Goal: Contribute content: Contribute content

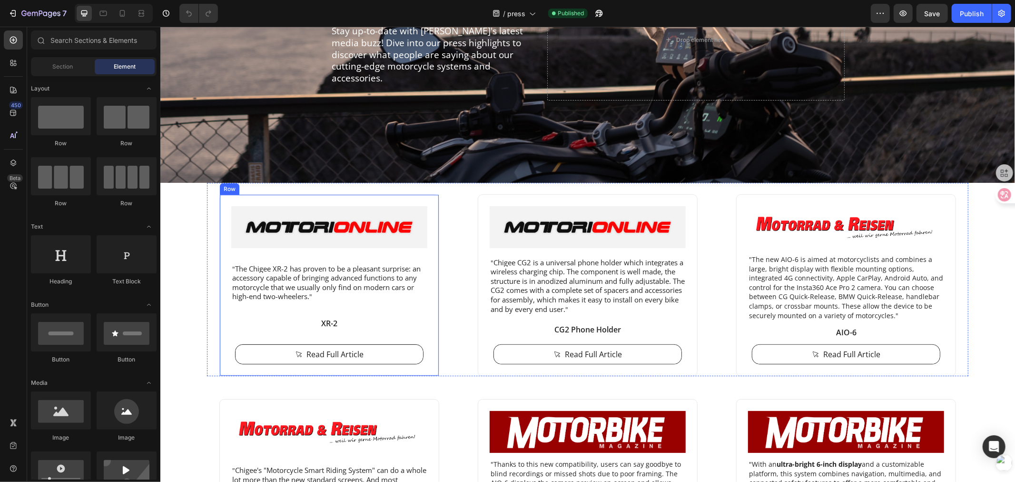
scroll to position [159, 0]
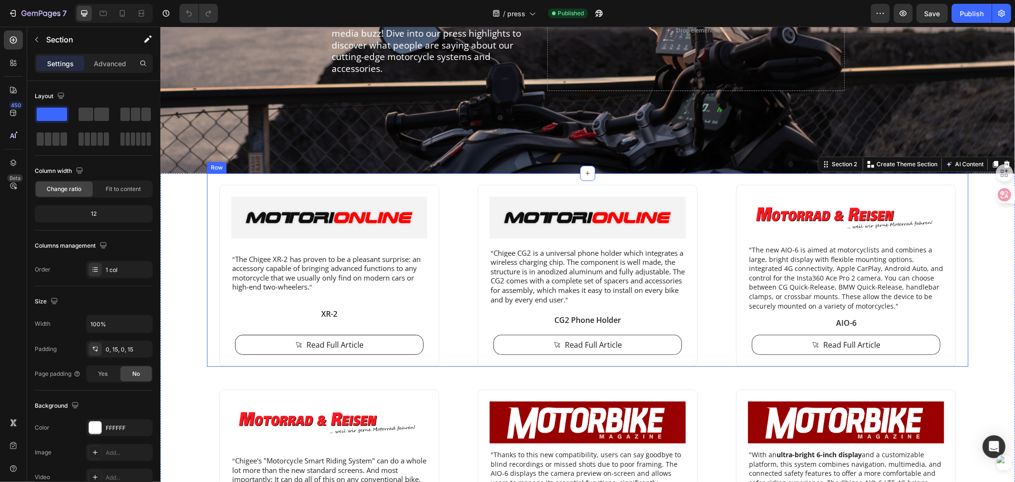
click at [445, 246] on div "Image " The Chigee XR-2 has proven to be a pleasant surprise: an accessory capa…" at bounding box center [329, 275] width 244 height 182
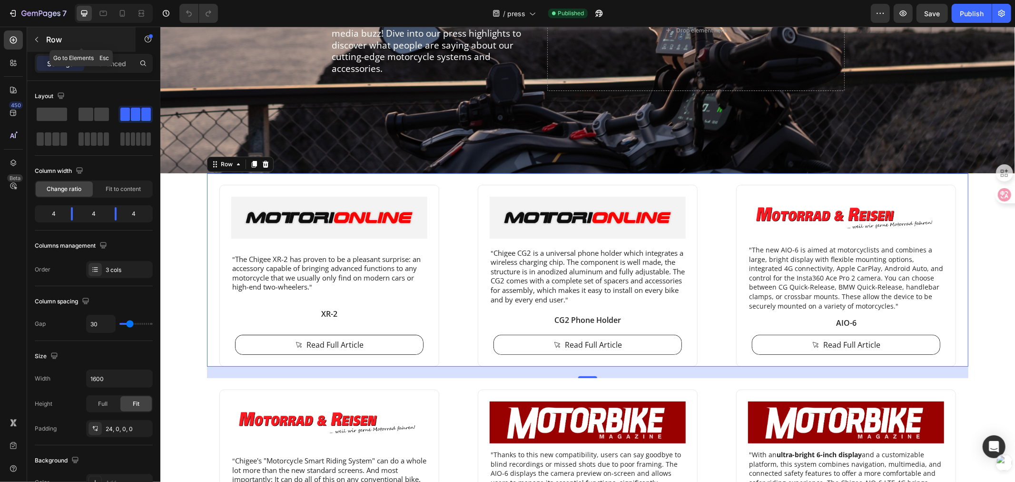
click at [35, 43] on icon "button" at bounding box center [37, 40] width 8 height 8
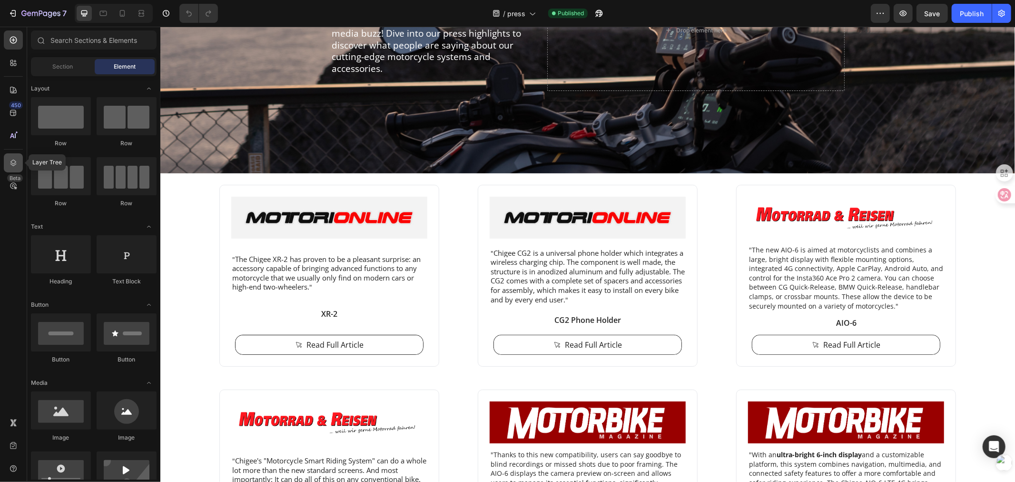
click at [14, 162] on icon at bounding box center [14, 163] width 10 height 10
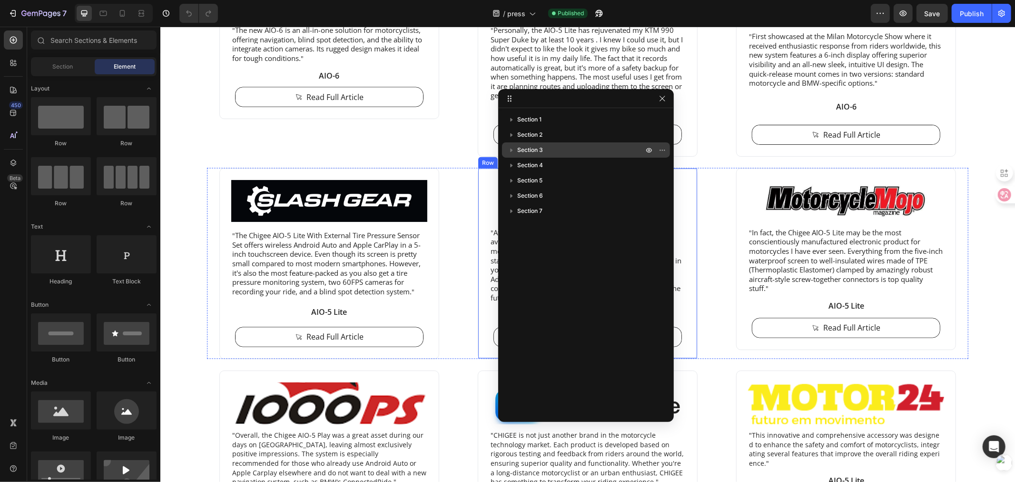
scroll to position [1322, 0]
click at [508, 149] on icon "button" at bounding box center [512, 150] width 10 height 10
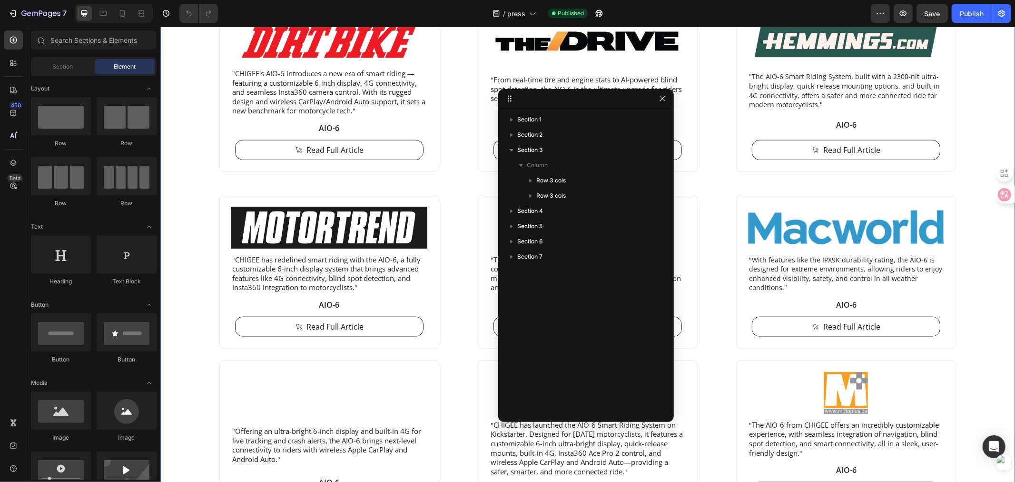
scroll to position [635, 0]
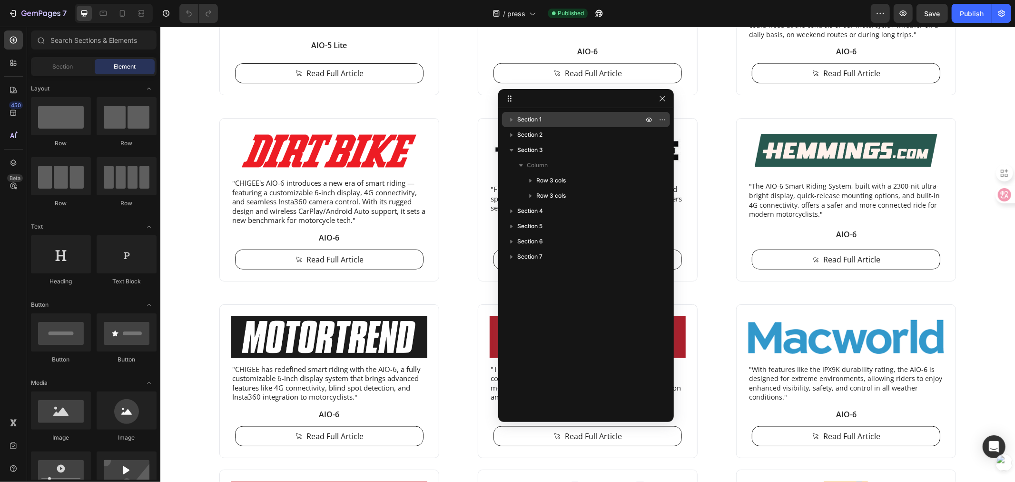
click at [512, 120] on icon "button" at bounding box center [512, 120] width 2 height 4
click at [512, 120] on icon "button" at bounding box center [512, 120] width 4 height 2
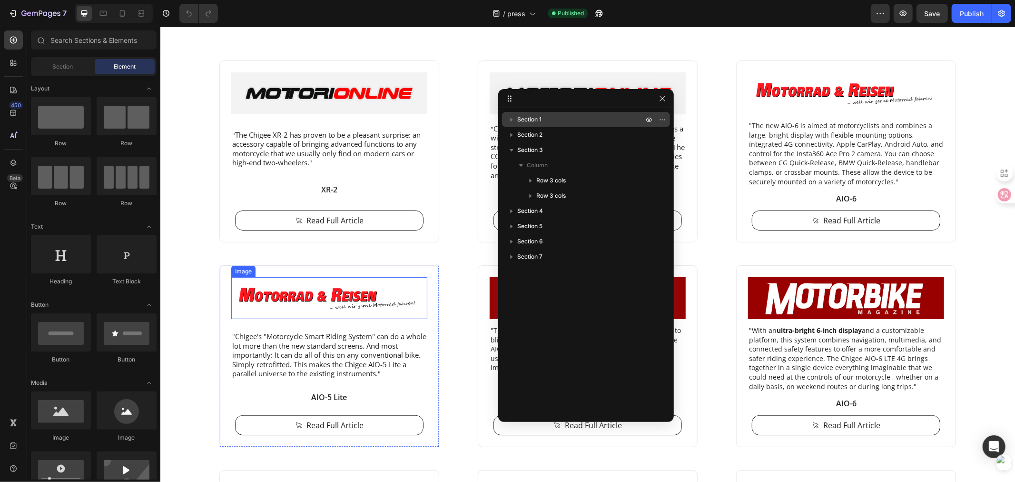
scroll to position [106, 0]
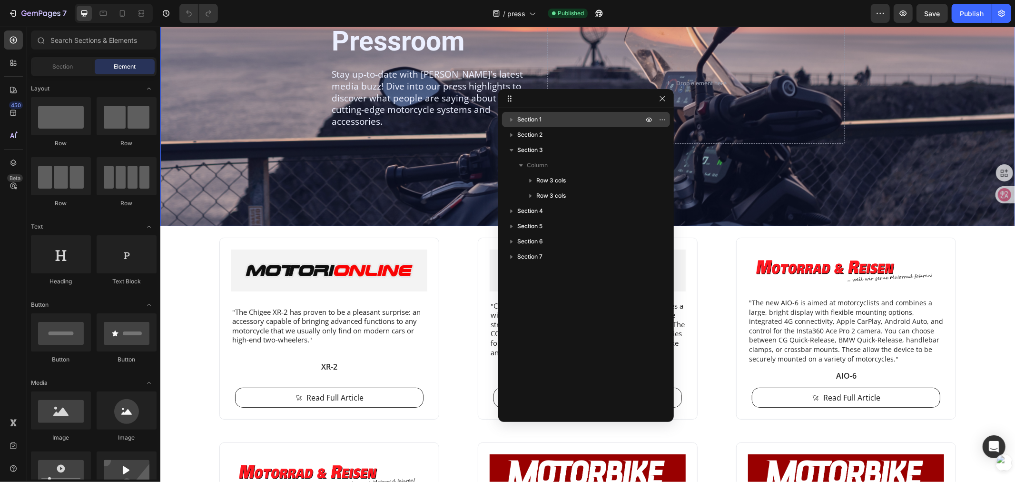
click at [507, 119] on icon "button" at bounding box center [512, 120] width 10 height 10
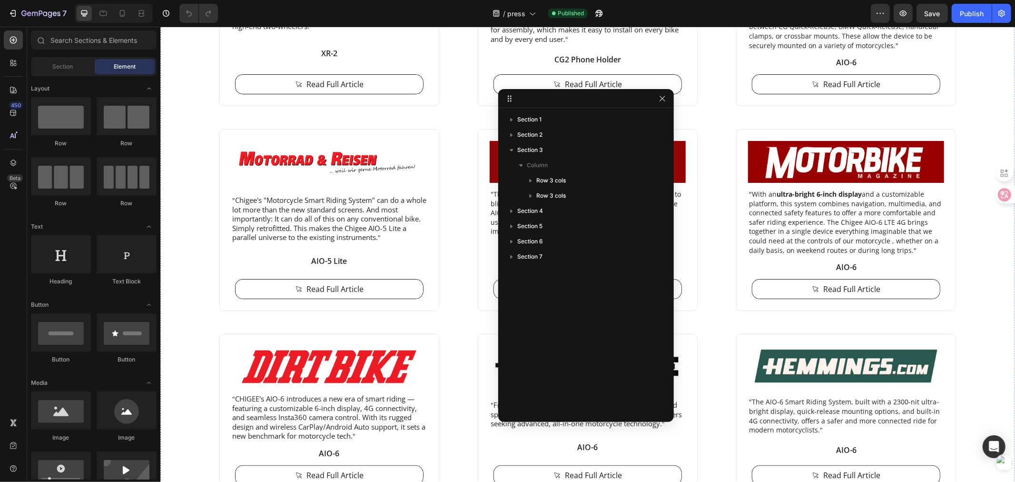
scroll to position [317, 0]
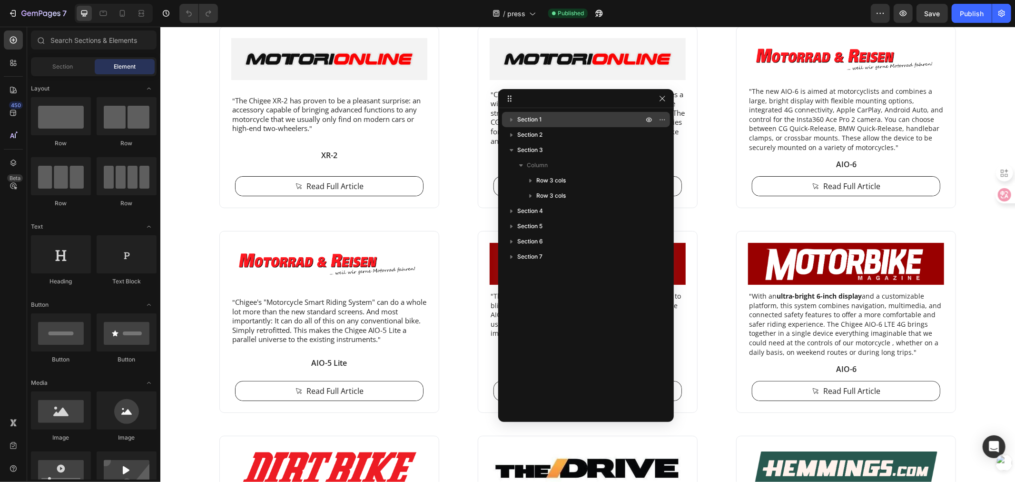
click at [507, 119] on icon "button" at bounding box center [512, 120] width 10 height 10
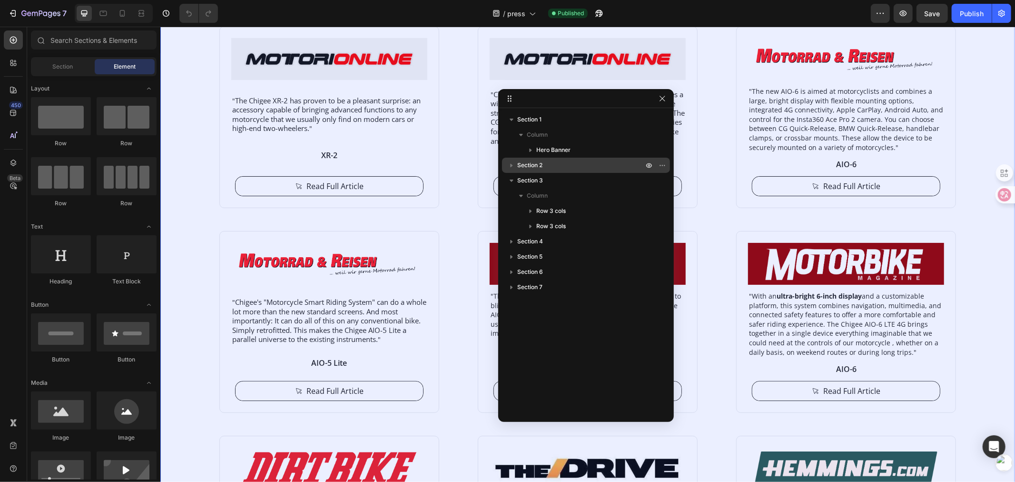
click at [513, 164] on icon "button" at bounding box center [512, 165] width 10 height 10
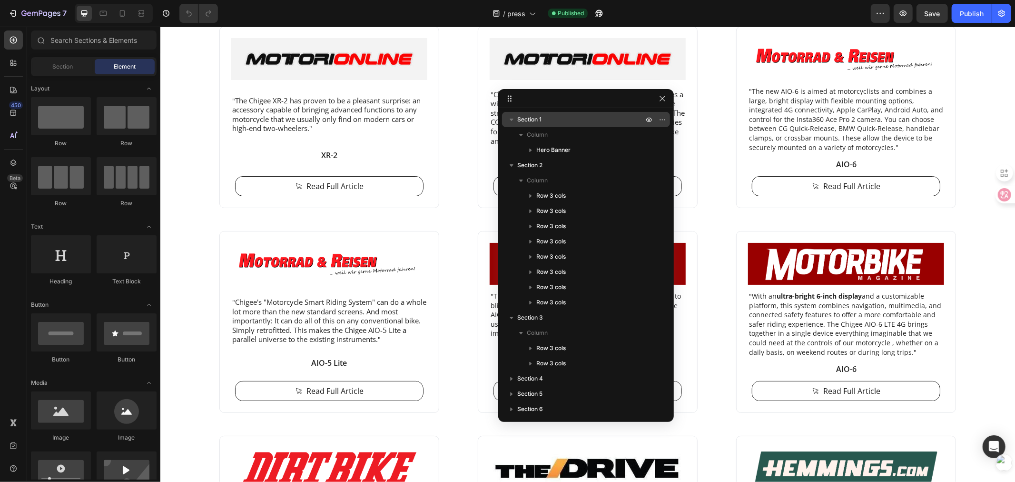
click at [511, 118] on icon "button" at bounding box center [512, 120] width 10 height 10
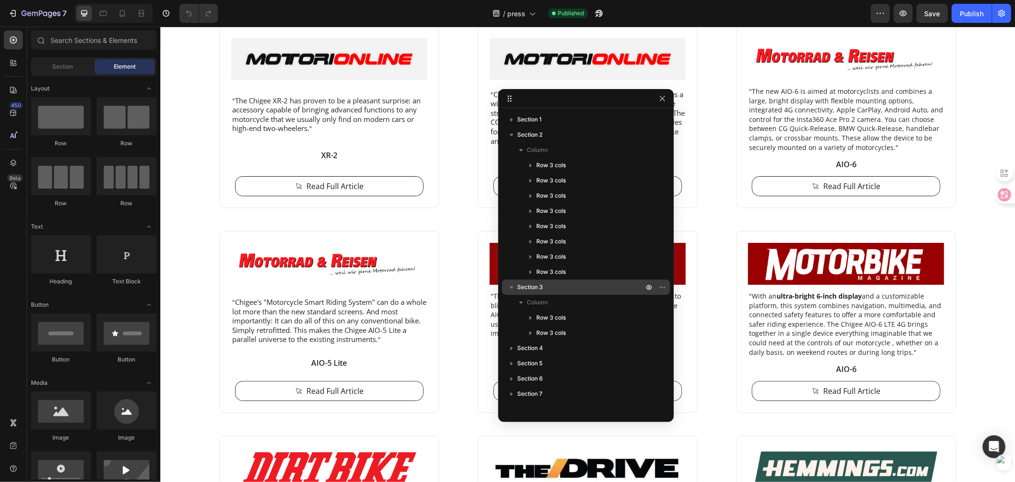
click at [508, 288] on icon "button" at bounding box center [512, 287] width 10 height 10
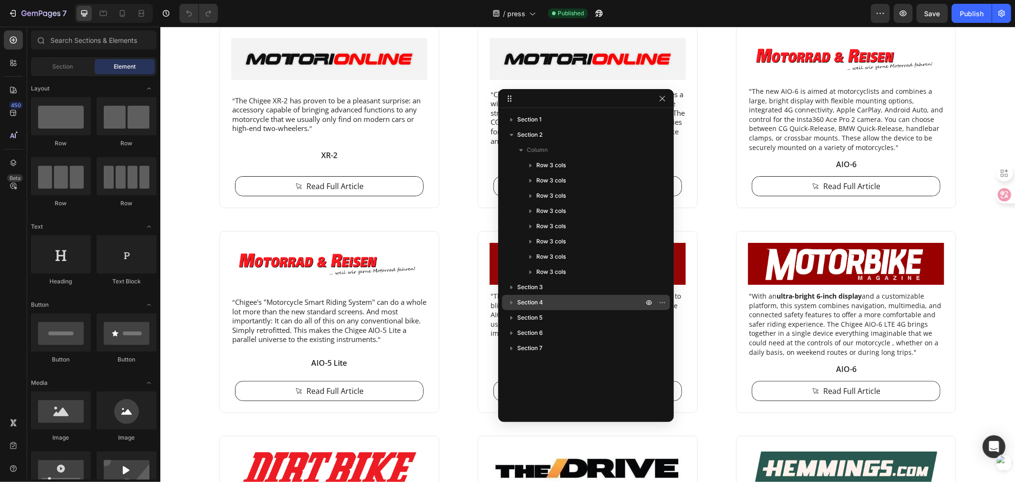
click at [505, 301] on div "Section 4" at bounding box center [586, 302] width 168 height 15
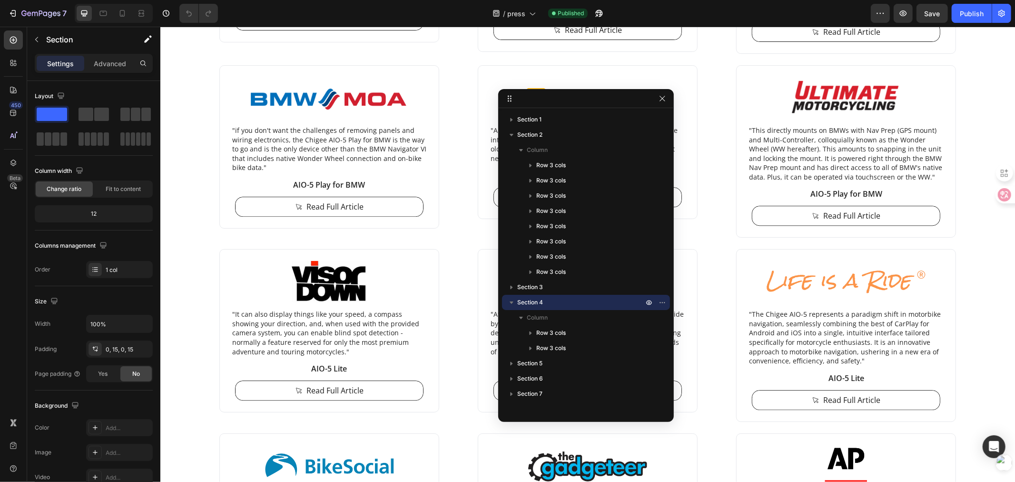
scroll to position [2179, 0]
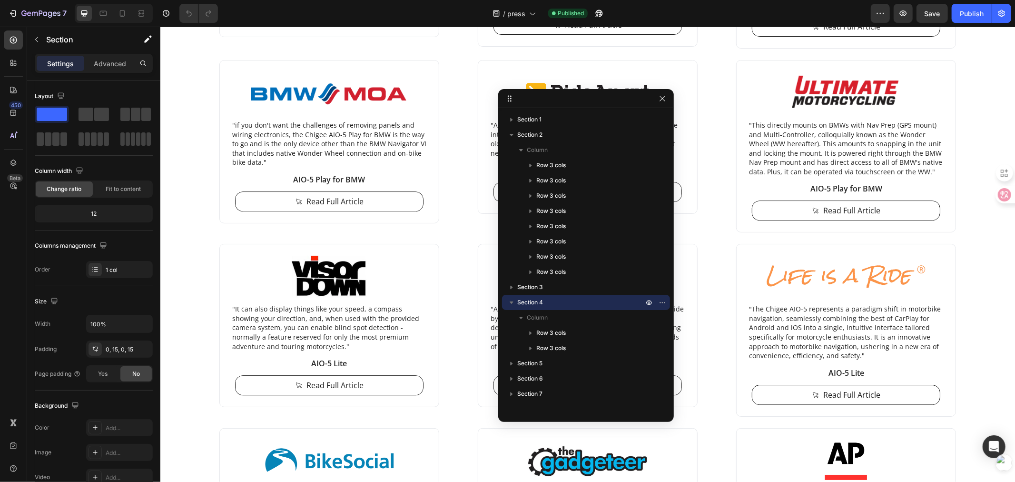
click at [505, 301] on div "Section 4" at bounding box center [586, 302] width 168 height 15
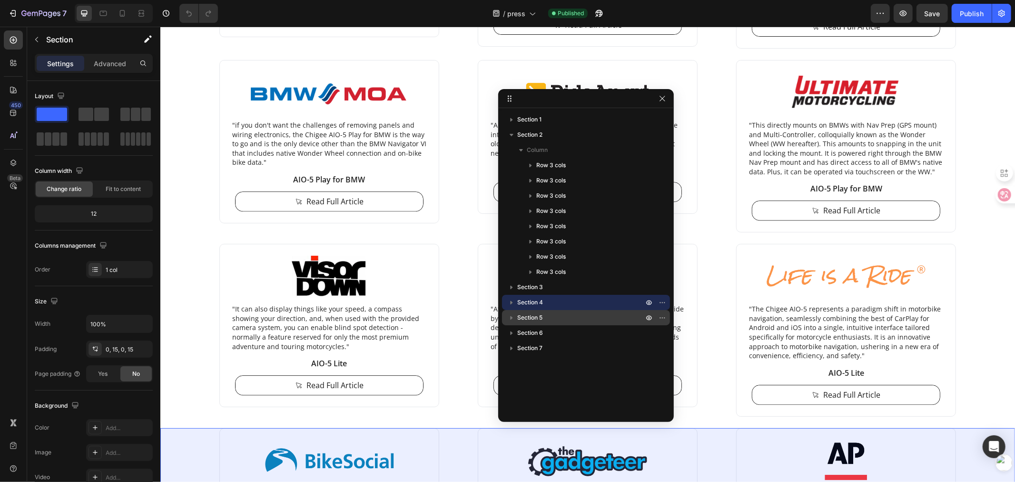
click at [506, 316] on button "button" at bounding box center [511, 317] width 11 height 11
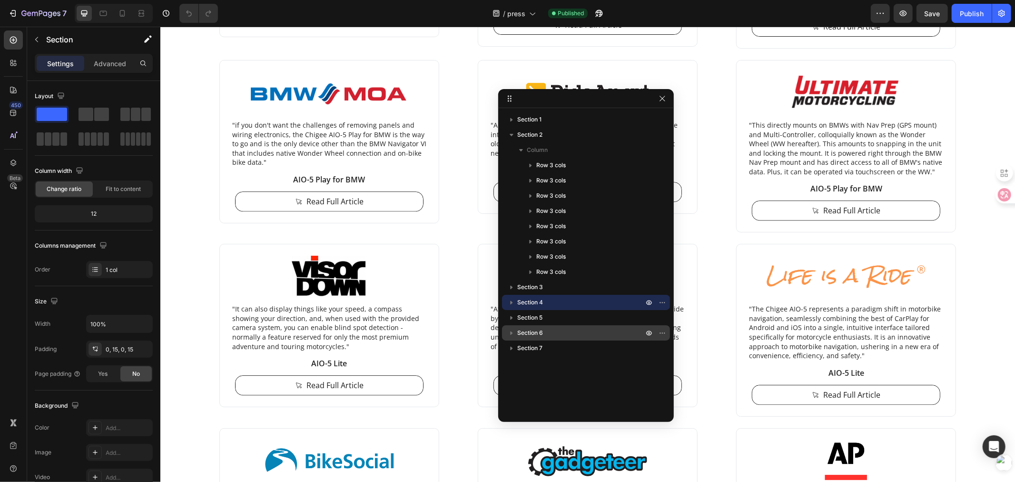
click at [507, 334] on icon "button" at bounding box center [512, 333] width 10 height 10
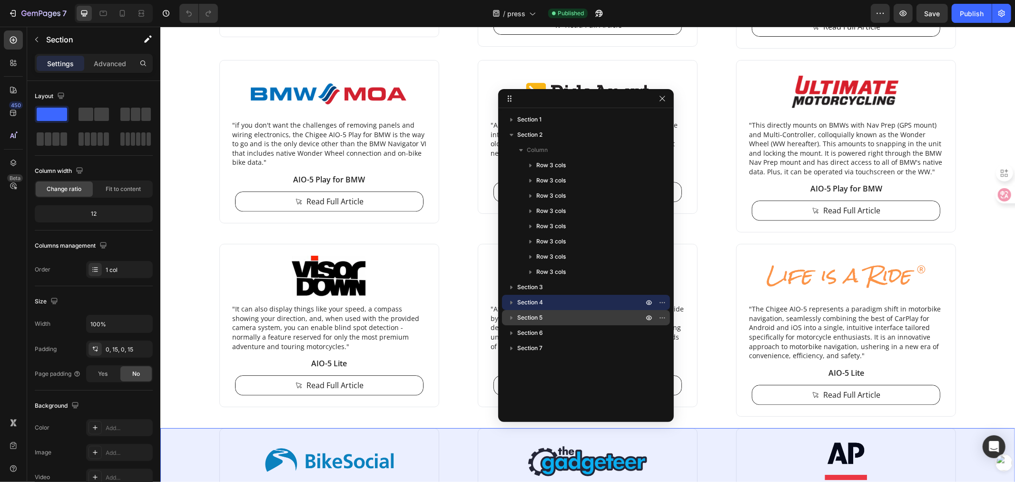
click at [507, 313] on icon "button" at bounding box center [512, 318] width 10 height 10
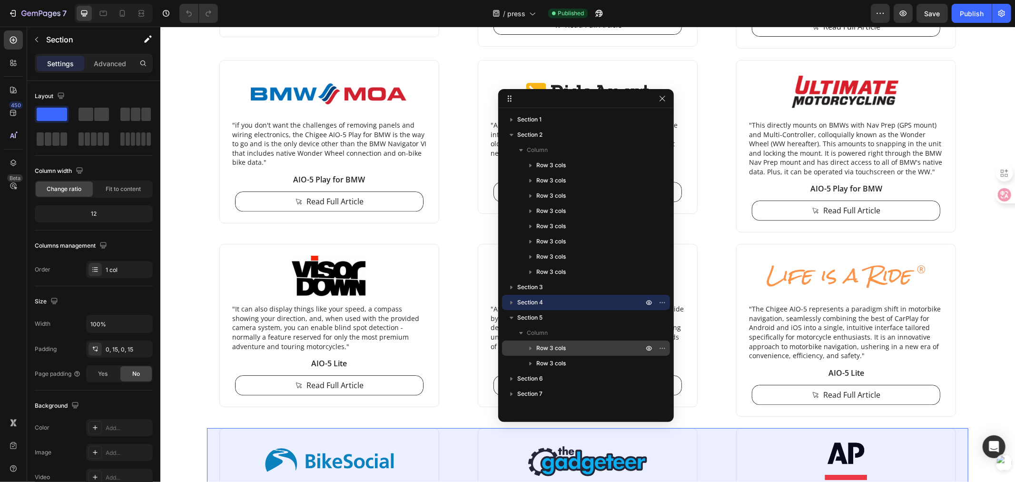
click at [545, 341] on div "Row 3 cols" at bounding box center [586, 347] width 160 height 15
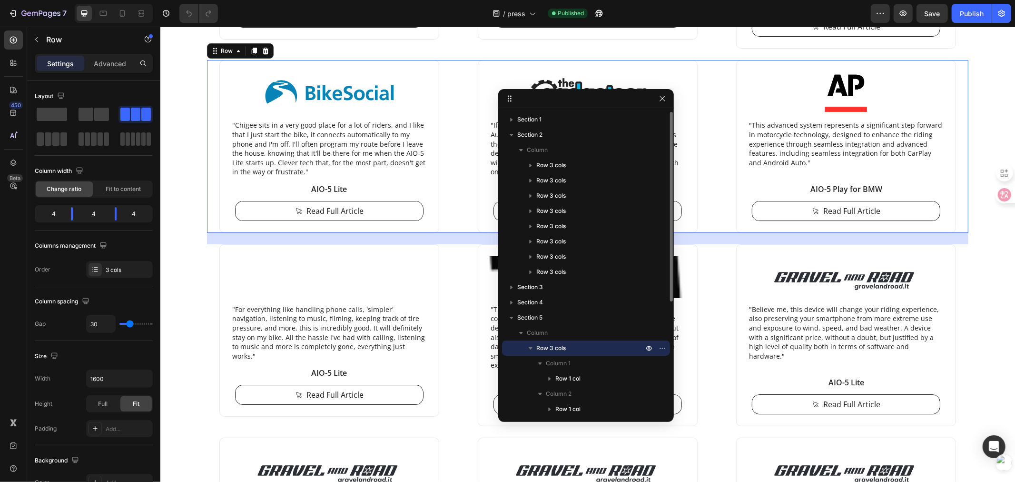
scroll to position [2547, 0]
click at [517, 329] on icon "button" at bounding box center [521, 333] width 10 height 10
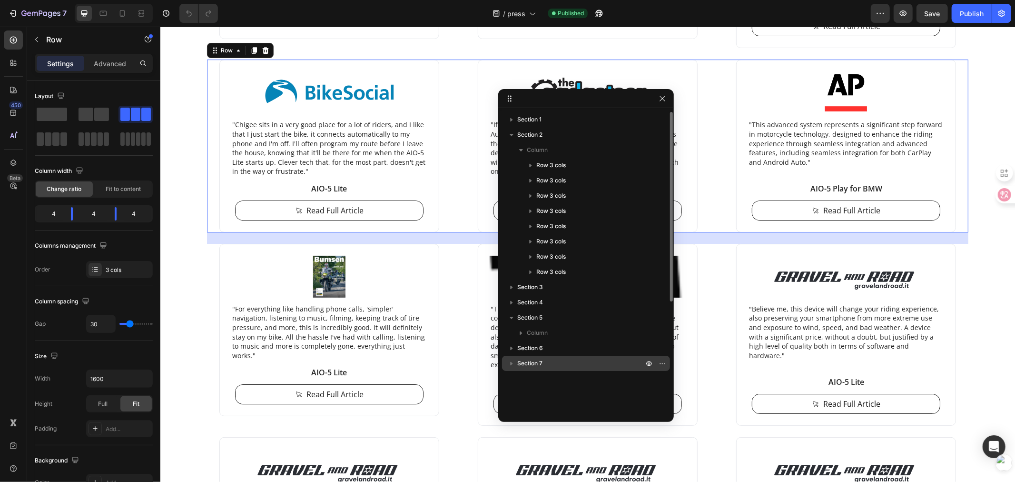
click at [507, 361] on icon "button" at bounding box center [512, 363] width 10 height 10
click at [510, 363] on icon "button" at bounding box center [512, 363] width 10 height 10
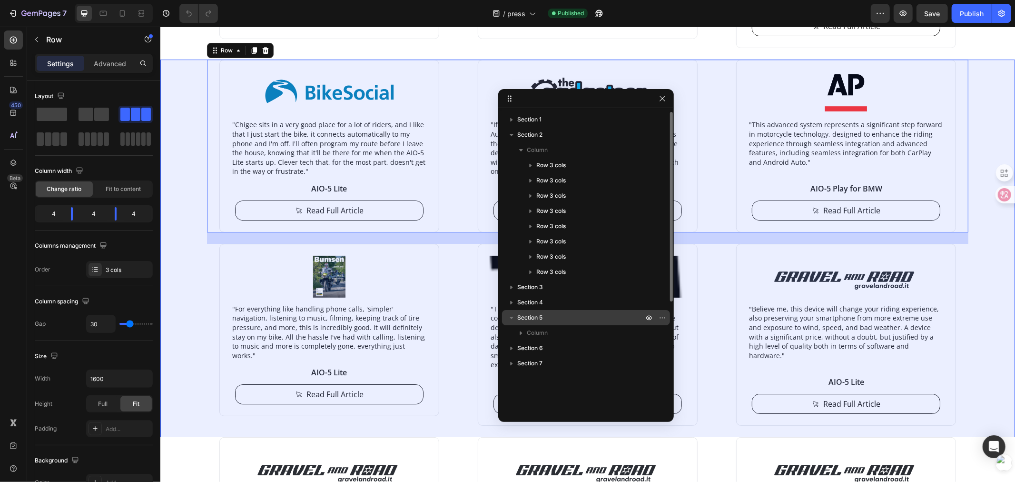
click at [509, 319] on icon "button" at bounding box center [512, 318] width 10 height 10
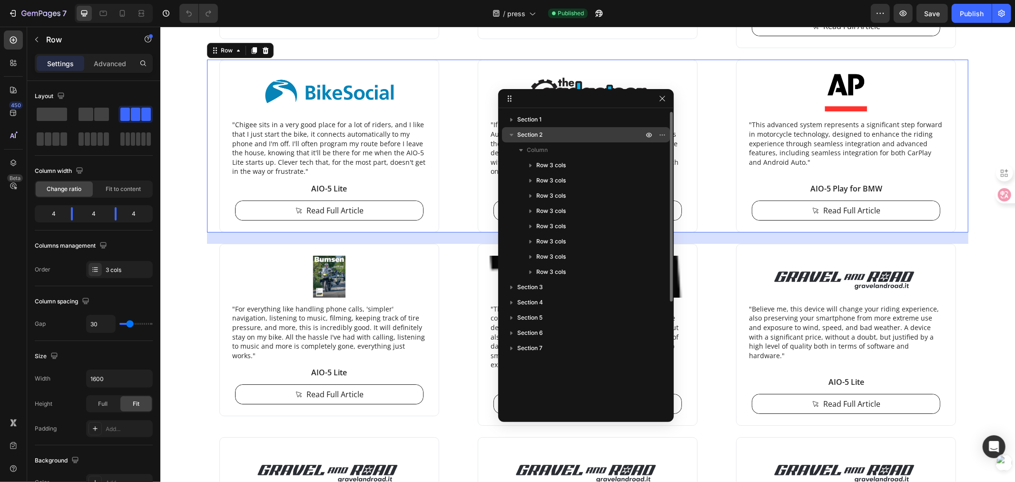
click at [523, 137] on span "Section 2" at bounding box center [529, 135] width 25 height 10
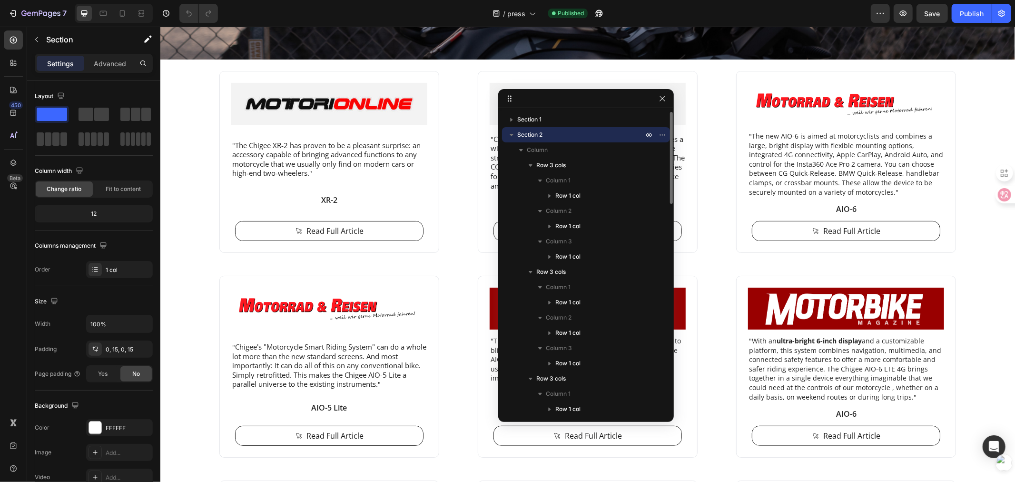
scroll to position [272, 0]
click at [507, 132] on icon "button" at bounding box center [512, 135] width 10 height 10
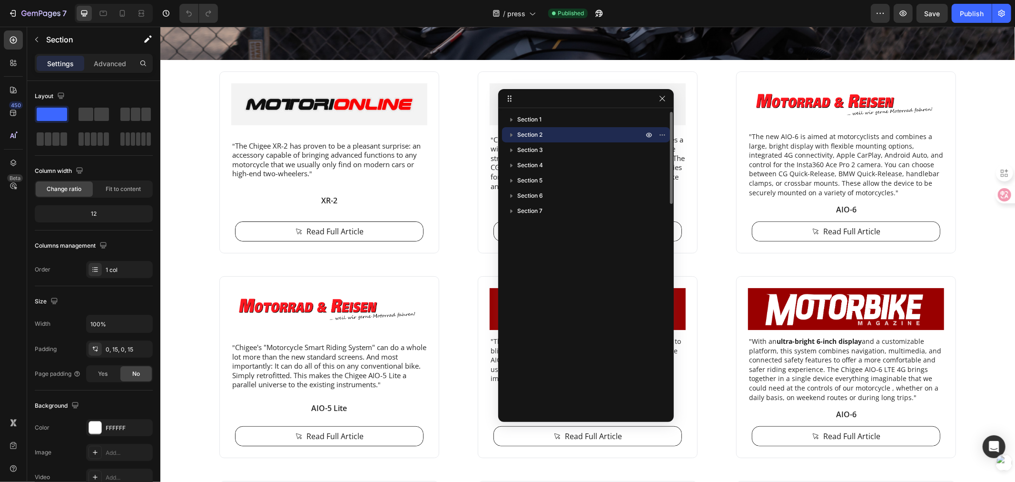
click at [510, 136] on icon "button" at bounding box center [512, 135] width 10 height 10
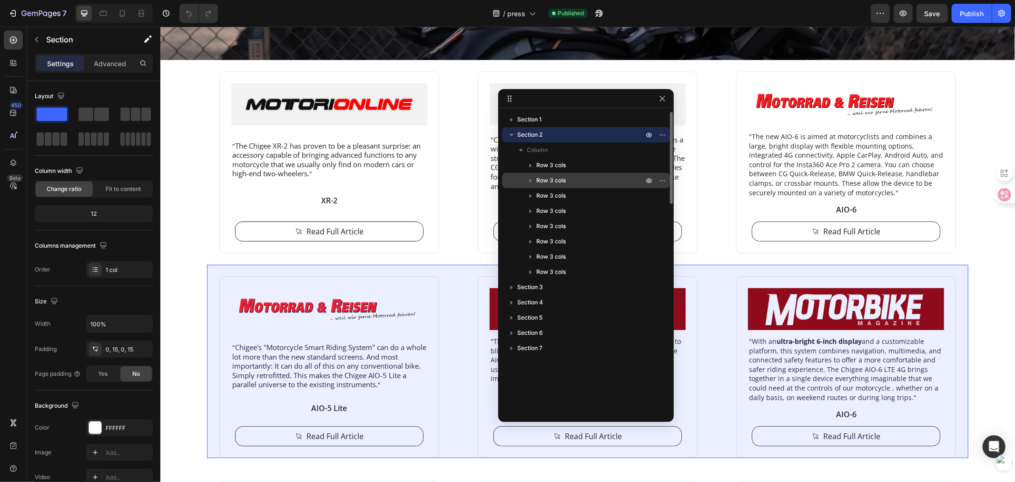
click at [540, 179] on span "Row 3 cols" at bounding box center [551, 181] width 30 height 10
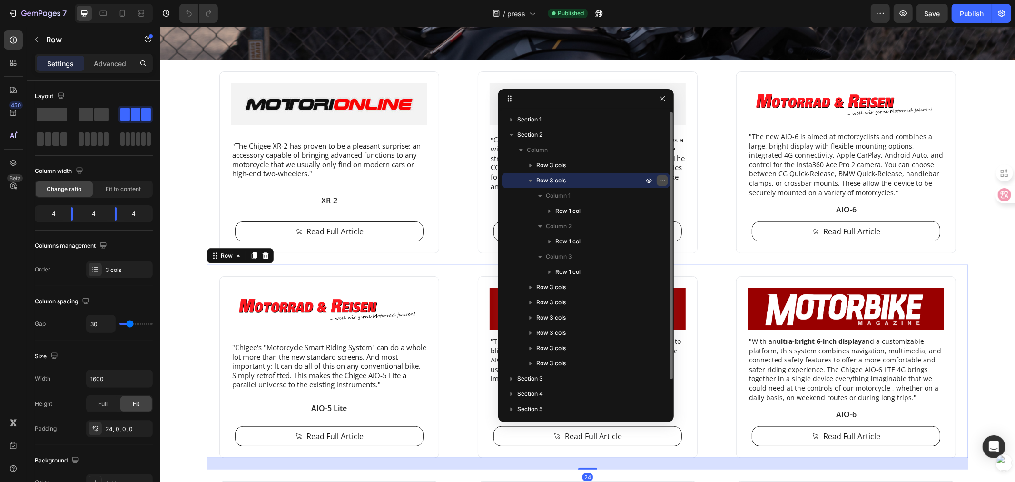
click at [662, 177] on icon "button" at bounding box center [663, 181] width 8 height 8
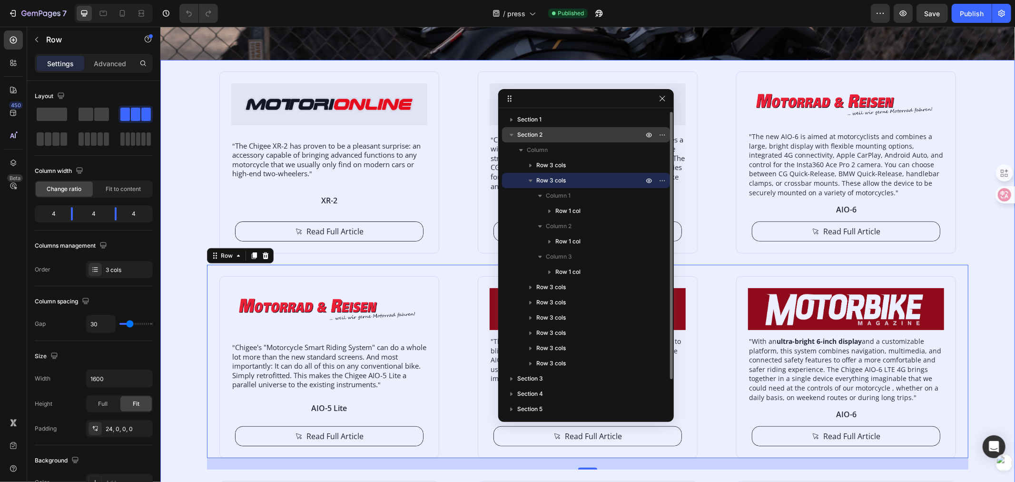
click at [511, 137] on icon "button" at bounding box center [512, 135] width 10 height 10
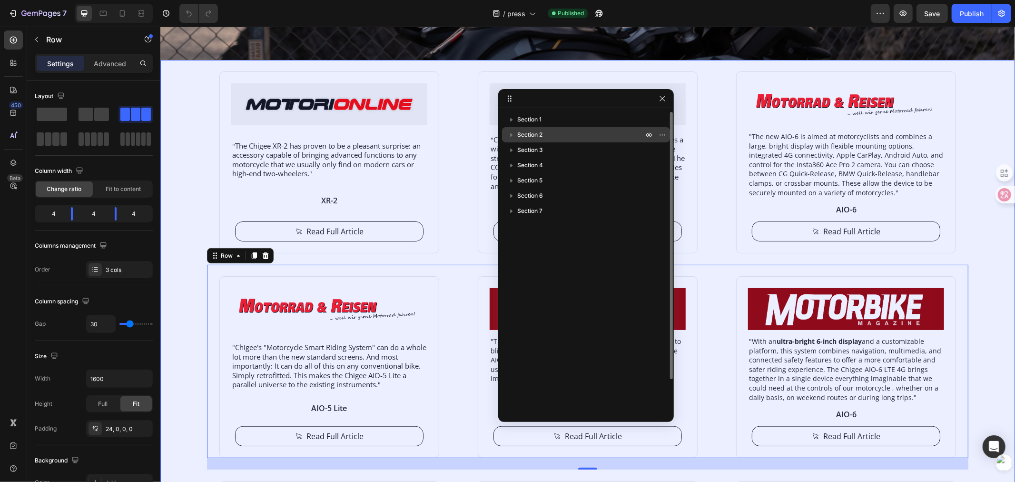
click at [510, 137] on icon "button" at bounding box center [512, 135] width 10 height 10
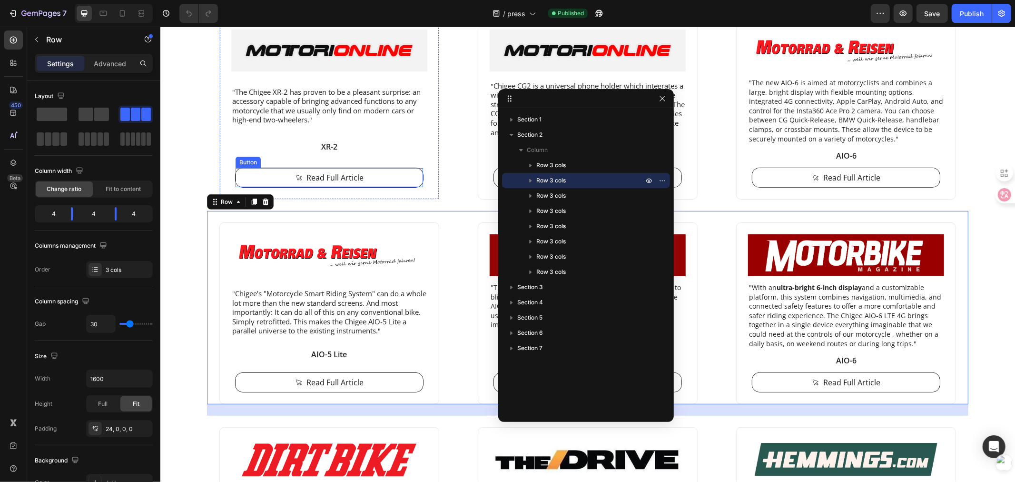
scroll to position [377, 0]
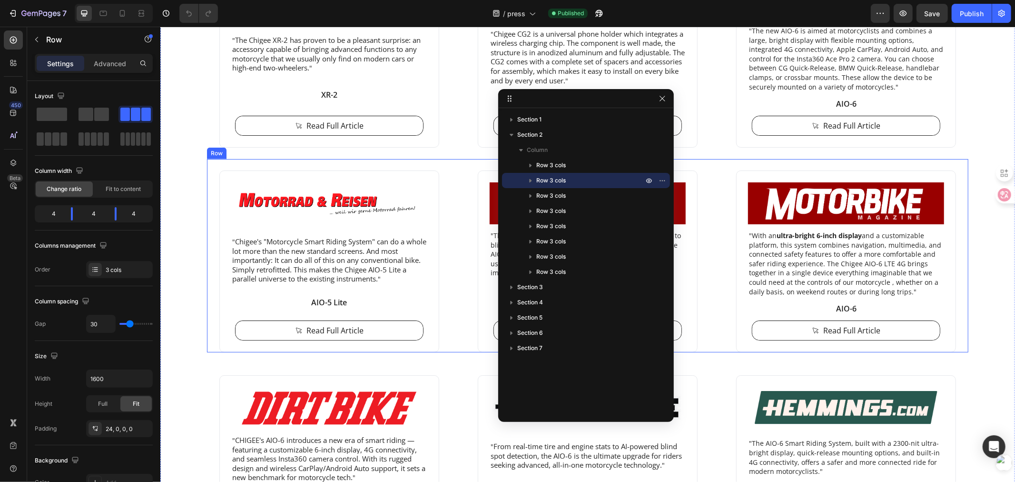
click at [208, 211] on div "Image " Chigee's "Motorcycle Smart Riding System" can do a whole lot more than …" at bounding box center [329, 261] width 244 height 182
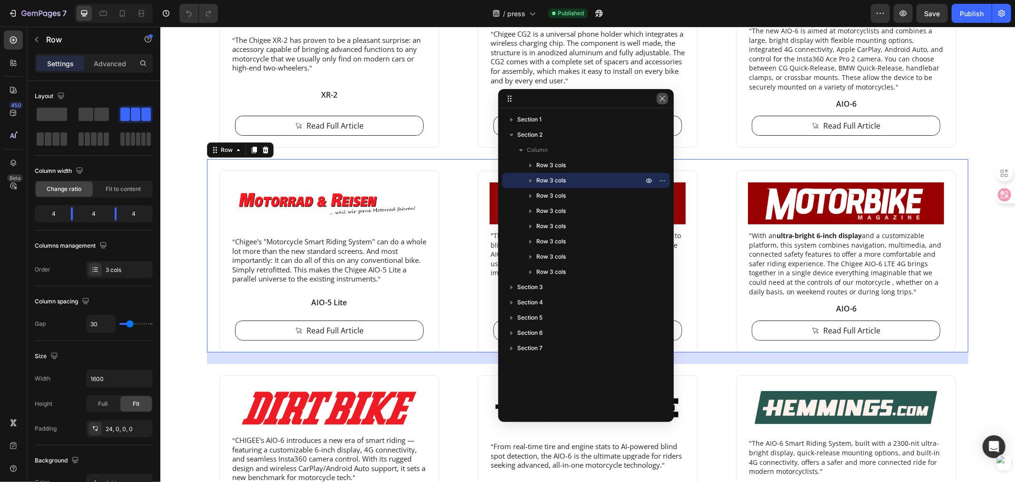
drag, startPoint x: 663, startPoint y: 100, endPoint x: 466, endPoint y: 94, distance: 197.6
click at [663, 100] on icon "button" at bounding box center [663, 99] width 8 height 8
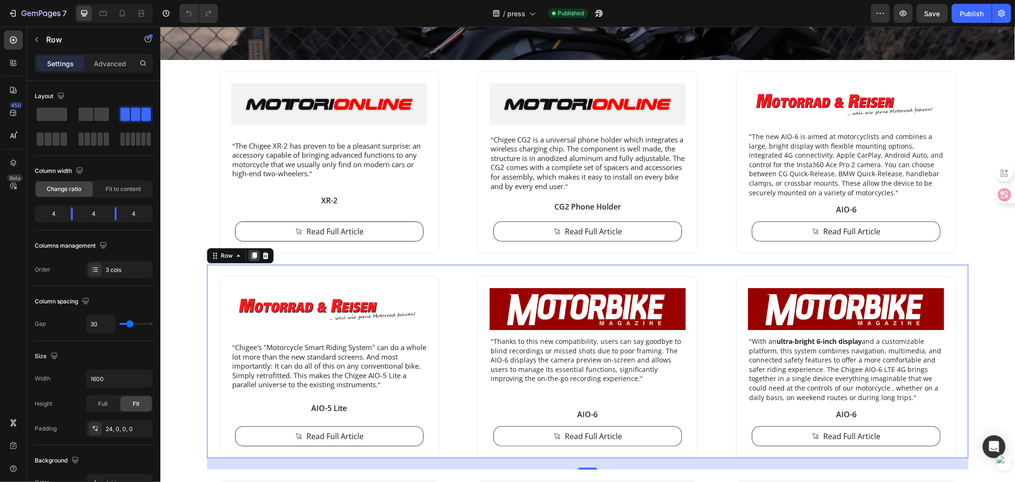
click at [251, 255] on icon at bounding box center [253, 255] width 5 height 7
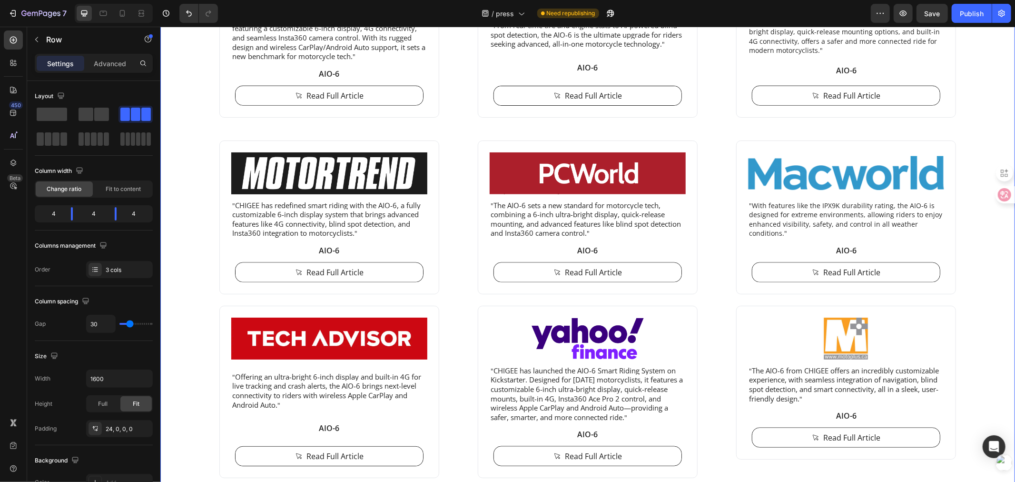
scroll to position [1105, 0]
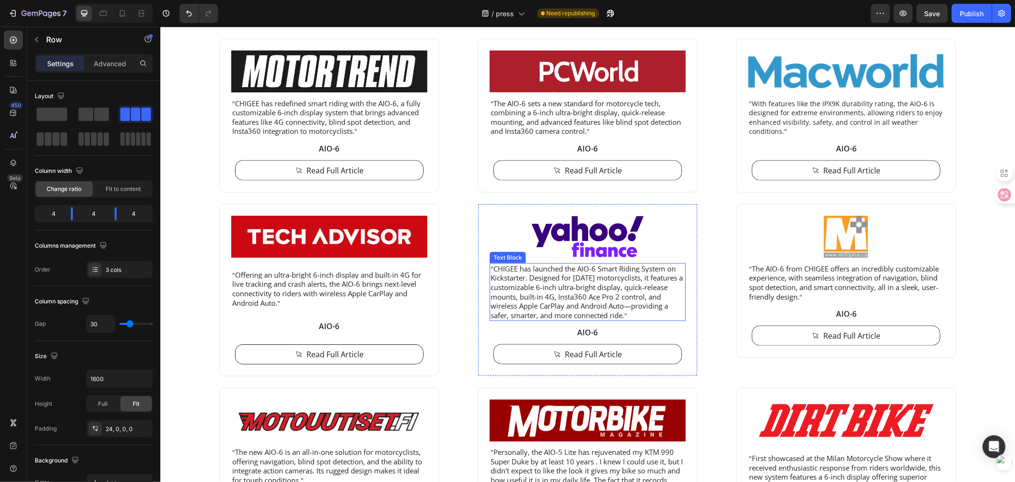
click at [508, 275] on span "CHIGEE has launched the AIO-6 Smart Riding System on Kickstarter. Designed for …" at bounding box center [586, 291] width 192 height 56
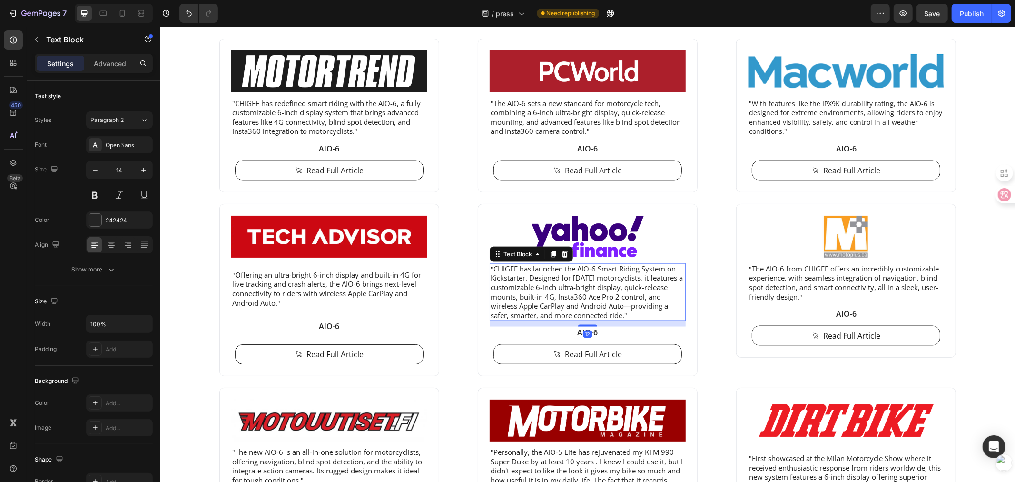
click at [504, 284] on span "CHIGEE has launched the AIO-6 Smart Riding System on Kickstarter. Designed for …" at bounding box center [586, 291] width 192 height 56
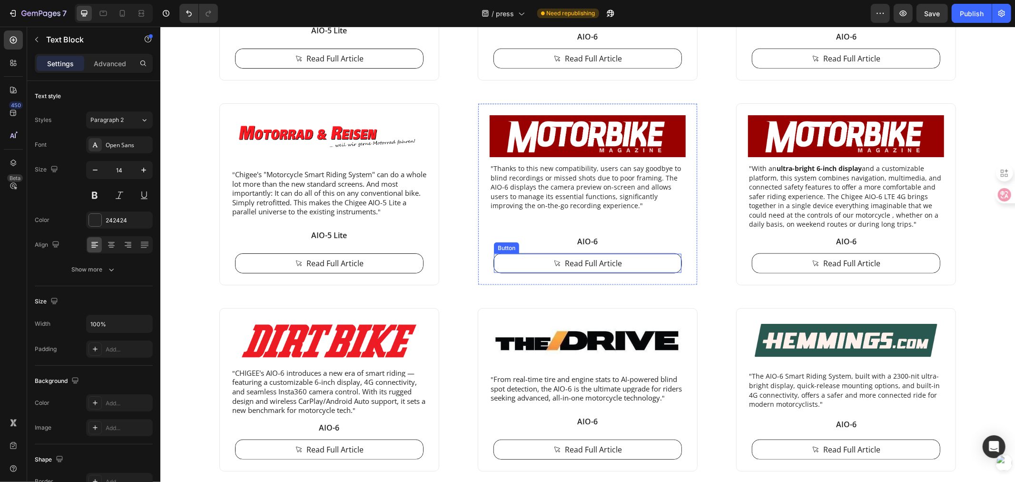
scroll to position [629, 0]
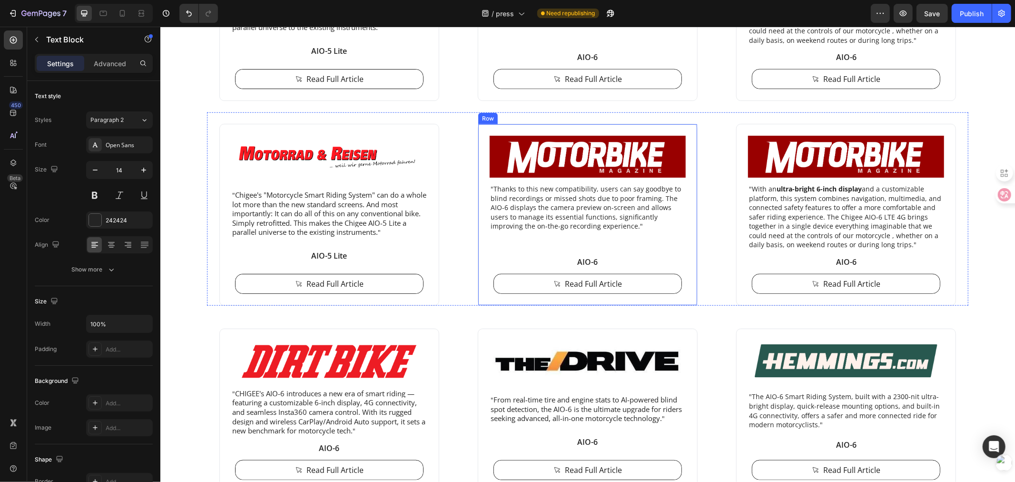
click at [523, 214] on p ""Thanks to this new compatibility, users can say goodbye to blind recordings or…" at bounding box center [587, 207] width 194 height 47
click at [513, 206] on p ""Thanks to this new compatibility, users can say goodbye to blind recordings or…" at bounding box center [587, 207] width 194 height 47
click at [520, 214] on p ""Thanks to this new compatibility, users can say goodbye to blind recordings or…" at bounding box center [587, 207] width 194 height 47
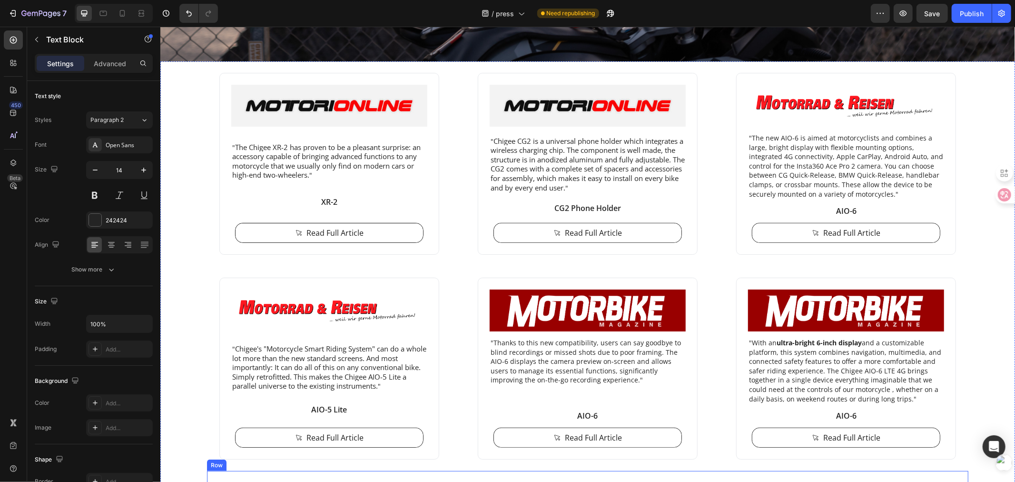
scroll to position [258, 0]
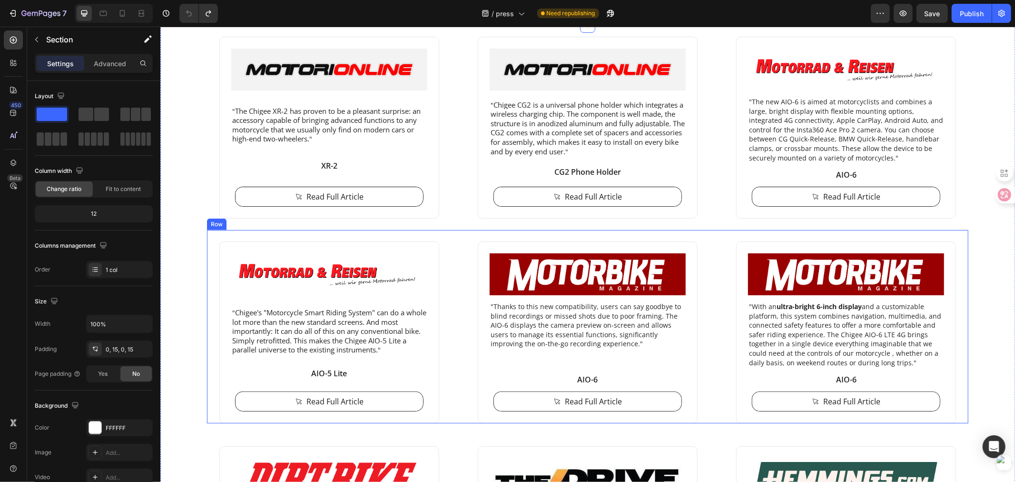
scroll to position [206, 0]
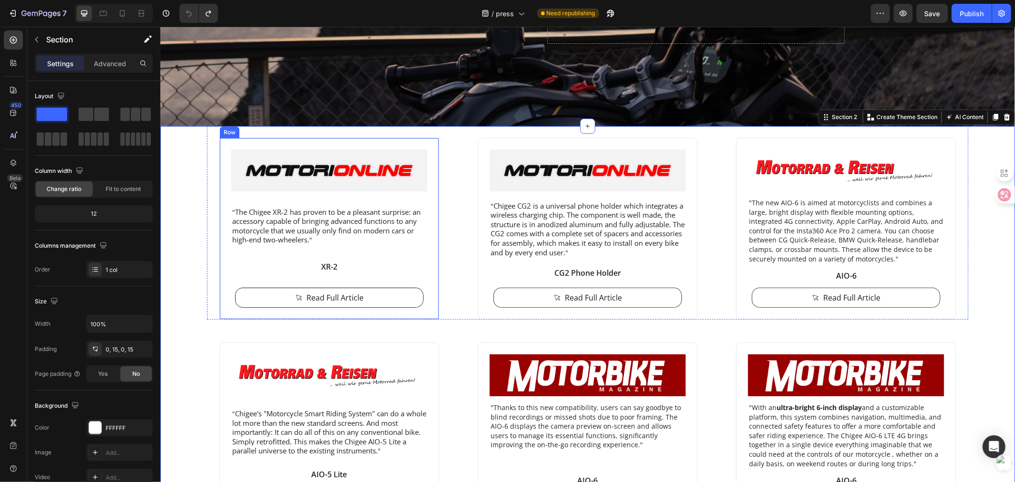
click at [219, 157] on div "Image " The Chigee XR-2 has proven to be a pleasant surprise: an accessory capa…" at bounding box center [329, 228] width 220 height 182
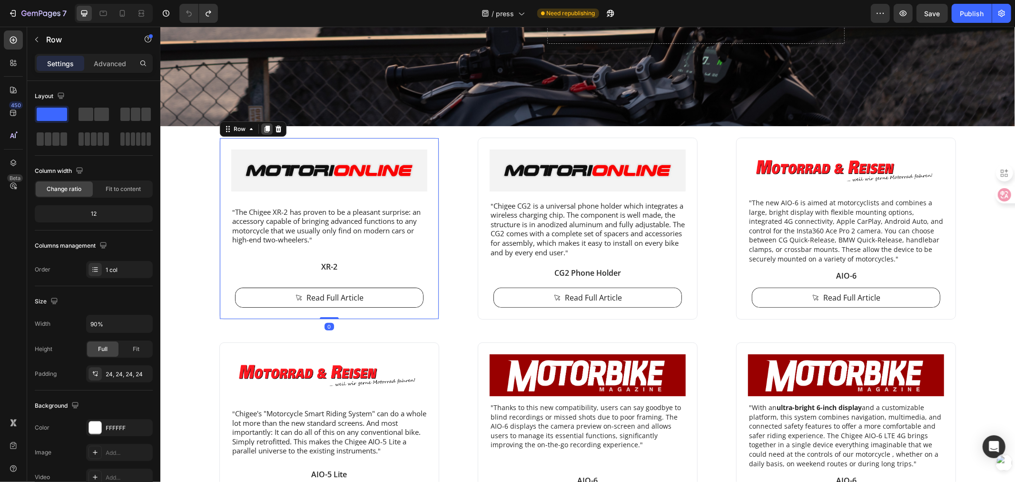
click at [263, 130] on icon at bounding box center [267, 129] width 8 height 8
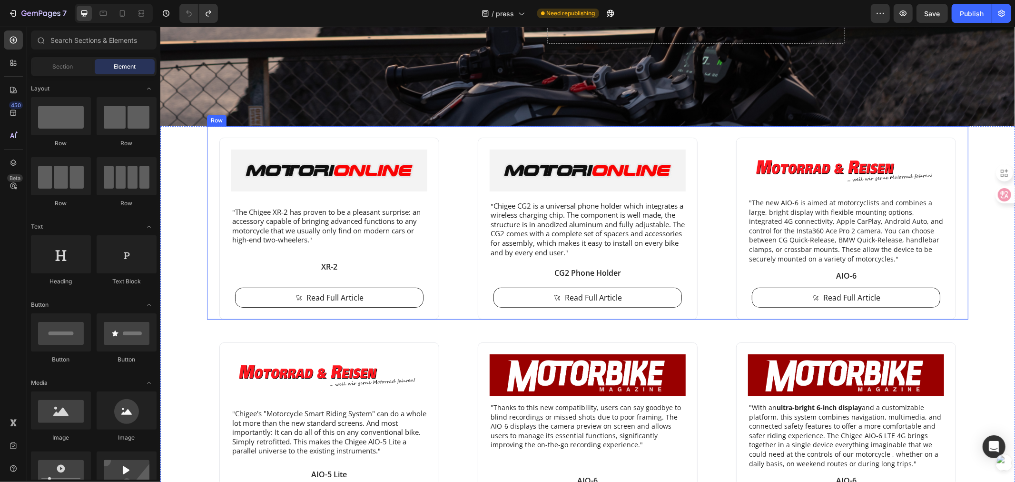
click at [210, 157] on div "Image " The Chigee XR-2 has proven to be a pleasant surprise: an accessory capa…" at bounding box center [329, 228] width 244 height 182
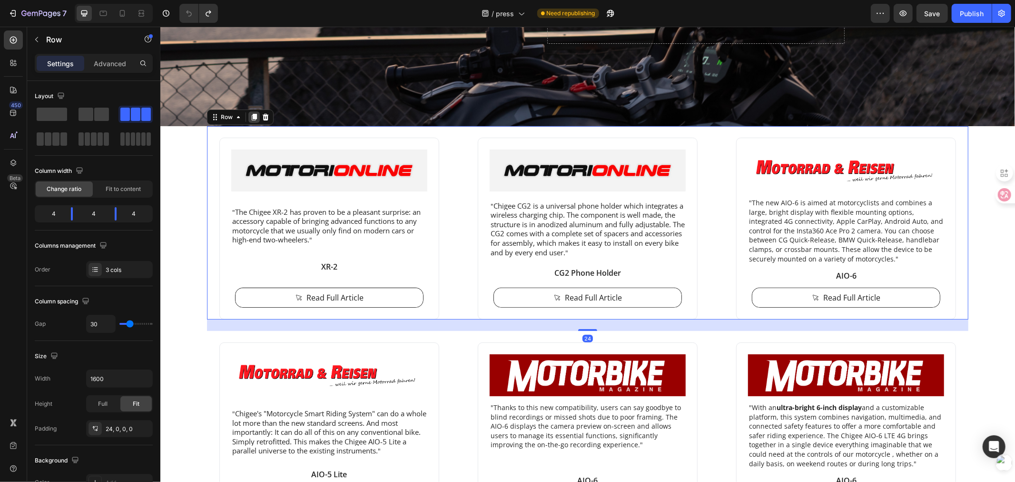
click at [250, 115] on icon at bounding box center [254, 117] width 8 height 8
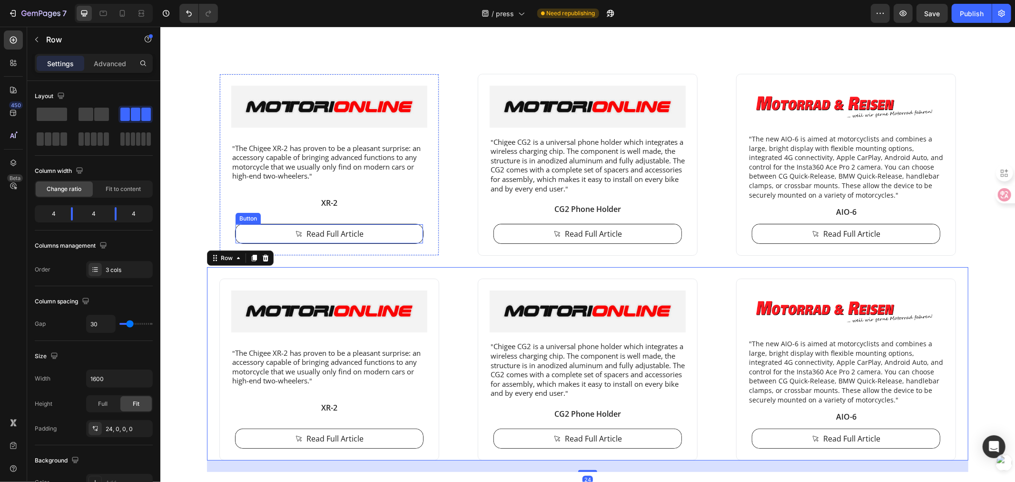
scroll to position [311, 0]
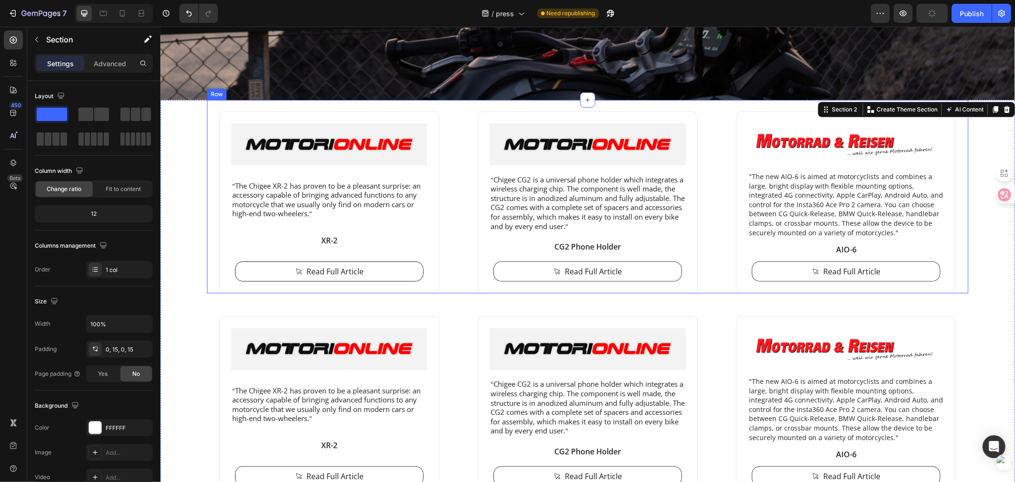
scroll to position [206, 0]
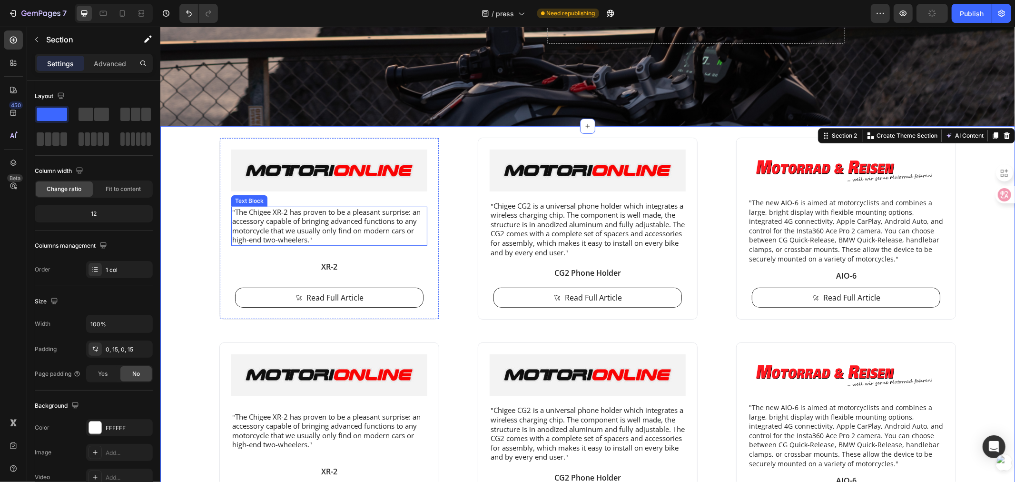
click at [289, 228] on span "The Chigee XR-2 has proven to be a pleasant surprise: an accessory capable of b…" at bounding box center [326, 226] width 188 height 38
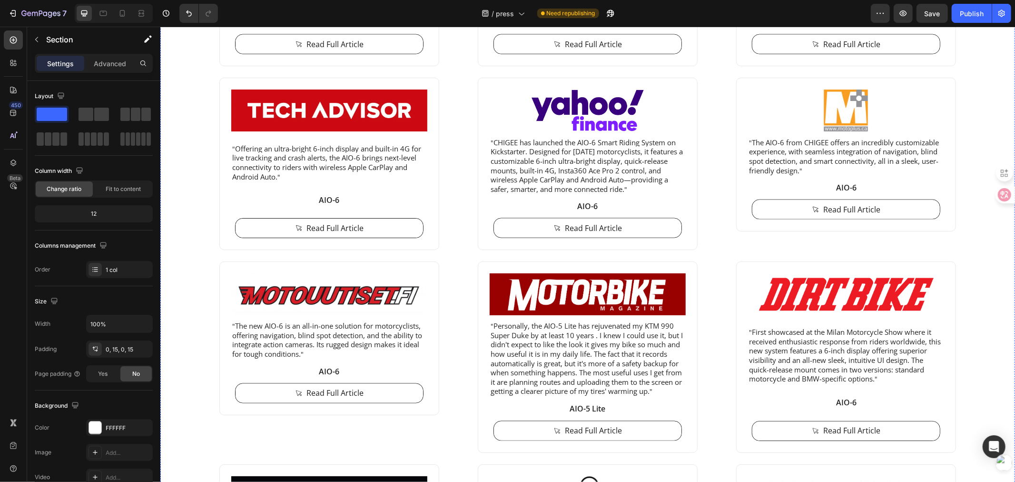
scroll to position [1322, 0]
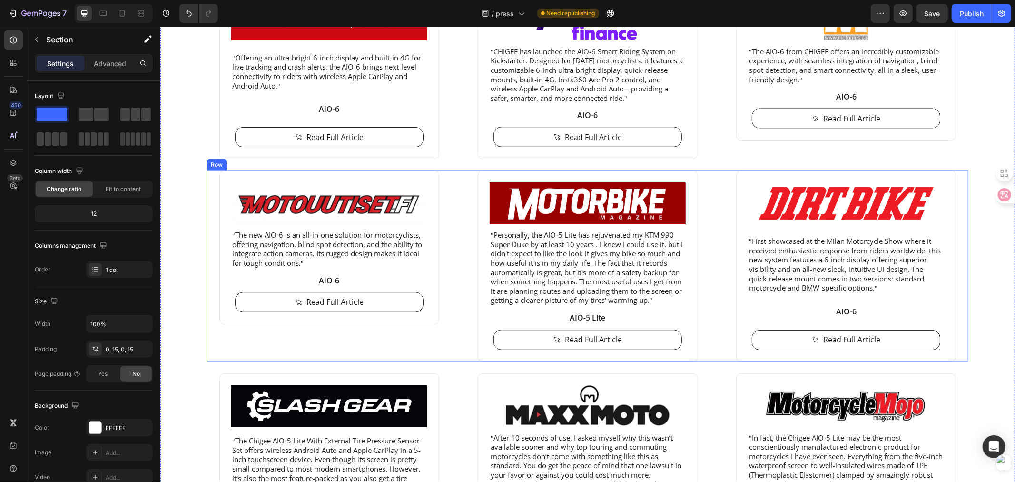
click at [456, 268] on div "Image " The new AIO-6 is an all-in-one solution for motorcyclists, offering nav…" at bounding box center [588, 265] width 762 height 191
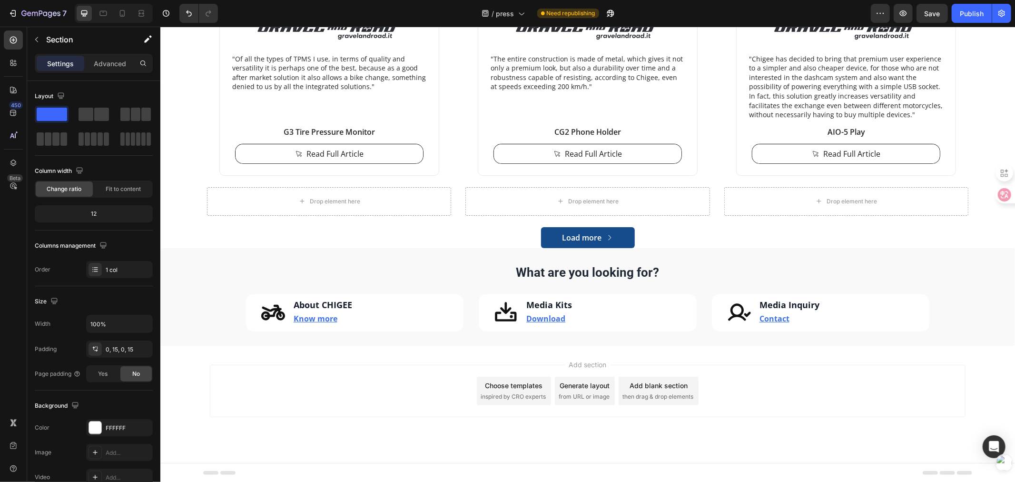
scroll to position [3196, 0]
click at [595, 241] on p "Load more" at bounding box center [582, 237] width 40 height 10
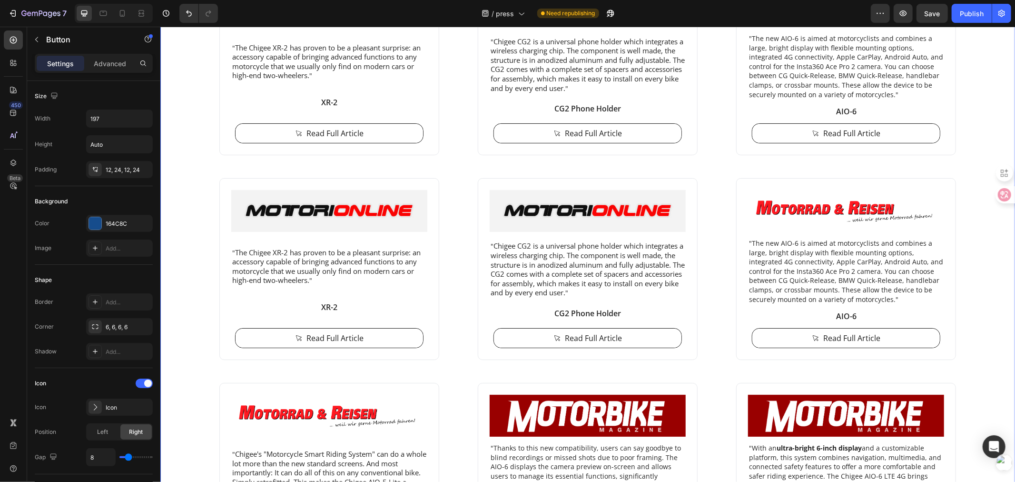
scroll to position [264, 0]
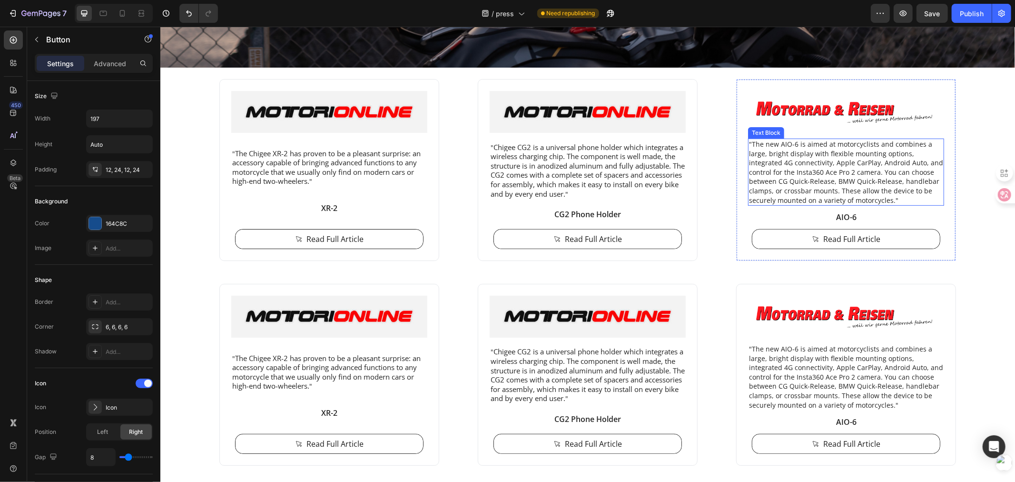
click at [789, 153] on p ""The new AIO-6 is aimed at motorcyclists and combines a large, bright display w…" at bounding box center [846, 171] width 194 height 65
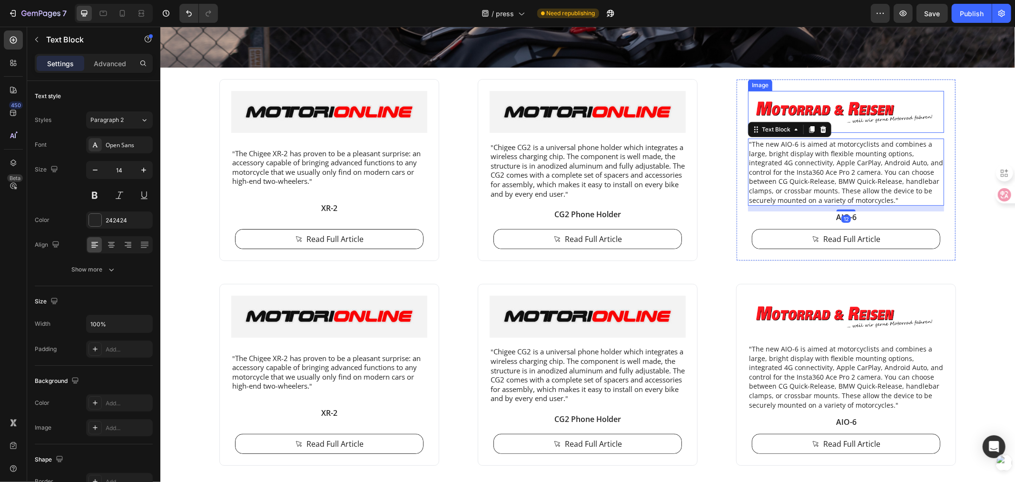
click at [799, 102] on img at bounding box center [846, 111] width 196 height 42
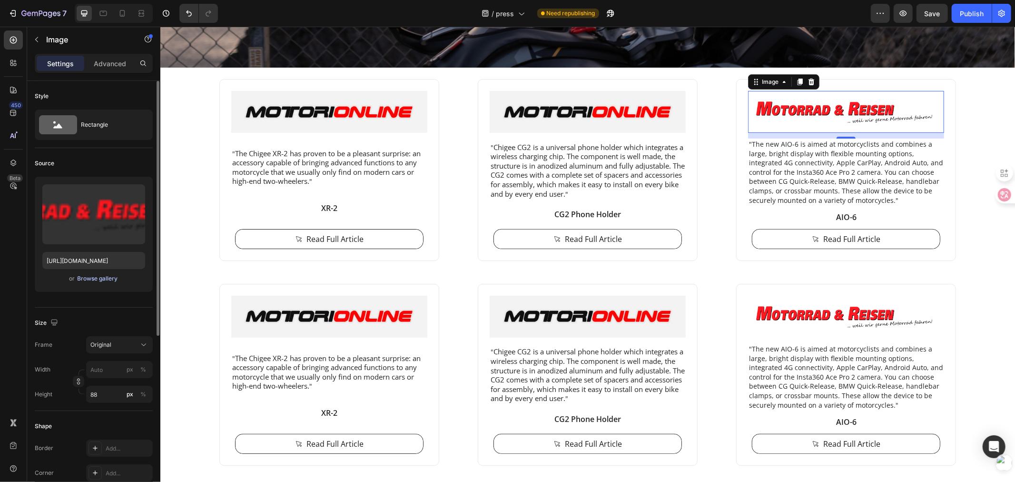
click at [97, 278] on div "Browse gallery" at bounding box center [98, 278] width 40 height 9
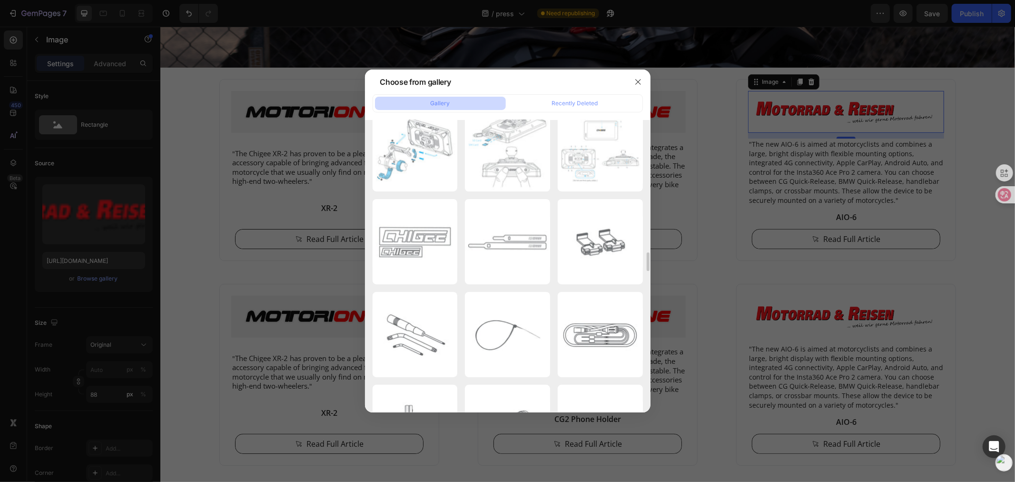
scroll to position [2324, 0]
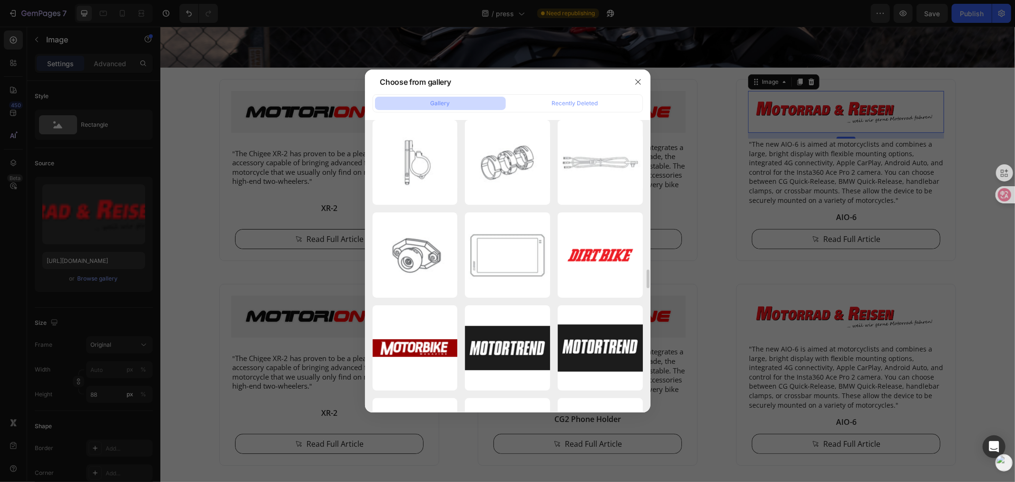
click at [555, 243] on div "Snipaste_2025-07-10_1...17.png 1053.61 kb Snipaste_2025-07-10_1...05.png 1391.9…" at bounding box center [508, 69] width 270 height 4533
click at [554, 247] on div "Snipaste_2025-07-10_1...17.png 1053.61 kb Snipaste_2025-07-10_1...05.png 1391.9…" at bounding box center [508, 69] width 270 height 4533
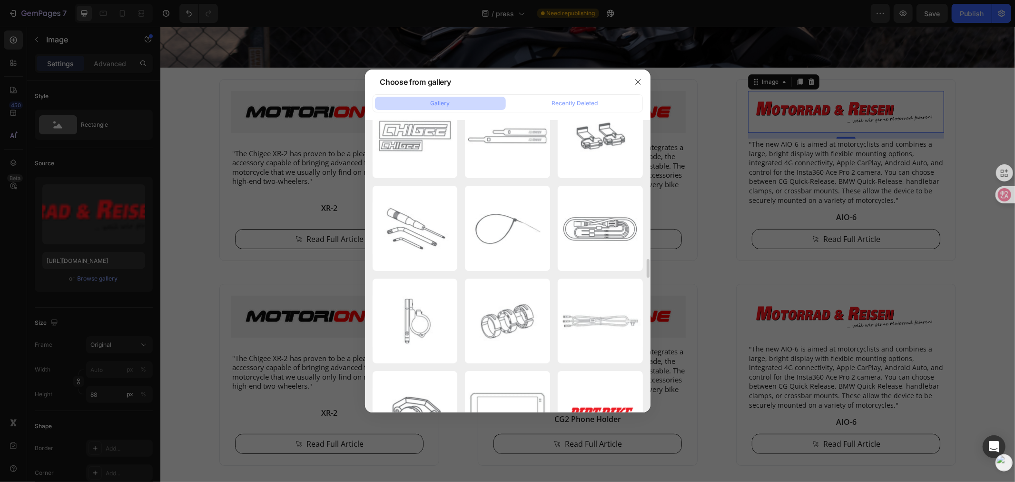
scroll to position [2324, 0]
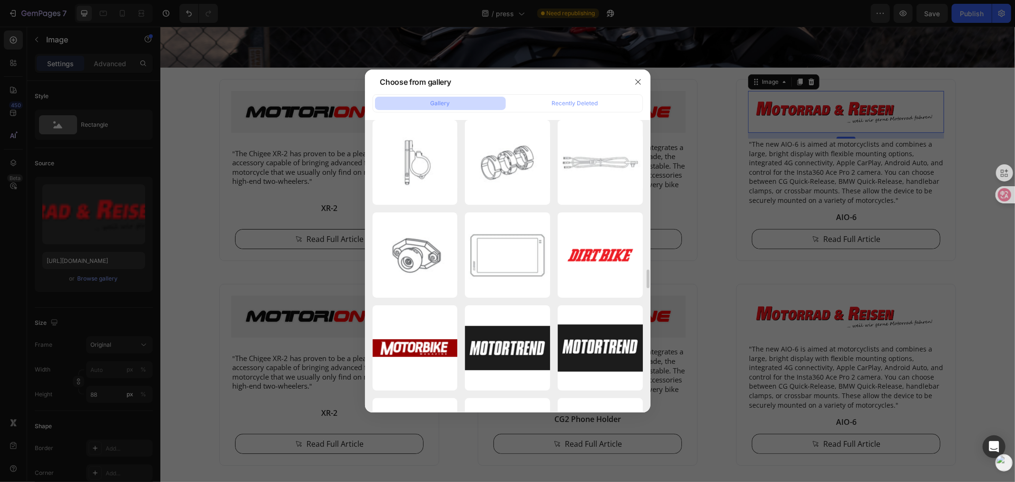
click at [461, 239] on div "Snipaste_2025-07-10_1...17.png 1053.61 kb Snipaste_2025-07-10_1...05.png 1391.9…" at bounding box center [508, 69] width 270 height 4533
click at [460, 243] on div "Snipaste_2025-07-10_1...17.png 1053.61 kb Snipaste_2025-07-10_1...05.png 1391.9…" at bounding box center [508, 69] width 270 height 4533
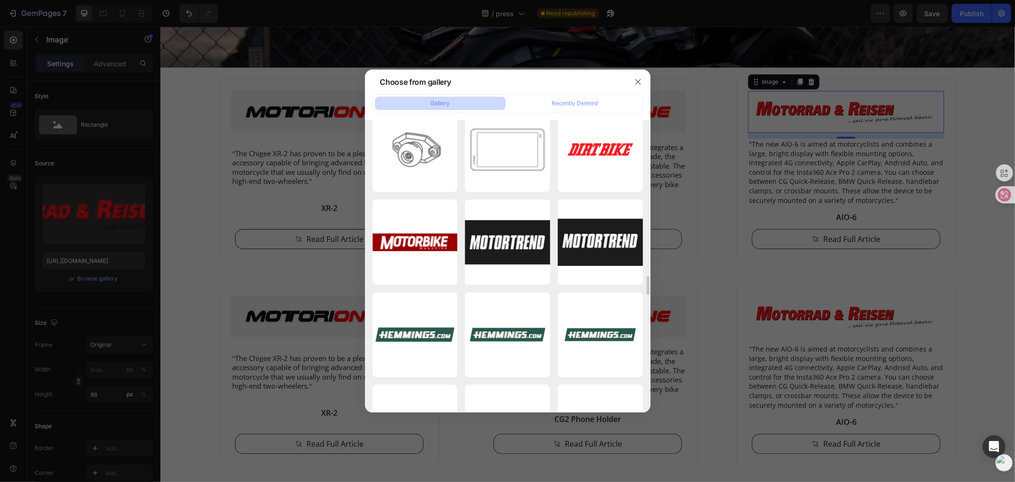
scroll to position [2377, 0]
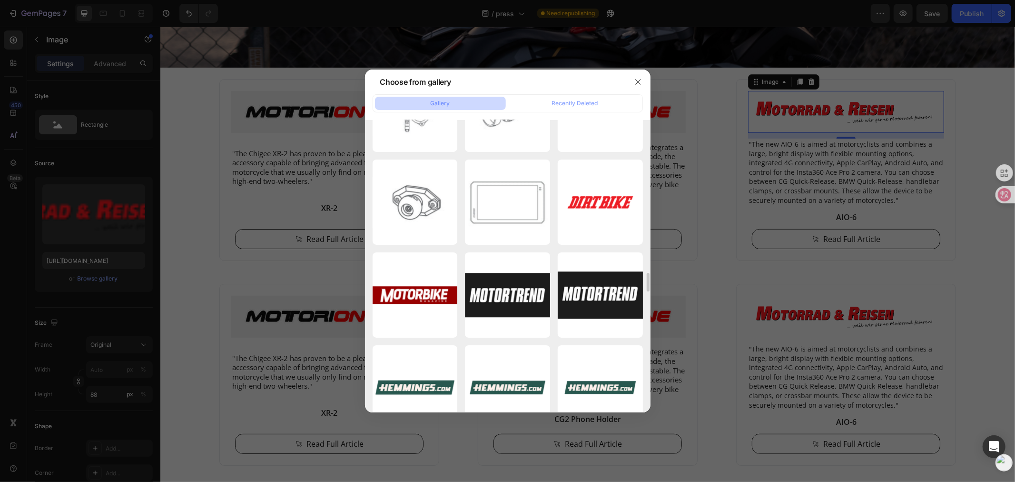
click at [460, 201] on div "Snipaste_2025-07-10_1...17.png 1053.61 kb Snipaste_2025-07-10_1...05.png 1391.9…" at bounding box center [508, 16] width 270 height 4533
click at [460, 193] on div "Snipaste_2025-07-10_1...17.png 1053.61 kb Snipaste_2025-07-10_1...05.png 1391.9…" at bounding box center [508, 16] width 270 height 4533
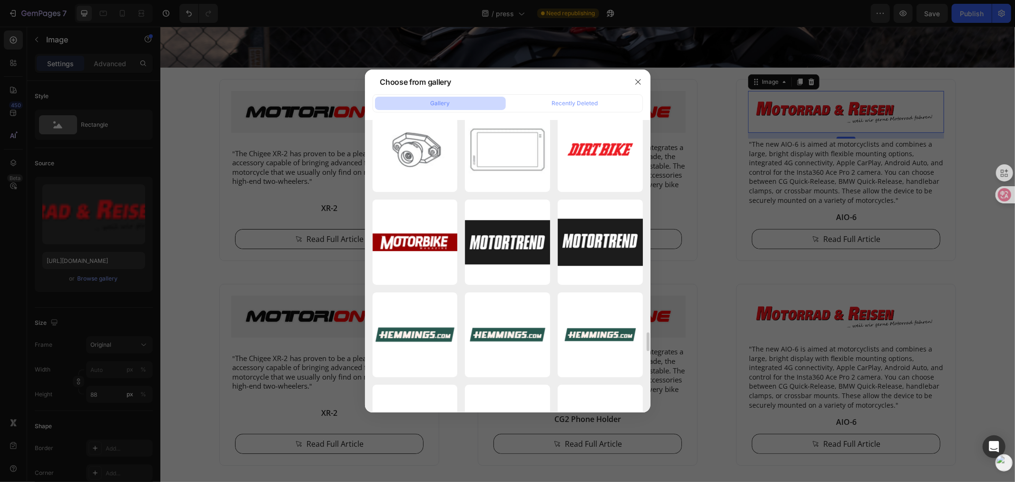
scroll to position [2483, 0]
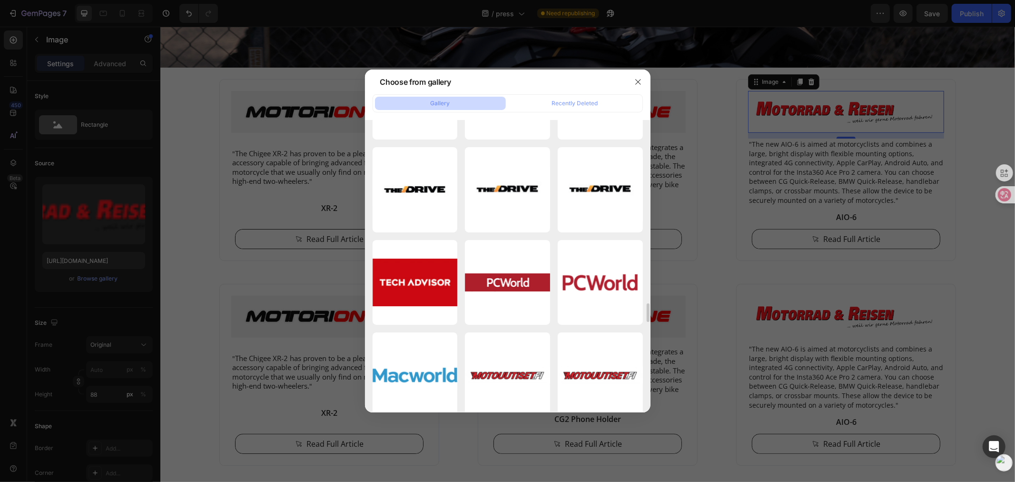
scroll to position [2906, 0]
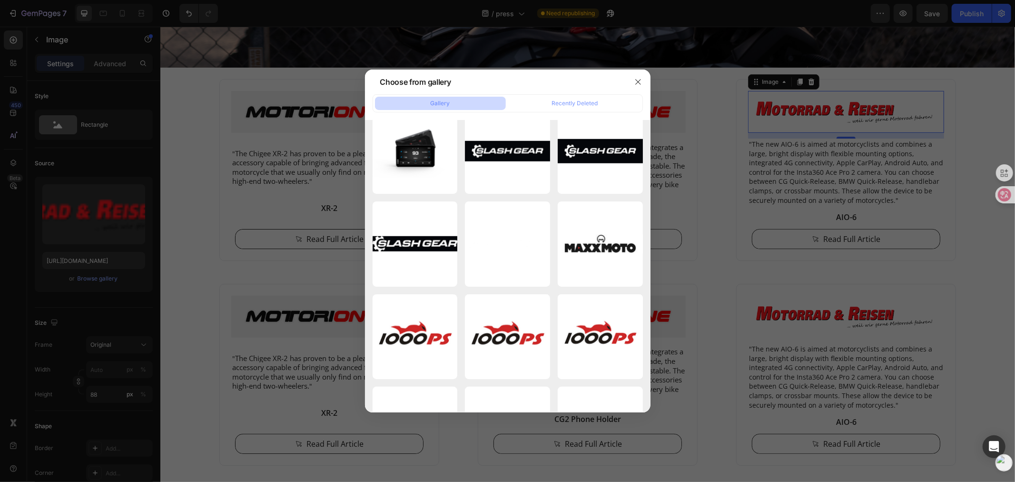
scroll to position [3964, 0]
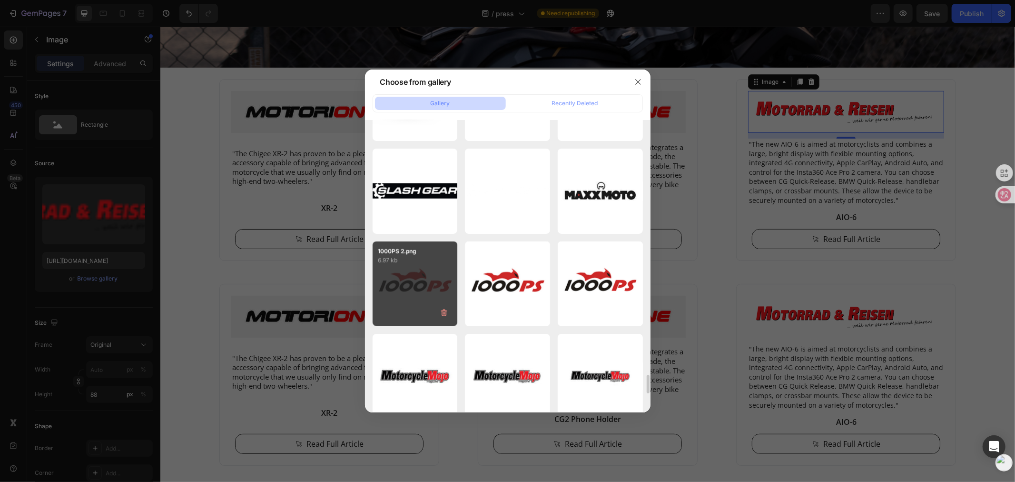
click at [422, 269] on div "1000PS 2.png 6.97 kb" at bounding box center [415, 283] width 85 height 85
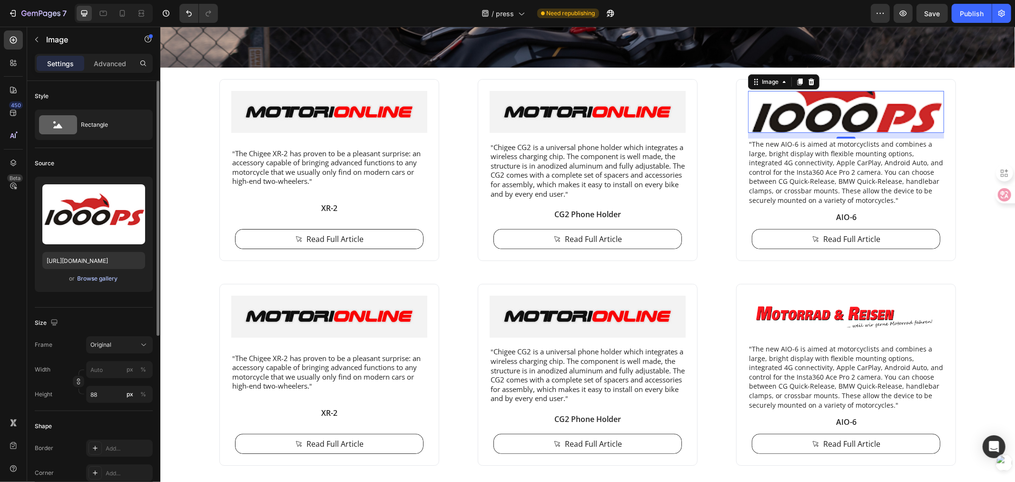
click at [104, 278] on div "Browse gallery" at bounding box center [98, 278] width 40 height 9
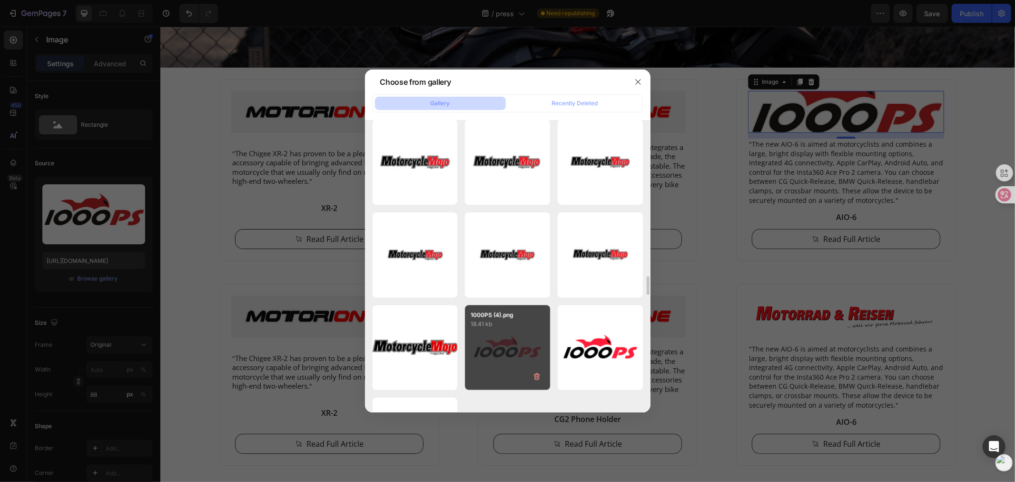
scroll to position [4019, 0]
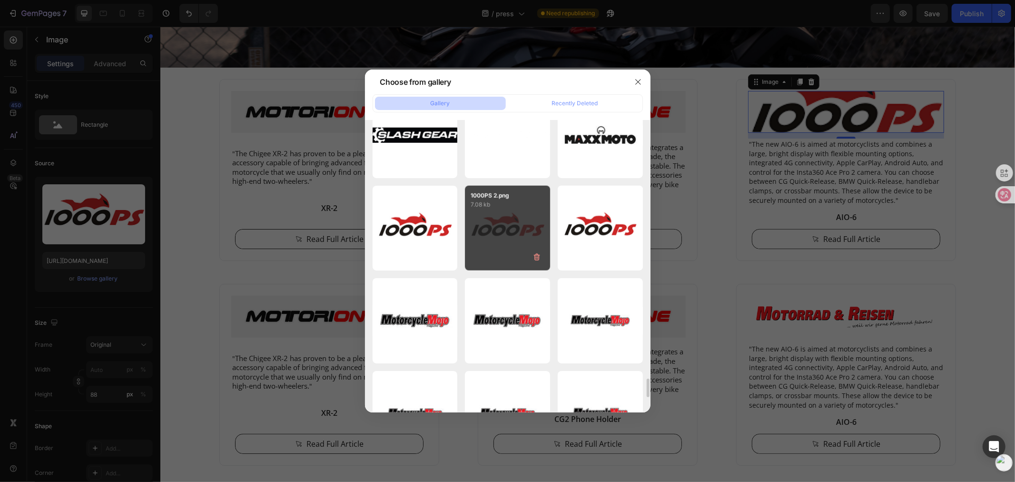
click at [535, 247] on div "1000PS 2.png 7.08 kb" at bounding box center [507, 228] width 85 height 85
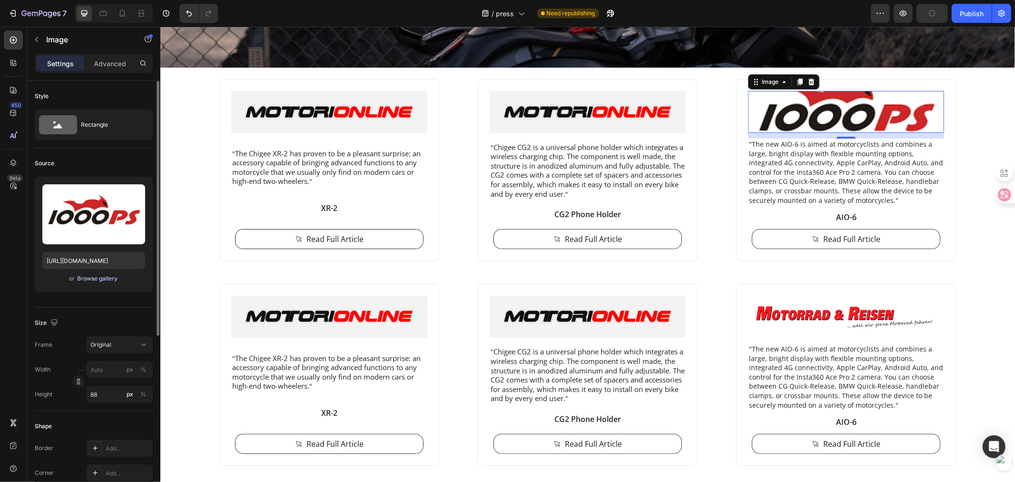
click at [89, 279] on div "Browse gallery" at bounding box center [98, 278] width 40 height 9
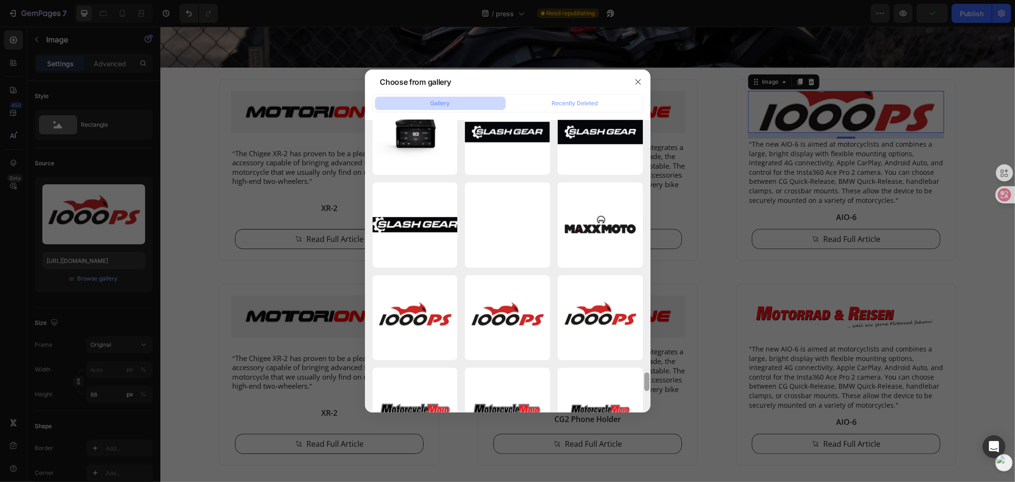
scroll to position [3975, 0]
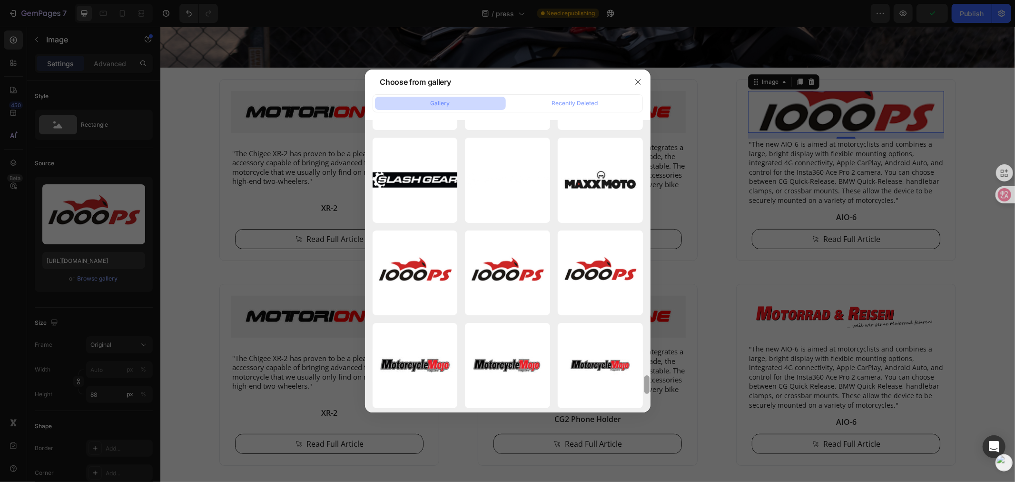
drag, startPoint x: 648, startPoint y: 154, endPoint x: 646, endPoint y: 386, distance: 231.8
click at [646, 386] on div at bounding box center [647, 384] width 5 height 19
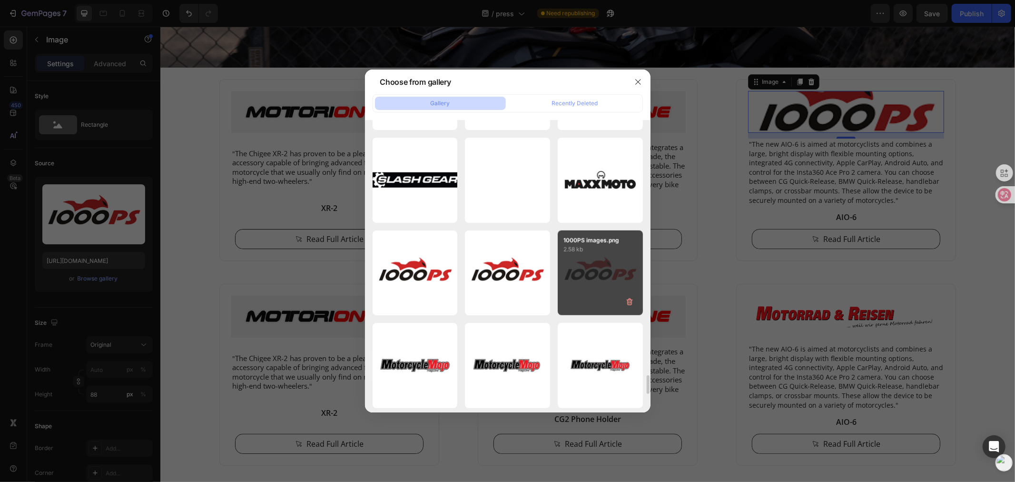
click at [604, 293] on div "1000PS images.png 2.58 kb" at bounding box center [600, 272] width 85 height 85
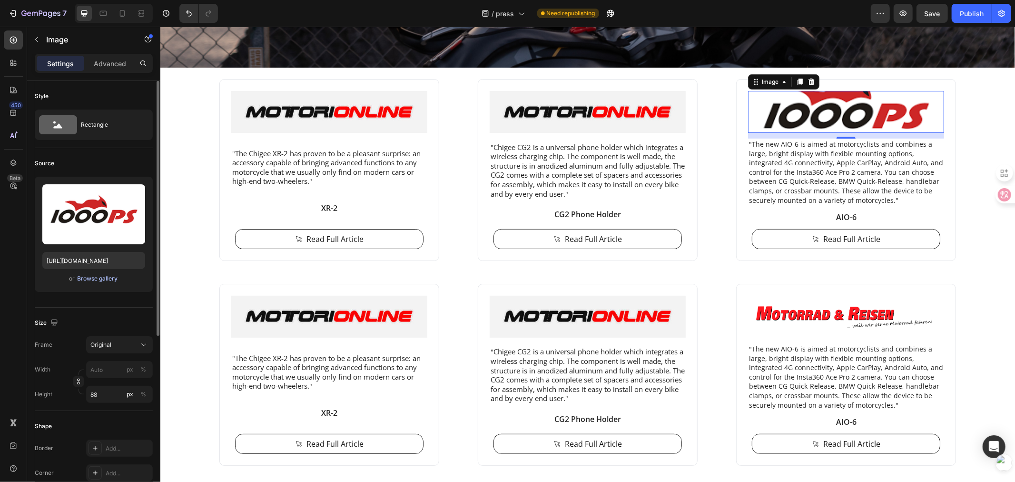
click at [89, 278] on div "Browse gallery" at bounding box center [98, 278] width 40 height 9
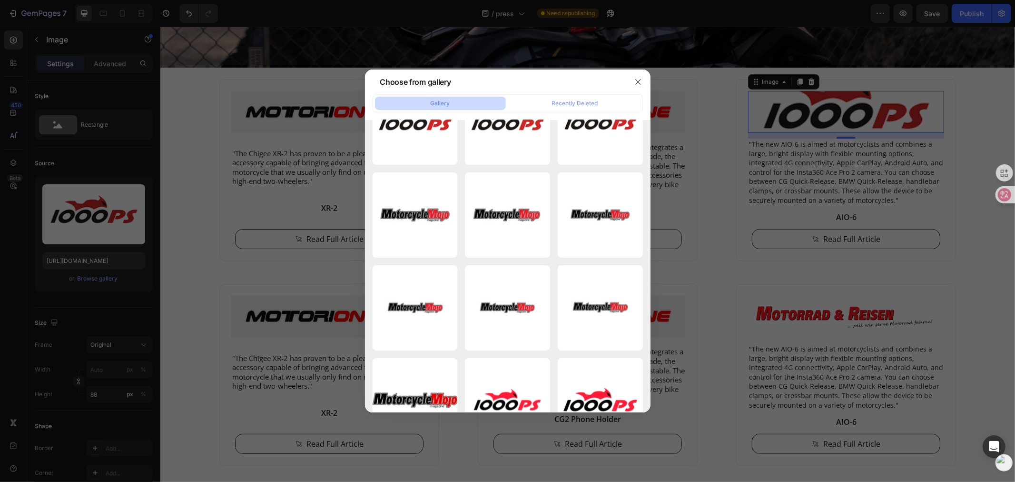
scroll to position [4178, 0]
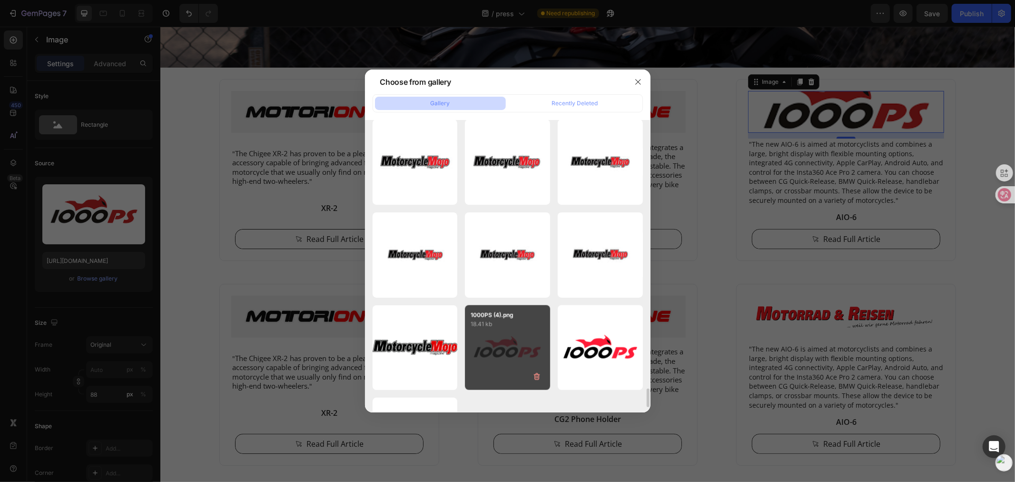
click at [496, 340] on div "1000PS (4).png 18.41 kb" at bounding box center [507, 347] width 85 height 85
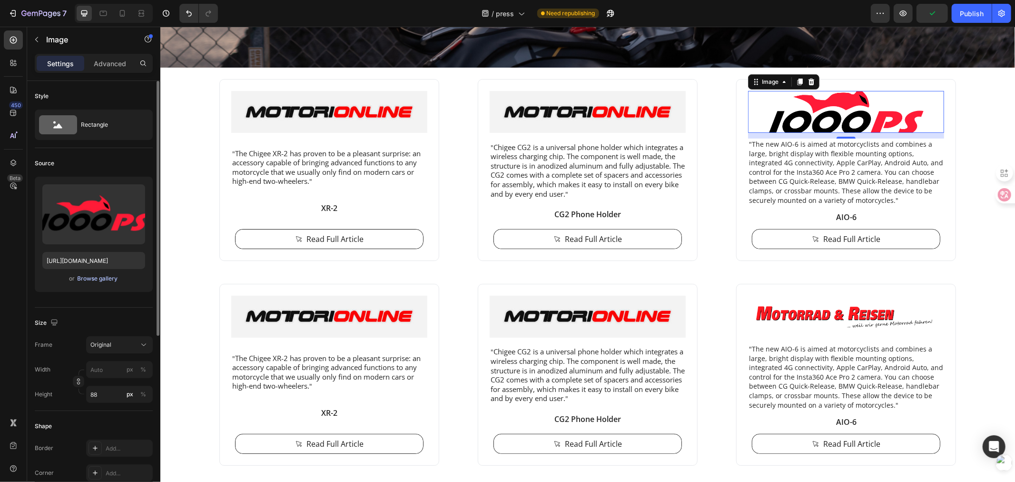
click at [98, 282] on div "Browse gallery" at bounding box center [98, 278] width 40 height 9
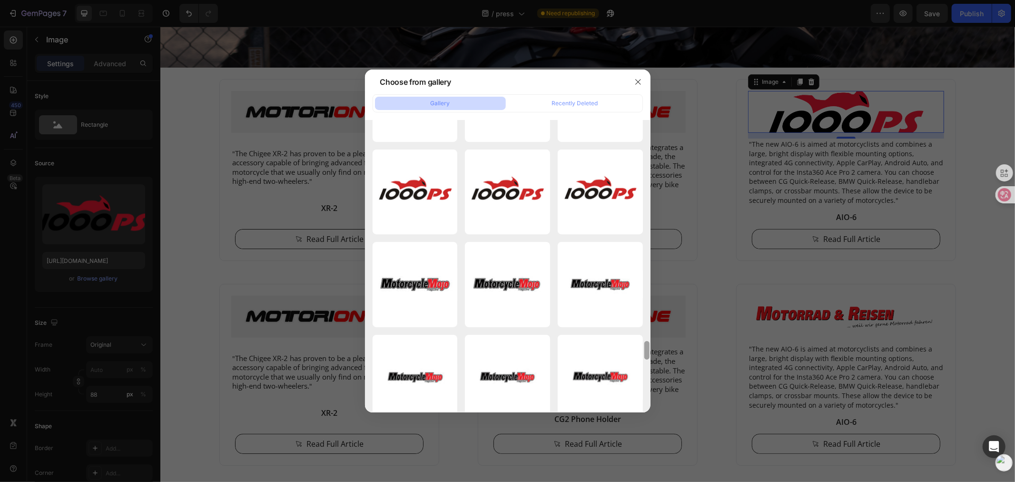
drag, startPoint x: 649, startPoint y: 177, endPoint x: 646, endPoint y: 382, distance: 205.2
click at [654, 394] on div "Choose from gallery Gallery Recently Deleted Snipaste_2025-07-10_1...17.png 105…" at bounding box center [507, 241] width 1015 height 482
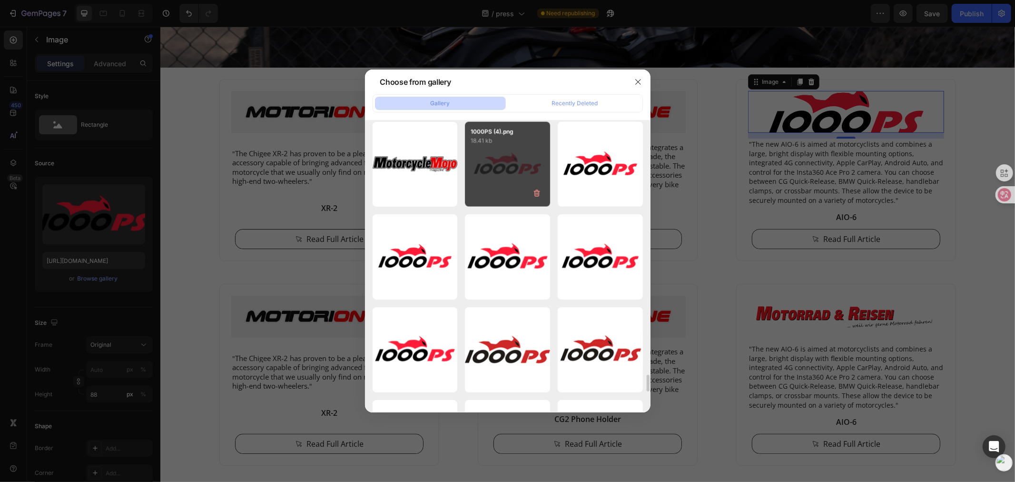
scroll to position [4308, 0]
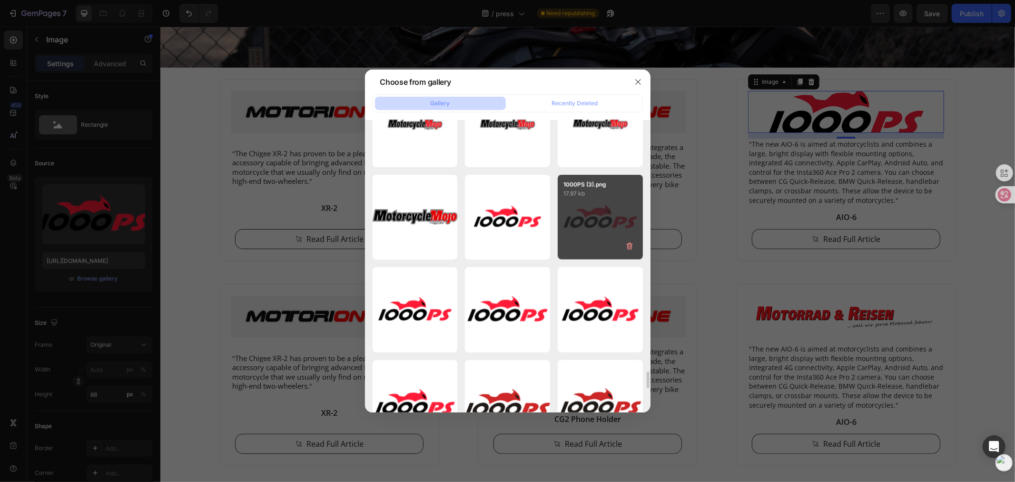
click at [587, 228] on div "1000PS (3).png 17.97 kb" at bounding box center [600, 217] width 85 height 85
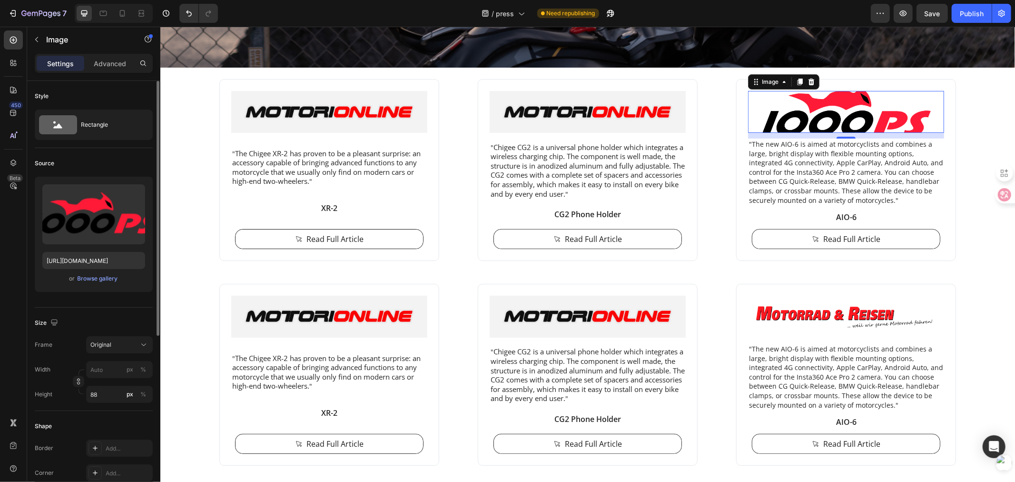
click at [95, 283] on div "or Browse gallery" at bounding box center [93, 278] width 103 height 11
click at [94, 282] on div "Browse gallery" at bounding box center [98, 278] width 40 height 9
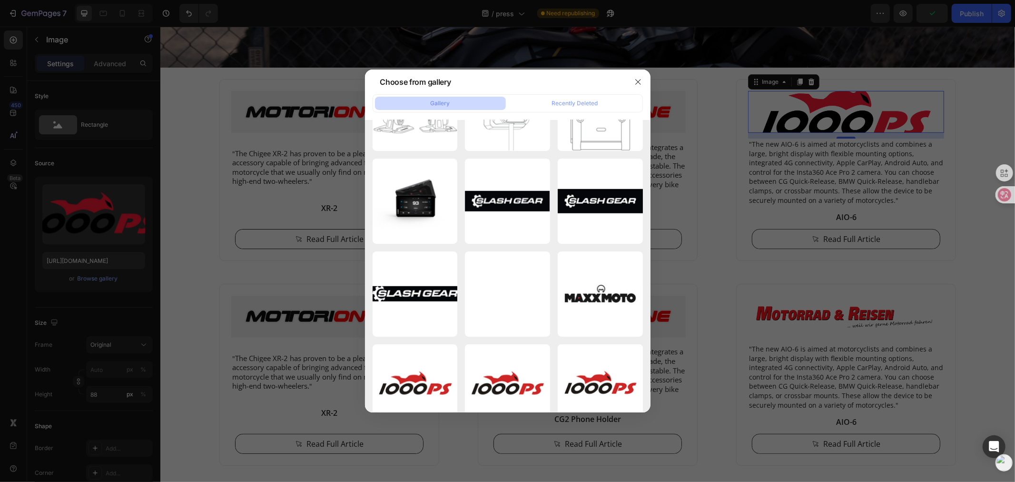
scroll to position [3967, 0]
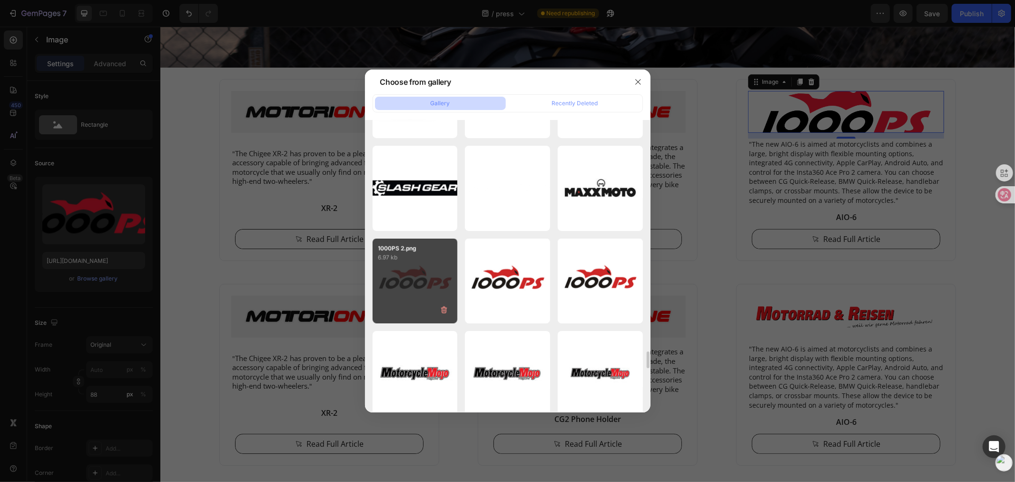
click at [445, 298] on div "1000PS 2.png 6.97 kb" at bounding box center [415, 280] width 85 height 85
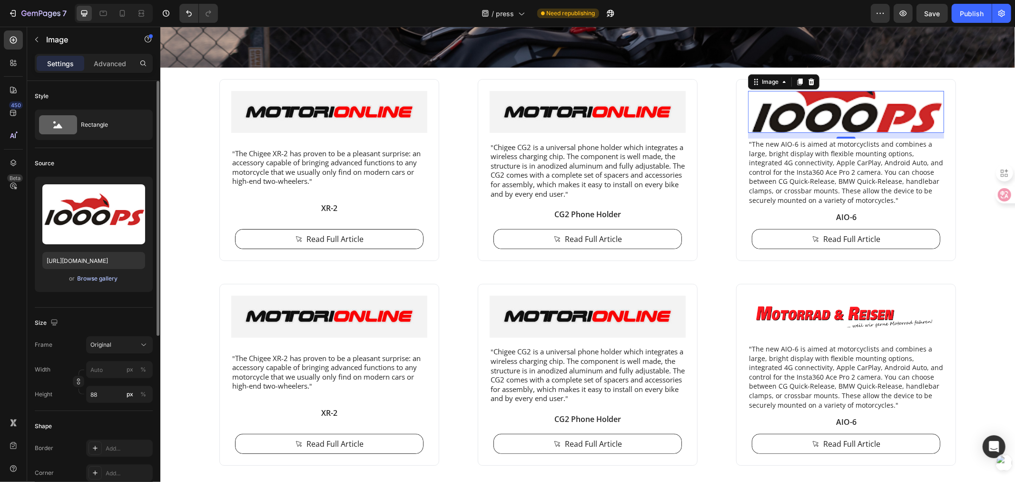
click at [106, 279] on div "Browse gallery" at bounding box center [98, 278] width 40 height 9
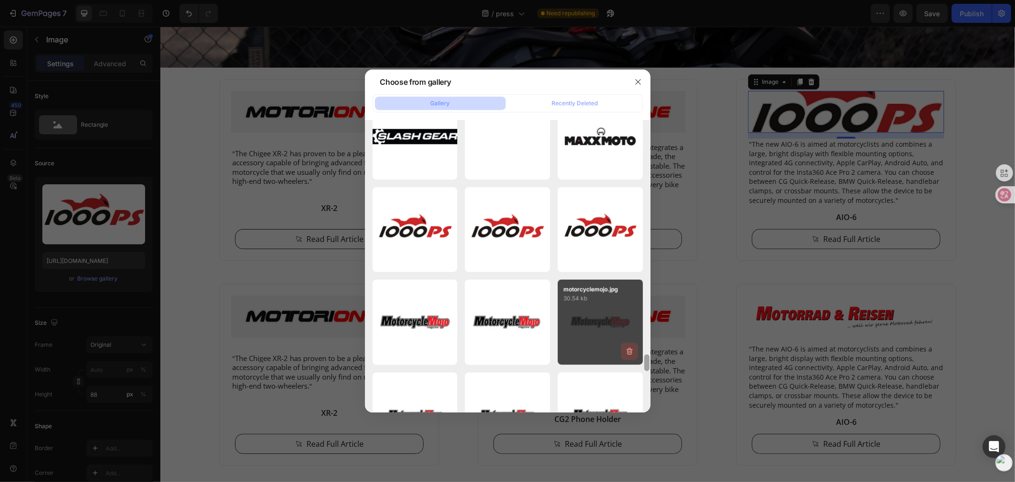
click at [636, 364] on div "Snipaste_2025-07-10_1...17.png 1053.61 kb Snipaste_2025-07-10_1...05.png 1391.9…" at bounding box center [508, 266] width 286 height 292
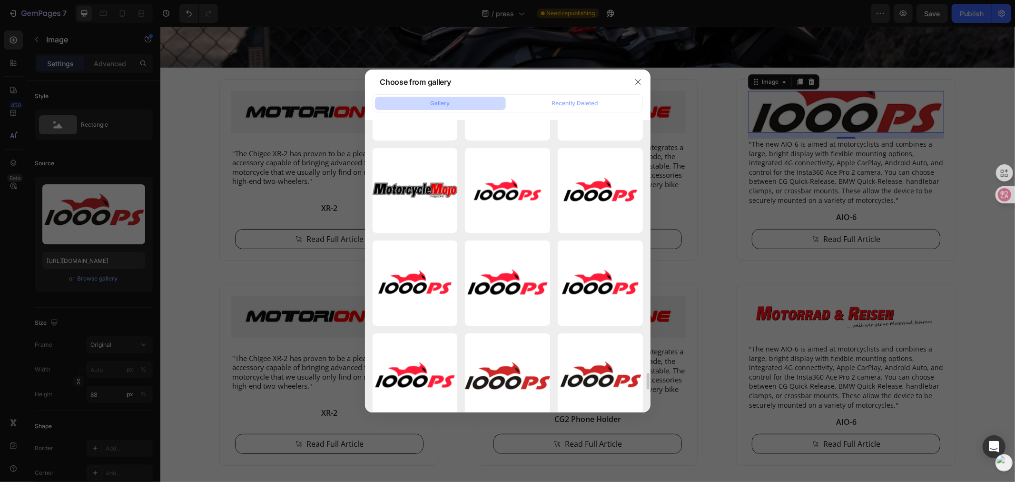
scroll to position [4441, 0]
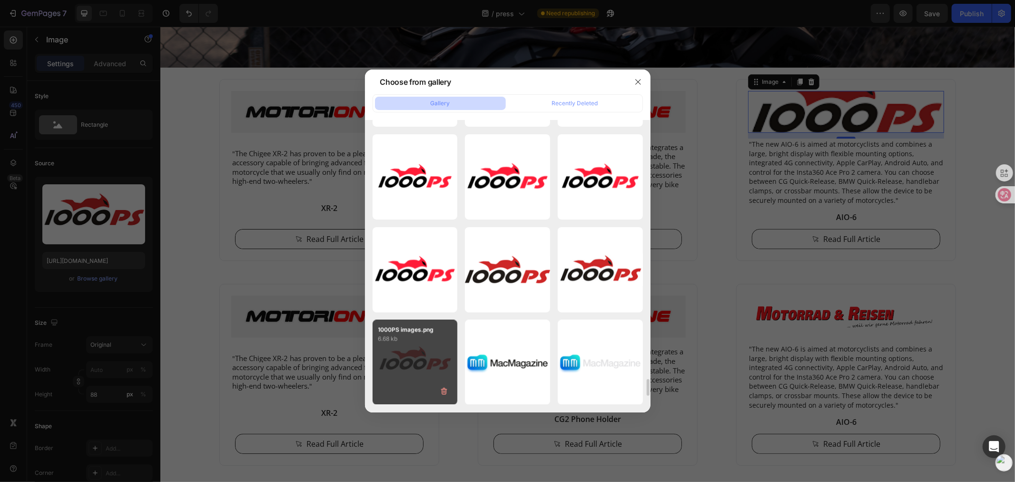
click at [436, 343] on p "6.68 kb" at bounding box center [415, 339] width 74 height 10
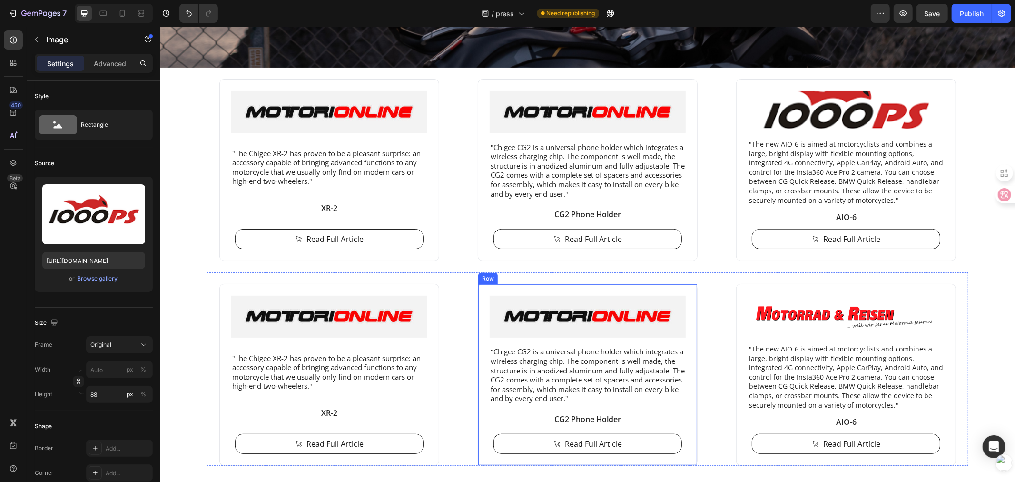
scroll to position [0, 0]
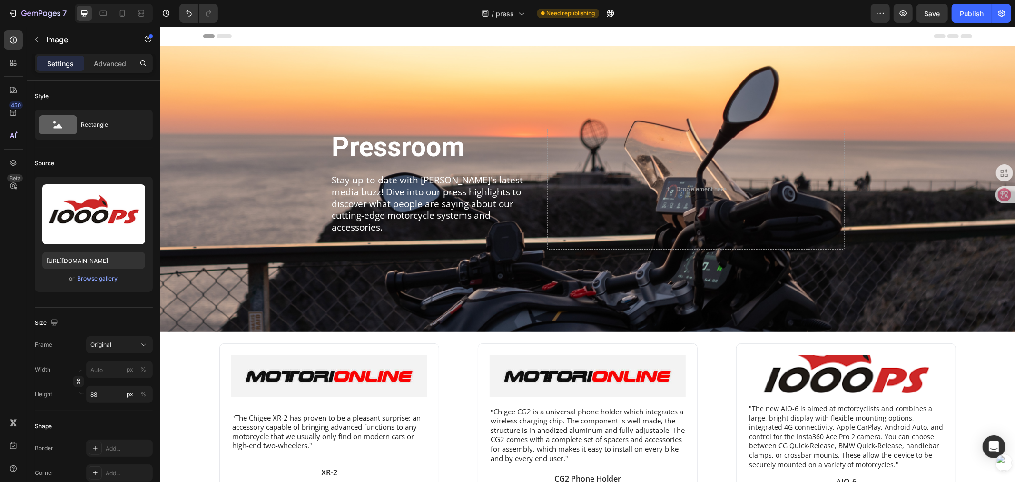
click at [780, 369] on img at bounding box center [846, 376] width 196 height 42
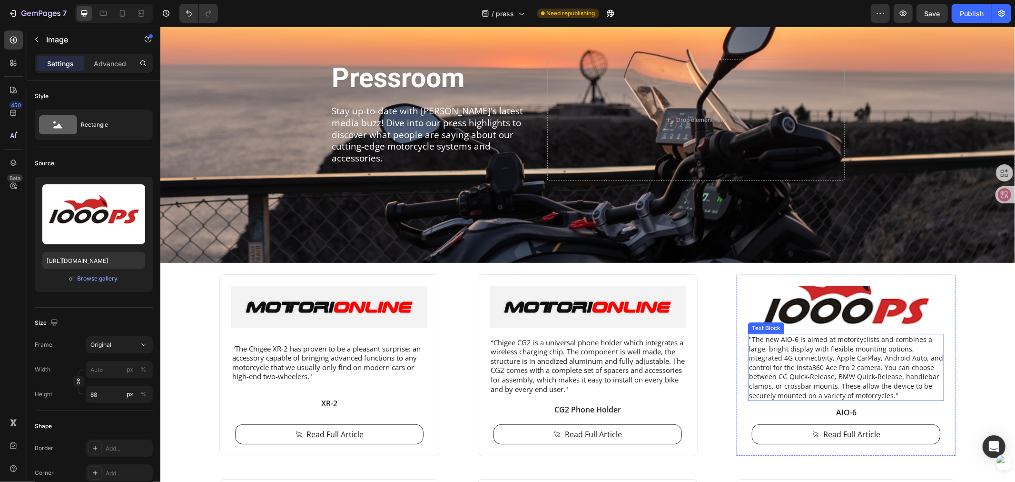
scroll to position [159, 0]
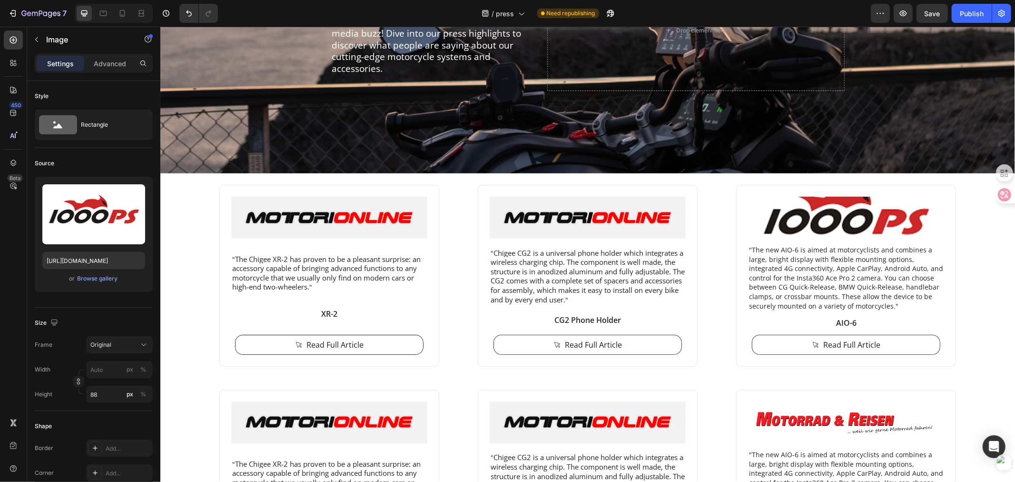
click at [774, 221] on img at bounding box center [846, 217] width 196 height 42
click at [88, 281] on div "Browse gallery" at bounding box center [98, 278] width 40 height 9
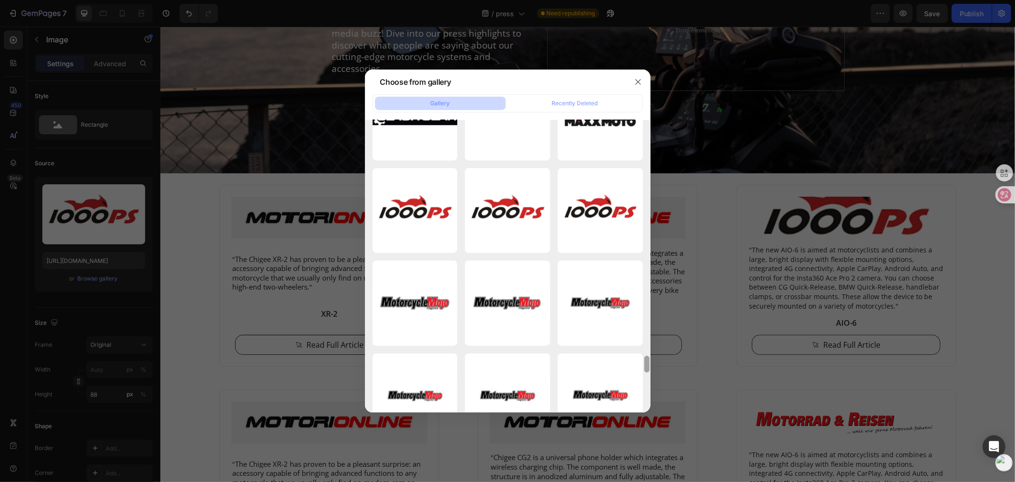
drag, startPoint x: 648, startPoint y: 195, endPoint x: 647, endPoint y: 356, distance: 160.9
click at [649, 359] on div at bounding box center [647, 364] width 5 height 17
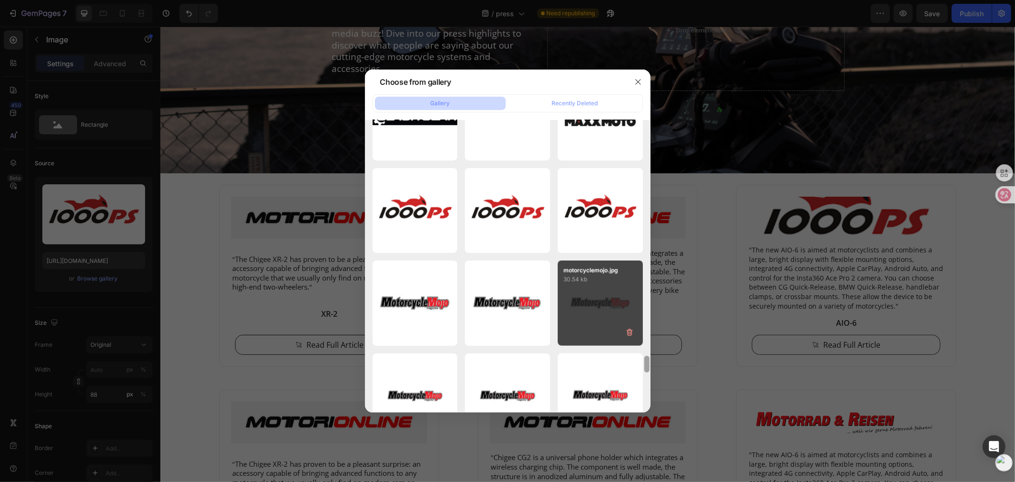
scroll to position [4012, 0]
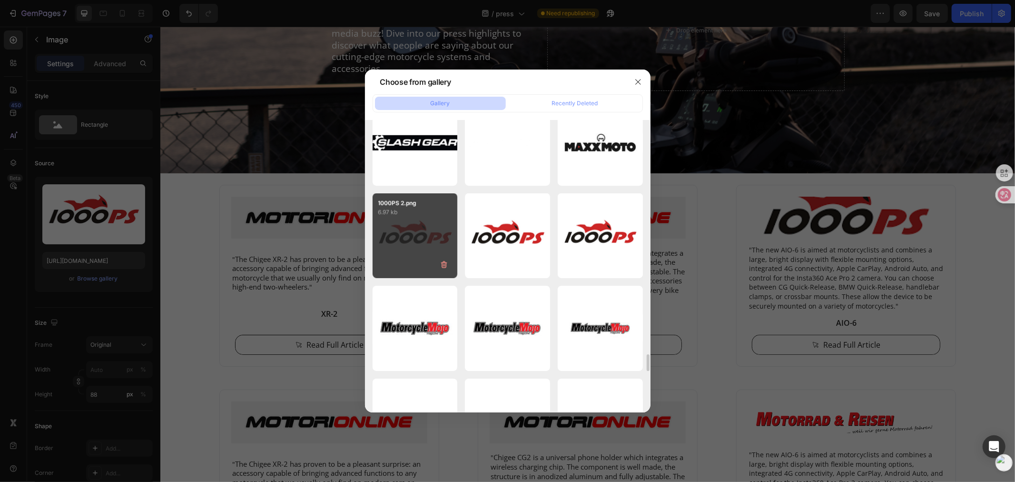
click at [413, 240] on div "1000PS 2.png 6.97 kb" at bounding box center [415, 235] width 85 height 85
type input "[URL][DOMAIN_NAME]"
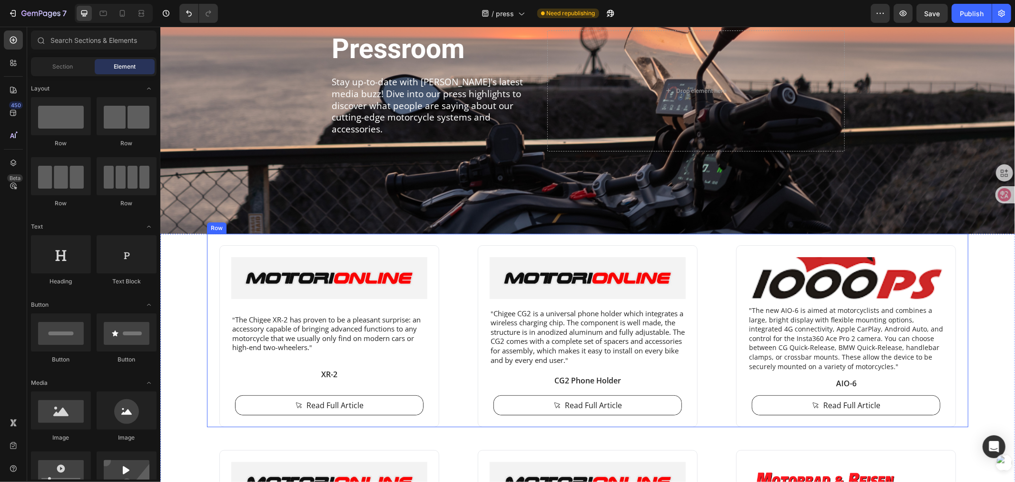
scroll to position [159, 0]
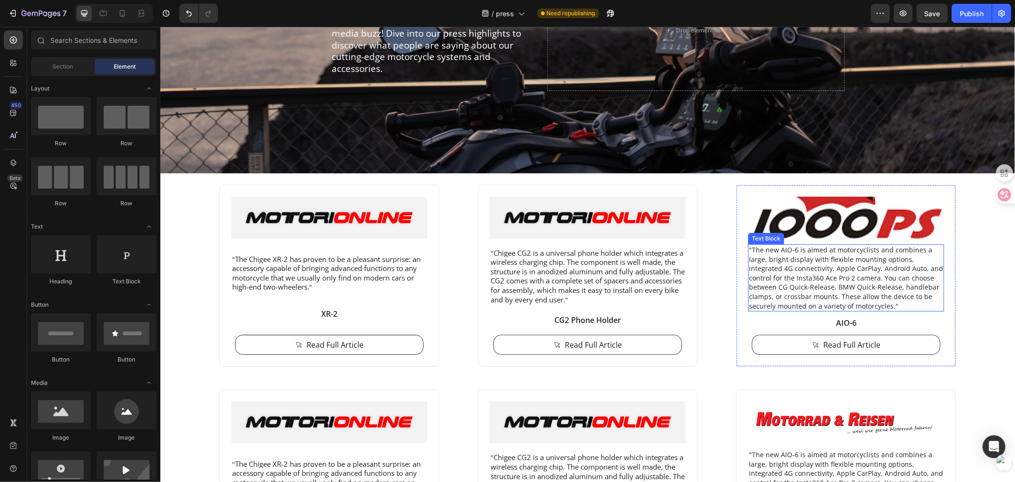
click at [783, 282] on p ""The new AIO-6 is aimed at motorcyclists and combines a large, bright display w…" at bounding box center [846, 277] width 194 height 65
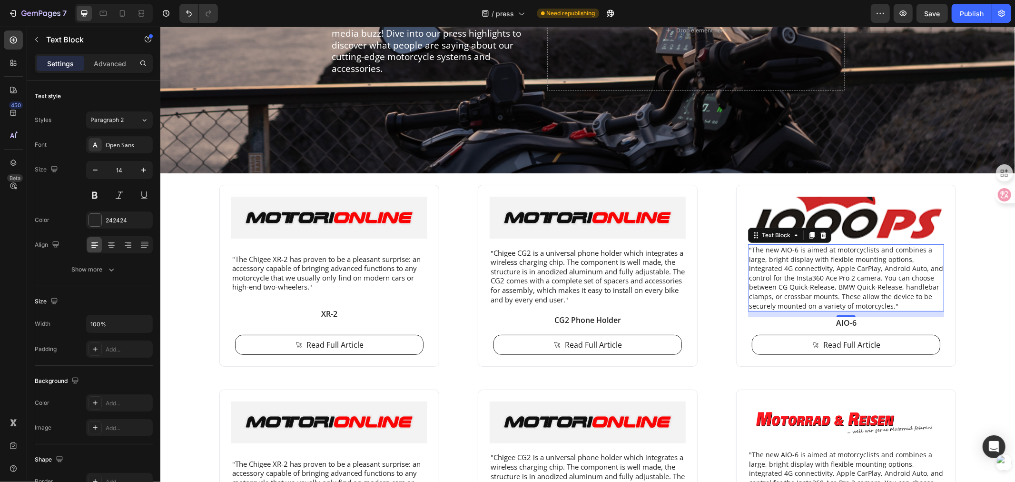
click at [815, 275] on p ""The new AIO-6 is aimed at motorcyclists and combines a large, bright display w…" at bounding box center [846, 277] width 194 height 65
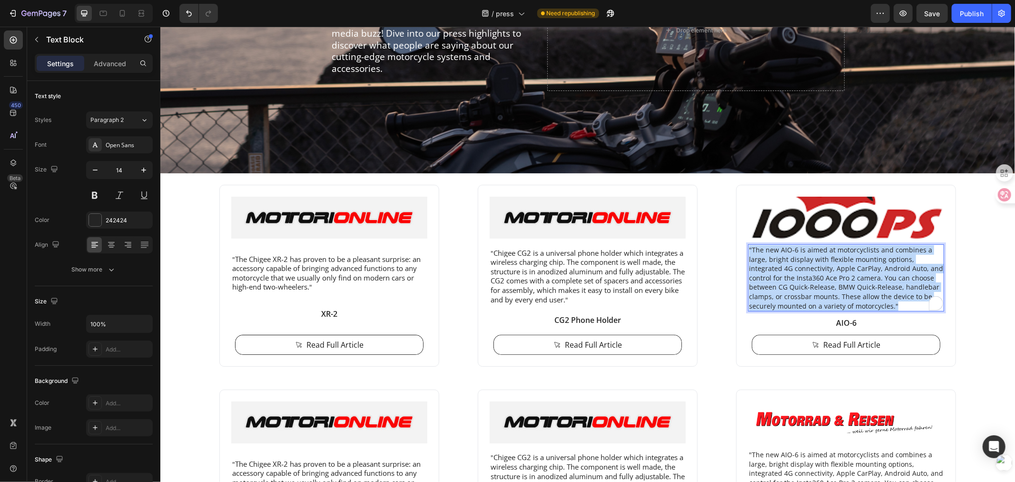
click at [815, 275] on p ""The new AIO-6 is aimed at motorcyclists and combines a large, bright display w…" at bounding box center [846, 277] width 194 height 65
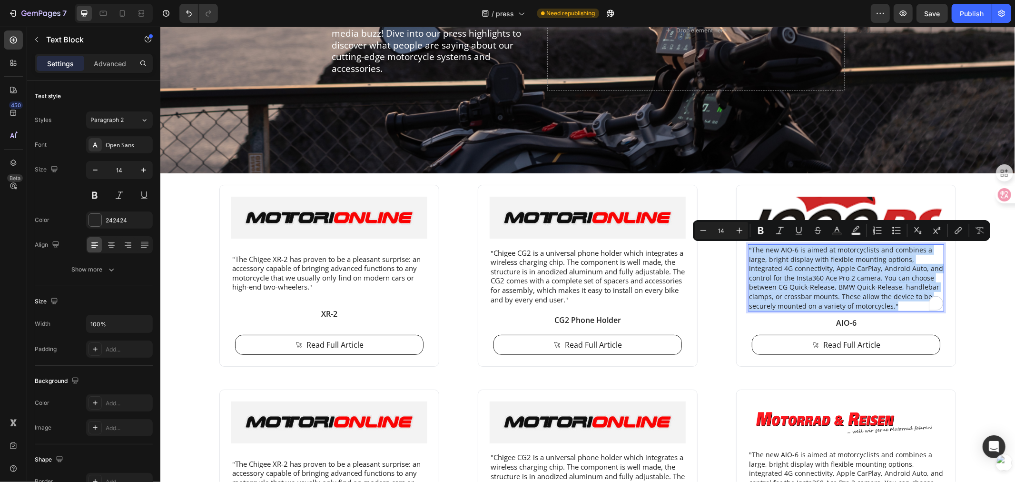
click at [812, 268] on p ""The new AIO-6 is aimed at motorcyclists and combines a large, bright display w…" at bounding box center [846, 277] width 194 height 65
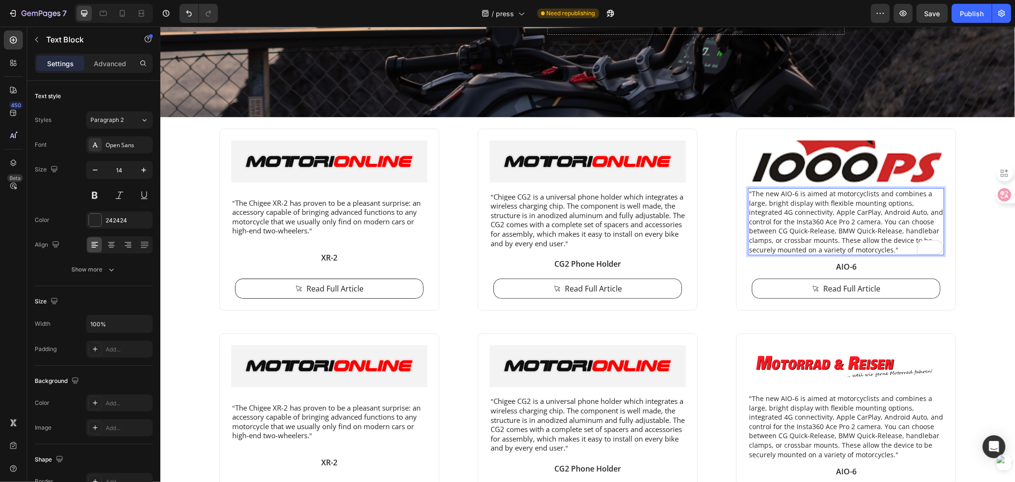
scroll to position [211, 0]
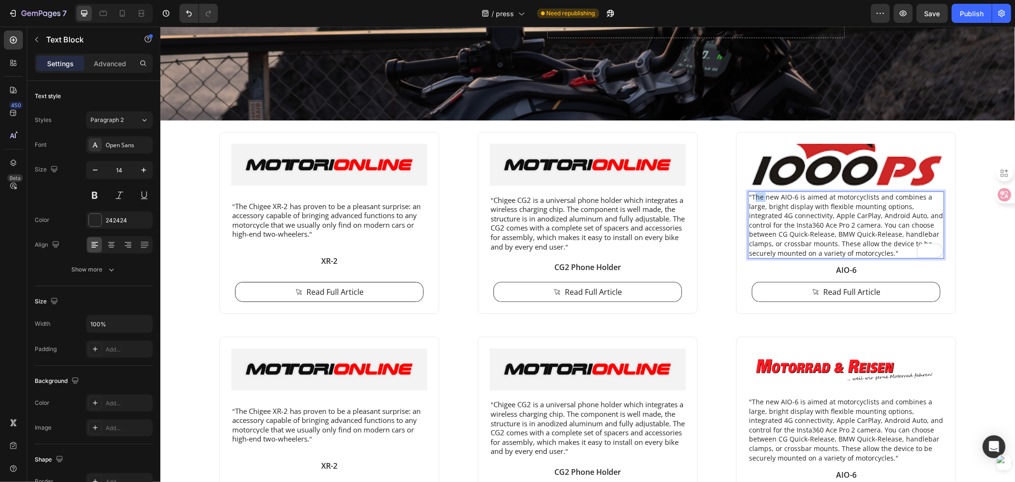
drag, startPoint x: 749, startPoint y: 195, endPoint x: 760, endPoint y: 197, distance: 11.1
click at [762, 198] on p ""The new AIO-6 is aimed at motorcyclists and combines a large, bright display w…" at bounding box center [846, 224] width 194 height 65
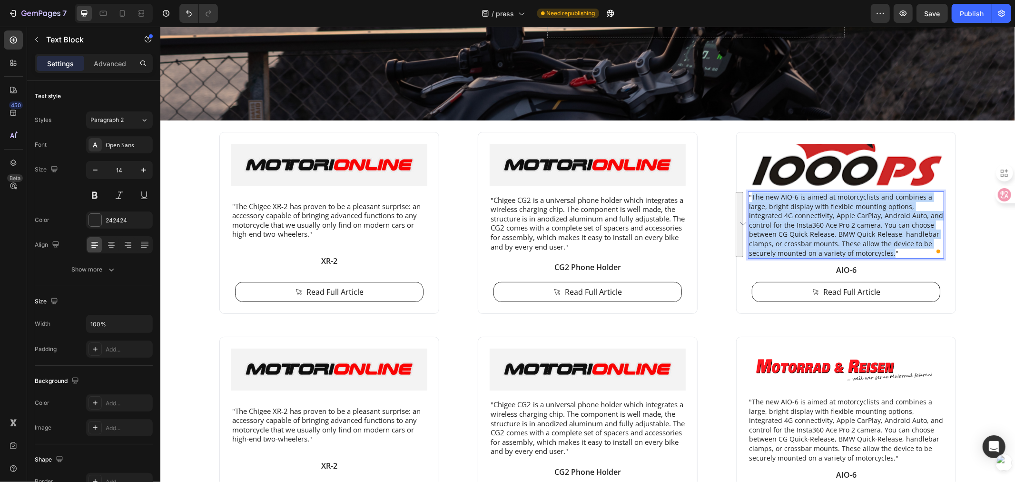
drag, startPoint x: 749, startPoint y: 195, endPoint x: 861, endPoint y: 254, distance: 126.7
click at [861, 254] on p ""The new AIO-6 is aimed at motorcyclists and combines a large, bright display w…" at bounding box center [846, 224] width 194 height 65
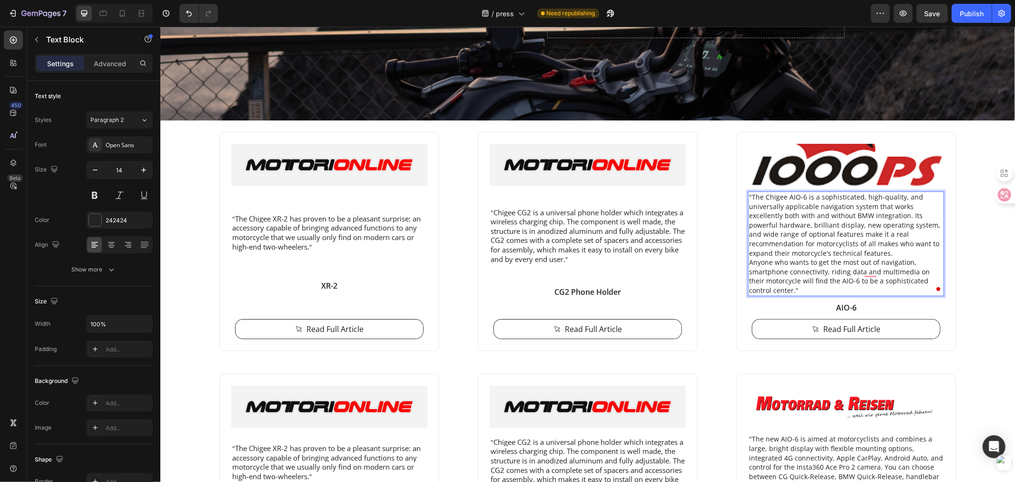
click at [846, 250] on p ""The Chigee AIO-6 is a sophisticated, high-quality, and universally applicable …" at bounding box center [846, 224] width 194 height 65
click at [749, 262] on p "Anyone who wants to get the most out of navigation, smartphone connectivity, ri…" at bounding box center [846, 275] width 194 height 37
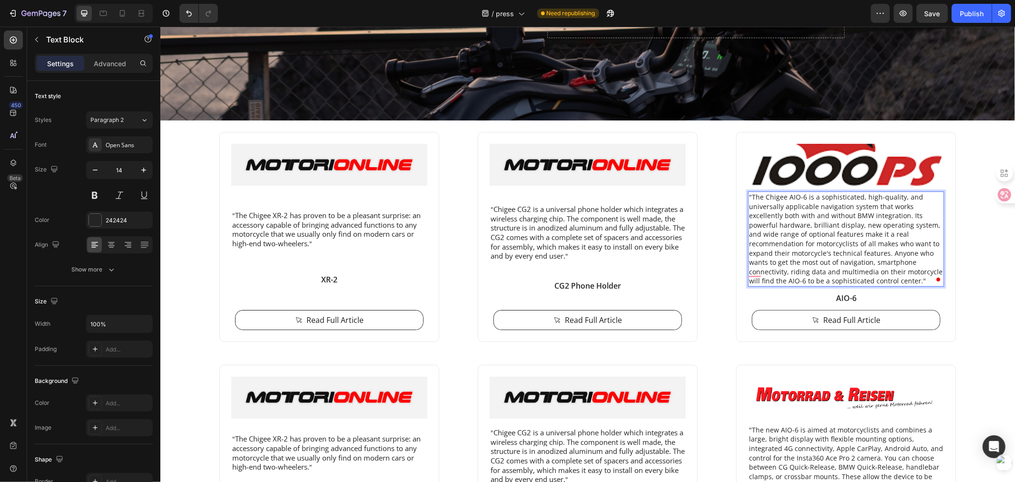
click at [833, 258] on p ""The Chigee AIO-6 is a sophisticated, high-quality, and universally applicable …" at bounding box center [846, 238] width 194 height 93
click at [835, 271] on p ""The Chigee AIO-6 is a sophisticated, high-quality, and universally applicable …" at bounding box center [846, 238] width 194 height 93
click at [848, 273] on p ""The Chigee AIO-6 is a sophisticated, high-quality, and universally applicable …" at bounding box center [846, 238] width 194 height 93
click at [842, 296] on p "AIO-6" at bounding box center [846, 298] width 194 height 10
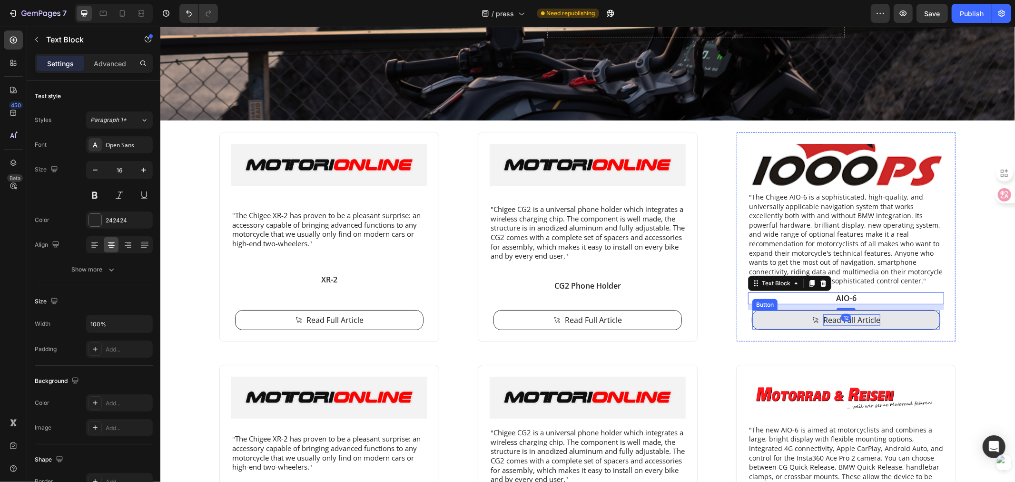
click at [826, 317] on p "Read Full Article" at bounding box center [851, 319] width 57 height 11
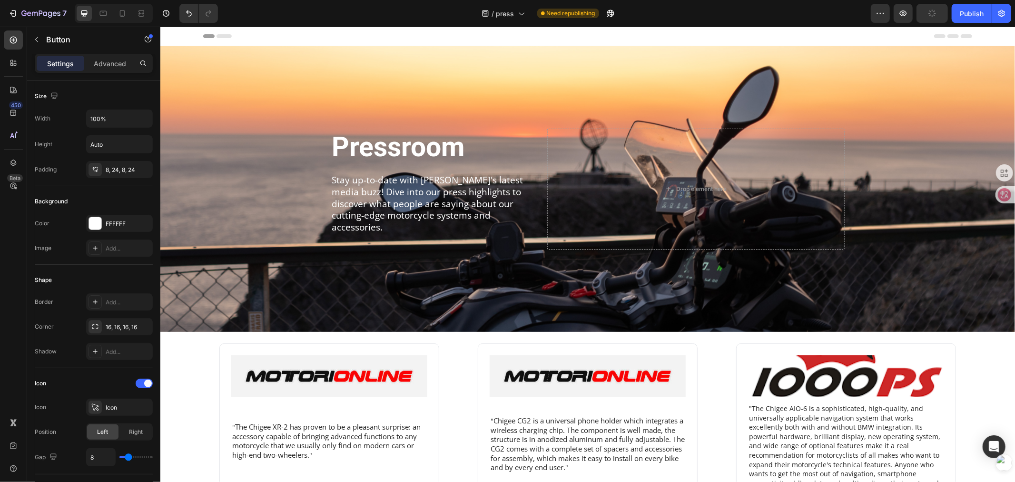
scroll to position [211, 0]
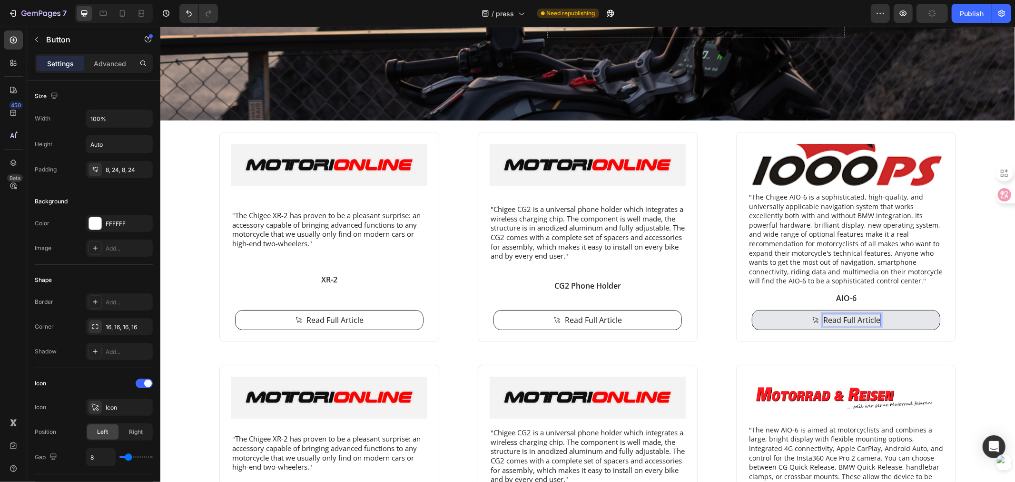
click at [844, 317] on p "Read Full Article" at bounding box center [851, 319] width 57 height 11
click at [844, 297] on p "AIO-6" at bounding box center [846, 298] width 194 height 10
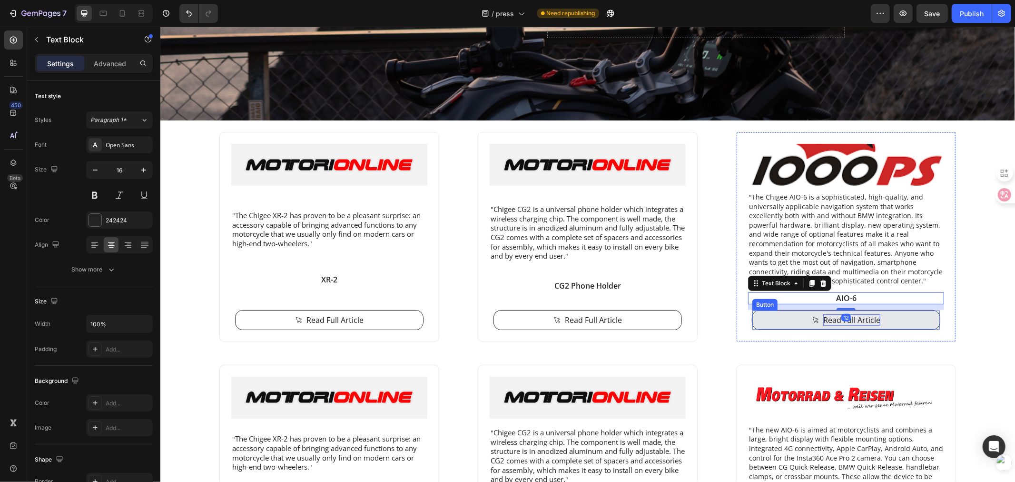
click at [826, 321] on p "Read Full Article" at bounding box center [851, 319] width 57 height 11
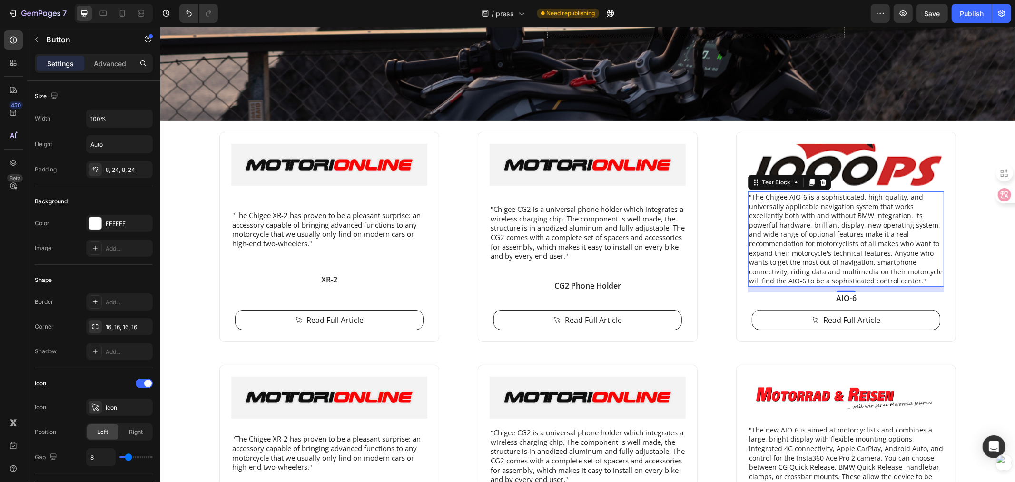
click at [821, 248] on p ""The Chigee AIO-6 is a sophisticated, high-quality, and universally applicable …" at bounding box center [846, 238] width 194 height 93
click at [829, 320] on p "Read Full Article" at bounding box center [851, 319] width 57 height 11
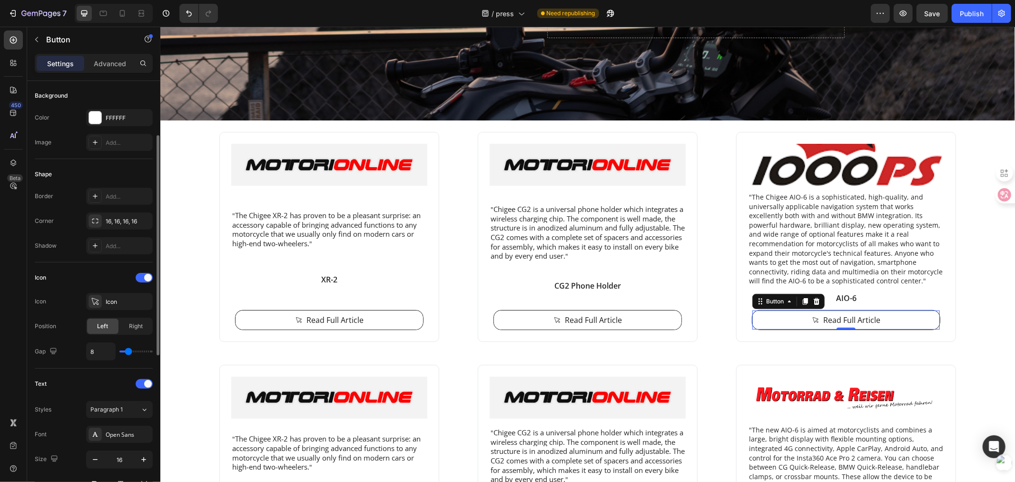
scroll to position [264, 0]
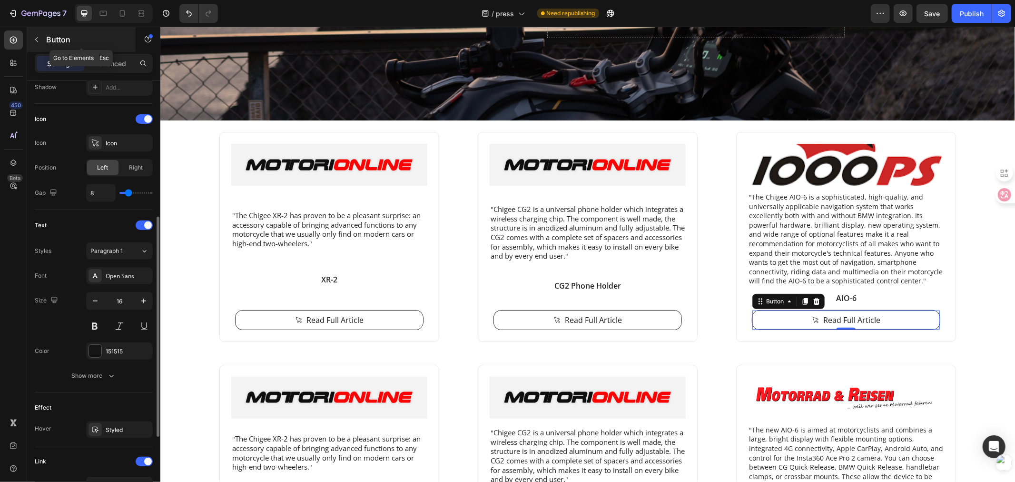
click at [41, 39] on button "button" at bounding box center [36, 39] width 15 height 15
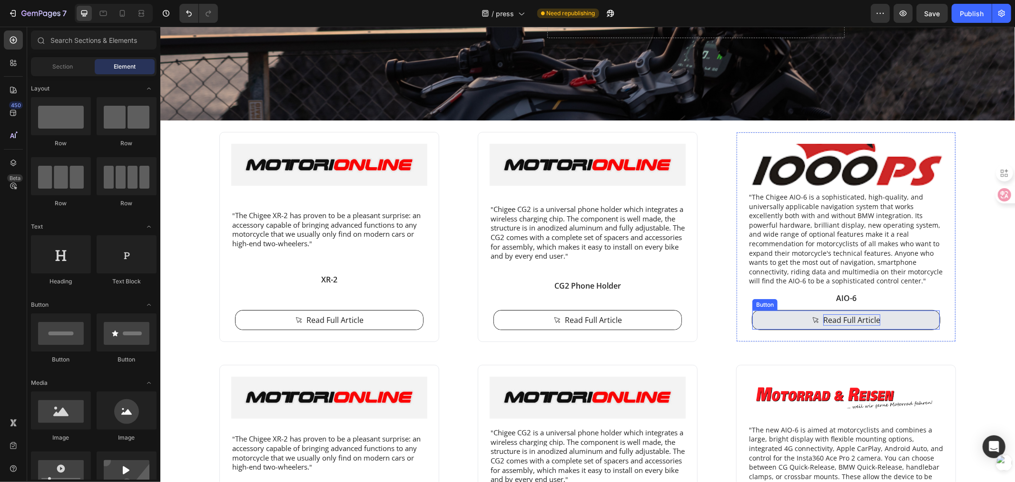
click at [839, 318] on p "Read Full Article" at bounding box center [851, 319] width 57 height 11
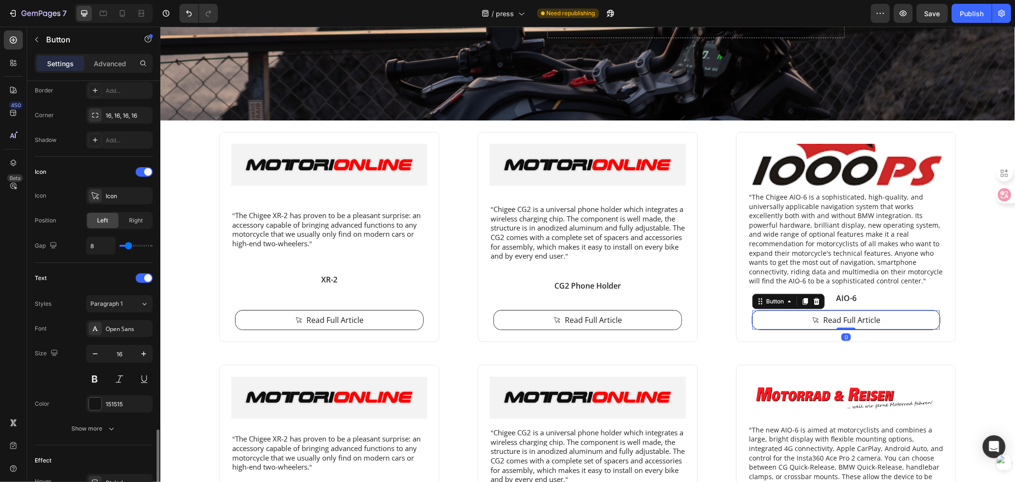
scroll to position [405, 0]
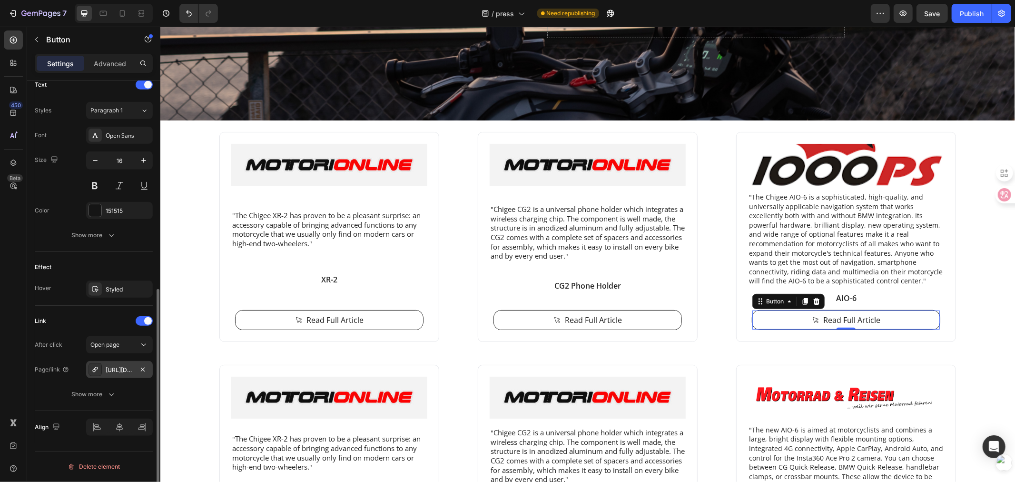
click at [122, 369] on div "https://www.motorradundreisen.de/test/chigee-aio-6/3266/" at bounding box center [120, 370] width 28 height 9
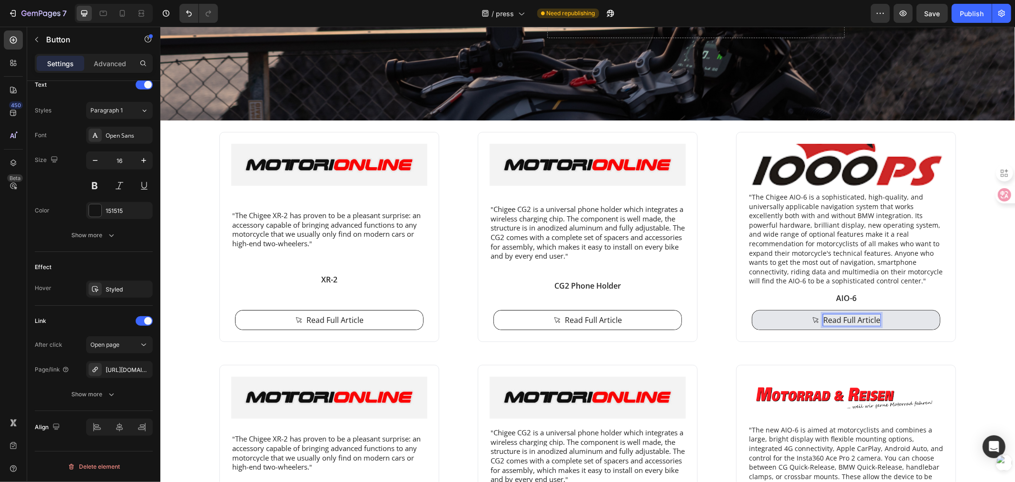
click at [844, 318] on p "Read Full Article" at bounding box center [851, 319] width 57 height 11
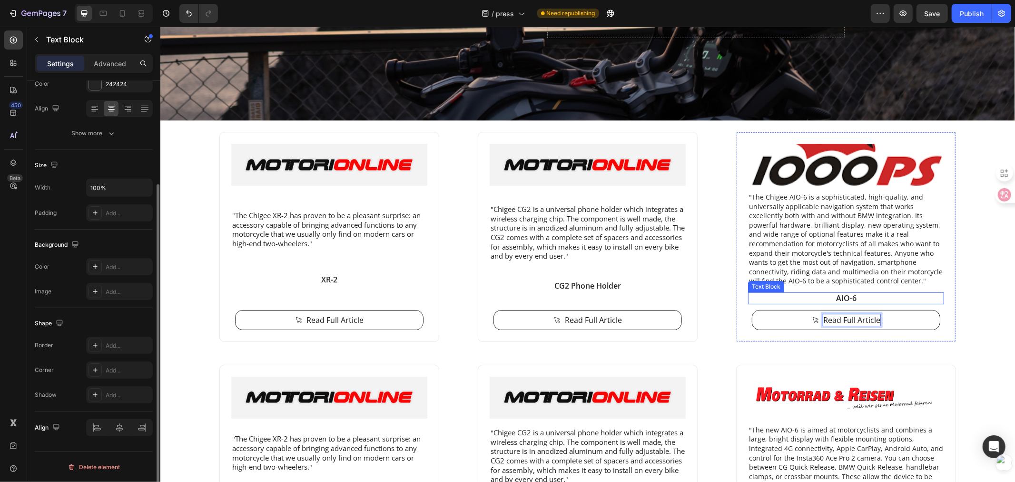
scroll to position [0, 0]
click at [838, 297] on p "AIO-6" at bounding box center [846, 298] width 194 height 10
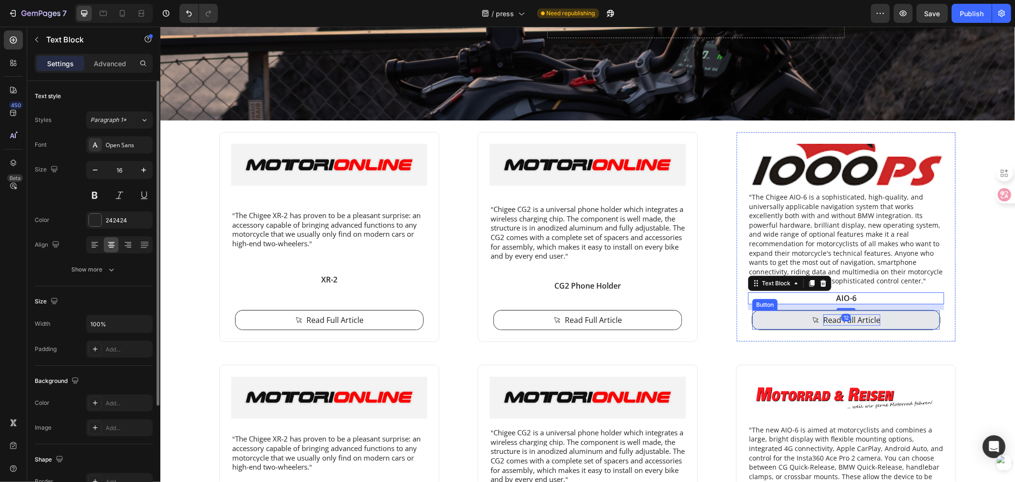
click at [858, 319] on p "Read Full Article" at bounding box center [851, 319] width 57 height 11
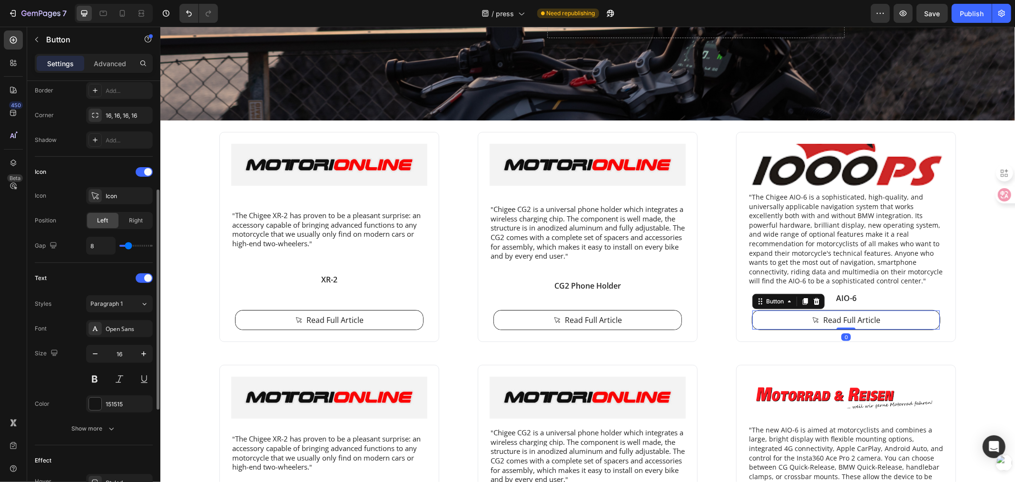
scroll to position [405, 0]
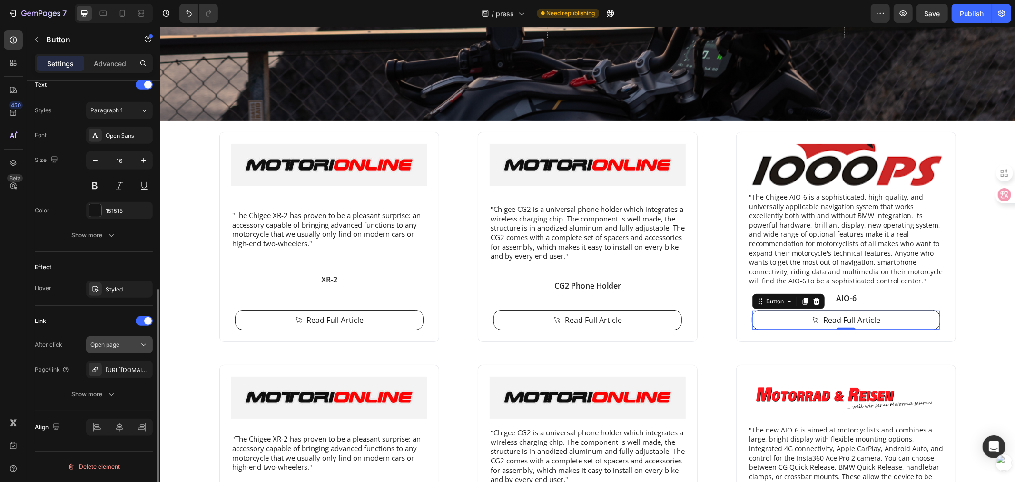
click at [123, 349] on div "Open page" at bounding box center [114, 344] width 49 height 9
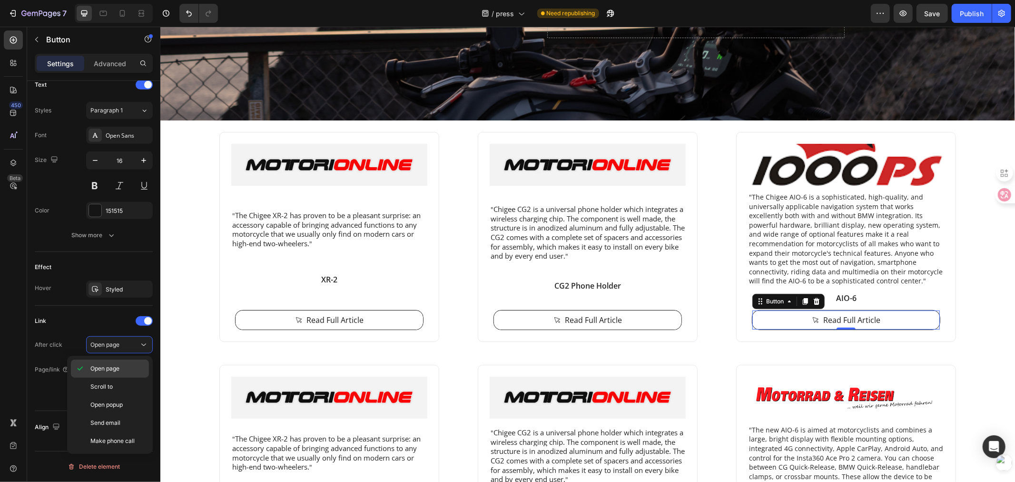
click at [112, 365] on span "Open page" at bounding box center [104, 368] width 29 height 9
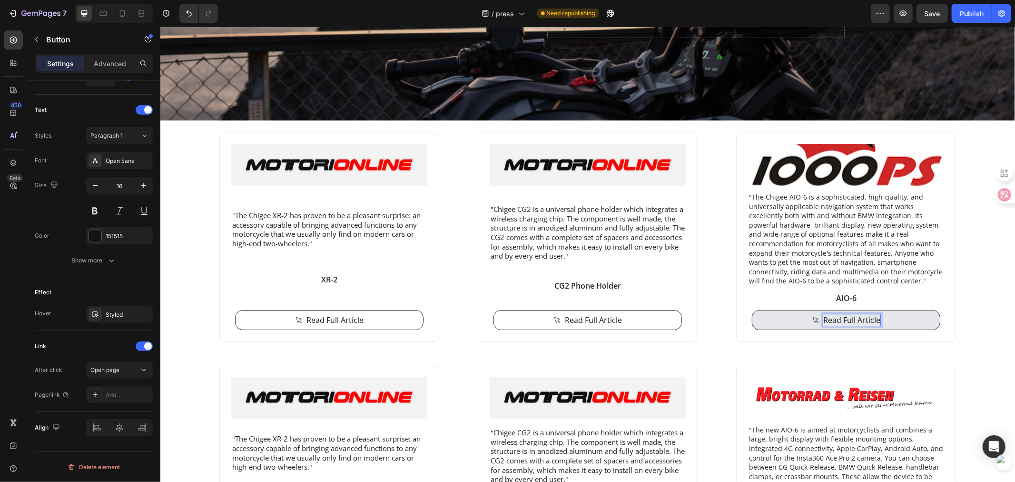
click at [836, 317] on p "Read Full Article" at bounding box center [851, 319] width 57 height 11
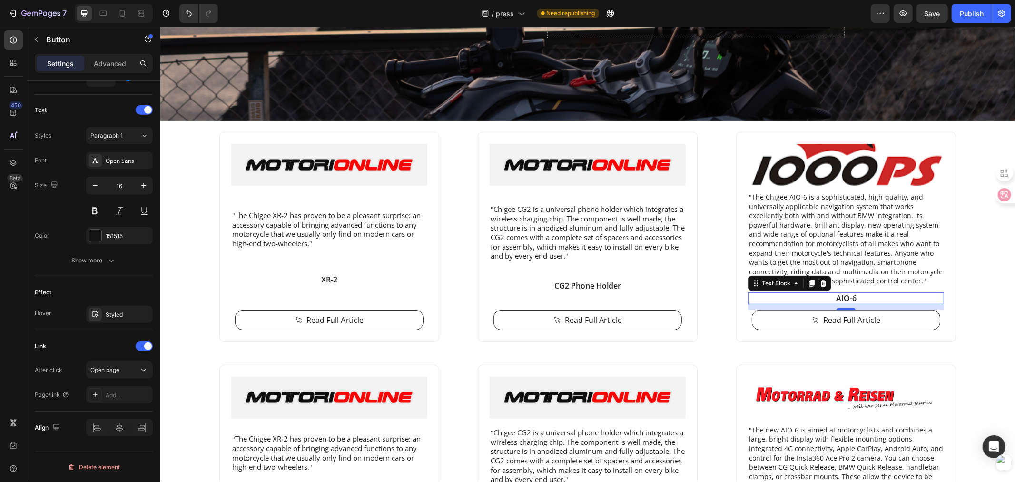
click at [843, 296] on p "AIO-6" at bounding box center [846, 298] width 194 height 10
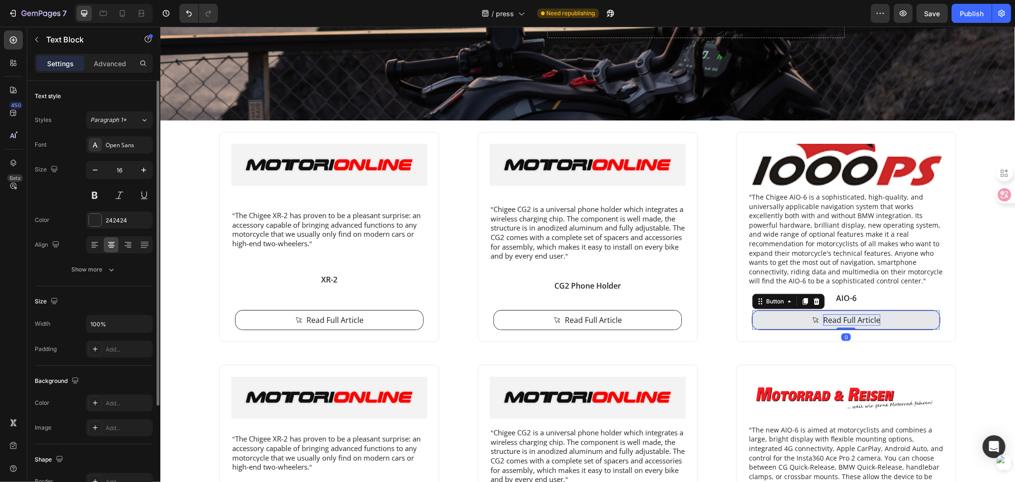
click at [857, 320] on p "Read Full Article" at bounding box center [851, 319] width 57 height 11
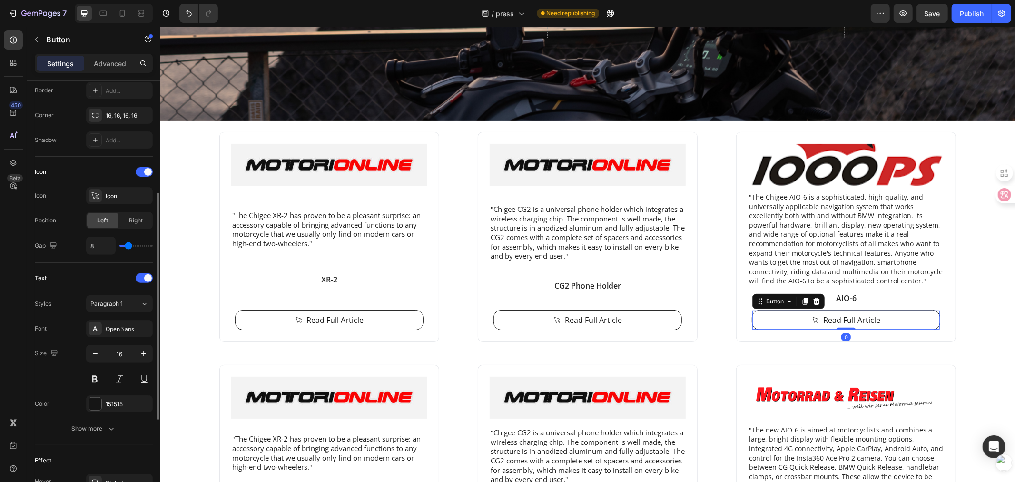
scroll to position [379, 0]
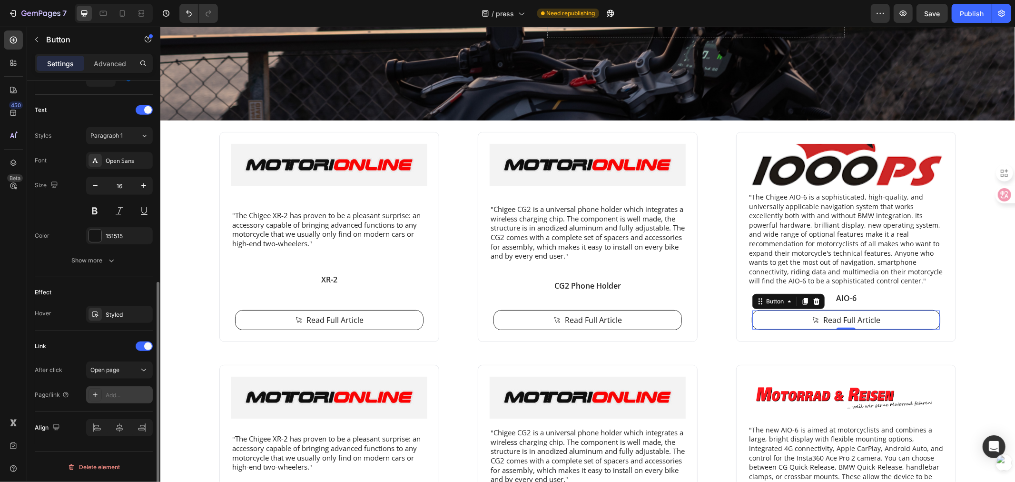
click at [116, 395] on div "Add..." at bounding box center [128, 395] width 45 height 9
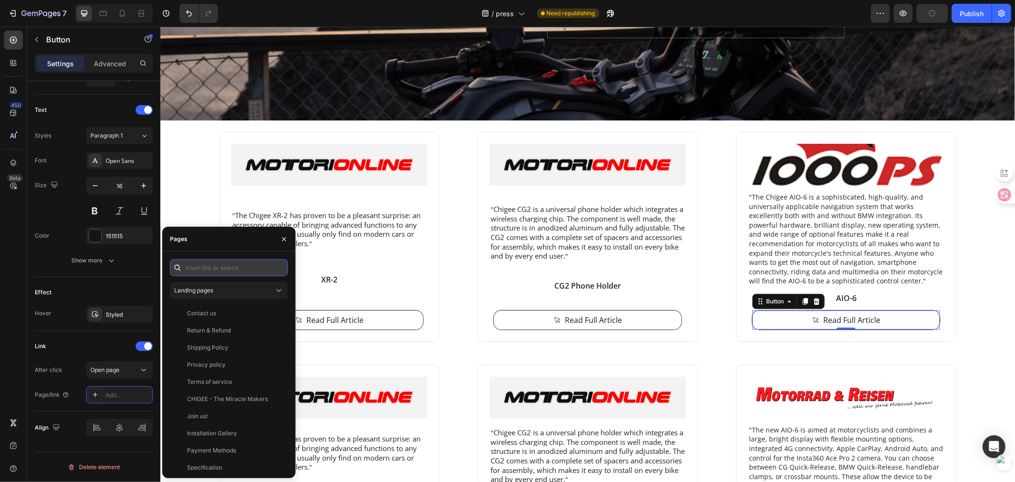
click at [227, 268] on input "text" at bounding box center [229, 267] width 118 height 17
paste input "https://www.1000ps.de/testbericht-id-3012616-chigee-aio-6-motorrad-navigationsd…"
type input "https://www.1000ps.de/testbericht-id-3012616-chigee-aio-6-motorrad-navigationsd…"
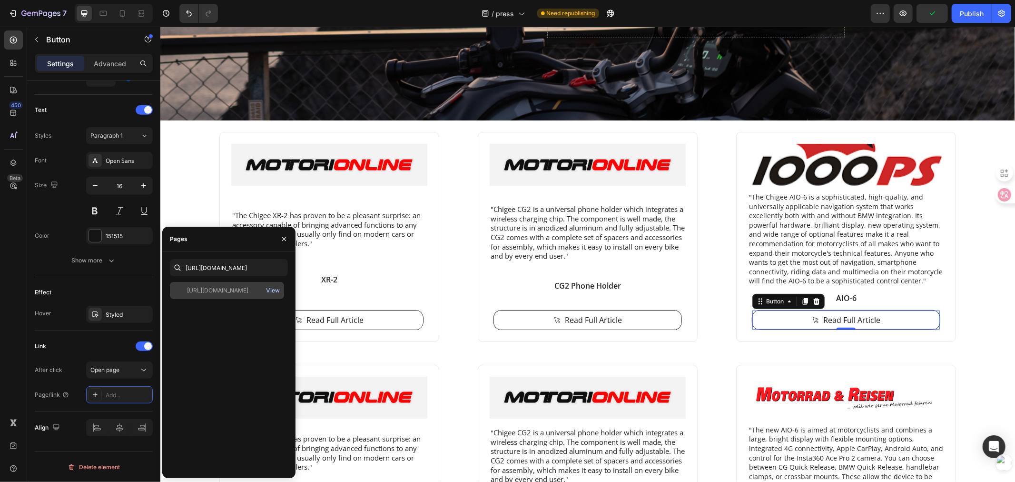
click at [270, 290] on div "View" at bounding box center [273, 290] width 14 height 9
click at [208, 292] on div "https://www.1000ps.de/testbericht-id-3012616-chigee-aio-6-motorrad-navigationsd…" at bounding box center [217, 290] width 61 height 9
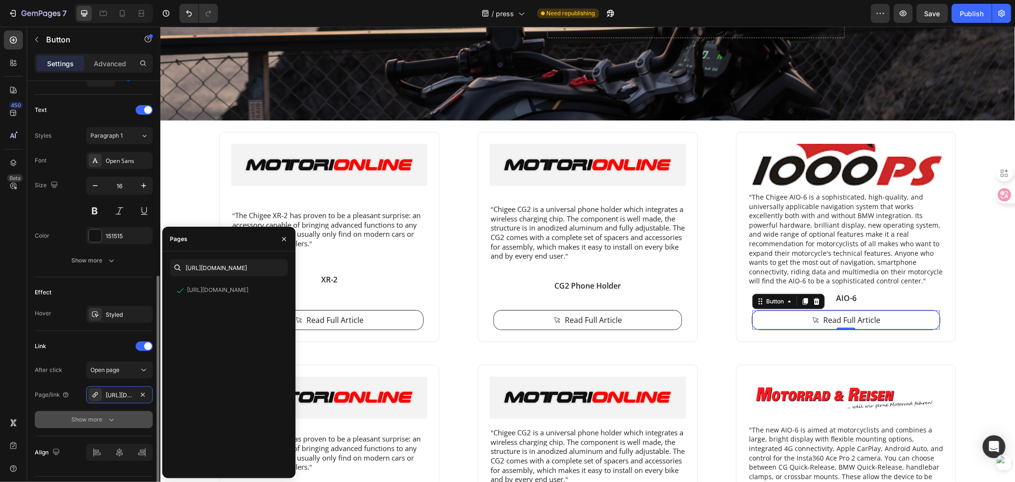
click at [105, 419] on div "Show more" at bounding box center [94, 420] width 44 height 10
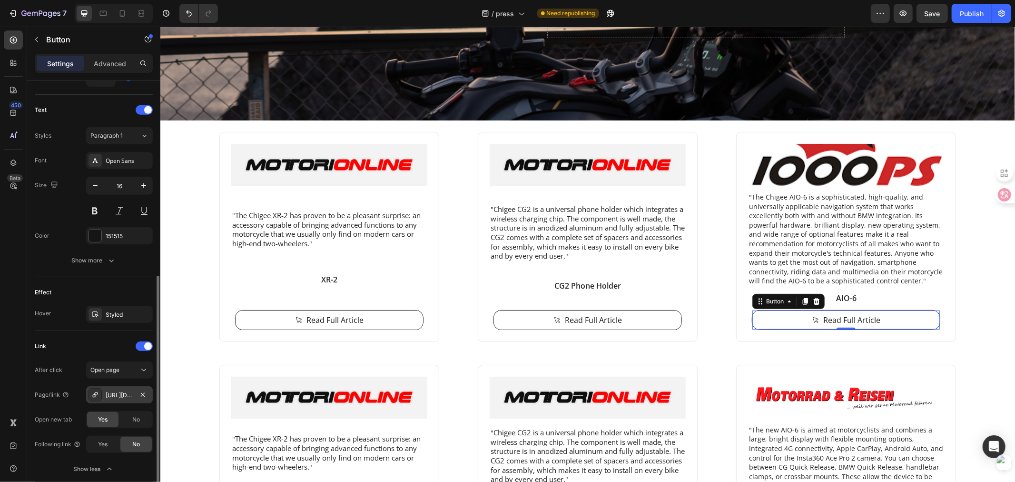
click at [123, 391] on div "https://www.1000ps.de/testbericht-id-3012616-chigee-aio-6-motorrad-navigationsd…" at bounding box center [120, 395] width 28 height 9
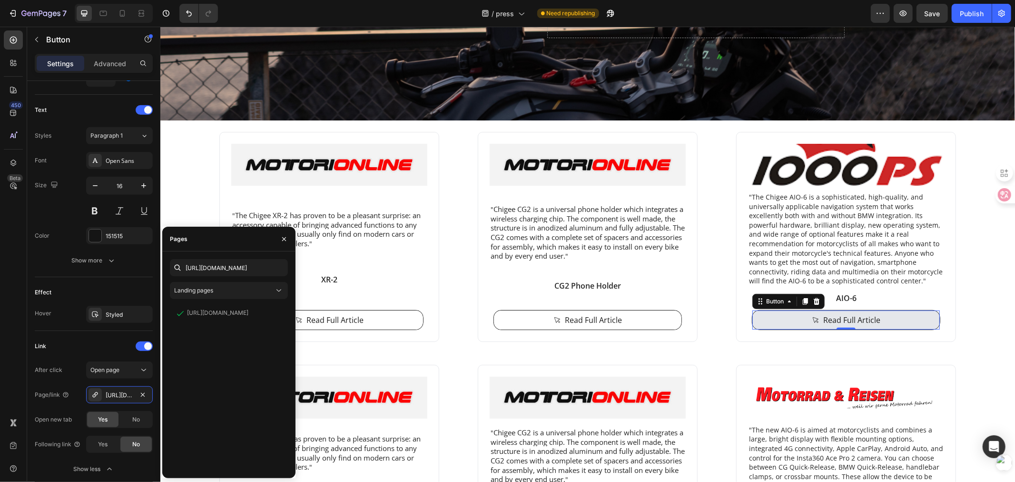
click at [818, 315] on div "Read Full Article" at bounding box center [846, 319] width 69 height 11
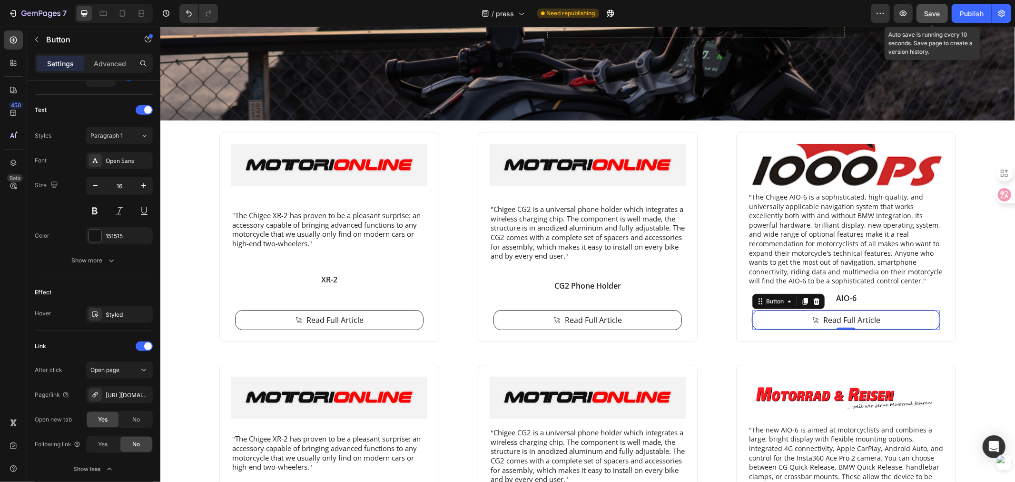
click at [932, 7] on button "Save" at bounding box center [932, 13] width 31 height 19
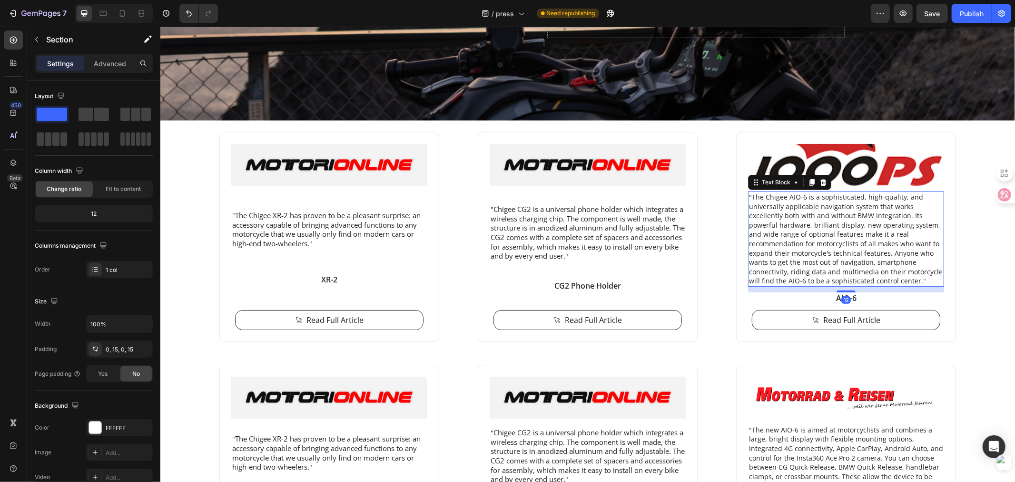
click at [920, 245] on p ""The Chigee AIO-6 is a sophisticated, high-quality, and universally applicable …" at bounding box center [846, 238] width 194 height 93
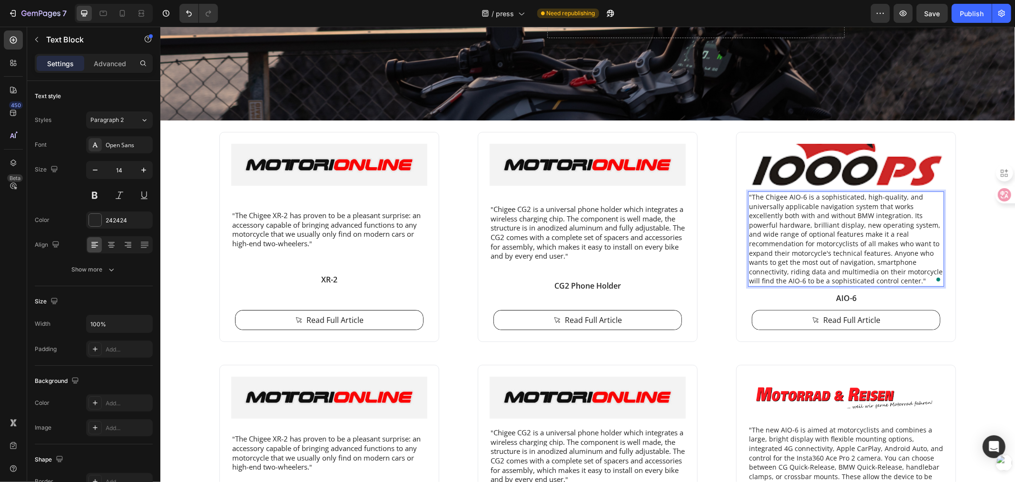
drag, startPoint x: 908, startPoint y: 241, endPoint x: 921, endPoint y: 241, distance: 12.9
click at [915, 241] on p ""The Chigee AIO-6 is a sophisticated, high-quality, and universally applicable …" at bounding box center [846, 238] width 194 height 93
click at [937, 233] on p ""The Chigee AIO-6 is a sophisticated, high-quality, and universally applicable …" at bounding box center [846, 238] width 194 height 93
click at [918, 246] on p ""The Chigee AIO-6 is a sophisticated, high-quality, and universally applicable …" at bounding box center [846, 238] width 194 height 93
click at [918, 240] on p ""The Chigee AIO-6 is a sophisticated, high-quality, and universally applicable …" at bounding box center [846, 238] width 194 height 93
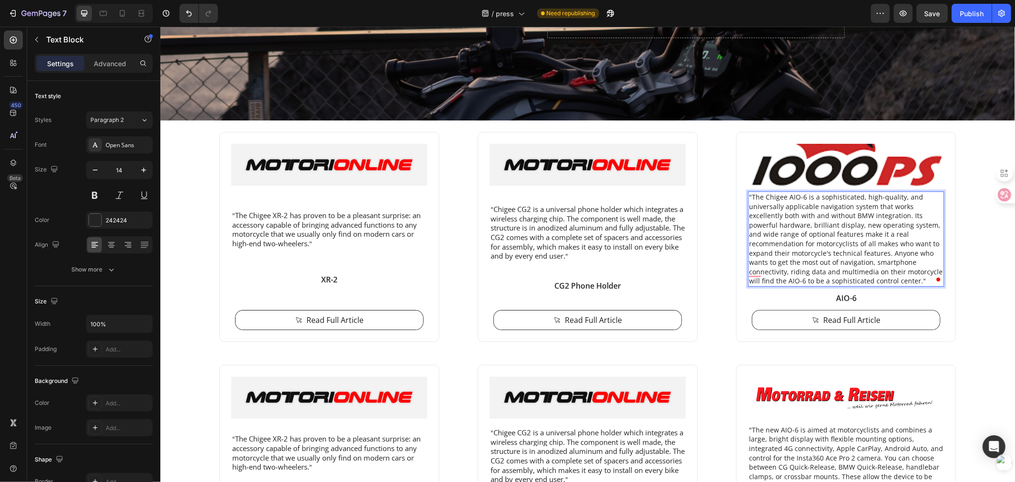
click at [915, 241] on p ""The Chigee AIO-6 is a sophisticated, high-quality, and universally applicable …" at bounding box center [846, 238] width 194 height 93
click at [599, 226] on span "Chigee CG2 is a universal phone holder which integrates a wireless charging chi…" at bounding box center [587, 232] width 194 height 56
click at [896, 236] on p ""The Chigee AIO-6 is a sophisticated, high-quality, and universally applicable …" at bounding box center [846, 238] width 194 height 93
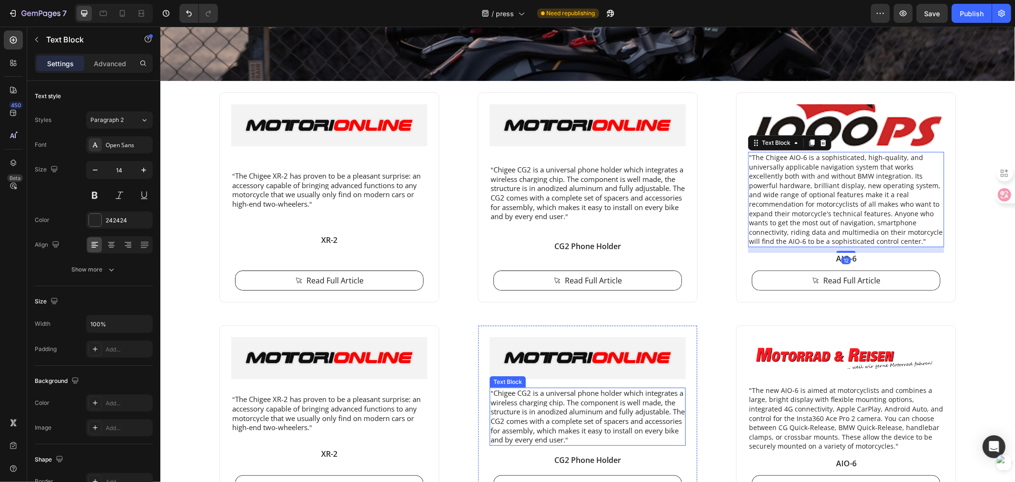
scroll to position [211, 0]
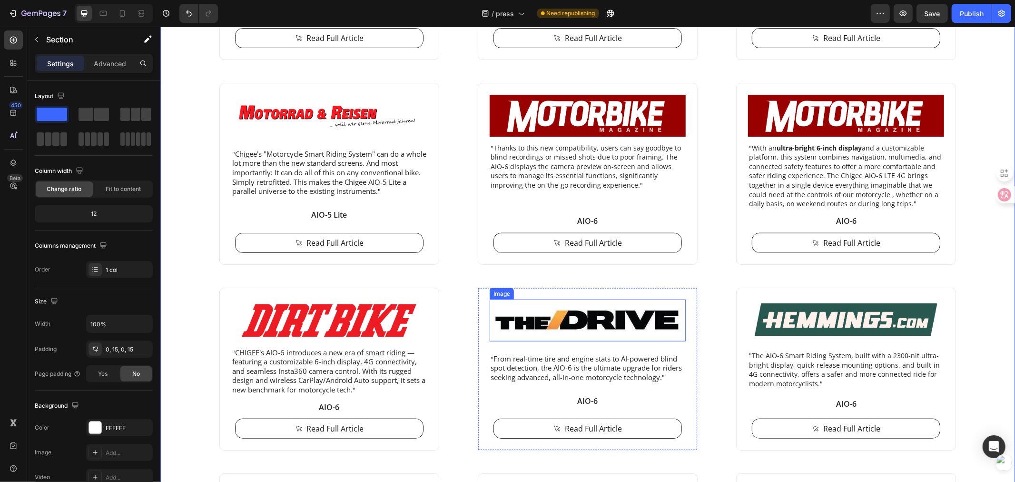
scroll to position [687, 0]
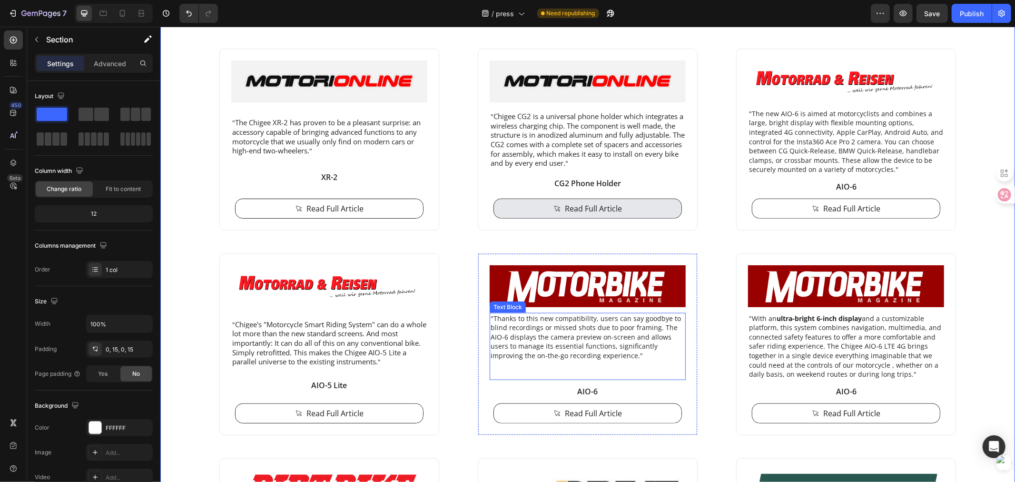
scroll to position [529, 0]
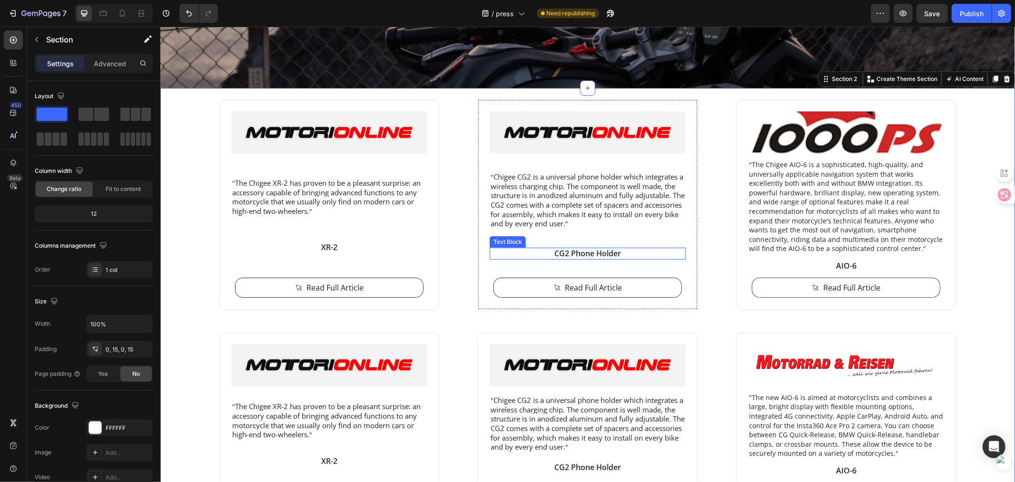
scroll to position [211, 0]
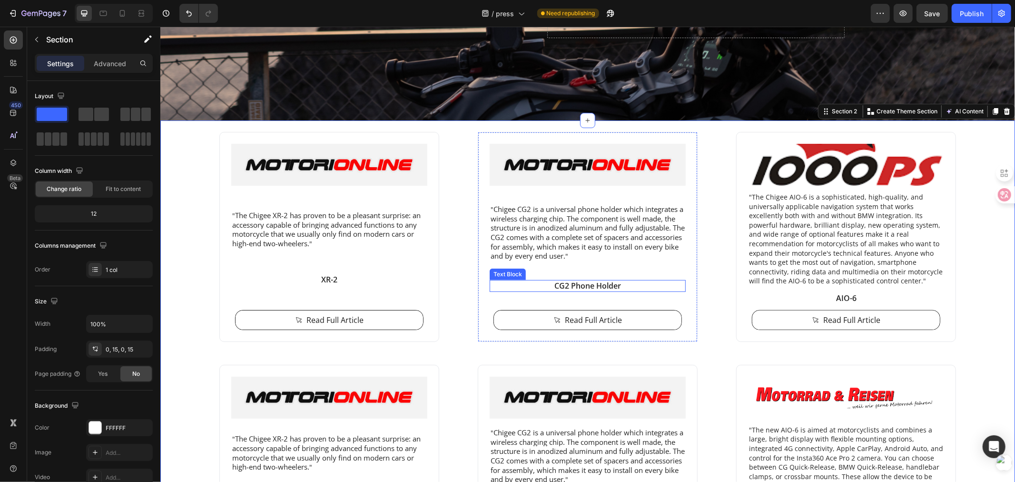
click at [580, 286] on p "CG2 Phone Holder" at bounding box center [587, 285] width 194 height 10
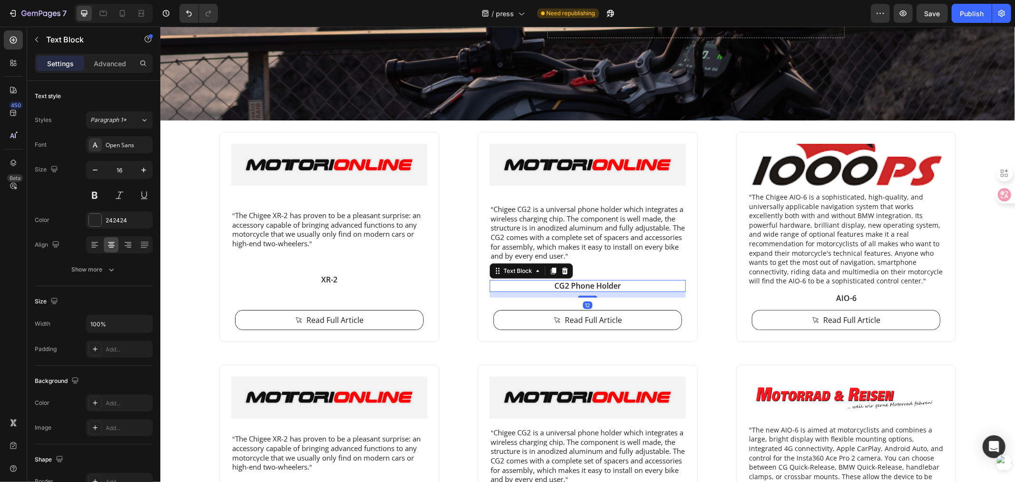
click at [571, 285] on p "CG2 Phone Holder" at bounding box center [587, 285] width 194 height 10
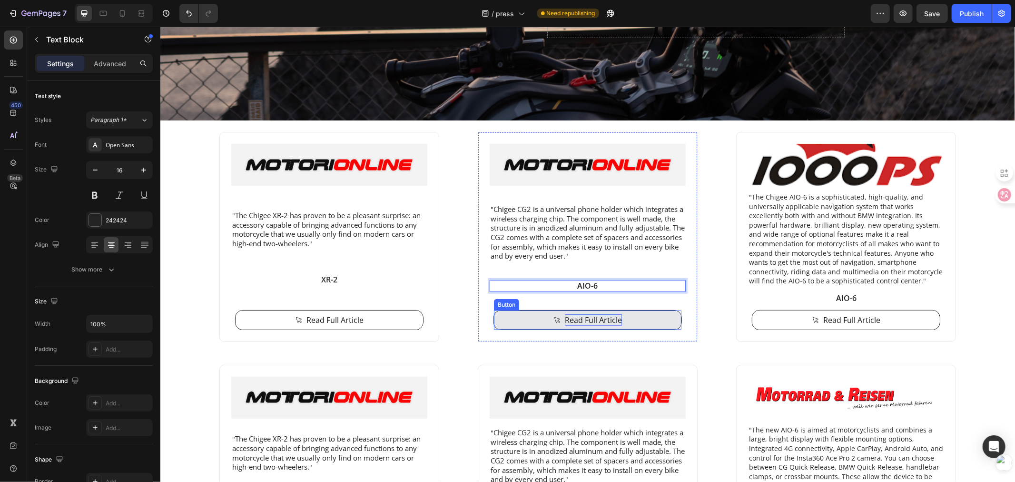
click at [565, 315] on p "Read Full Article" at bounding box center [593, 319] width 57 height 11
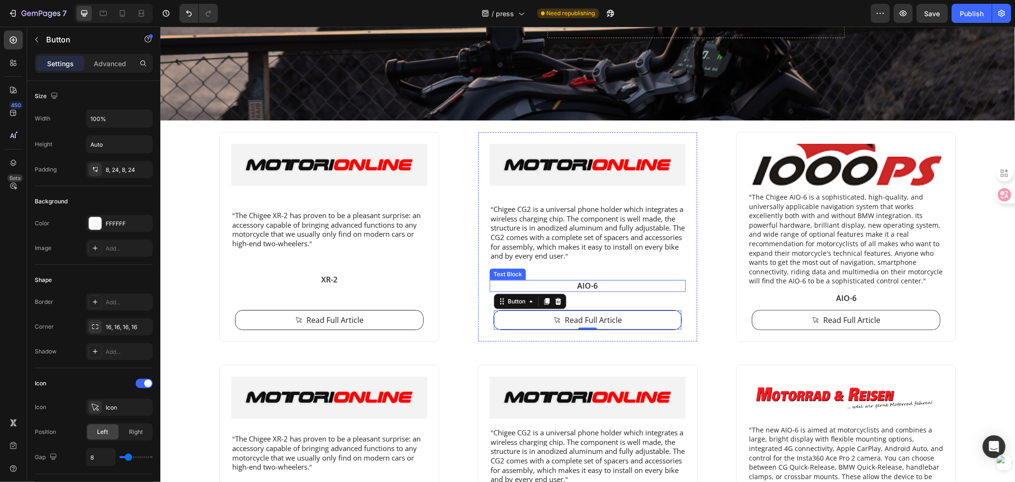
click at [588, 284] on p "AIO-6" at bounding box center [587, 285] width 194 height 10
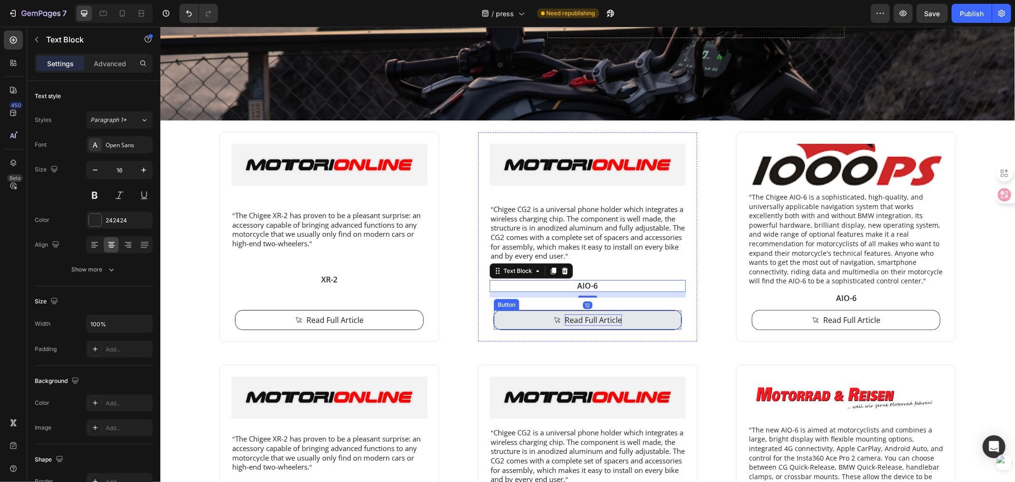
click at [595, 317] on p "Read Full Article" at bounding box center [593, 319] width 57 height 11
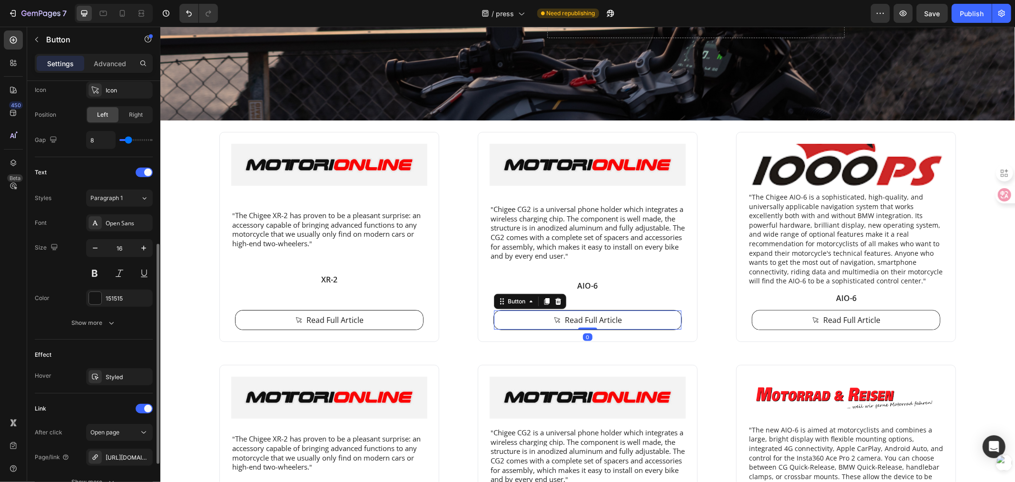
scroll to position [405, 0]
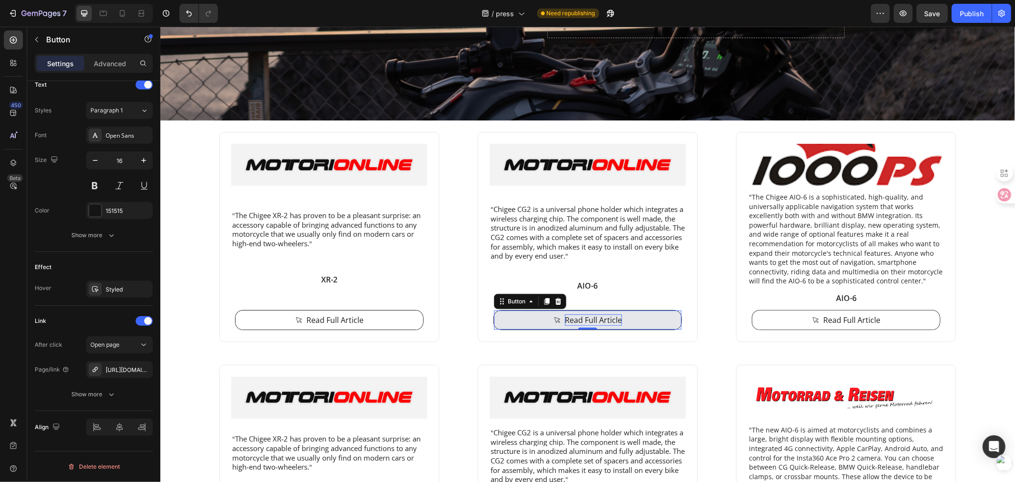
click at [577, 317] on p "Read Full Article" at bounding box center [593, 319] width 57 height 11
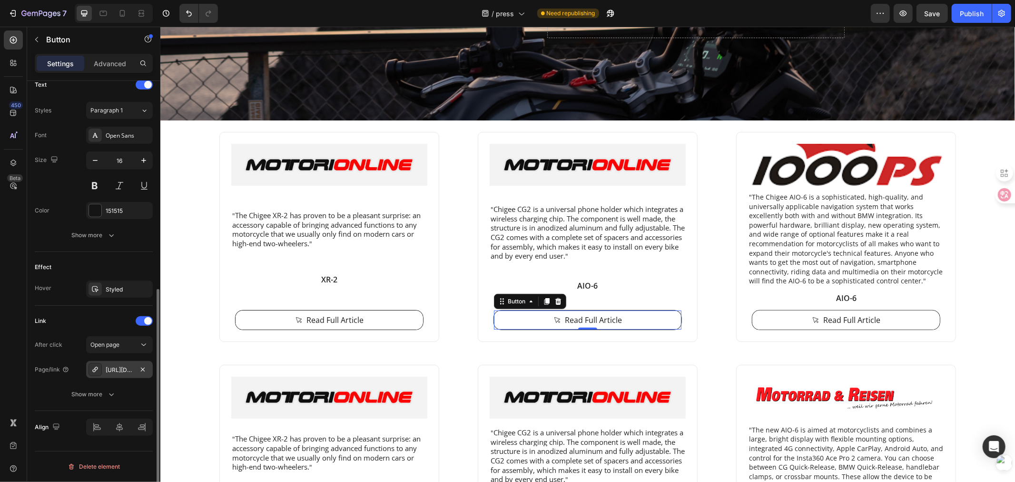
click at [121, 367] on div "https://moto.motorionline.com/en/chigee-cg2-phone-holder-with-wireless-charging…" at bounding box center [120, 370] width 28 height 9
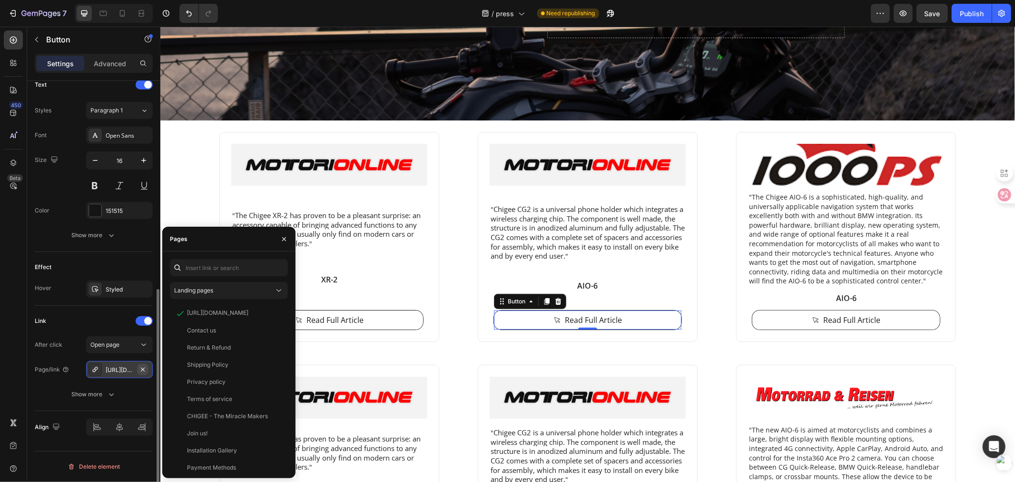
click at [141, 369] on icon "button" at bounding box center [143, 370] width 8 height 8
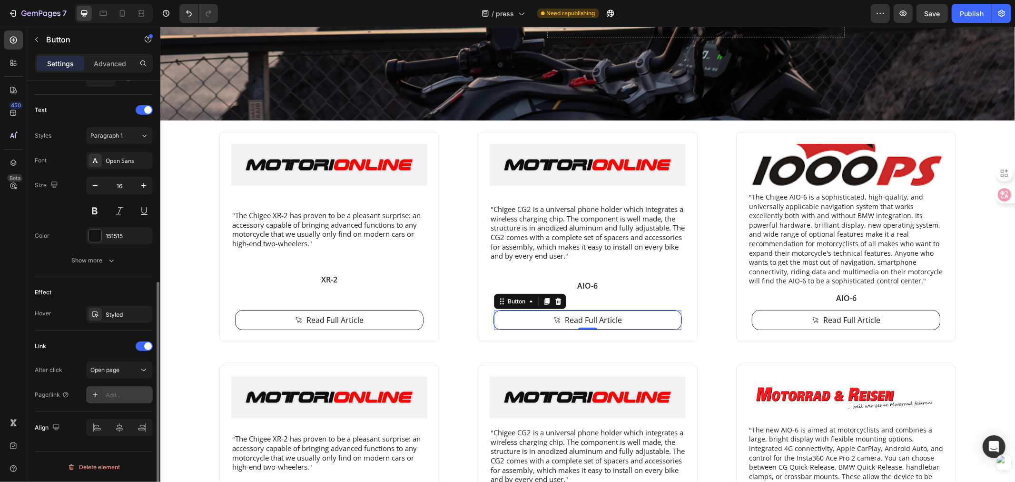
scroll to position [379, 0]
click at [115, 394] on div "Add..." at bounding box center [128, 395] width 45 height 9
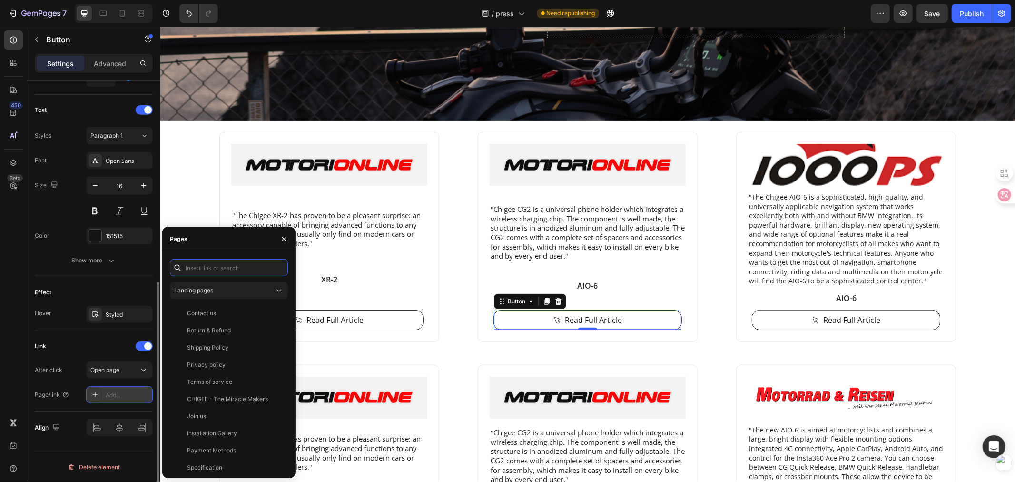
paste input "https://moto.motorionline.com/chigee-aio-6-lte-il-cervello-della-tua-moto-la-pr…"
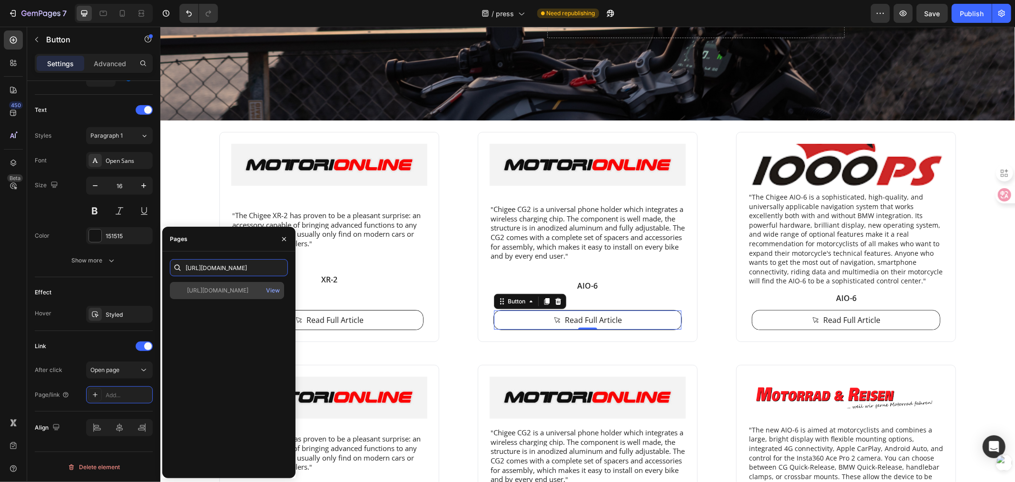
type input "https://moto.motorionline.com/chigee-aio-6-lte-il-cervello-della-tua-moto-la-pr…"
click at [232, 297] on div "https://moto.motorionline.com/chigee-aio-6-lte-il-cervello-della-tua-moto-la-pr…" at bounding box center [227, 290] width 114 height 17
click at [270, 288] on div "View" at bounding box center [273, 290] width 14 height 9
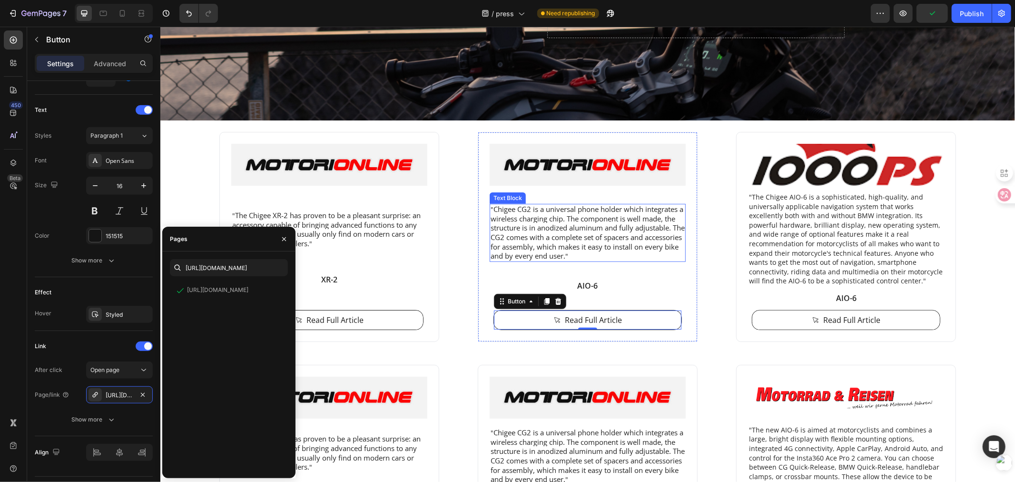
click at [565, 233] on span "Chigee CG2 is a universal phone holder which integrates a wireless charging chi…" at bounding box center [587, 232] width 194 height 56
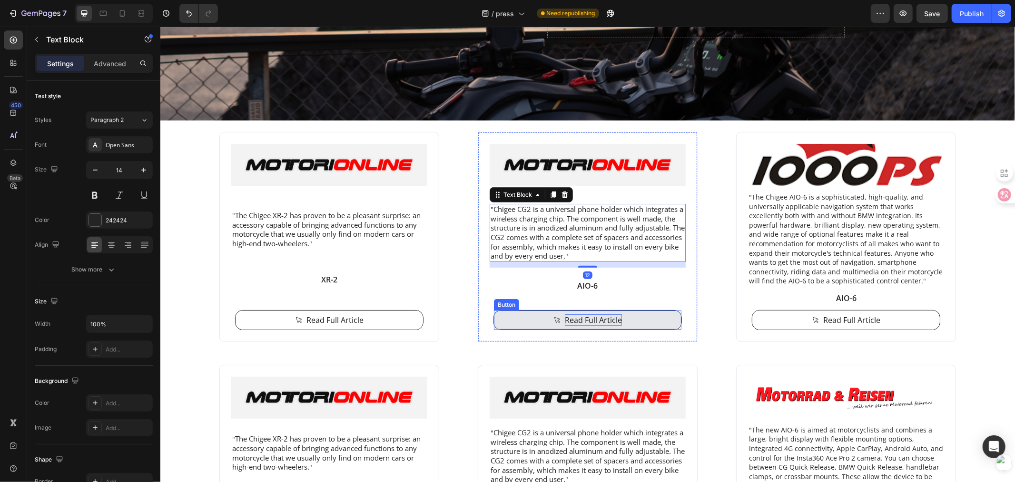
click at [578, 317] on p "Read Full Article" at bounding box center [593, 319] width 57 height 11
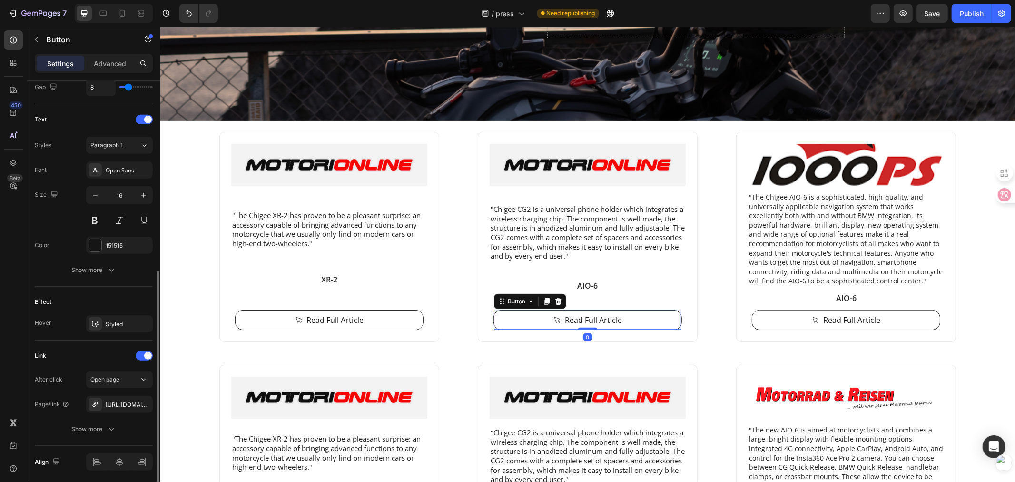
scroll to position [405, 0]
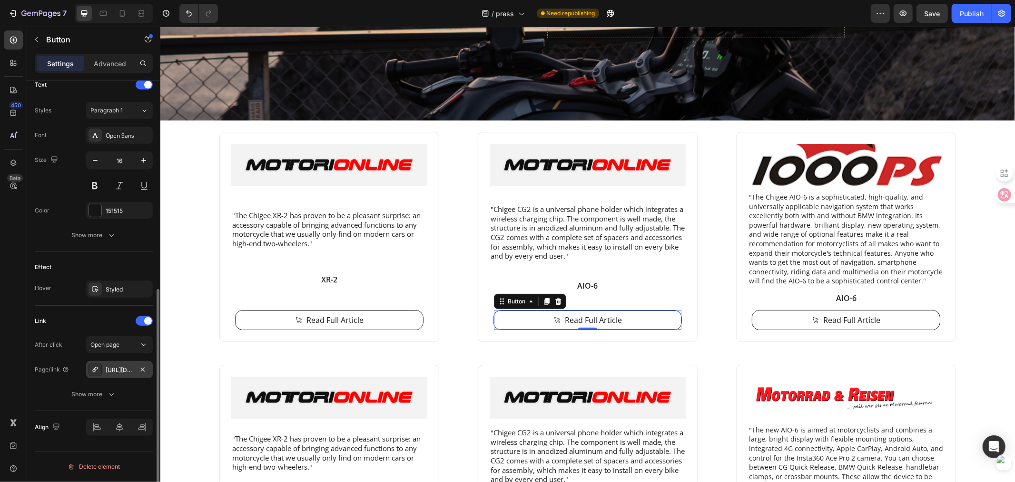
click at [99, 368] on div at bounding box center [95, 369] width 13 height 13
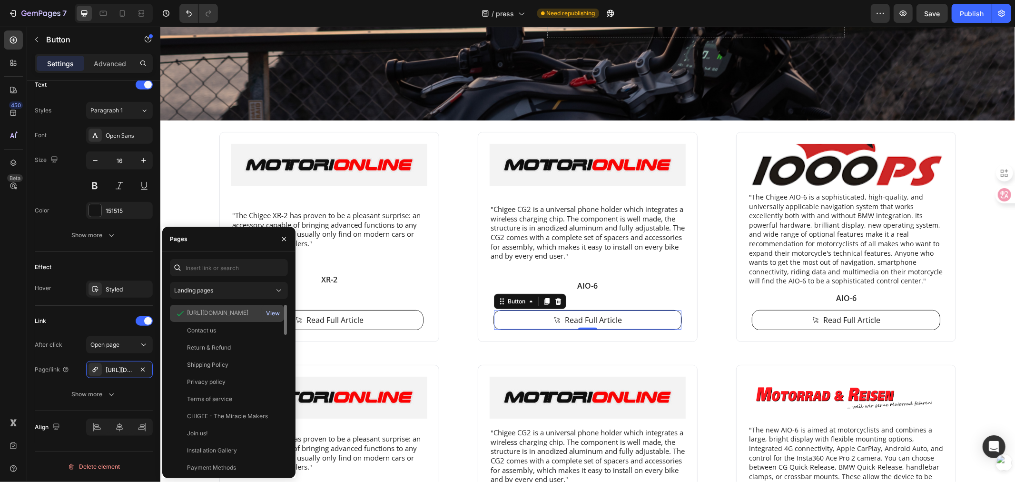
click at [274, 311] on div "View" at bounding box center [273, 313] width 14 height 9
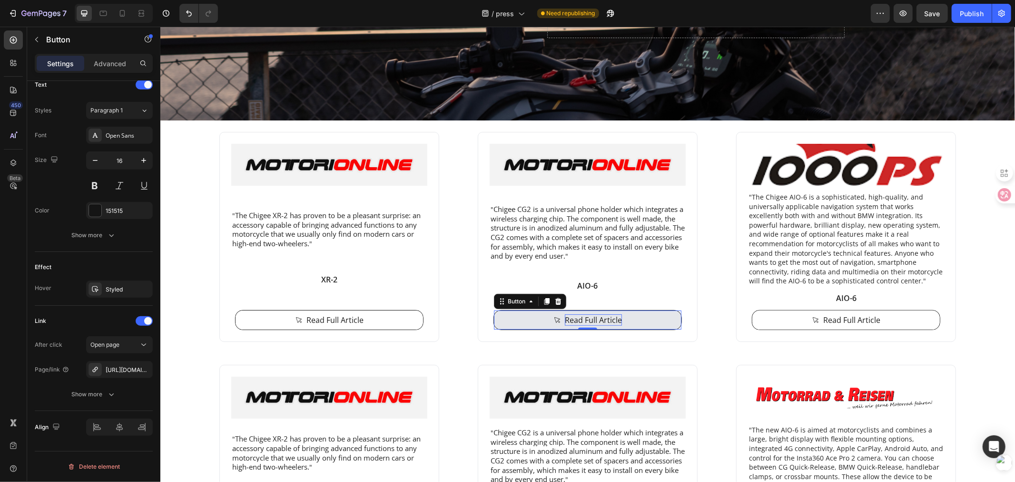
click at [568, 319] on p "Read Full Article" at bounding box center [593, 319] width 57 height 11
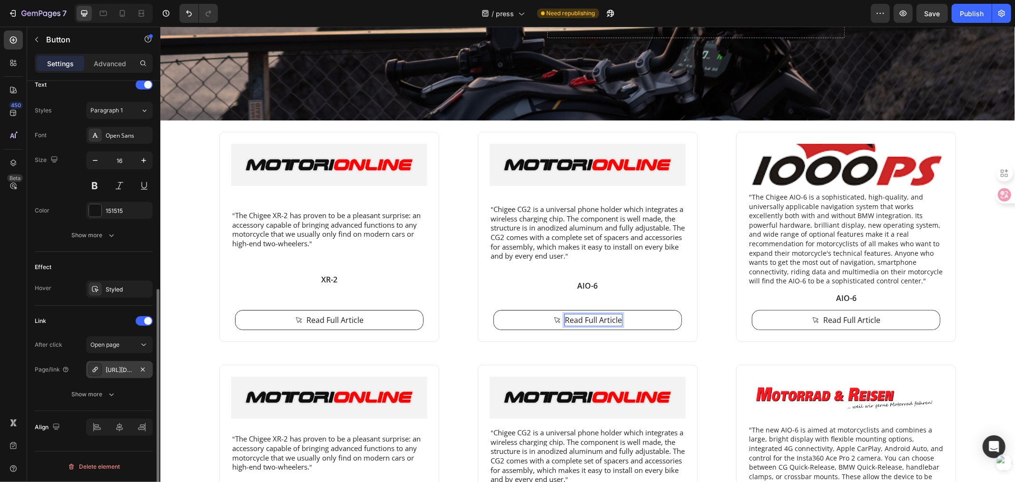
click at [97, 368] on icon at bounding box center [95, 370] width 8 height 8
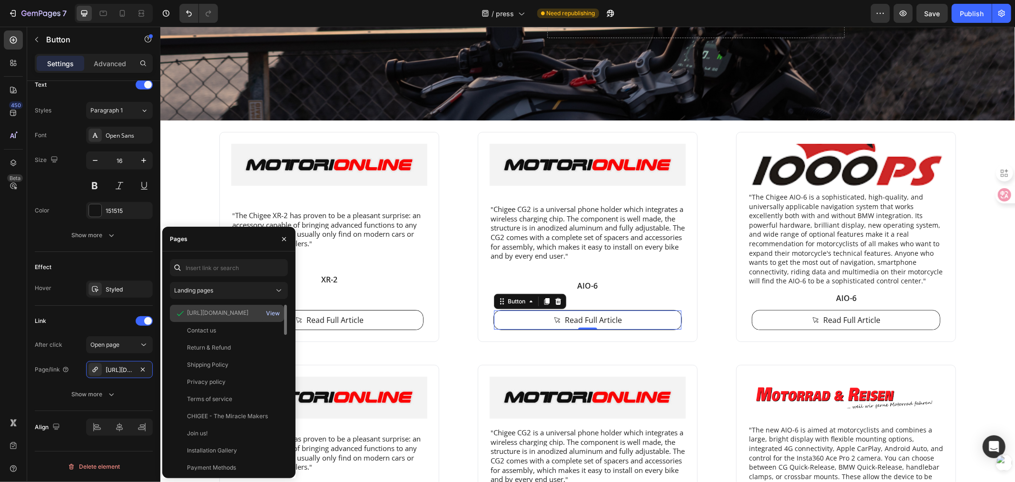
click at [268, 311] on div "View" at bounding box center [273, 313] width 14 height 9
click at [559, 241] on span "Chigee CG2 is a universal phone holder which integrates a wireless charging chi…" at bounding box center [587, 232] width 194 height 56
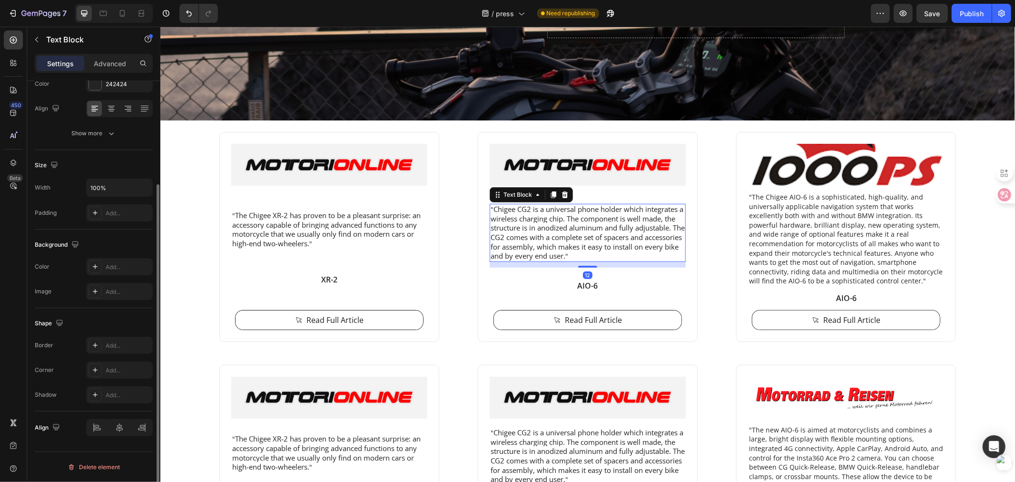
scroll to position [0, 0]
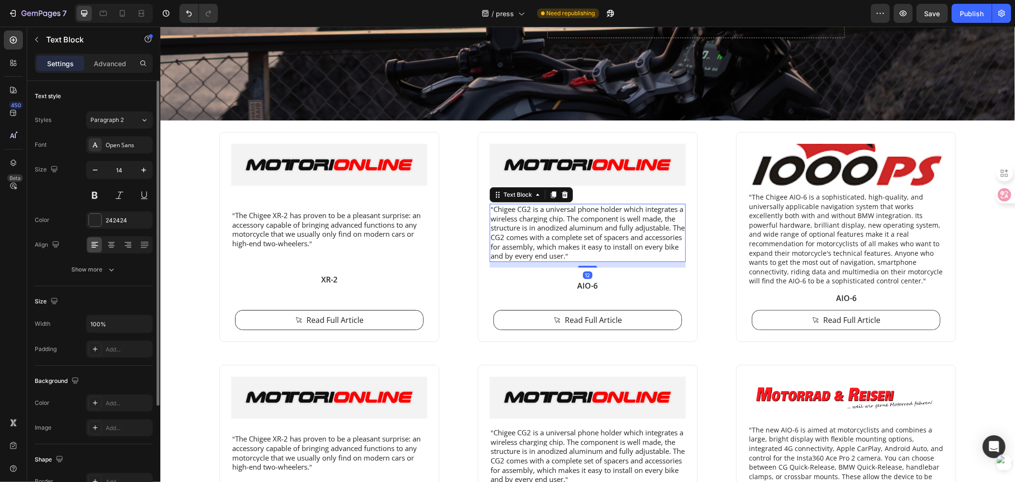
click at [493, 210] on span "Chigee CG2 is a universal phone holder which integrates a wireless charging chi…" at bounding box center [587, 232] width 194 height 56
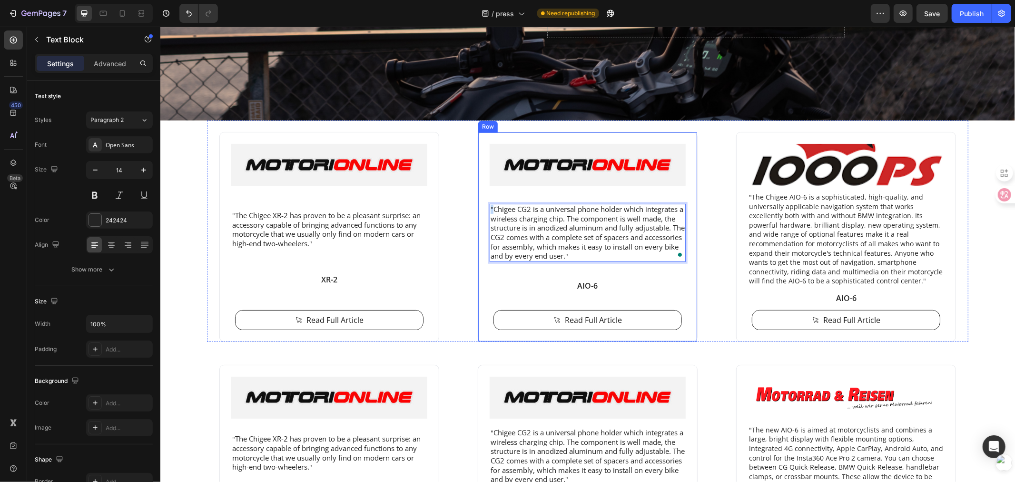
click at [484, 207] on div "Image " Chigee CG2 is a universal phone holder which integrates a wireless char…" at bounding box center [587, 236] width 220 height 210
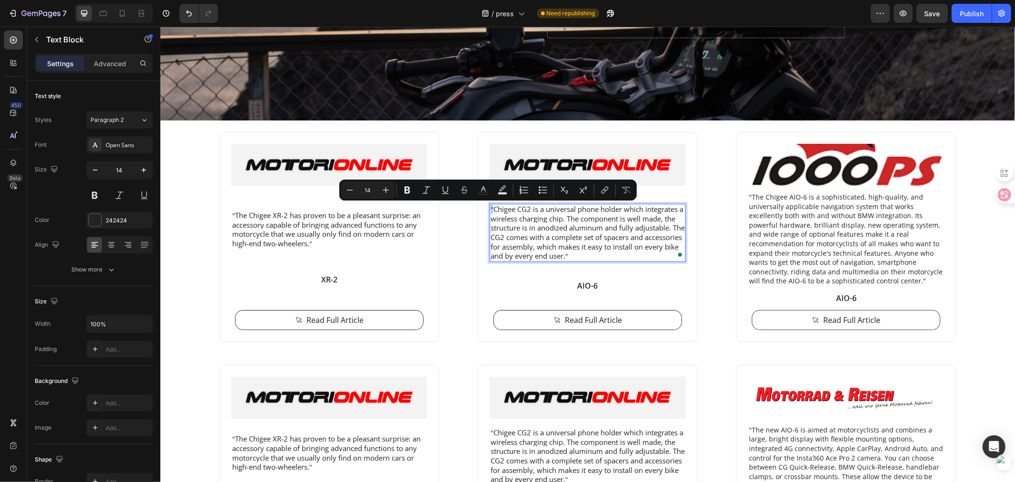
type input "15"
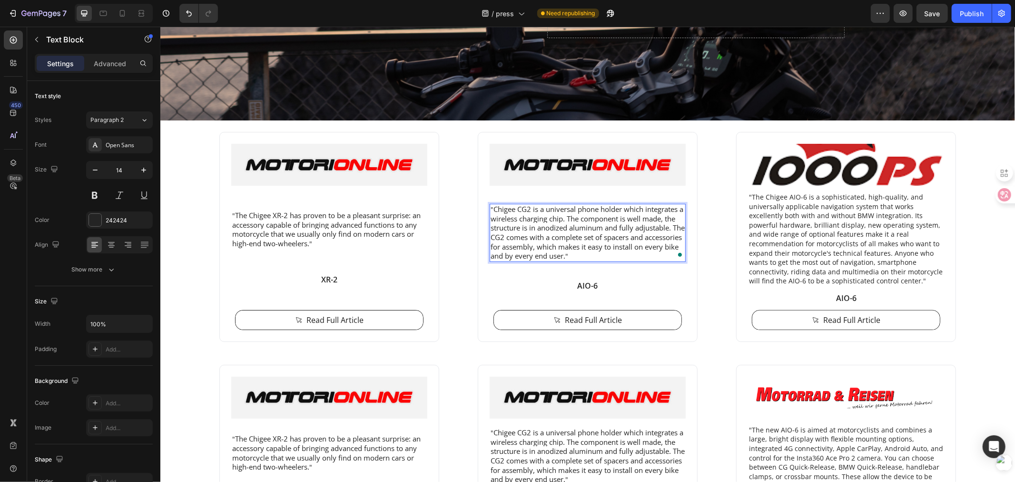
click at [526, 216] on span "Chigee CG2 is a universal phone holder which integrates a wireless charging chi…" at bounding box center [587, 232] width 194 height 56
drag, startPoint x: 597, startPoint y: 253, endPoint x: 606, endPoint y: 253, distance: 9.0
click at [604, 253] on p "" Chigee CG2 is a universal phone holder which integrates a wireless charging c…" at bounding box center [587, 232] width 194 height 56
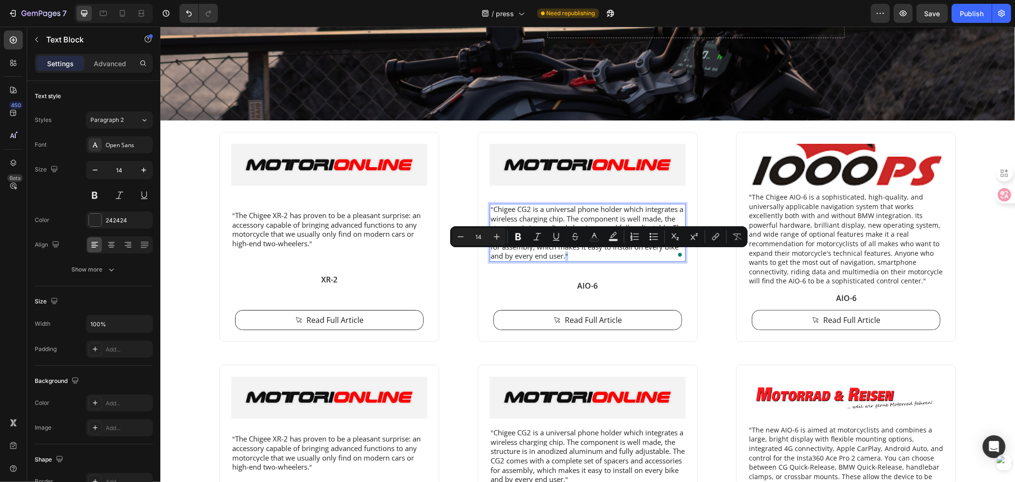
click at [606, 253] on p "" Chigee CG2 is a universal phone holder which integrates a wireless charging c…" at bounding box center [587, 232] width 194 height 56
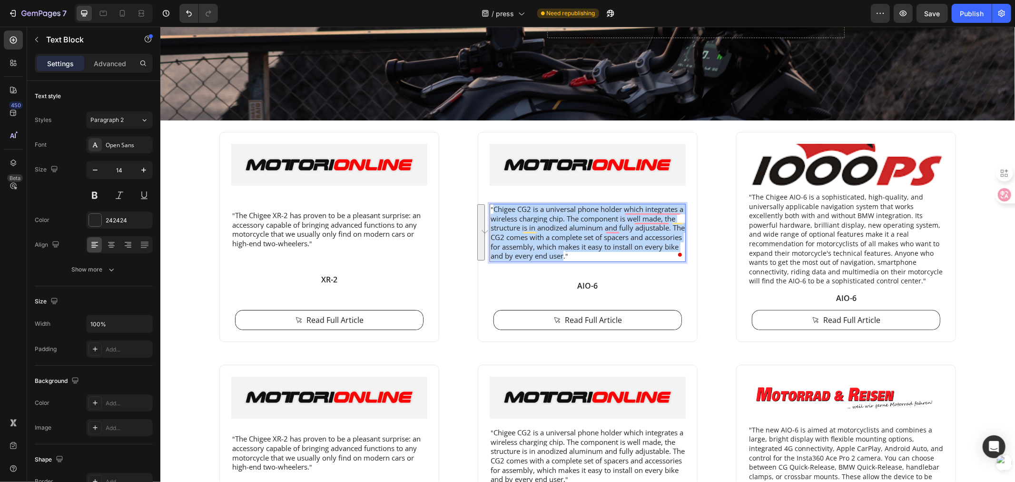
drag, startPoint x: 489, startPoint y: 206, endPoint x: 596, endPoint y: 258, distance: 119.2
click at [596, 258] on span "Chigee CG2 is a universal phone holder which integrates a wireless charging chi…" at bounding box center [587, 232] width 194 height 56
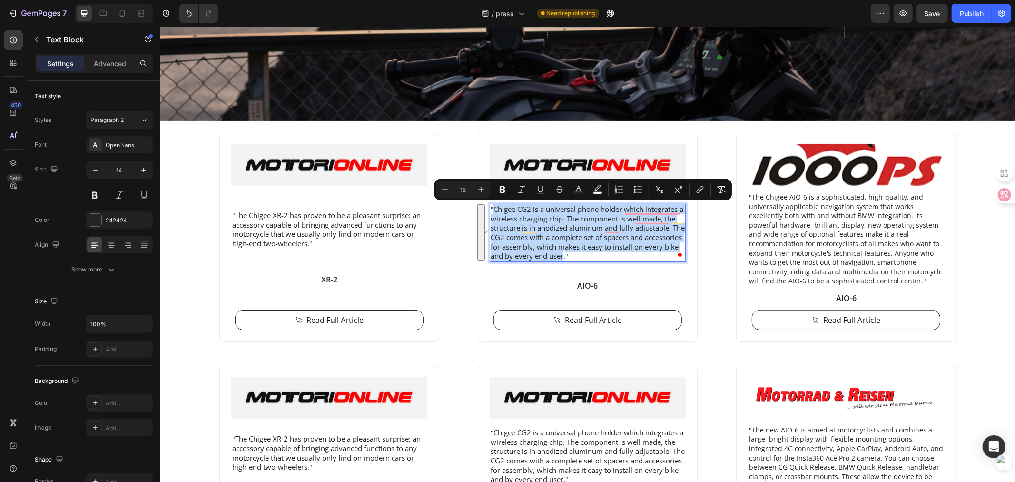
type input "19"
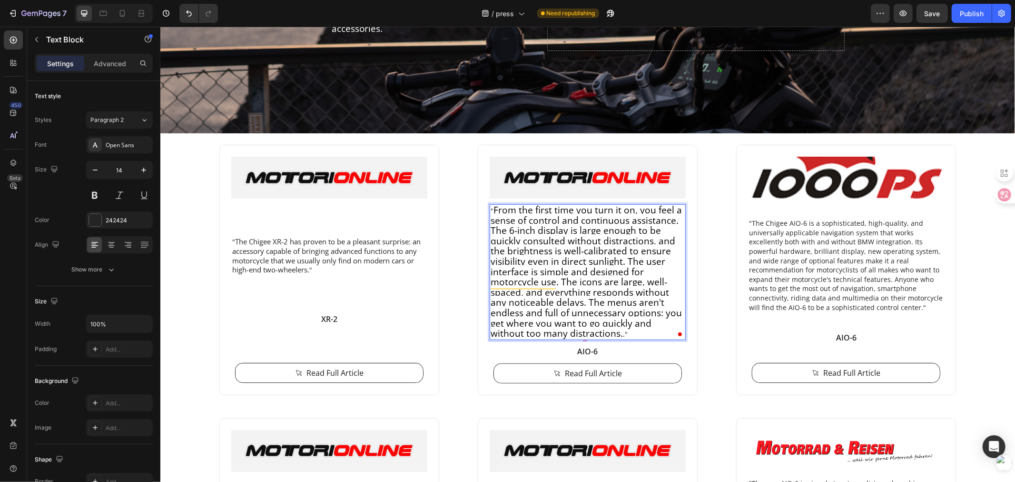
scroll to position [211, 0]
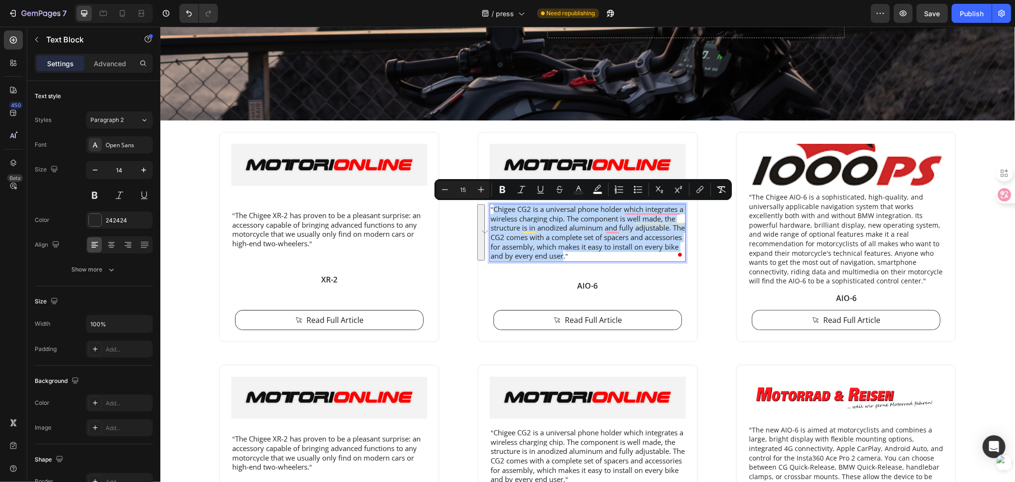
click at [495, 210] on span "Chigee CG2 is a universal phone holder which integrates a wireless charging chi…" at bounding box center [587, 232] width 194 height 56
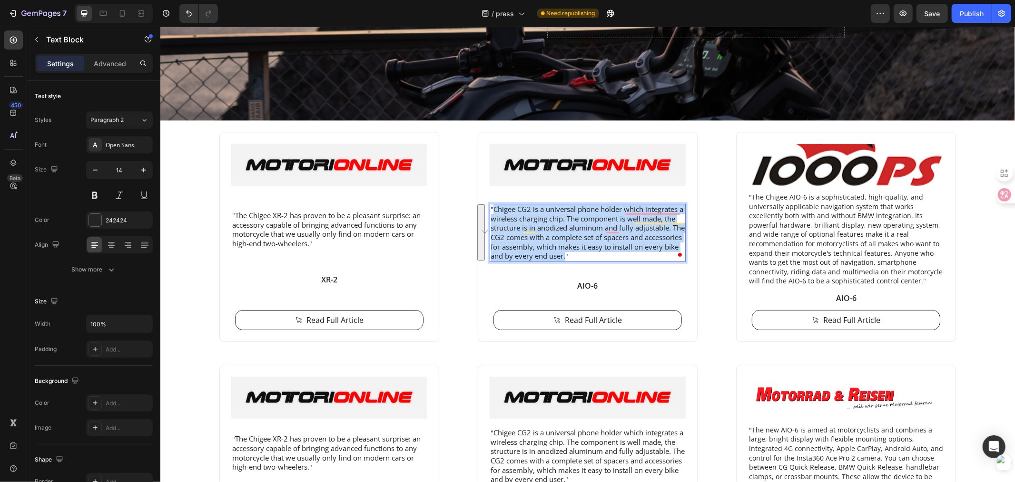
drag, startPoint x: 490, startPoint y: 208, endPoint x: 596, endPoint y: 257, distance: 117.6
click at [596, 257] on span "Chigee CG2 is a universal phone holder which integrates a wireless charging chi…" at bounding box center [587, 232] width 194 height 56
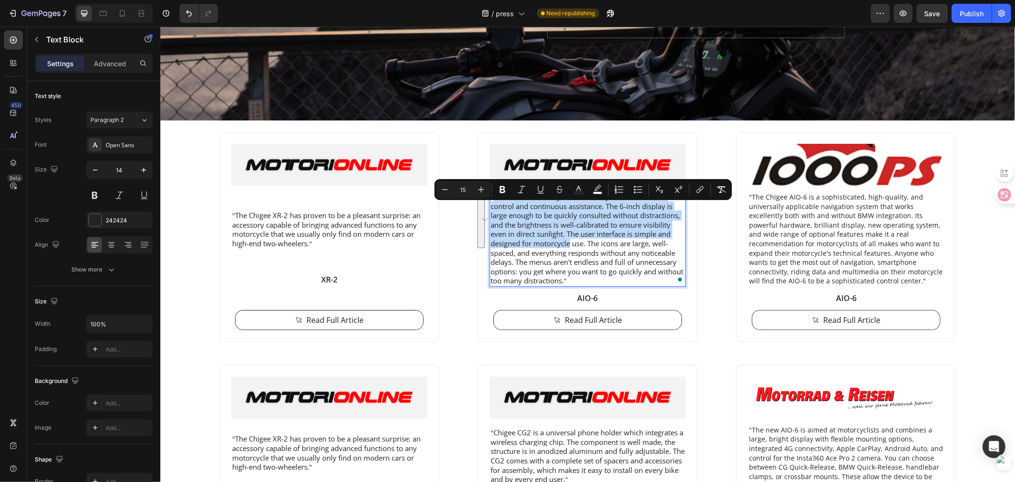
scroll to position [198, 0]
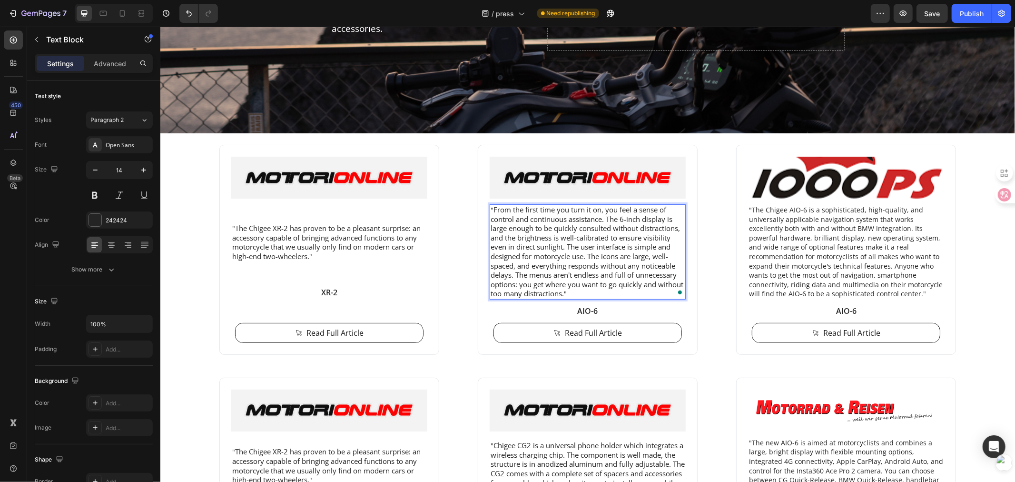
click at [520, 237] on span "From the first time you turn it on, you feel a sense of control and continuous …" at bounding box center [586, 250] width 193 height 93
click at [588, 338] on link "Read Full Article" at bounding box center [588, 332] width 188 height 19
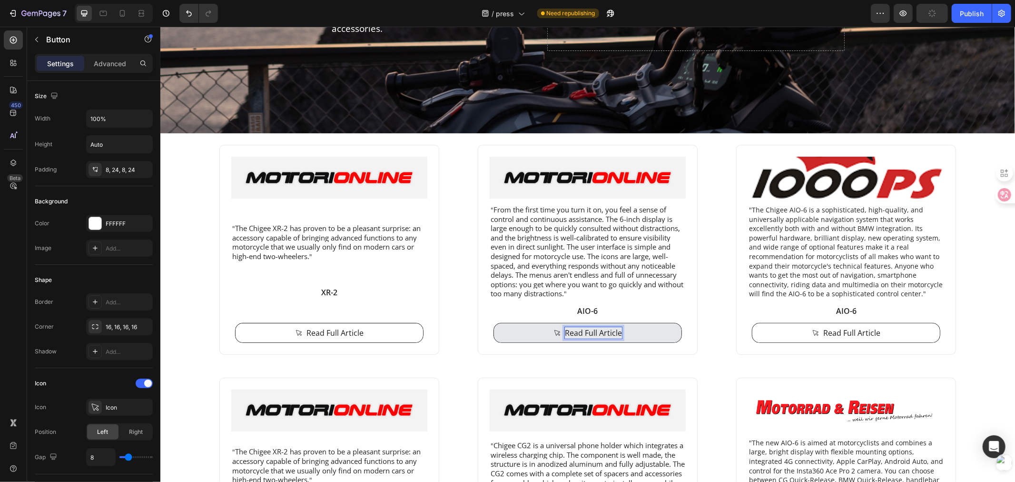
click at [606, 330] on p "Read Full Article" at bounding box center [593, 332] width 57 height 11
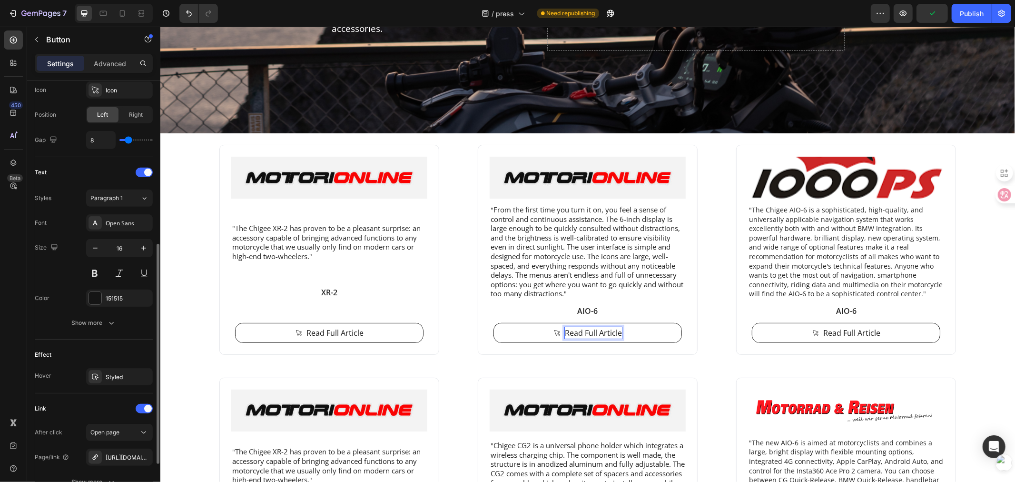
scroll to position [405, 0]
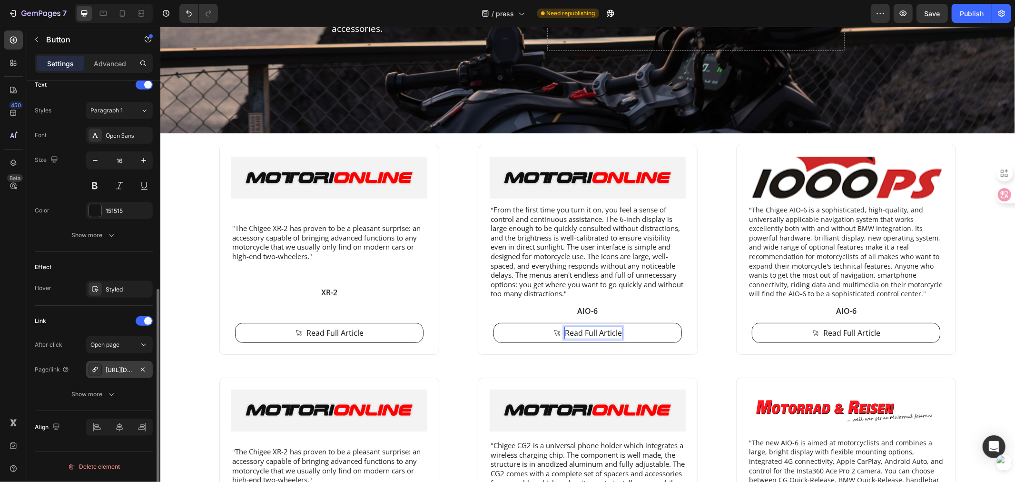
click at [129, 367] on div "https://moto.motorionline.com/chigee-aio-6-lte-il-cervello-della-tua-moto-la-pr…" at bounding box center [120, 370] width 28 height 9
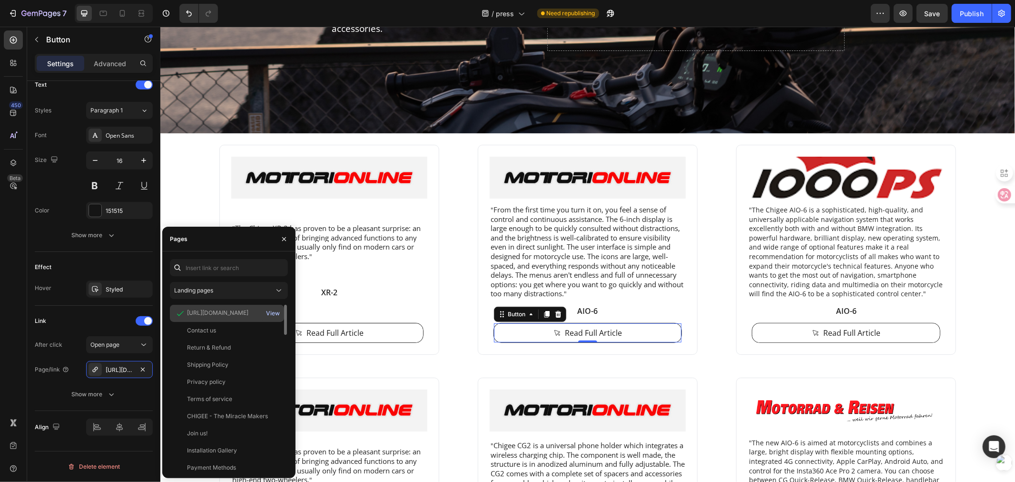
click at [271, 310] on div "View" at bounding box center [273, 313] width 14 height 9
click at [578, 237] on span "From the first time you turn it on, you feel a sense of control and continuous …" at bounding box center [586, 250] width 193 height 93
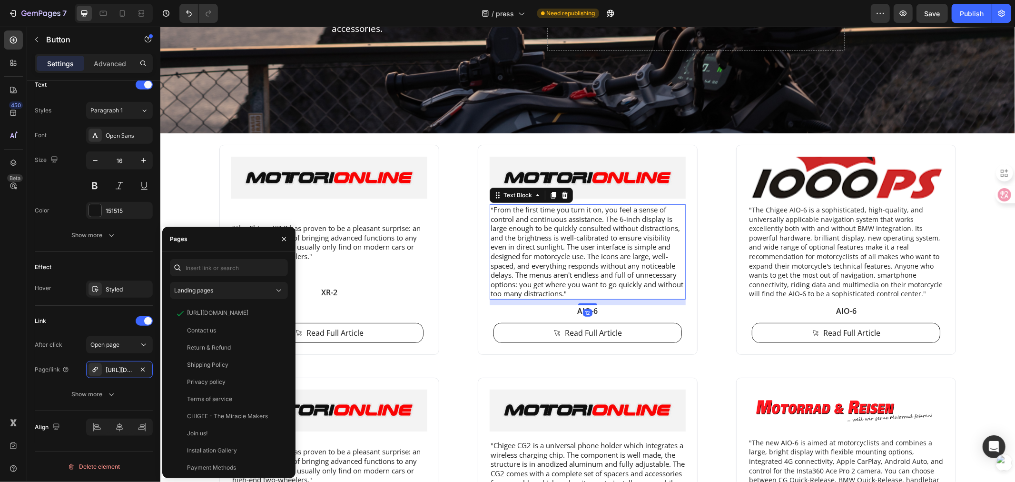
scroll to position [0, 0]
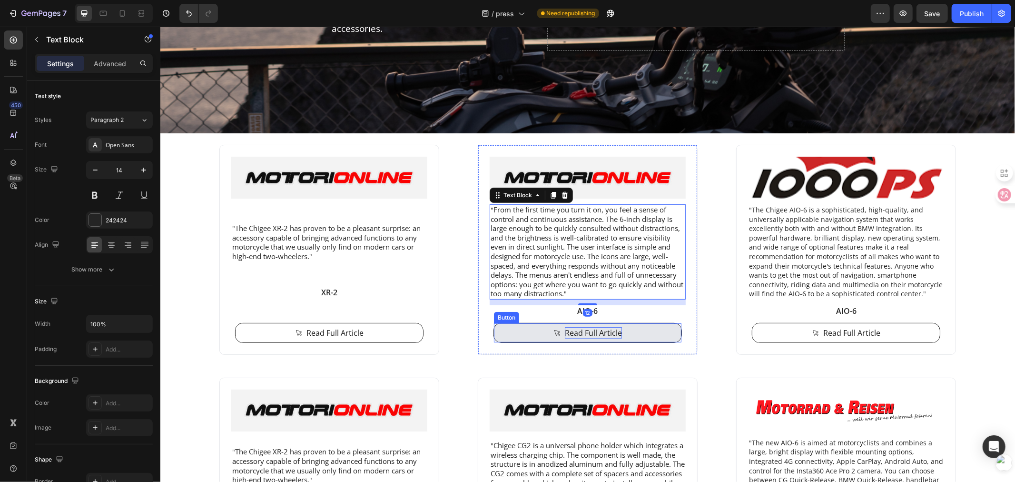
click at [565, 334] on p "Read Full Article" at bounding box center [593, 332] width 57 height 11
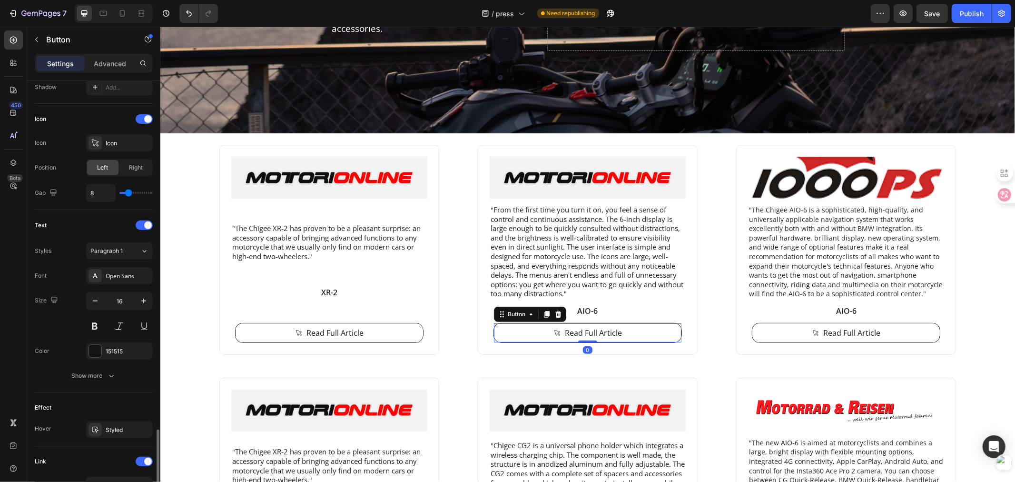
scroll to position [405, 0]
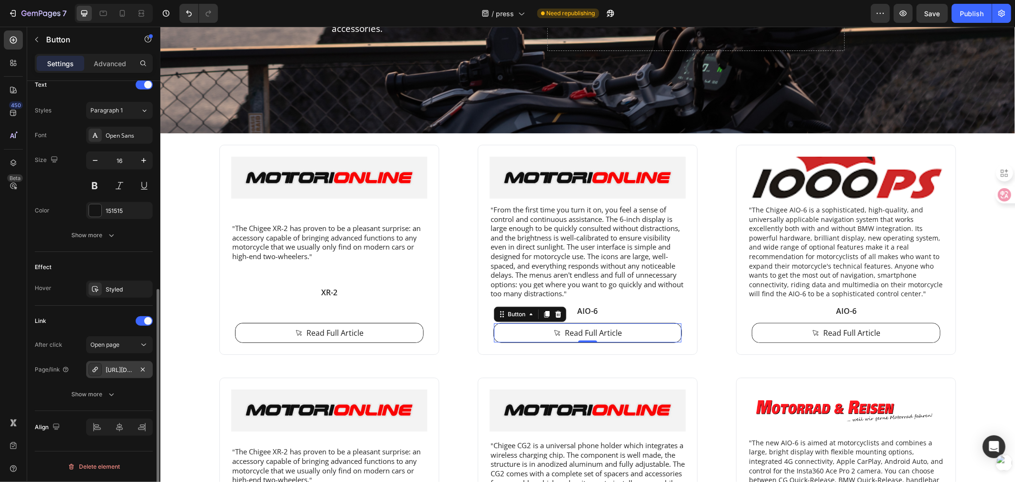
click at [95, 369] on icon at bounding box center [95, 370] width 8 height 8
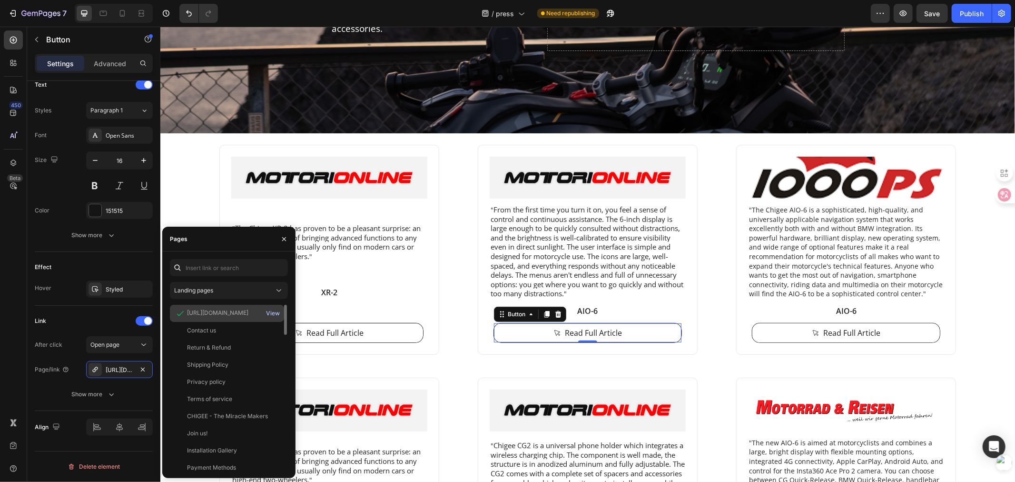
click at [278, 310] on div "View" at bounding box center [273, 313] width 14 height 9
click at [535, 226] on span "From the first time you turn it on, you feel a sense of control and continuous …" at bounding box center [586, 250] width 193 height 93
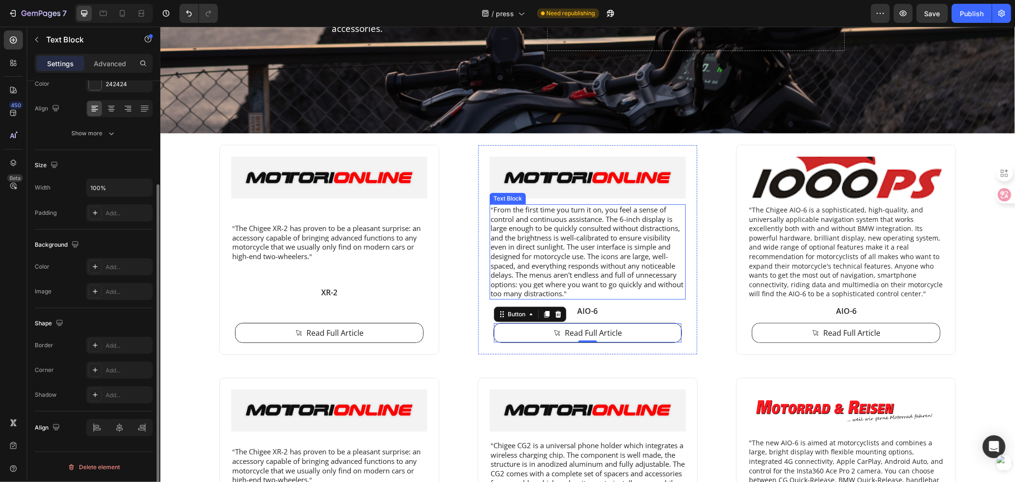
scroll to position [0, 0]
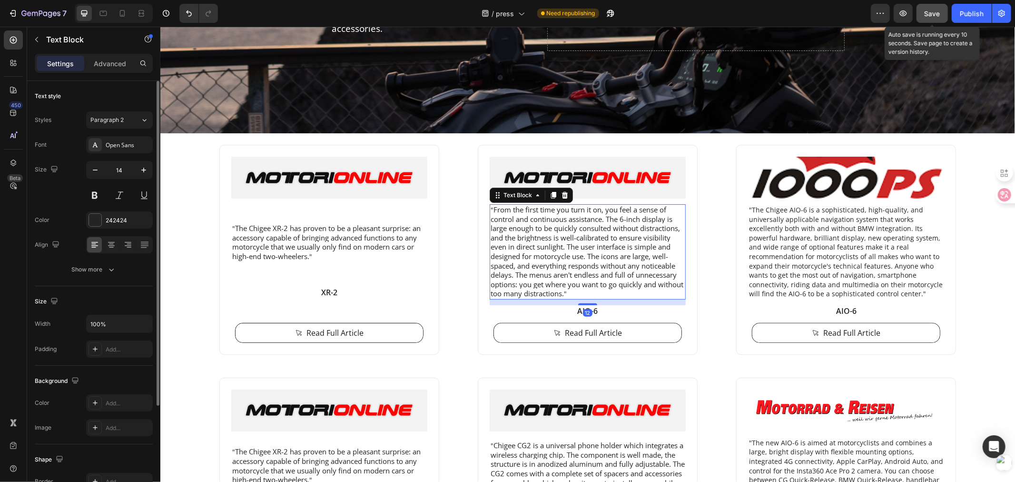
click at [930, 13] on span "Save" at bounding box center [933, 14] width 16 height 8
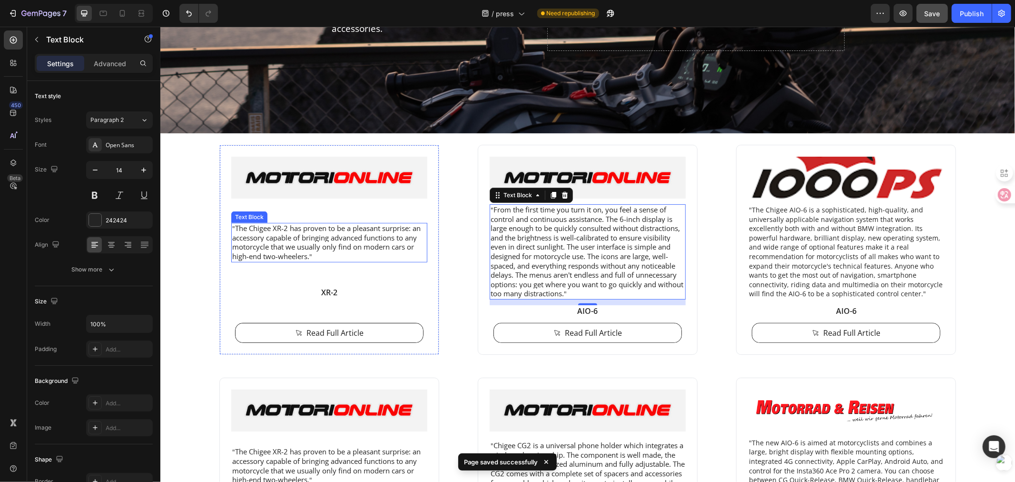
click at [350, 240] on span "The Chigee XR-2 has proven to be a pleasant surprise: an accessory capable of b…" at bounding box center [326, 242] width 188 height 38
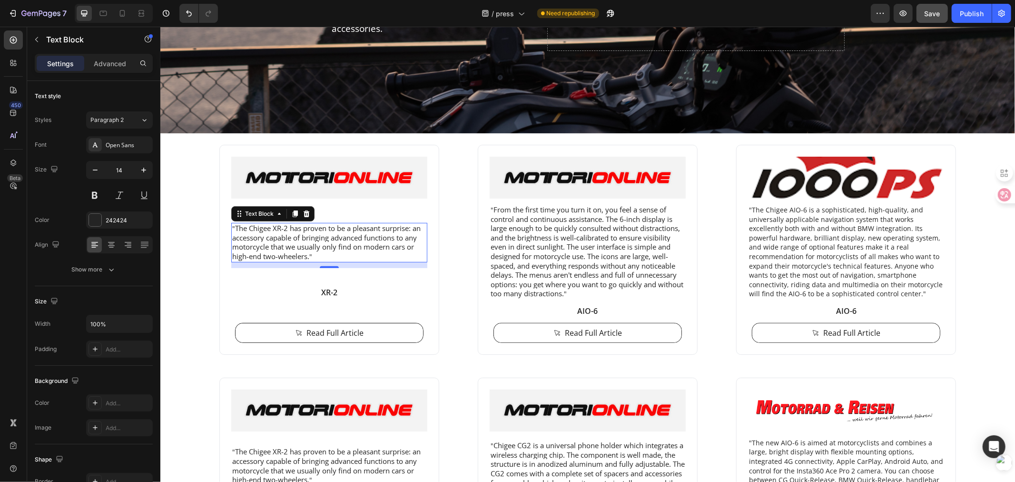
drag, startPoint x: 317, startPoint y: 240, endPoint x: 237, endPoint y: 239, distance: 80.9
click at [317, 240] on span "The Chigee XR-2 has proven to be a pleasant surprise: an accessory capable of b…" at bounding box center [326, 242] width 188 height 38
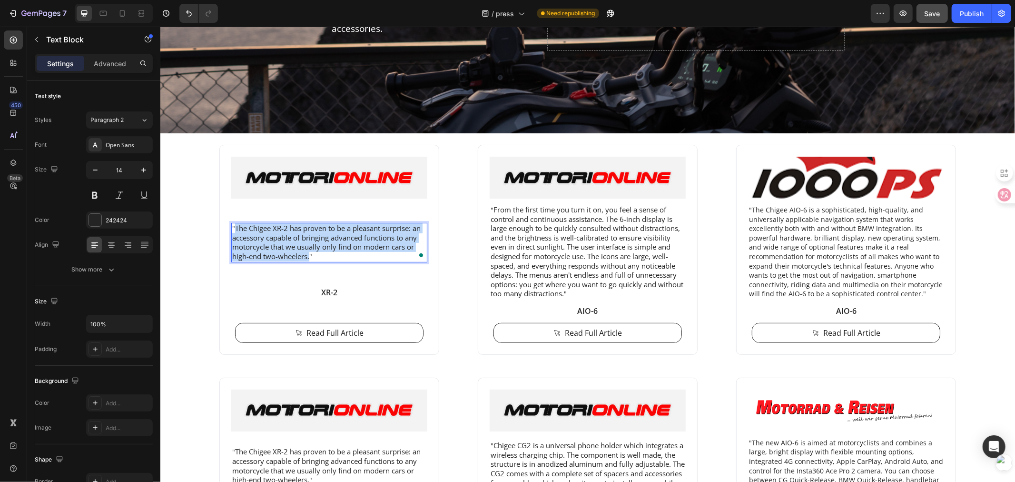
drag, startPoint x: 231, startPoint y: 226, endPoint x: 306, endPoint y: 258, distance: 80.8
click at [306, 258] on p "" The Chigee XR-2 has proven to be a pleasant surprise: an accessory capable of…" at bounding box center [329, 241] width 194 height 37
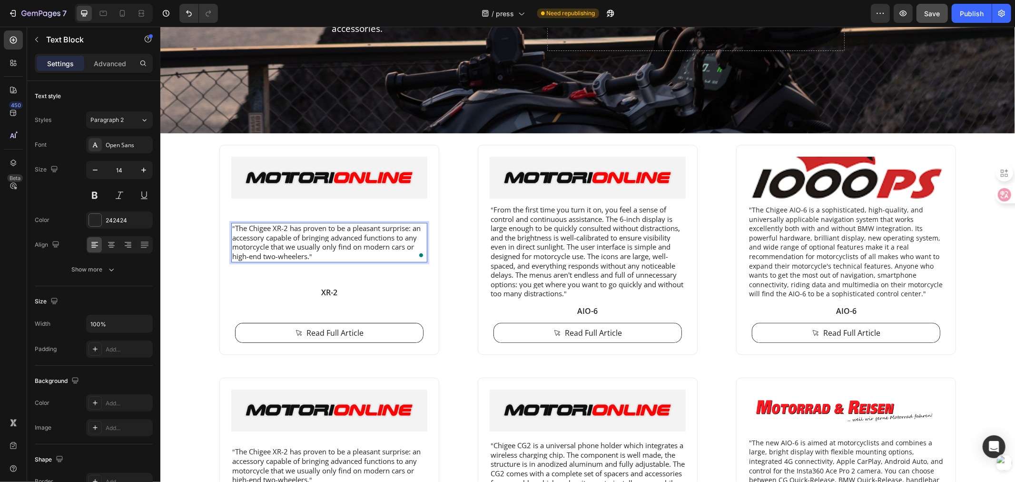
scroll to position [189, 0]
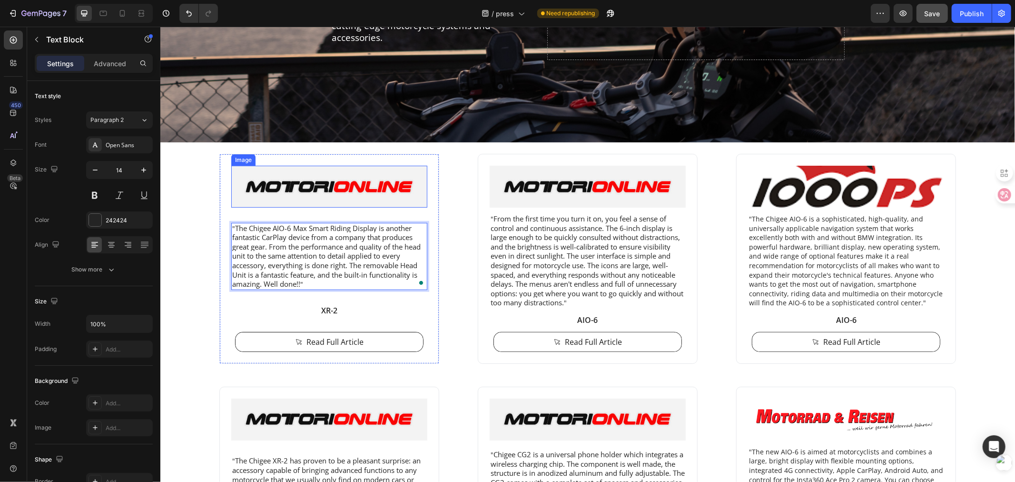
click at [303, 182] on img at bounding box center [329, 186] width 196 height 42
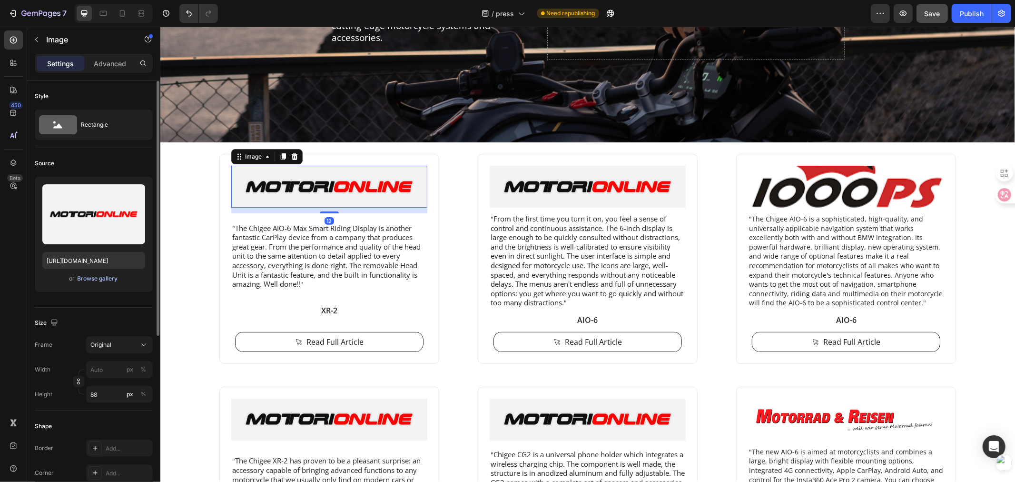
click at [86, 277] on div "Browse gallery" at bounding box center [98, 278] width 40 height 9
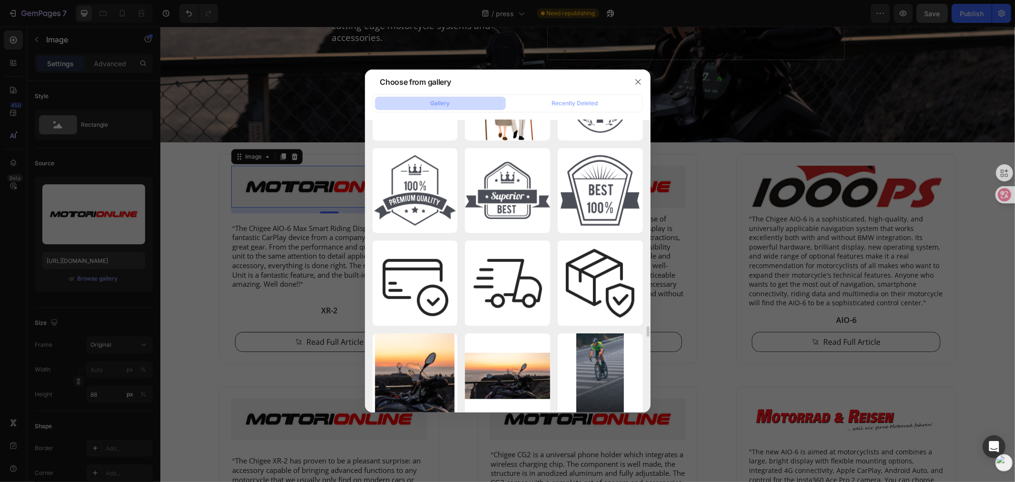
scroll to position [6956, 0]
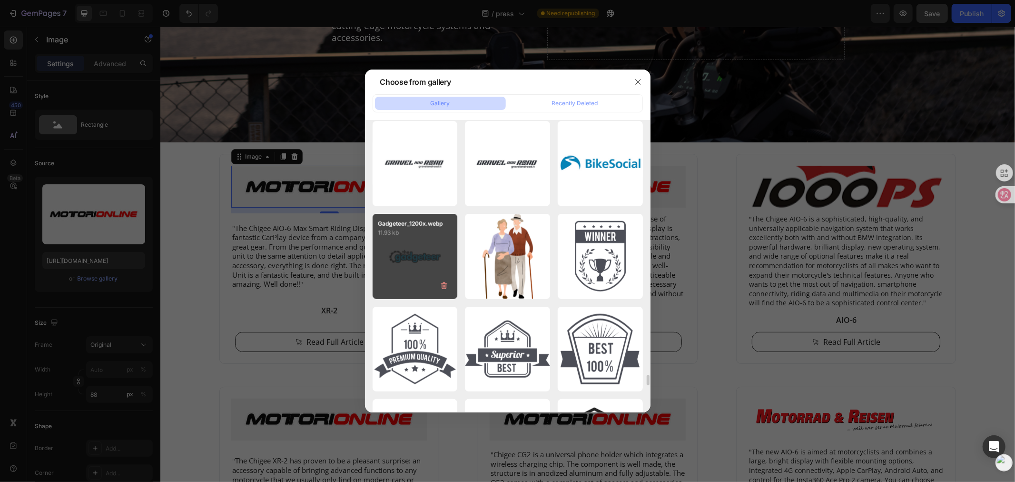
click at [411, 262] on div "Gadgeteer_1200x.webp 11.93 kb" at bounding box center [415, 256] width 85 height 85
type input "https://cdn.shopify.com/s/files/1/0840/4284/2417/files/gempages_513016883805422…"
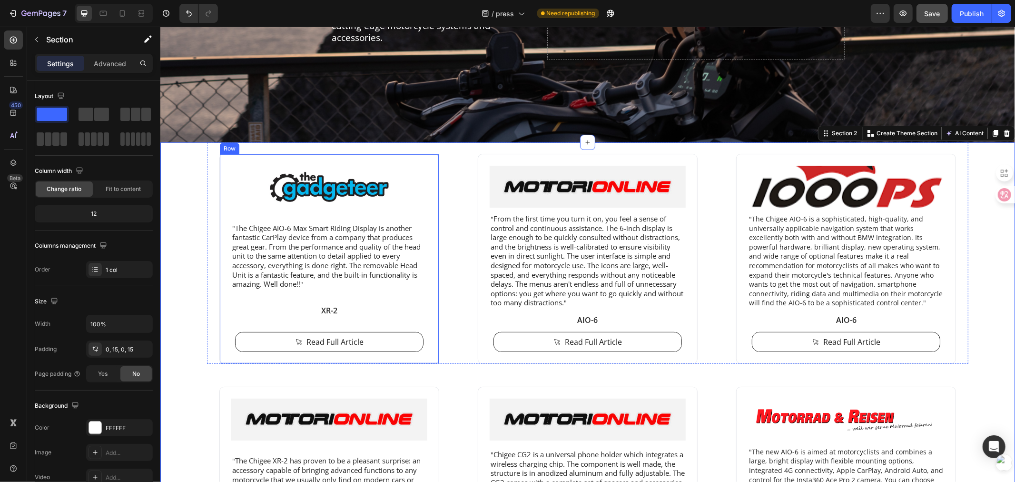
click at [320, 305] on p "XR-2" at bounding box center [329, 310] width 194 height 10
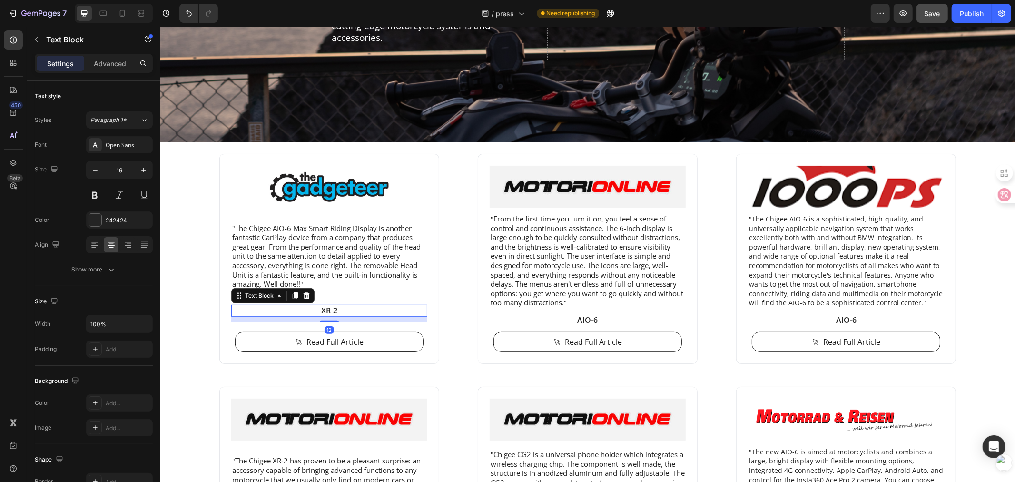
click at [323, 308] on p "XR-2" at bounding box center [329, 310] width 194 height 10
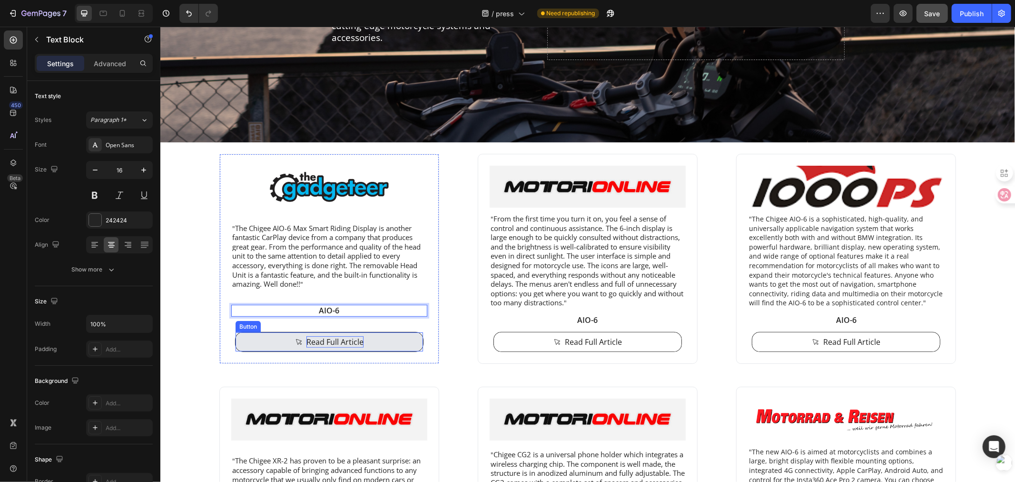
click at [322, 341] on p "Read Full Article" at bounding box center [334, 341] width 57 height 11
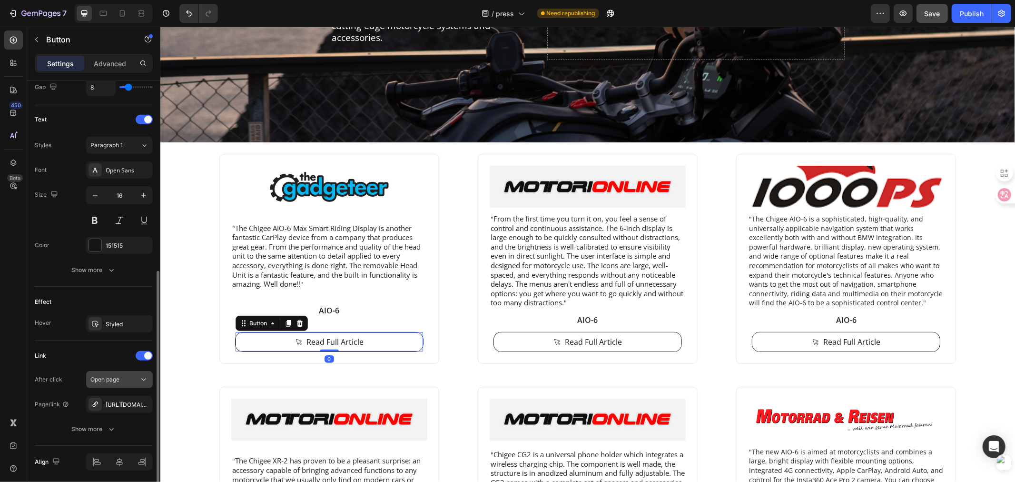
scroll to position [405, 0]
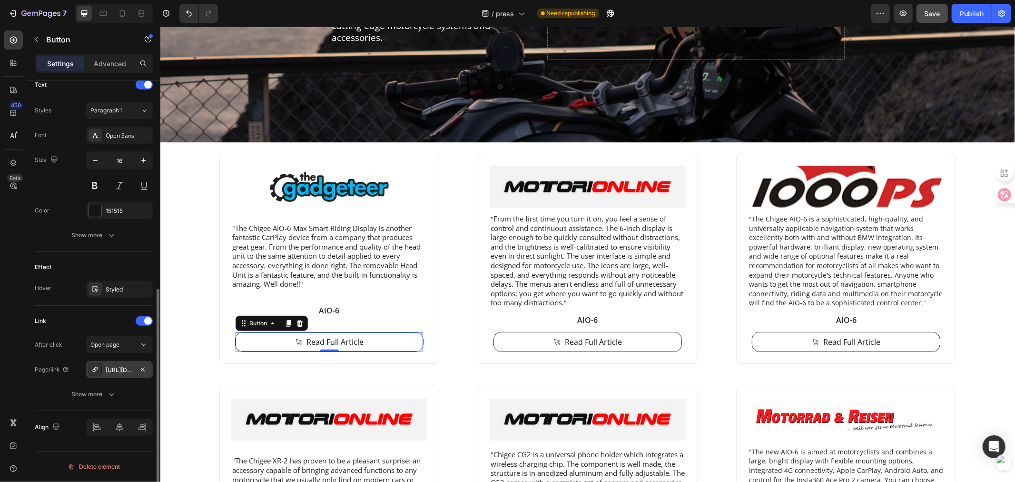
click at [117, 372] on div "https://moto.motorionline.com/recensione-xr-2-lassistente-alla-guida-smart-di-c…" at bounding box center [120, 370] width 28 height 9
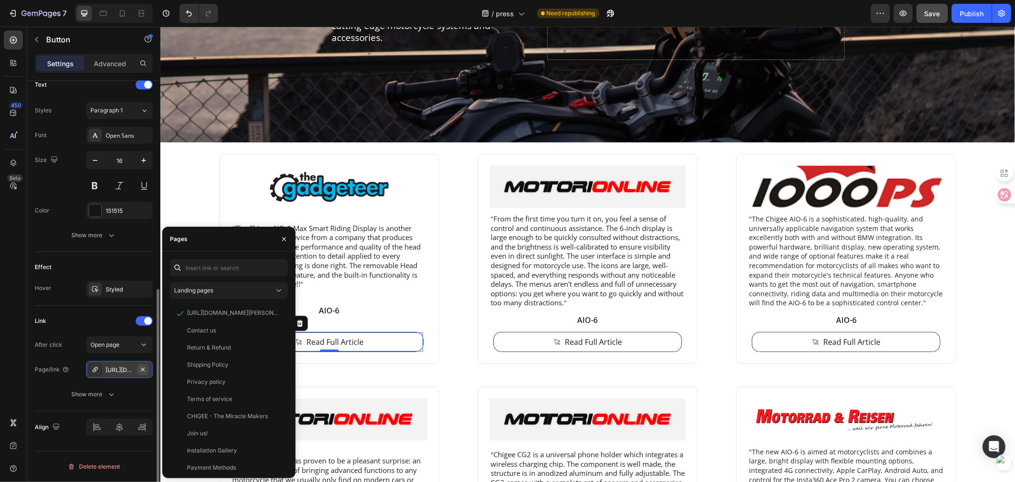
click at [144, 368] on icon "button" at bounding box center [143, 369] width 4 height 4
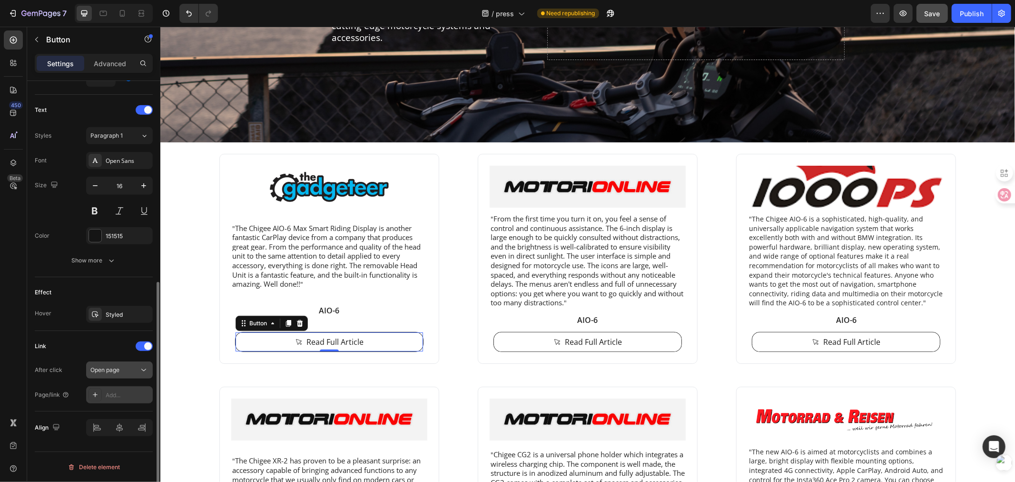
scroll to position [379, 0]
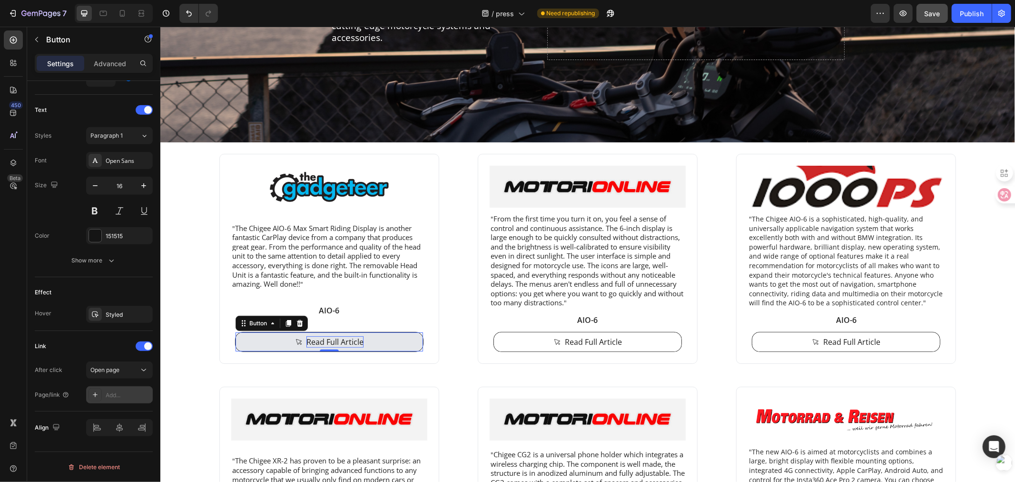
click at [331, 339] on p "Read Full Article" at bounding box center [334, 341] width 57 height 11
click at [112, 397] on div "Add..." at bounding box center [128, 395] width 45 height 9
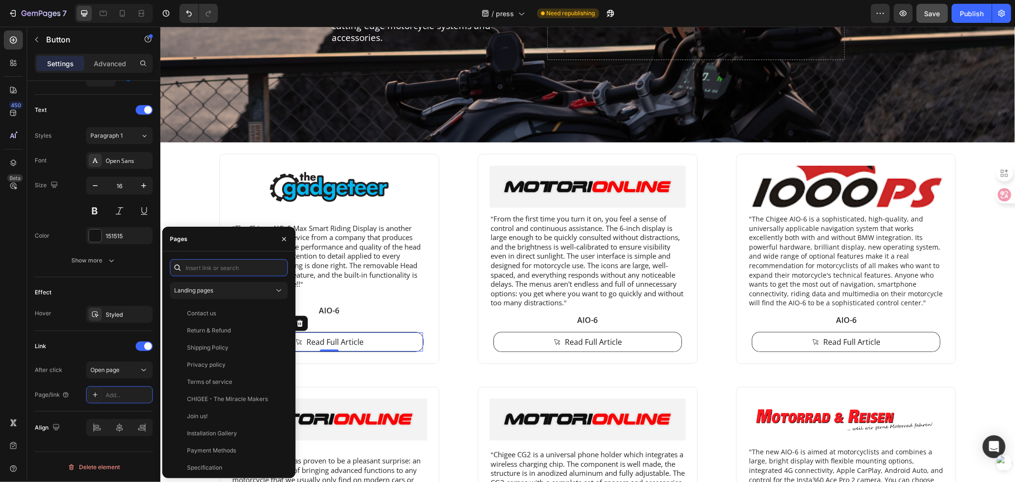
paste input "https://the-gadgeteer.com/2025/08/07/chigee-aio-6-max-smart-riding-display-revi…"
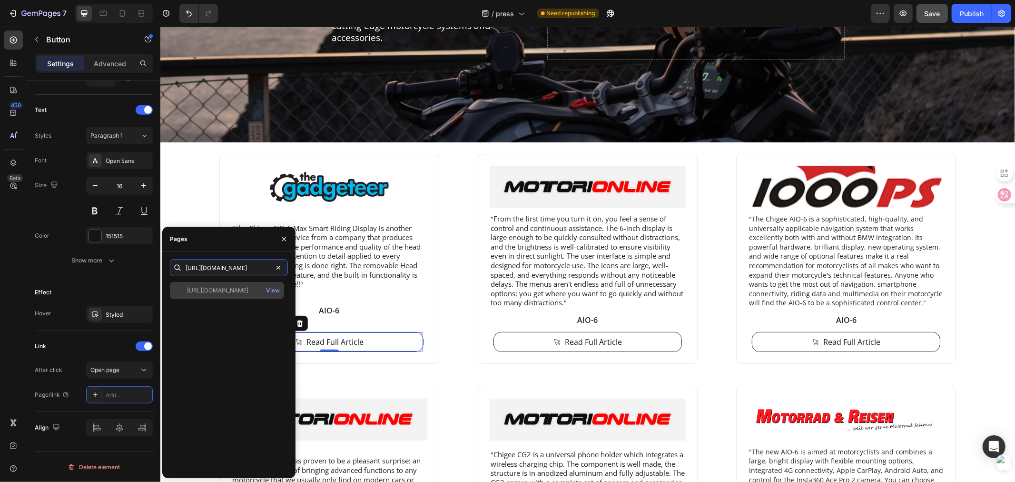
type input "https://the-gadgeteer.com/2025/08/07/chigee-aio-6-max-smart-riding-display-revi…"
click at [237, 287] on div "https://the-gadgeteer.com/2025/08/07/chigee-aio-6-max-smart-riding-display-revi…" at bounding box center [217, 290] width 61 height 9
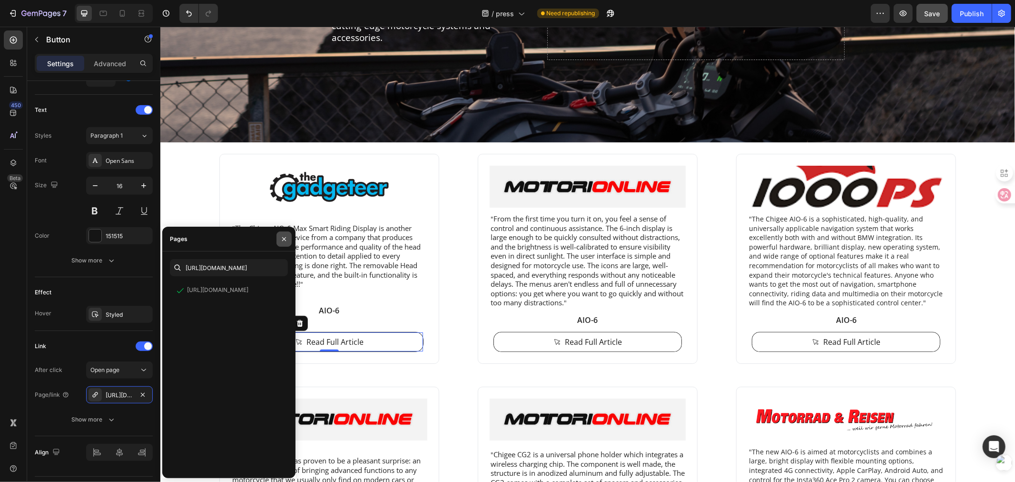
click at [282, 239] on icon "button" at bounding box center [284, 239] width 8 height 8
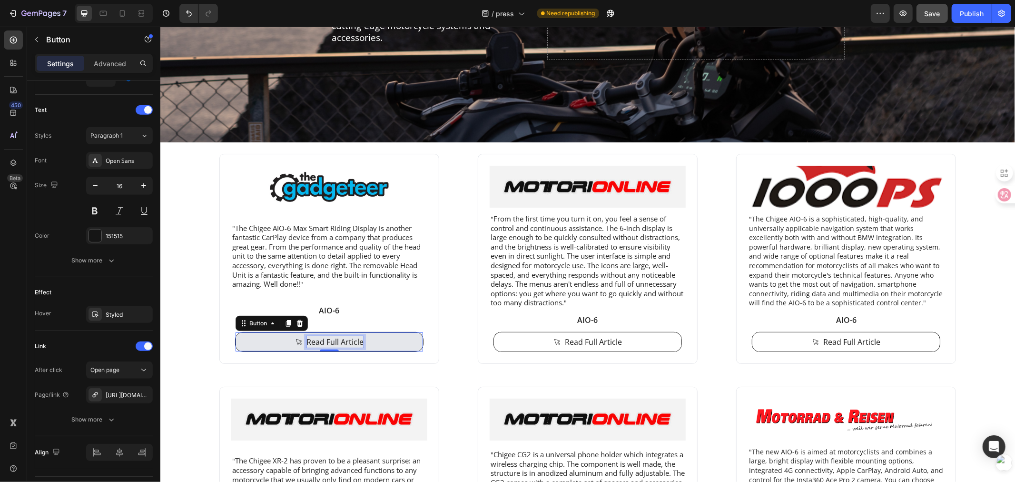
click at [313, 337] on p "Read Full Article" at bounding box center [334, 341] width 57 height 11
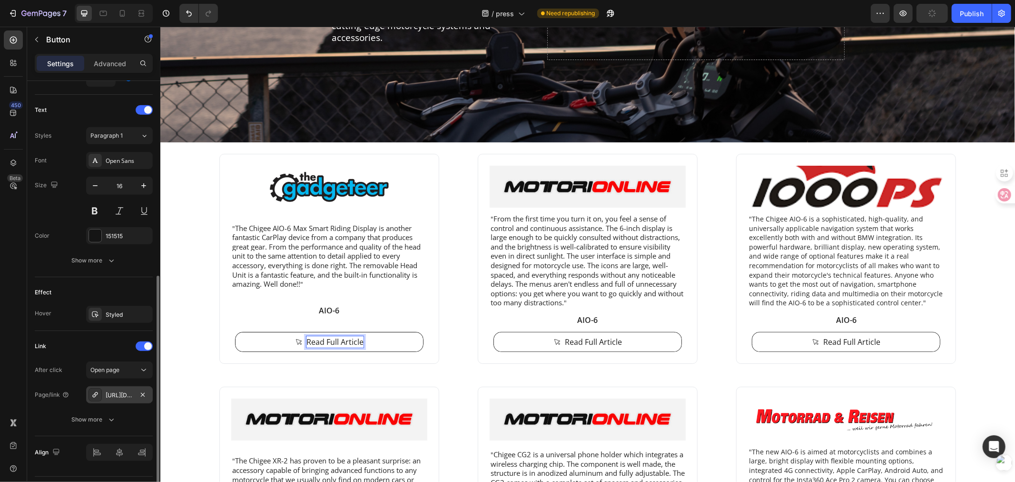
click at [118, 396] on div "https://the-gadgeteer.com/2025/08/07/chigee-aio-6-max-smart-riding-display-revi…" at bounding box center [120, 395] width 28 height 9
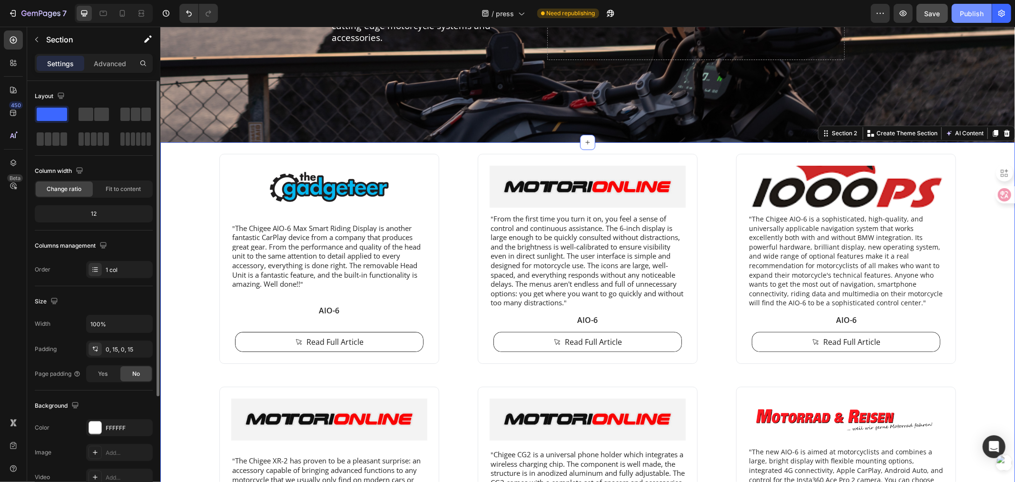
click at [967, 19] on button "Publish" at bounding box center [972, 13] width 40 height 19
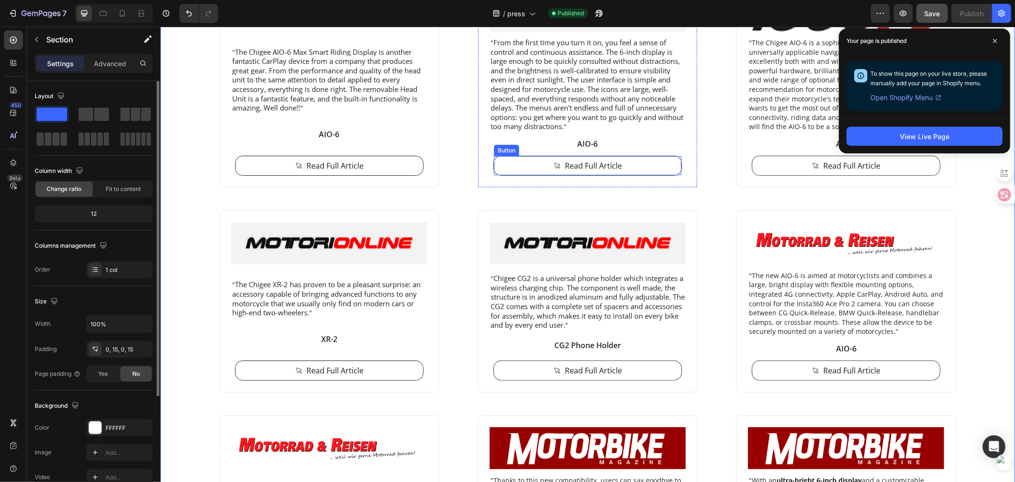
scroll to position [243, 0]
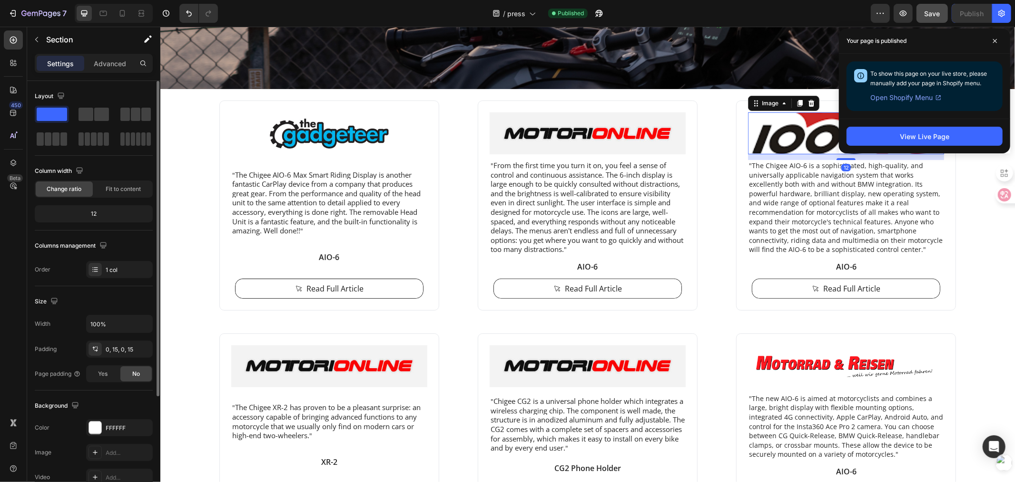
click at [780, 139] on img at bounding box center [846, 133] width 196 height 42
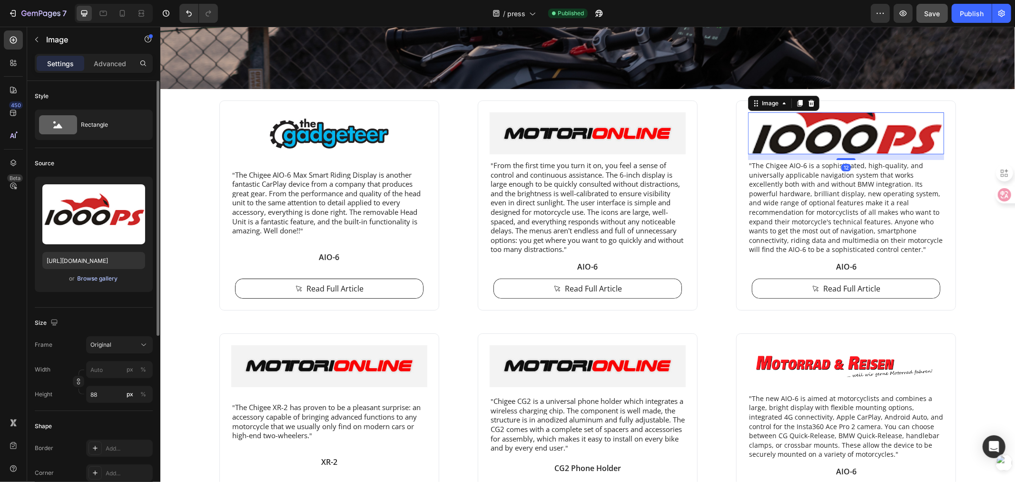
click at [94, 280] on div "Browse gallery" at bounding box center [98, 278] width 40 height 9
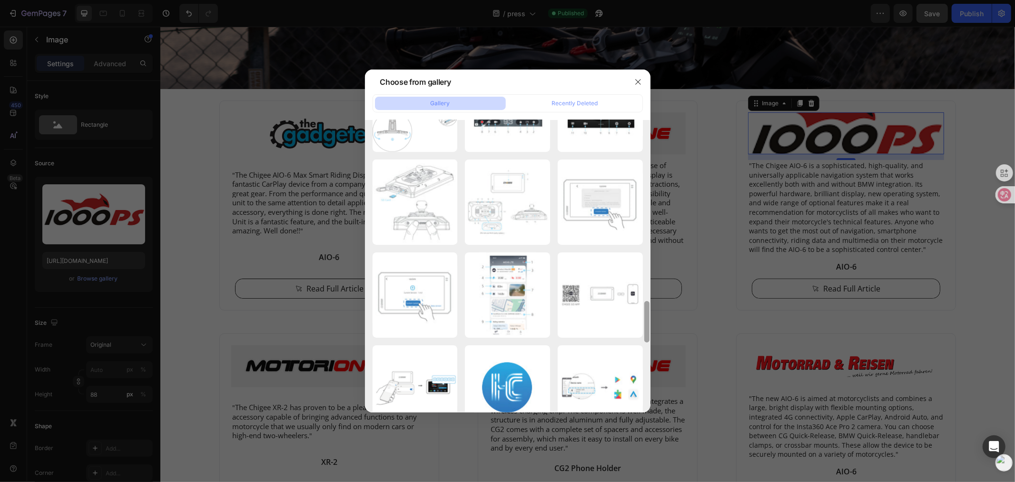
drag, startPoint x: 649, startPoint y: 283, endPoint x: 646, endPoint y: 380, distance: 97.1
click at [646, 380] on div at bounding box center [647, 266] width 7 height 292
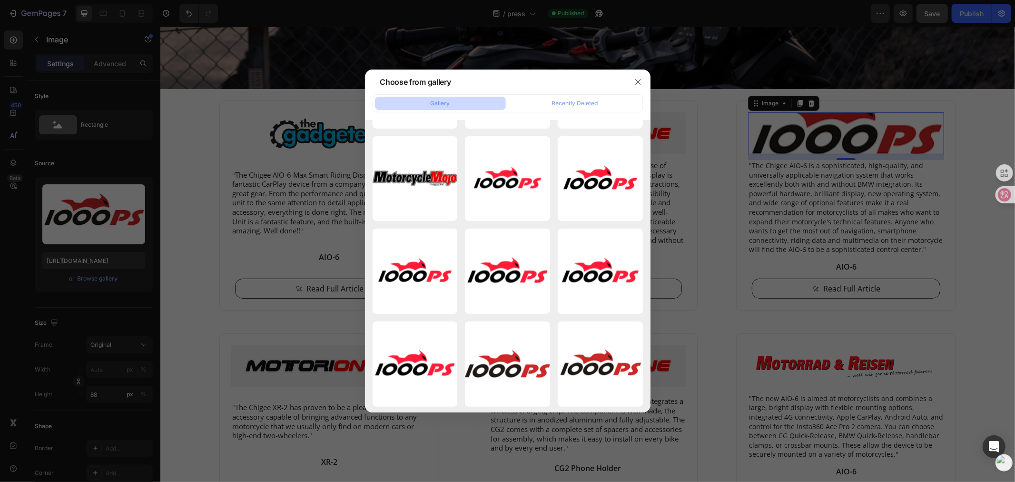
scroll to position [4453, 0]
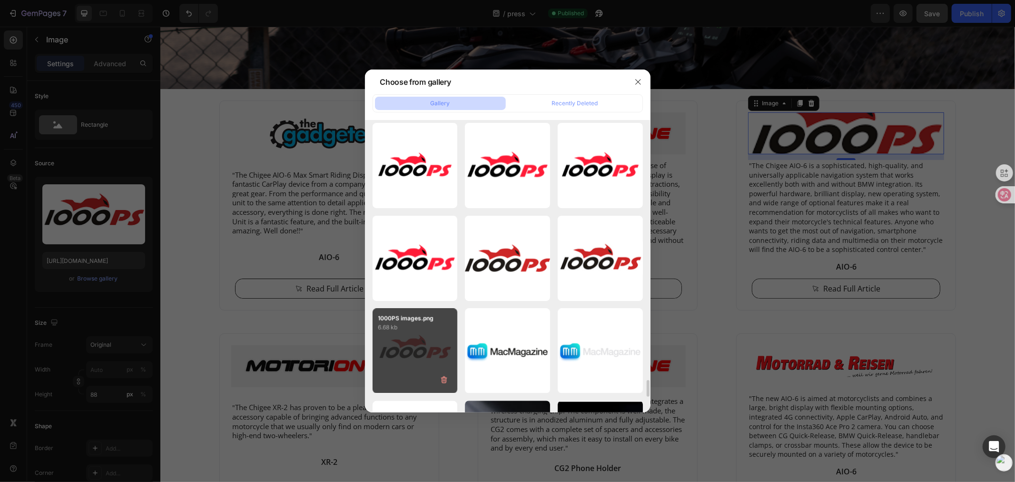
click at [434, 341] on div "1000PS images.png 6.68 kb" at bounding box center [415, 350] width 85 height 85
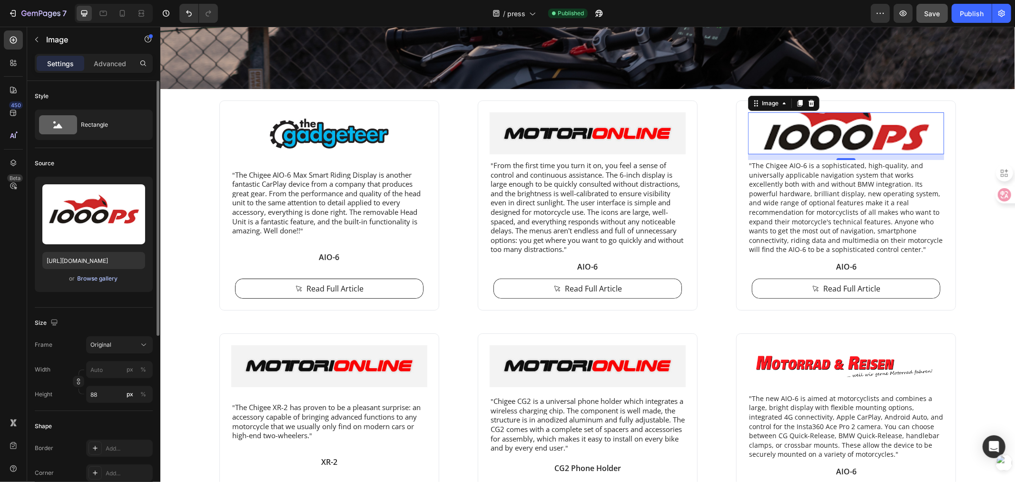
click at [100, 281] on div "Browse gallery" at bounding box center [98, 278] width 40 height 9
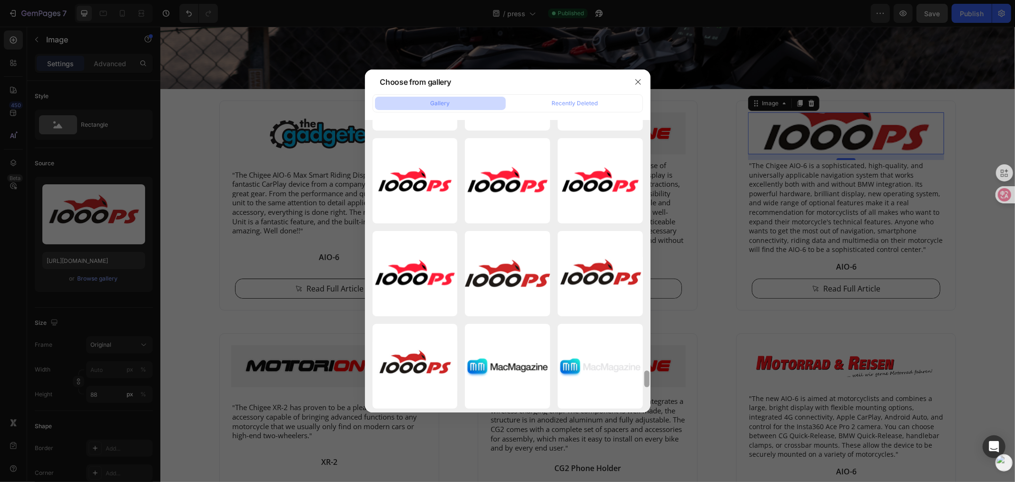
scroll to position [4446, 0]
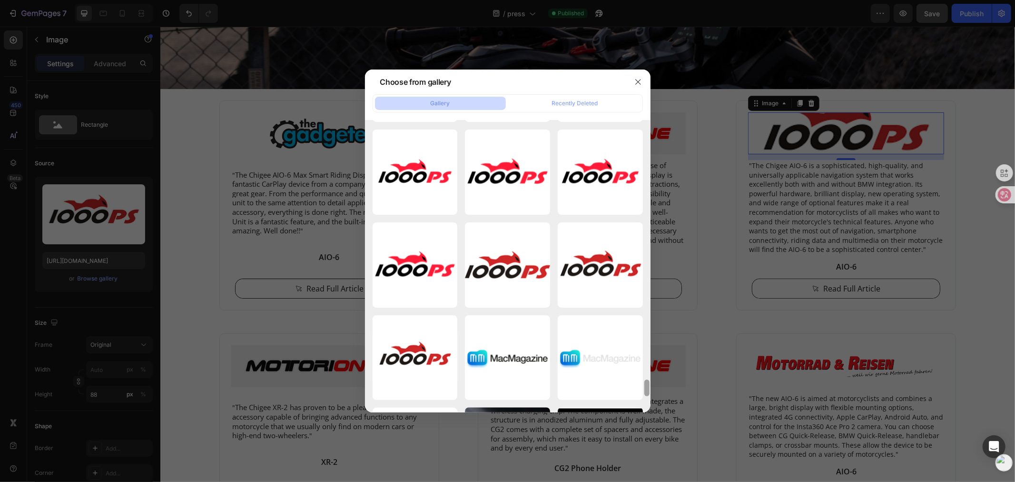
drag, startPoint x: 649, startPoint y: 143, endPoint x: 645, endPoint y: 387, distance: 244.2
click at [645, 387] on div at bounding box center [647, 387] width 5 height 17
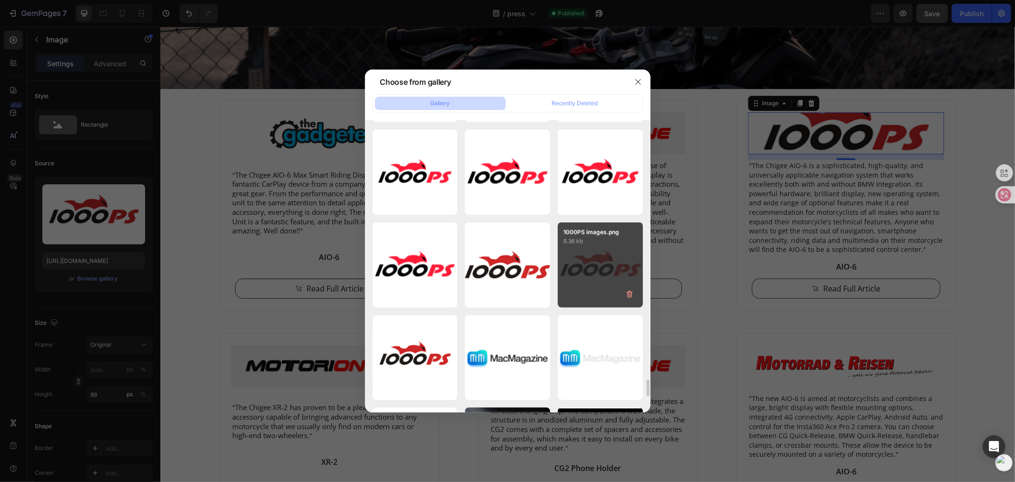
click at [602, 279] on div "1000PS images.png 6.36 kb" at bounding box center [600, 264] width 85 height 85
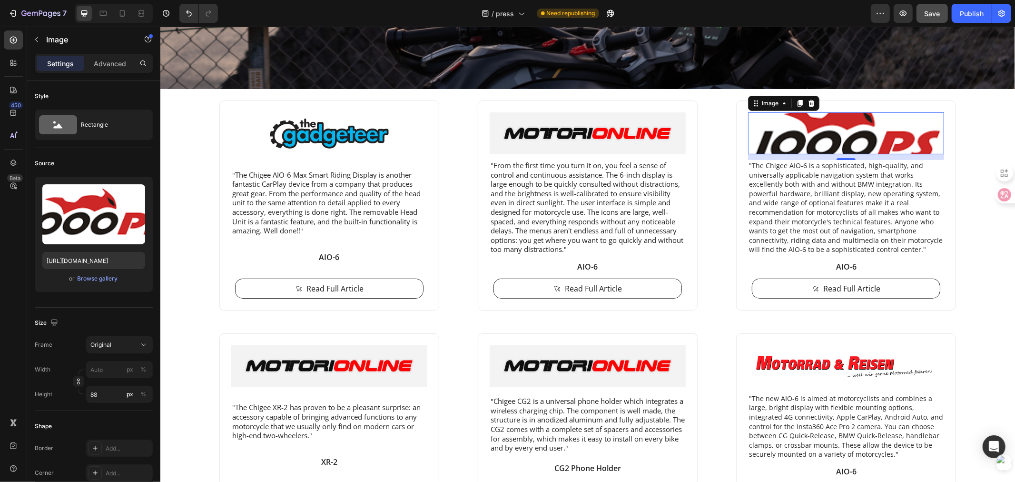
click at [812, 131] on img at bounding box center [846, 133] width 196 height 42
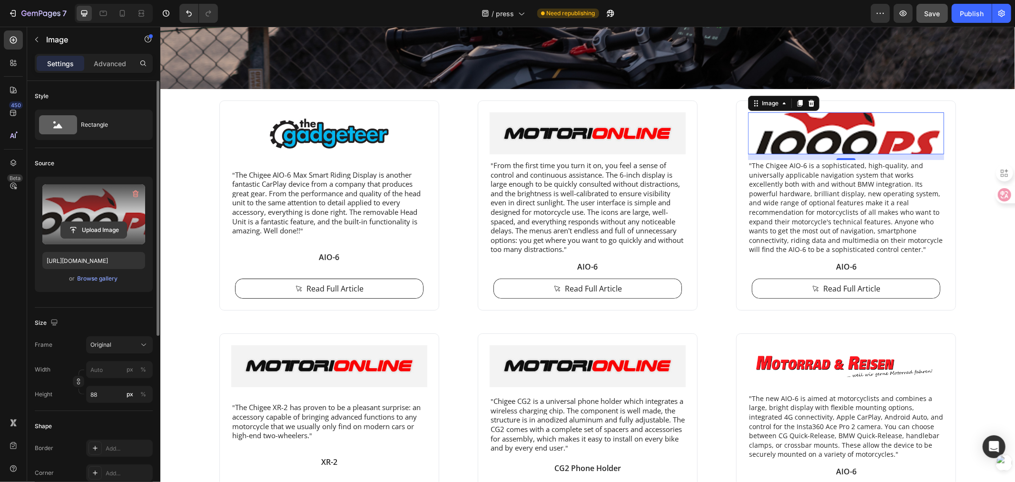
click at [93, 230] on input "file" at bounding box center [94, 230] width 66 height 16
click at [88, 227] on input "file" at bounding box center [94, 230] width 66 height 16
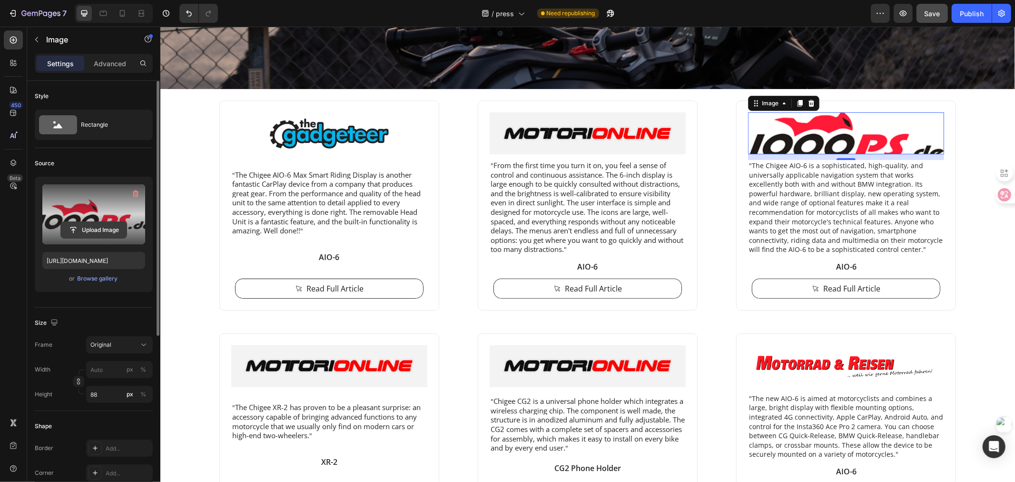
click at [83, 227] on input "file" at bounding box center [94, 230] width 66 height 16
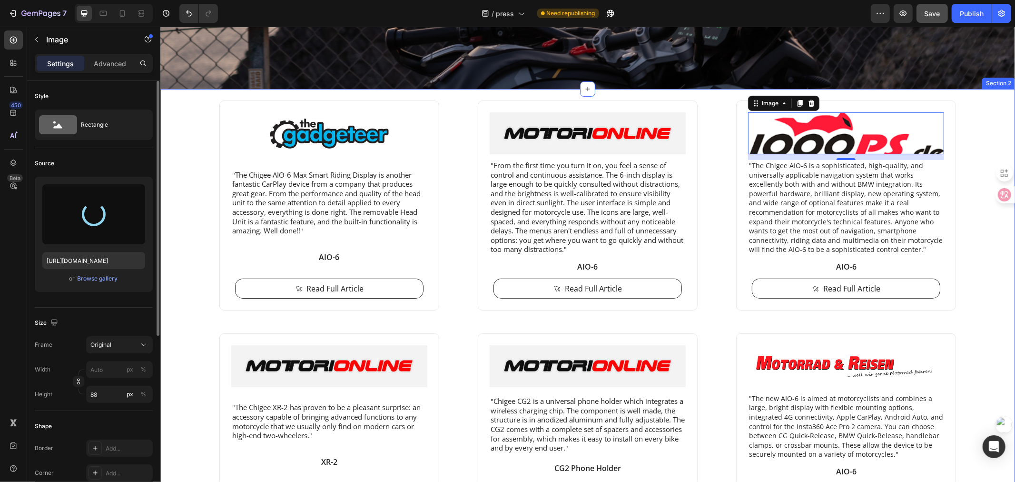
type input "https://cdn.shopify.com/s/files/1/0840/4284/2417/files/gempages_513016883805422…"
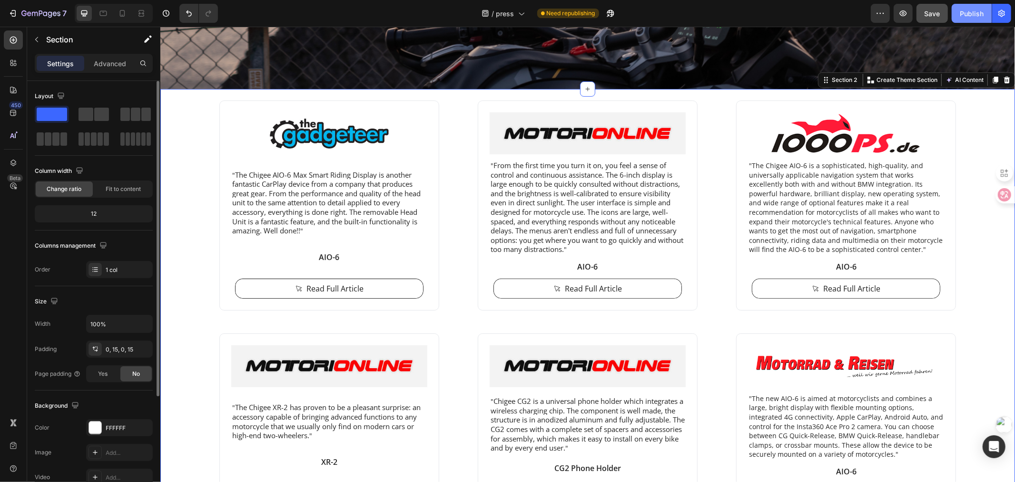
click at [960, 17] on div "Publish" at bounding box center [972, 14] width 24 height 10
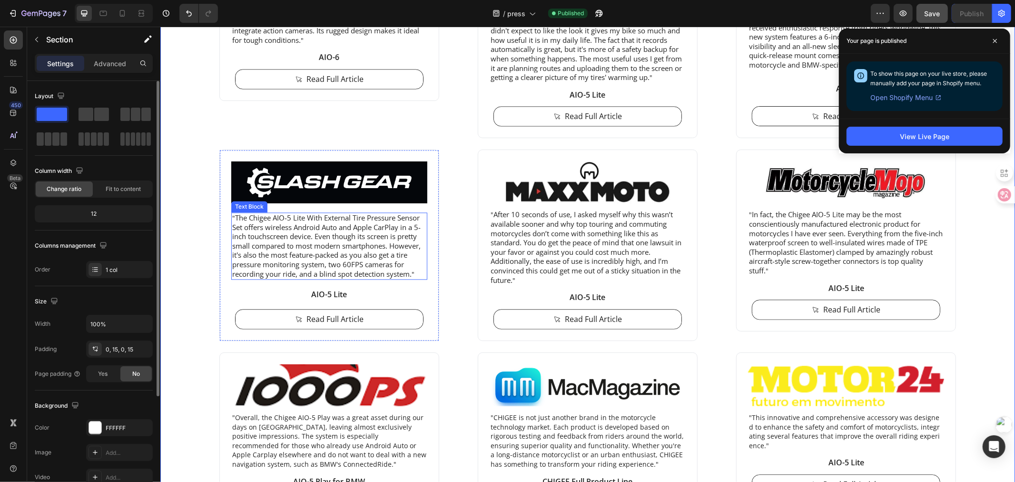
scroll to position [1724, 0]
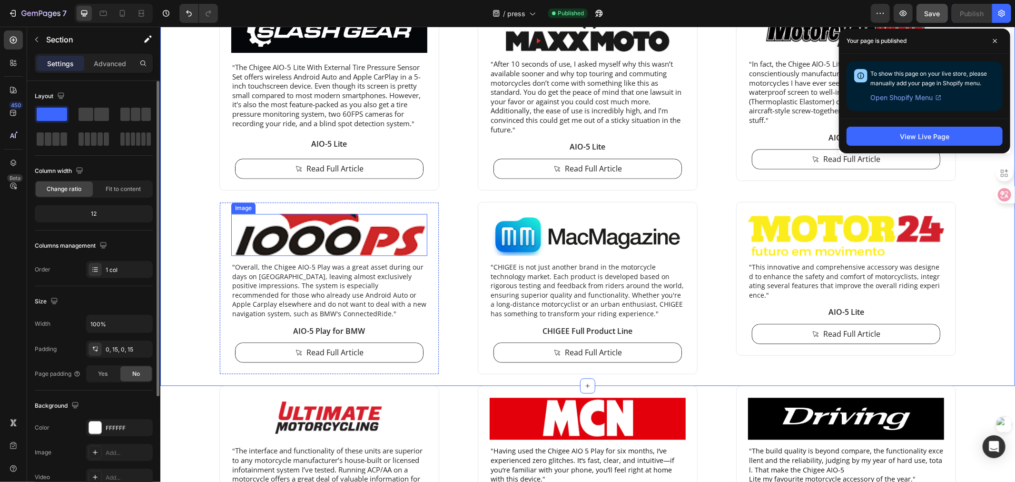
click at [361, 247] on img at bounding box center [329, 234] width 196 height 42
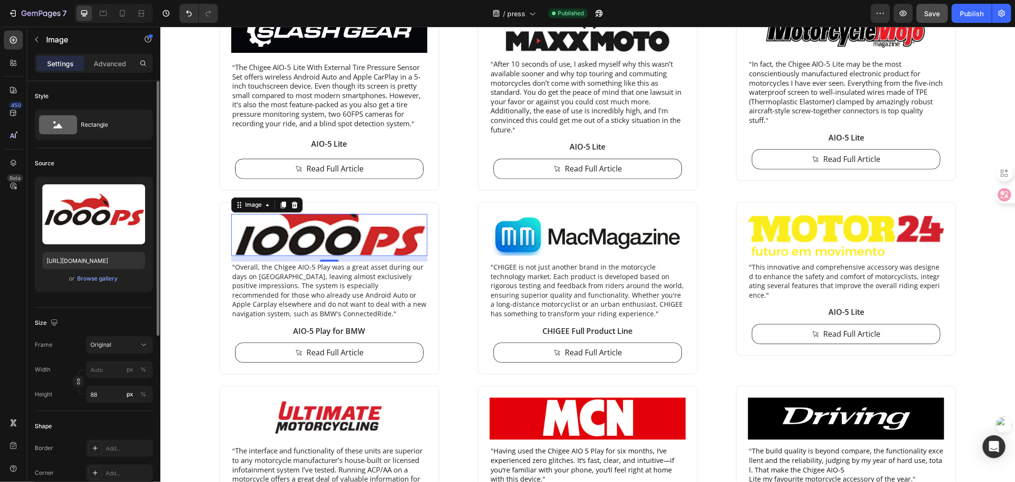
click at [316, 245] on img at bounding box center [329, 234] width 196 height 42
click at [85, 279] on div "Browse gallery" at bounding box center [98, 278] width 40 height 9
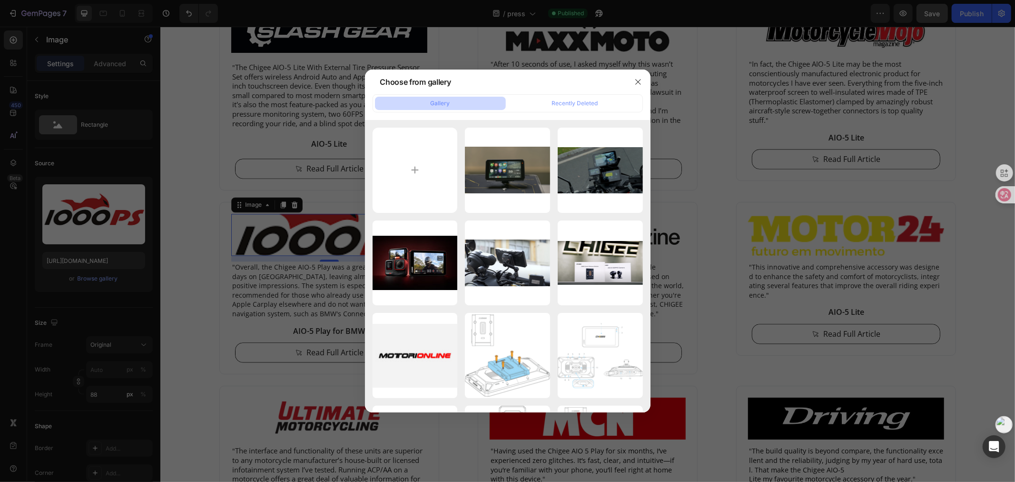
click at [203, 198] on div at bounding box center [507, 241] width 1015 height 482
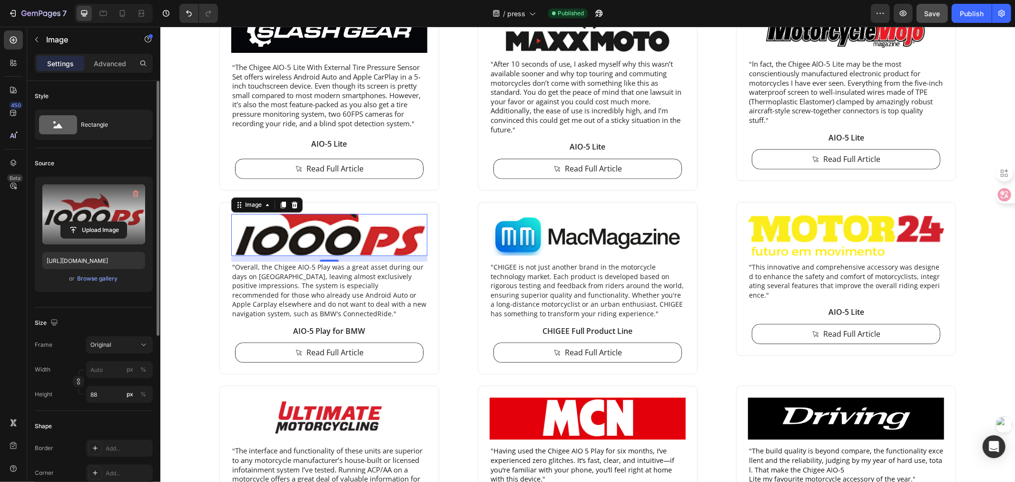
click at [114, 218] on label at bounding box center [93, 214] width 103 height 60
click at [114, 222] on input "file" at bounding box center [94, 230] width 66 height 16
click at [89, 228] on input "file" at bounding box center [94, 230] width 66 height 16
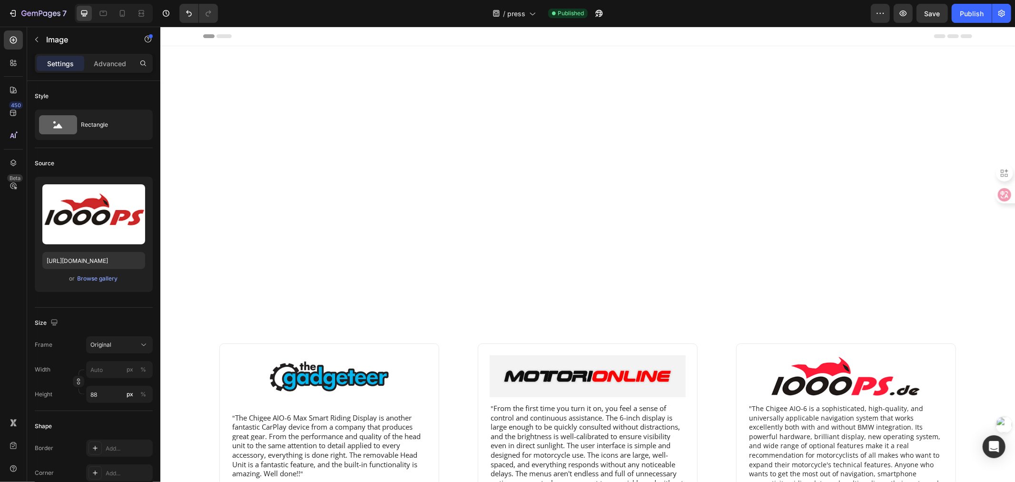
scroll to position [1724, 0]
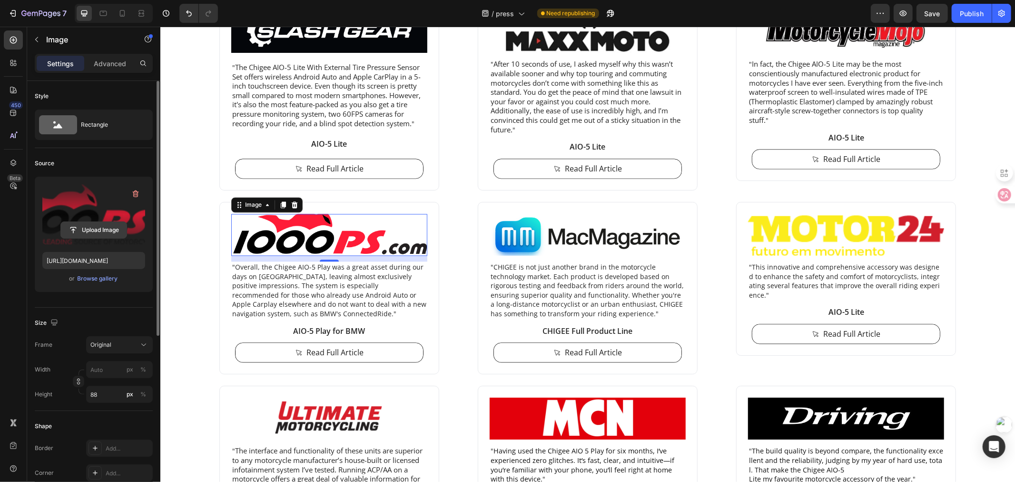
click at [102, 229] on input "file" at bounding box center [94, 230] width 66 height 16
type input "[URL][DOMAIN_NAME]"
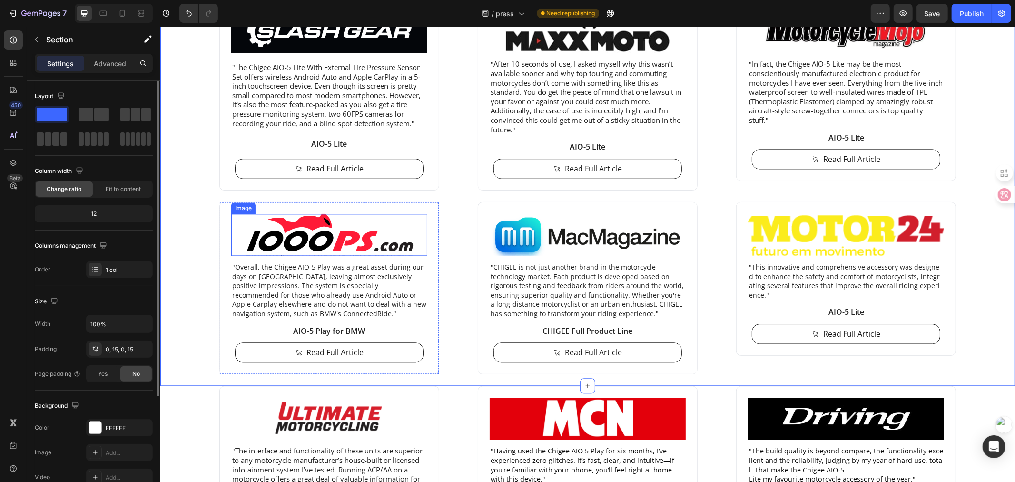
click at [291, 250] on img at bounding box center [329, 234] width 196 height 42
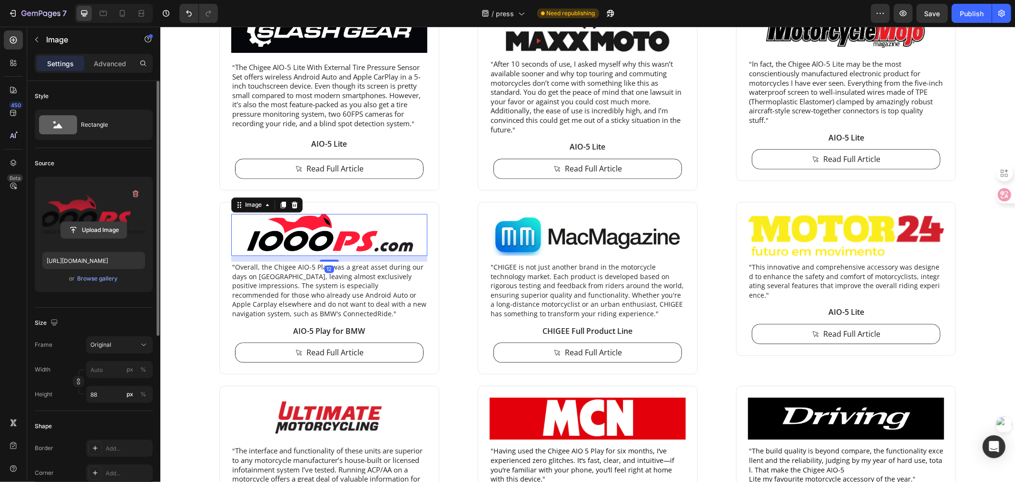
click at [88, 222] on input "file" at bounding box center [94, 230] width 66 height 16
click at [83, 229] on input "file" at bounding box center [94, 230] width 66 height 16
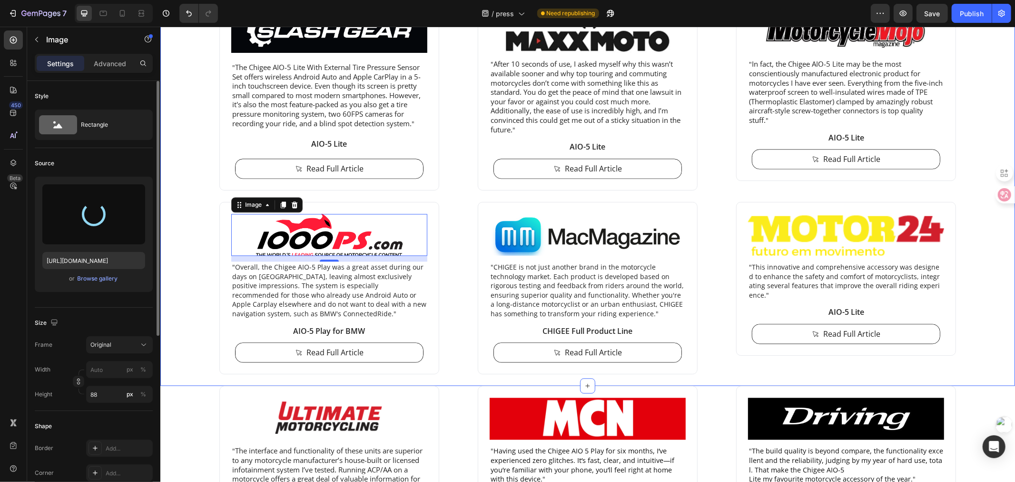
type input "[URL][DOMAIN_NAME]"
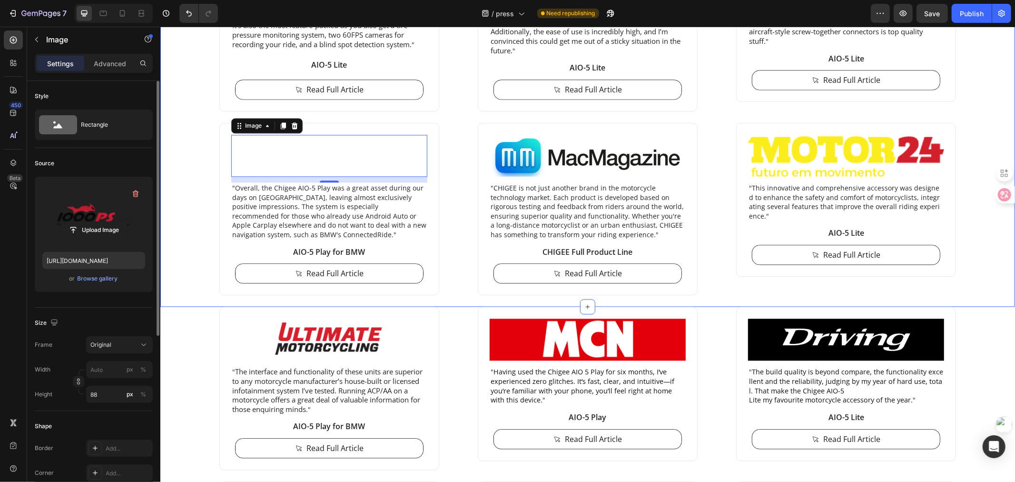
scroll to position [1829, 0]
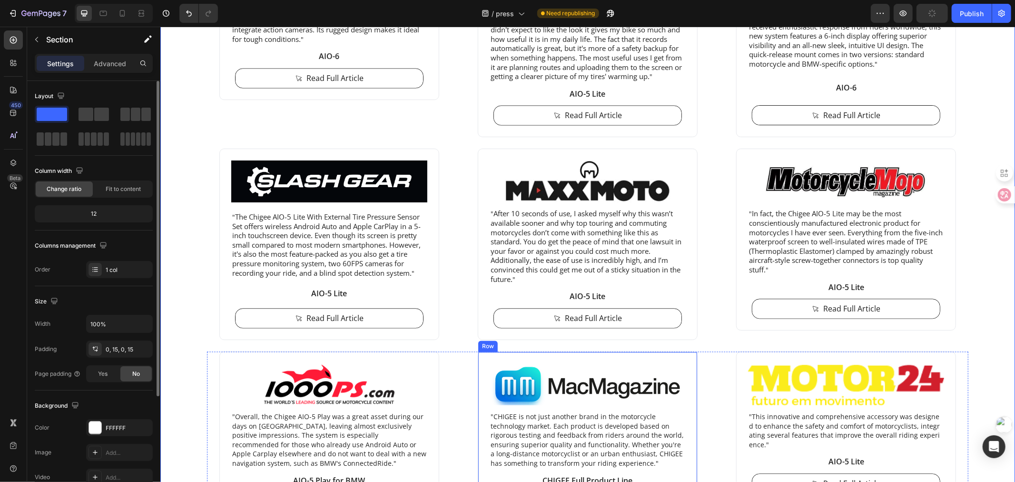
scroll to position [1724, 0]
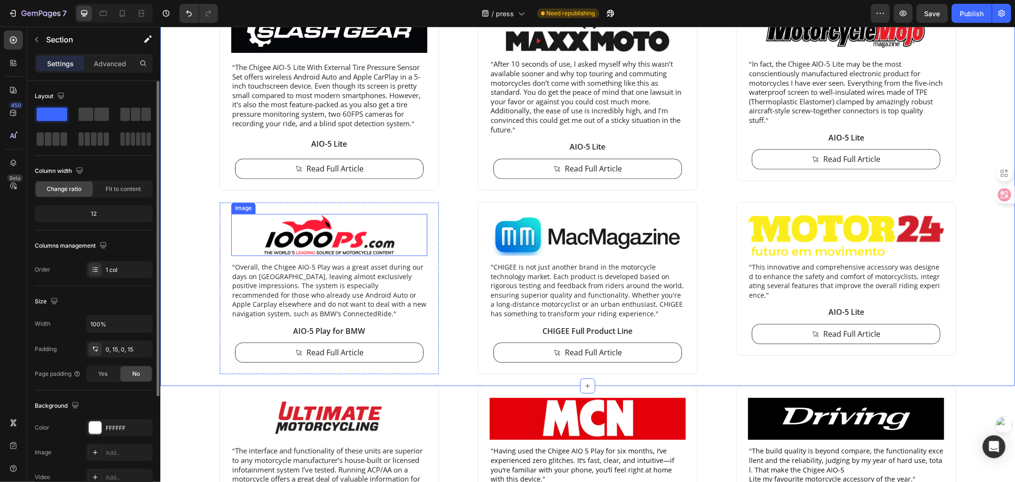
click at [298, 248] on img at bounding box center [329, 234] width 196 height 42
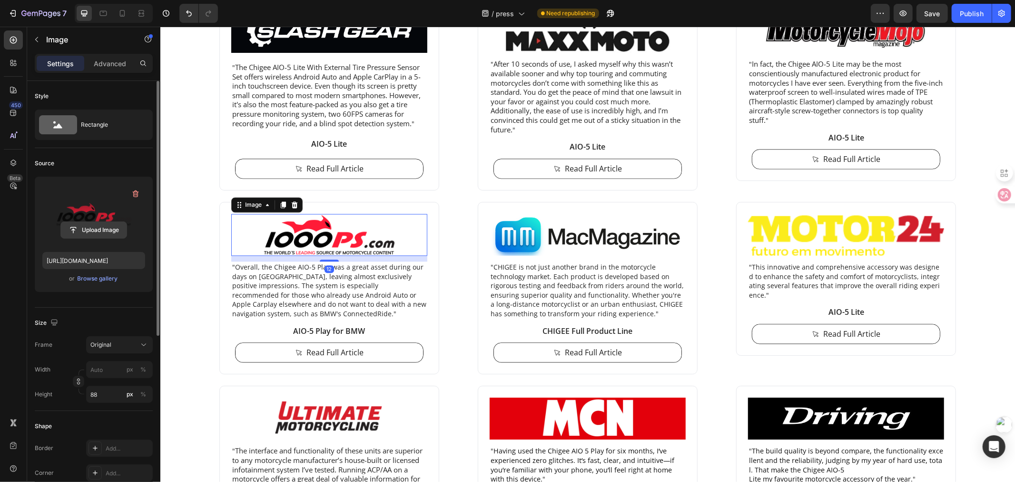
click at [89, 225] on input "file" at bounding box center [94, 230] width 66 height 16
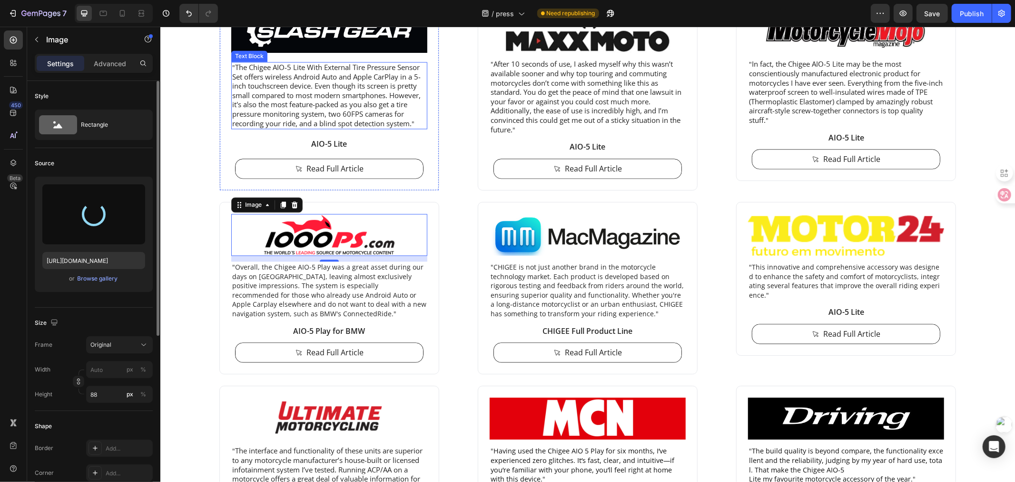
type input "[URL][DOMAIN_NAME]"
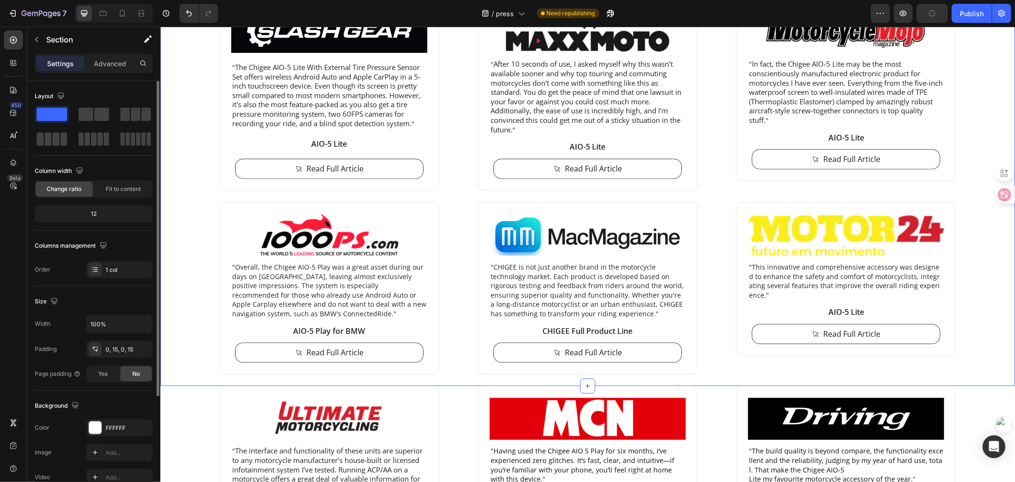
click at [349, 296] on p ""Overall, the Chigee AIO-5 Play was a great asset during our days on [GEOGRAPHI…" at bounding box center [329, 290] width 194 height 56
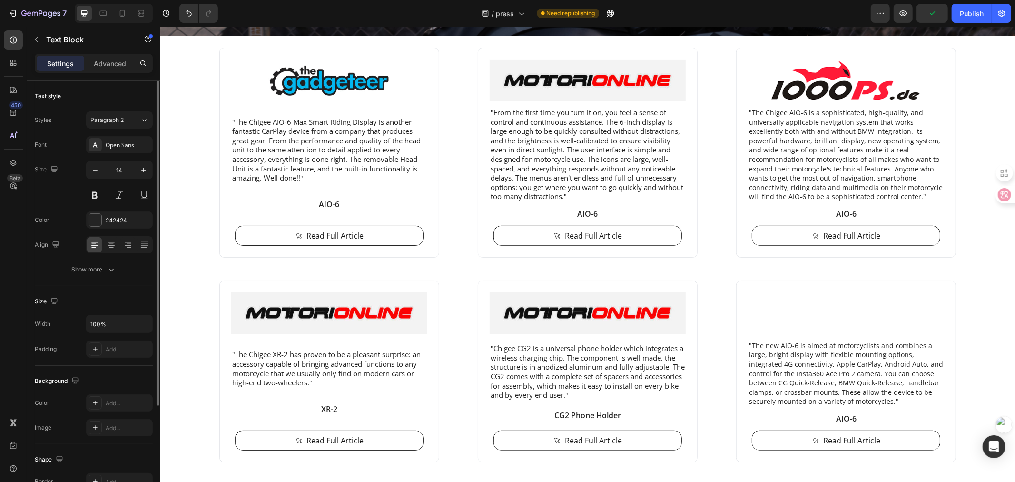
scroll to position [31, 0]
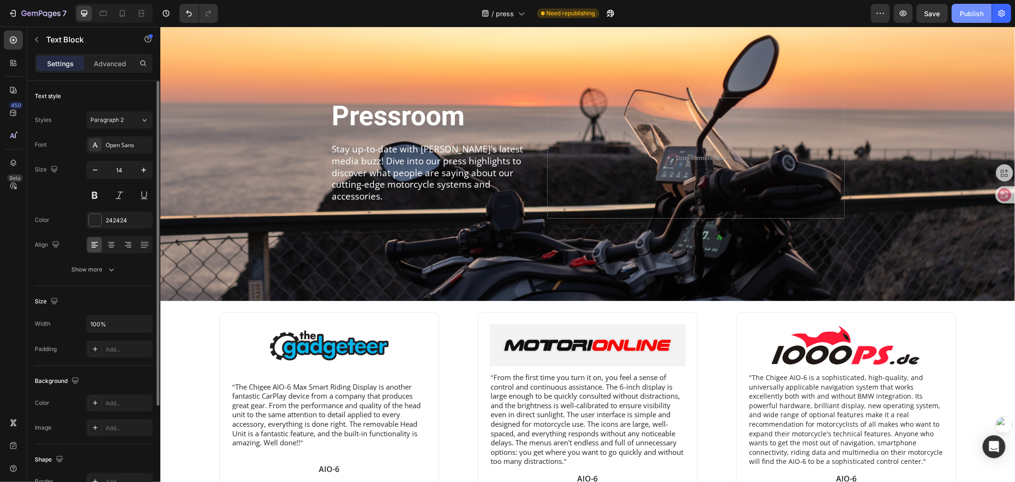
click at [976, 9] on div "Publish" at bounding box center [972, 14] width 24 height 10
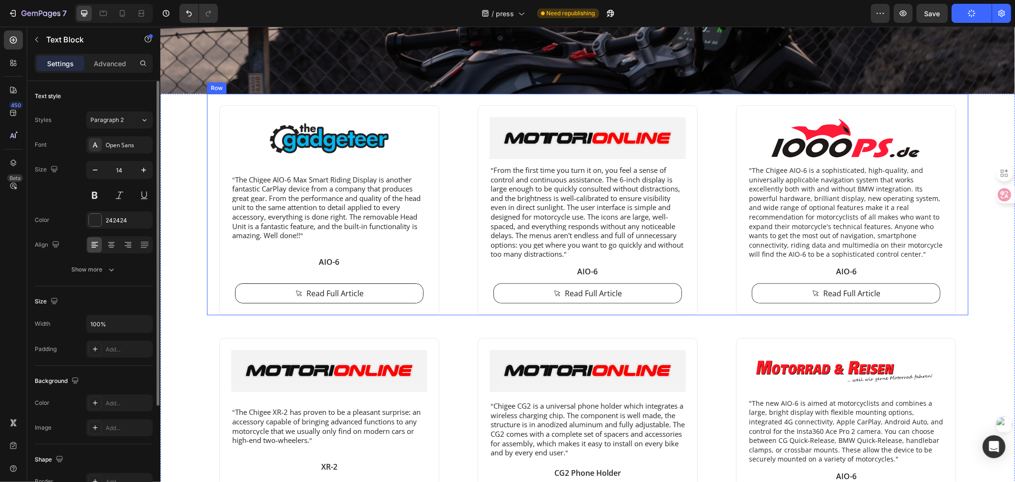
scroll to position [243, 0]
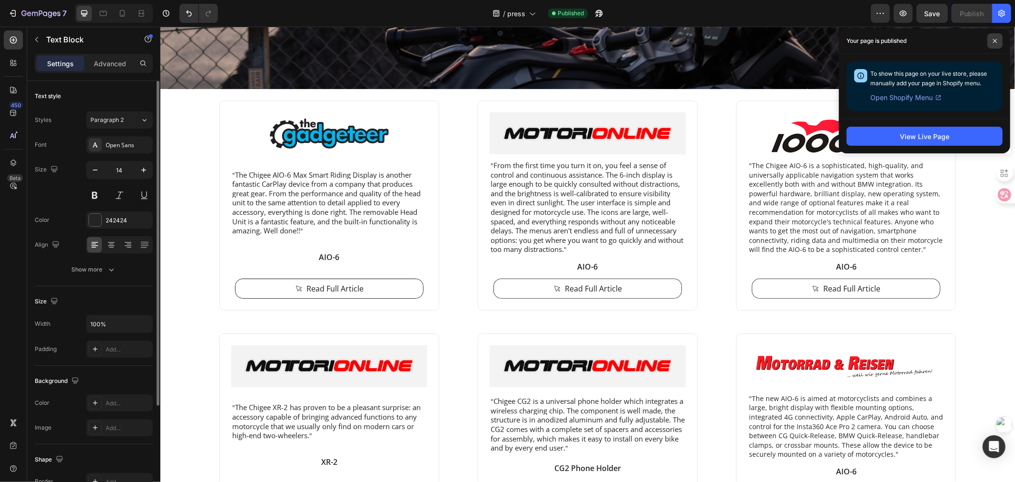
click at [993, 40] on icon at bounding box center [995, 41] width 5 height 5
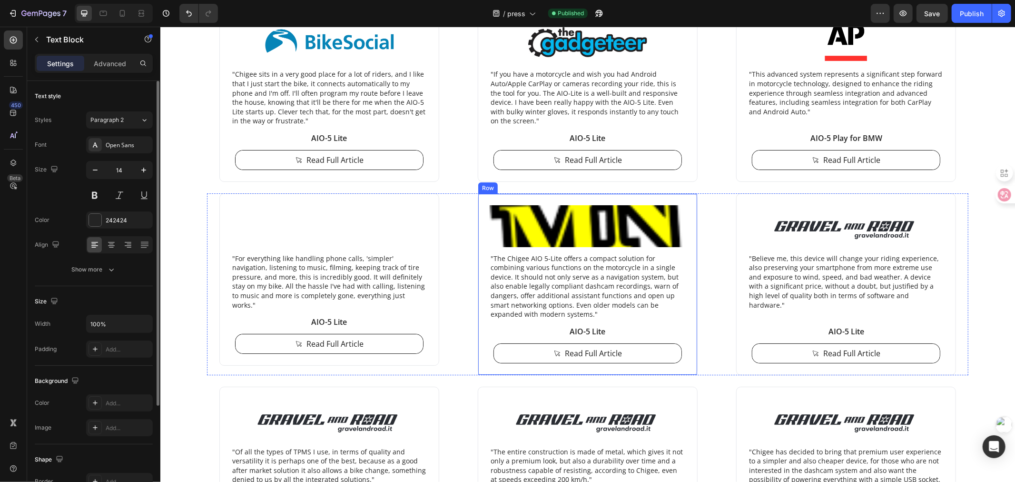
scroll to position [2803, 0]
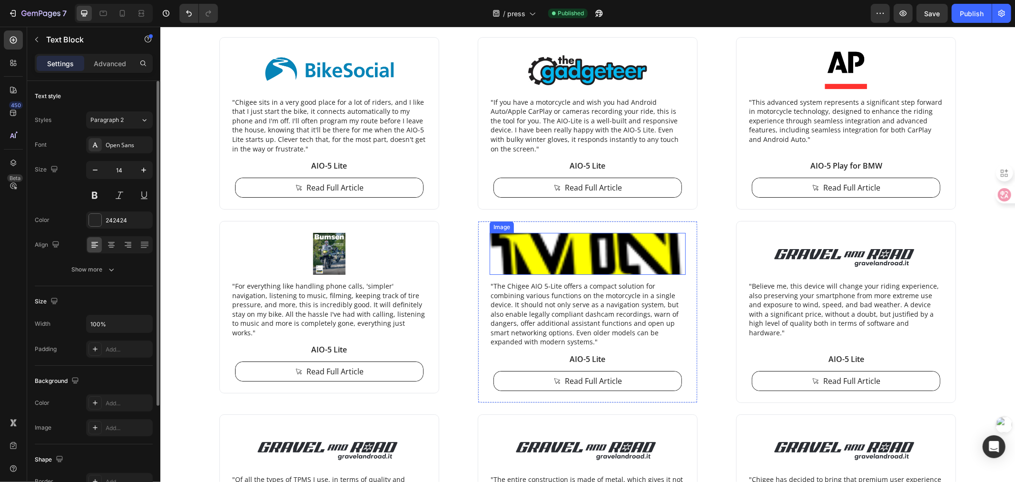
click at [585, 251] on img at bounding box center [587, 253] width 196 height 42
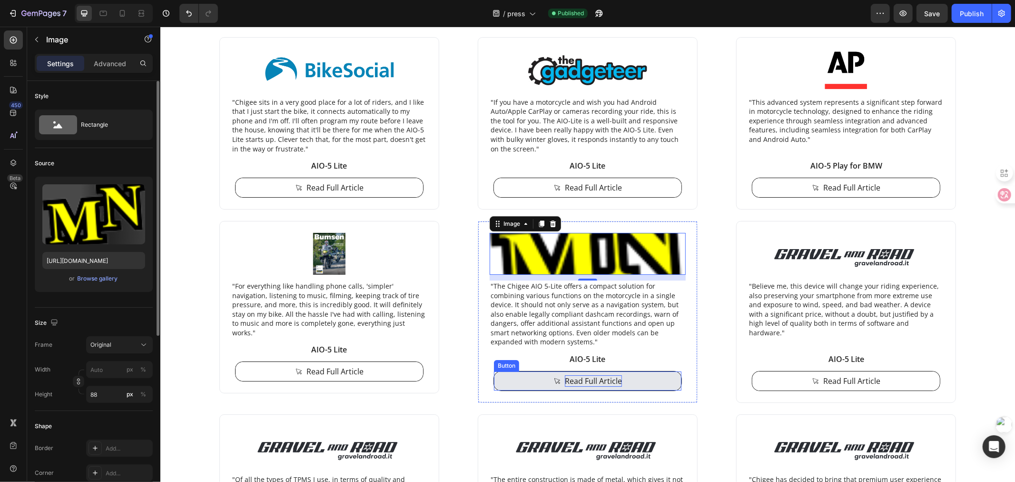
click at [573, 381] on p "Read Full Article" at bounding box center [593, 380] width 57 height 11
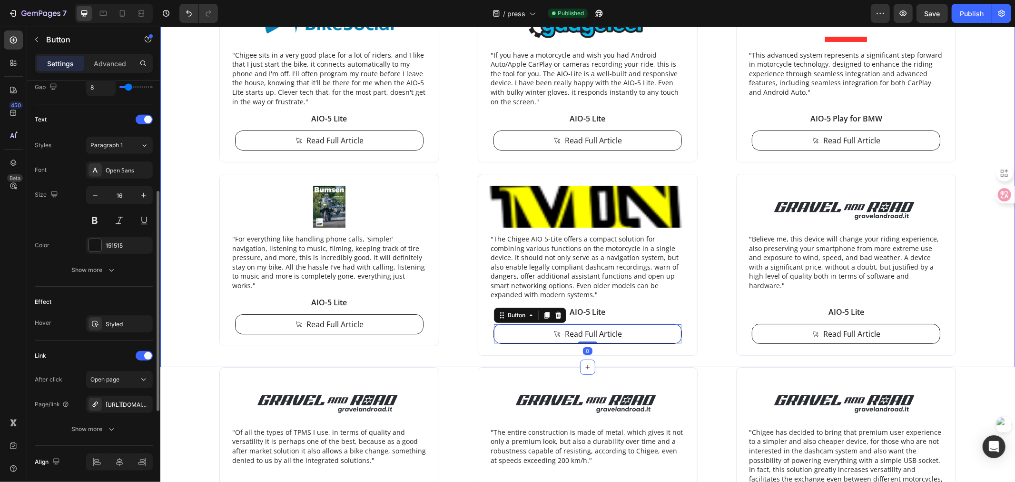
scroll to position [2909, 0]
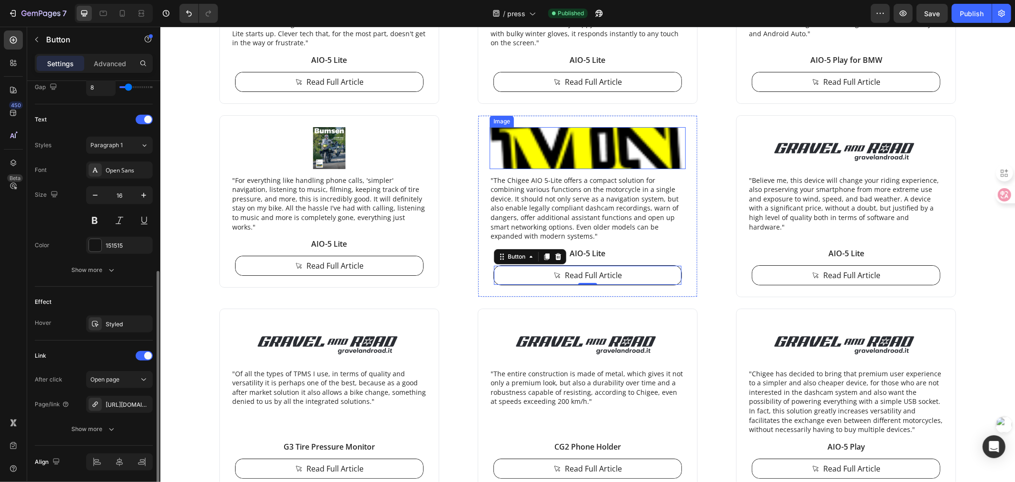
click at [586, 145] on img at bounding box center [587, 148] width 196 height 42
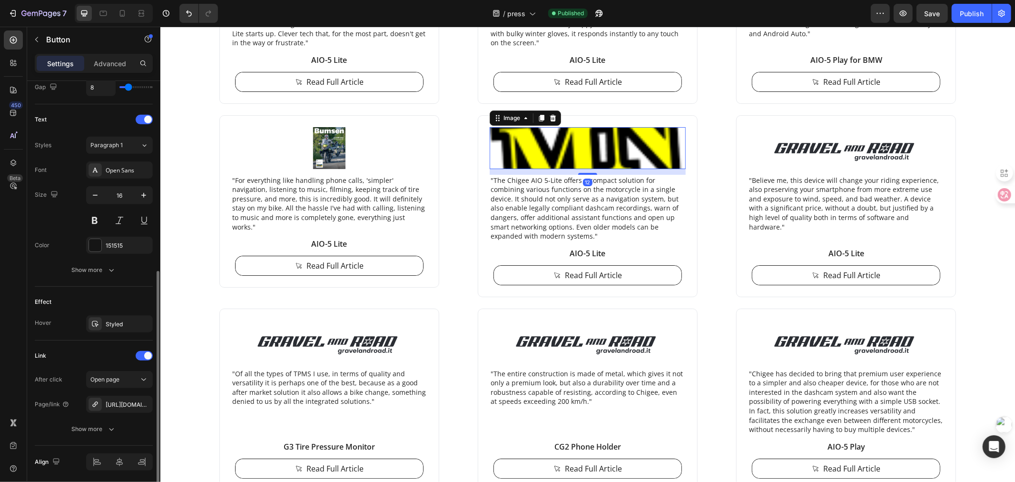
scroll to position [0, 0]
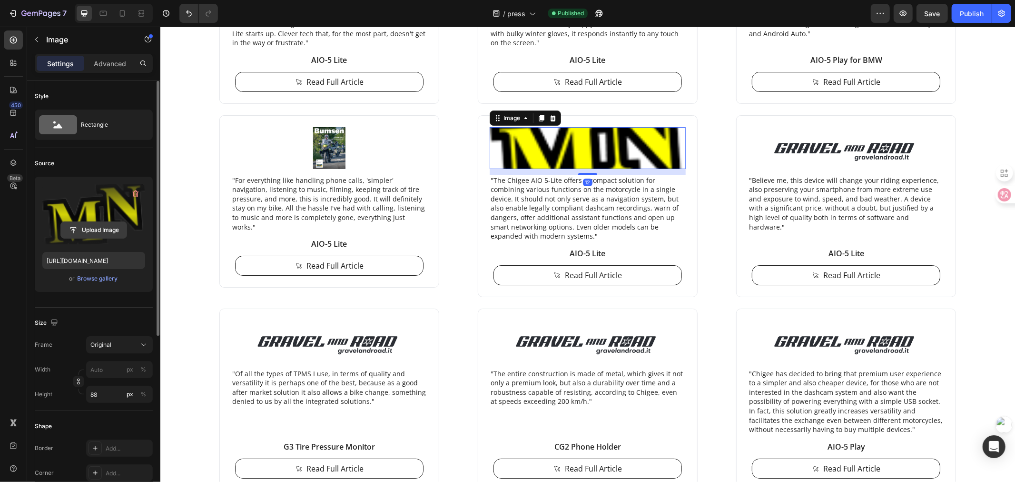
click at [92, 232] on input "file" at bounding box center [94, 230] width 66 height 16
click at [105, 230] on input "file" at bounding box center [94, 230] width 66 height 16
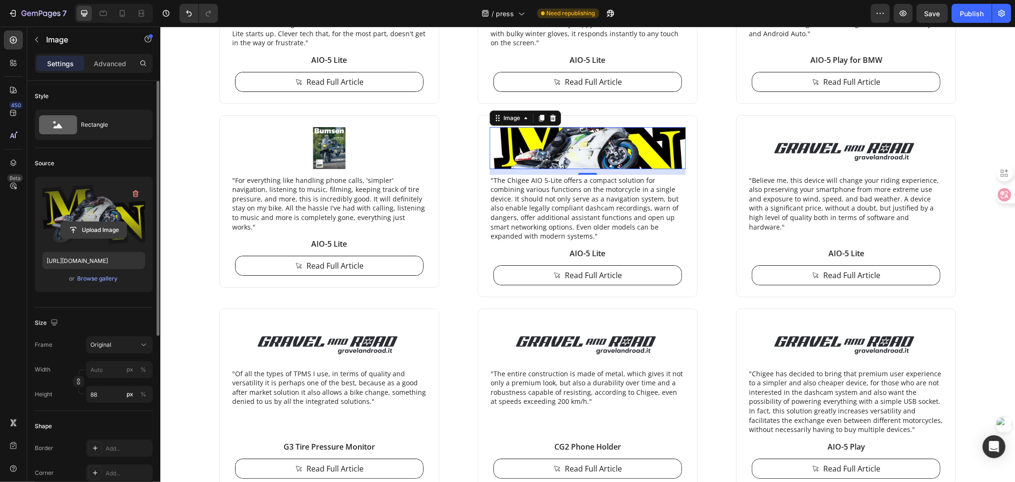
click at [107, 229] on input "file" at bounding box center [94, 230] width 66 height 16
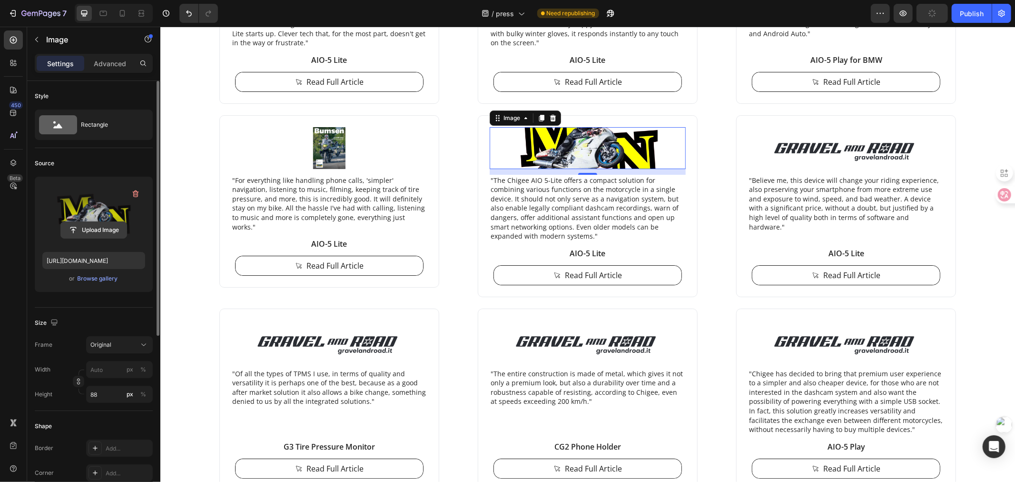
click at [83, 227] on input "file" at bounding box center [94, 230] width 66 height 16
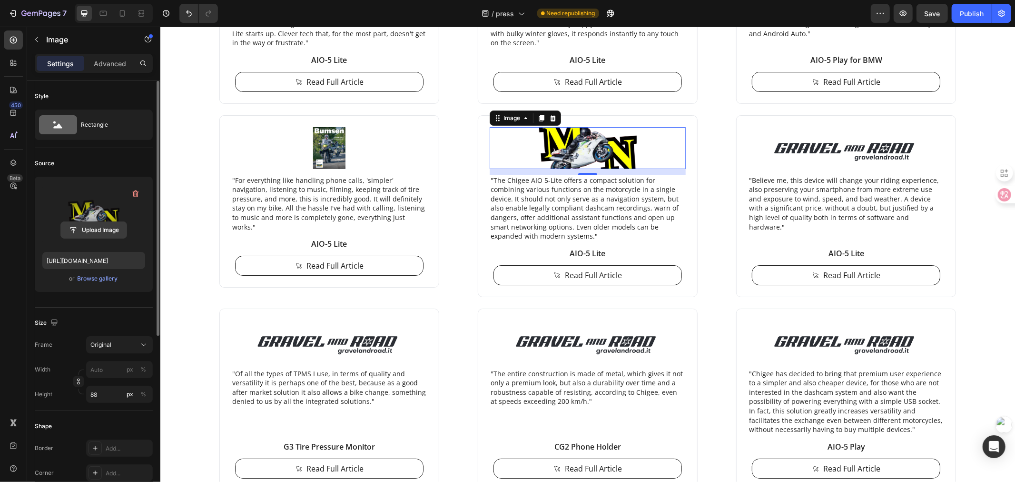
click at [93, 222] on input "file" at bounding box center [94, 230] width 66 height 16
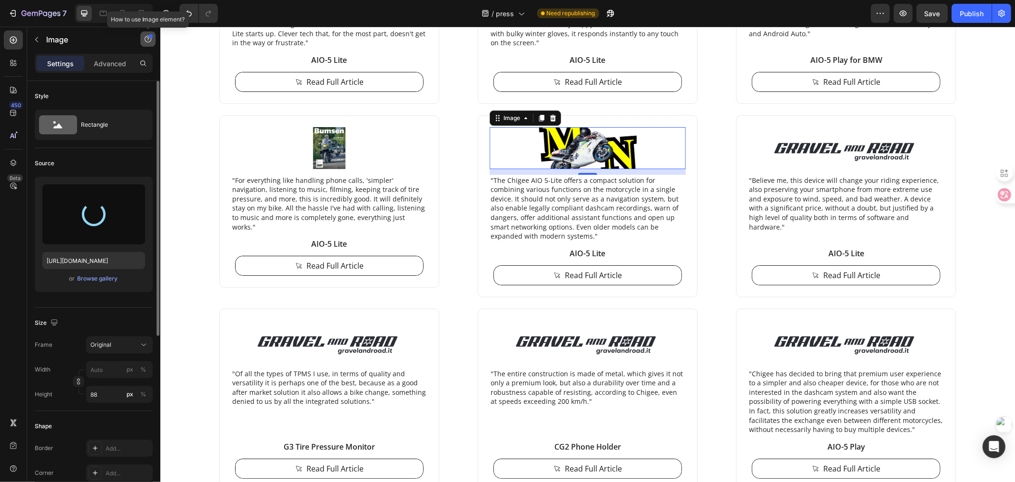
type input "[URL][DOMAIN_NAME]"
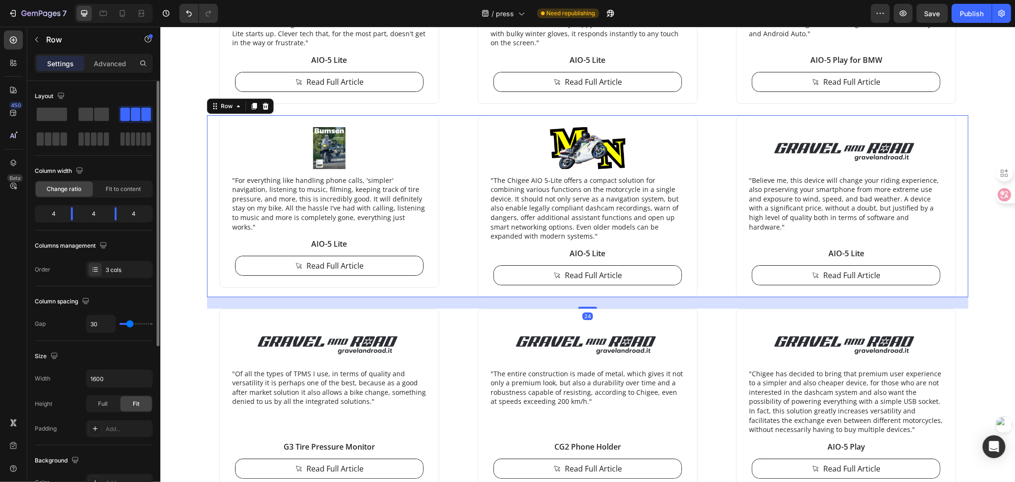
click at [455, 157] on div "Image "For everything like handling phone calls, 'simpler' navigation, listenin…" at bounding box center [588, 206] width 762 height 182
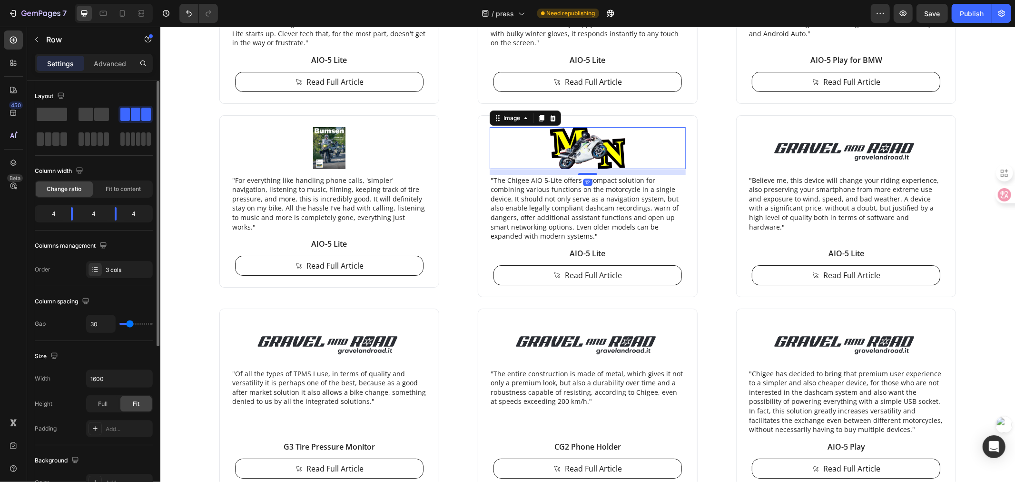
click at [565, 155] on img at bounding box center [587, 148] width 196 height 42
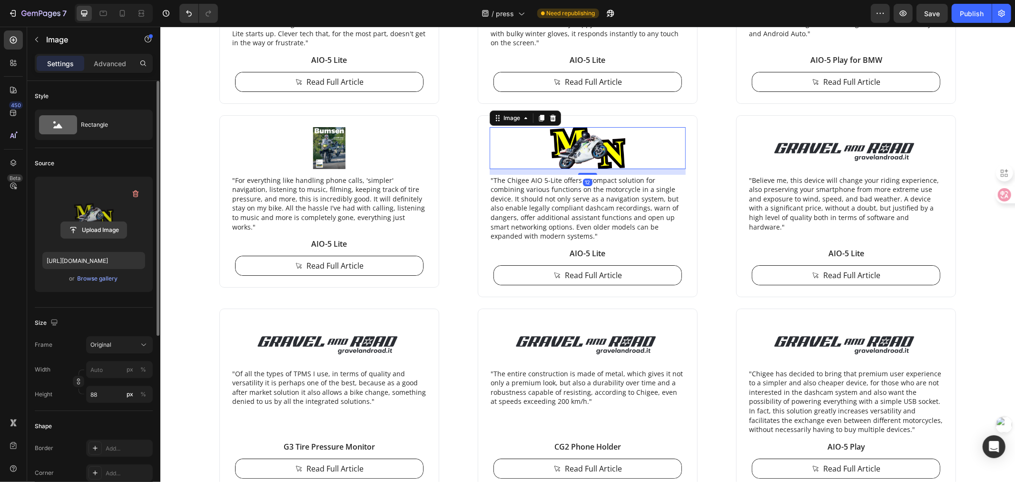
click at [96, 228] on input "file" at bounding box center [94, 230] width 66 height 16
type input "[URL][DOMAIN_NAME]"
click at [173, 88] on div "Image "Chigee sits in a very good place for a lot of riders, and I like that I …" at bounding box center [587, 119] width 841 height 377
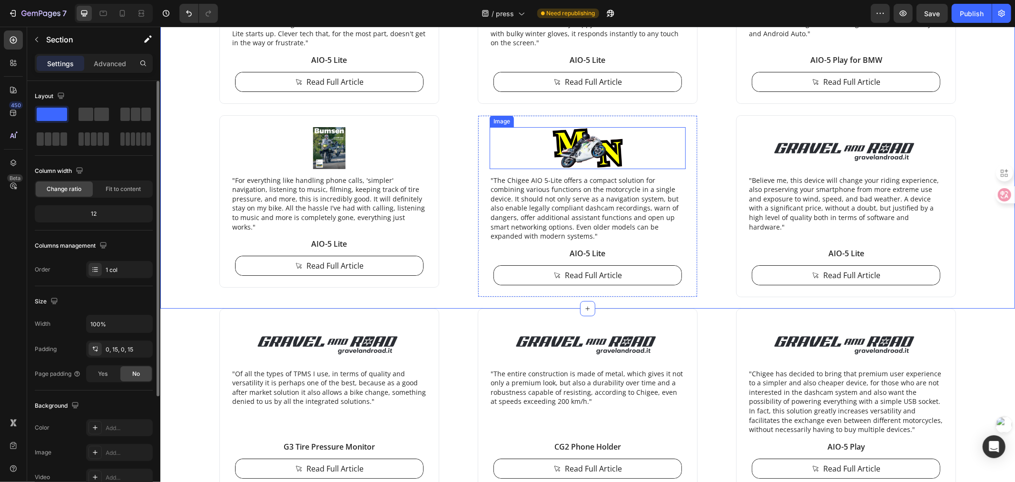
click at [560, 155] on img at bounding box center [587, 148] width 196 height 42
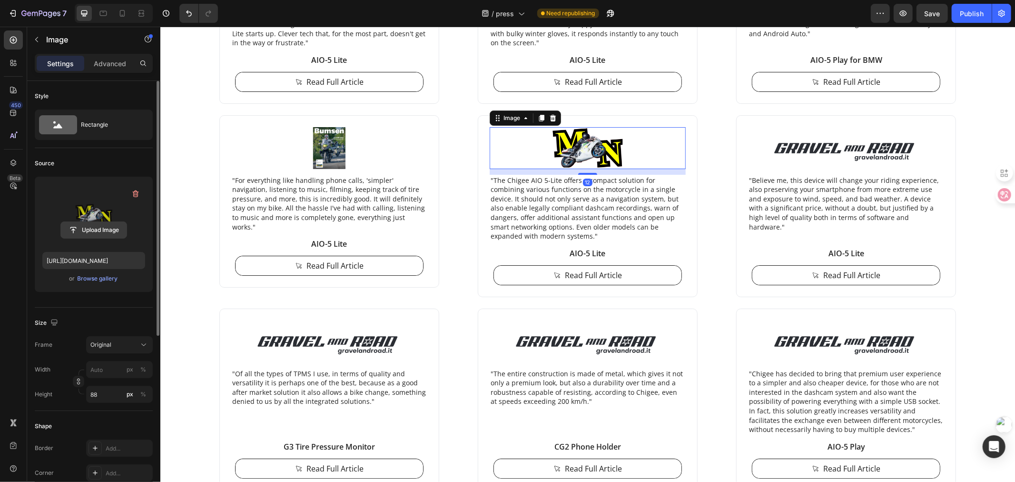
click at [86, 228] on input "file" at bounding box center [94, 230] width 66 height 16
type input "[URL][DOMAIN_NAME]"
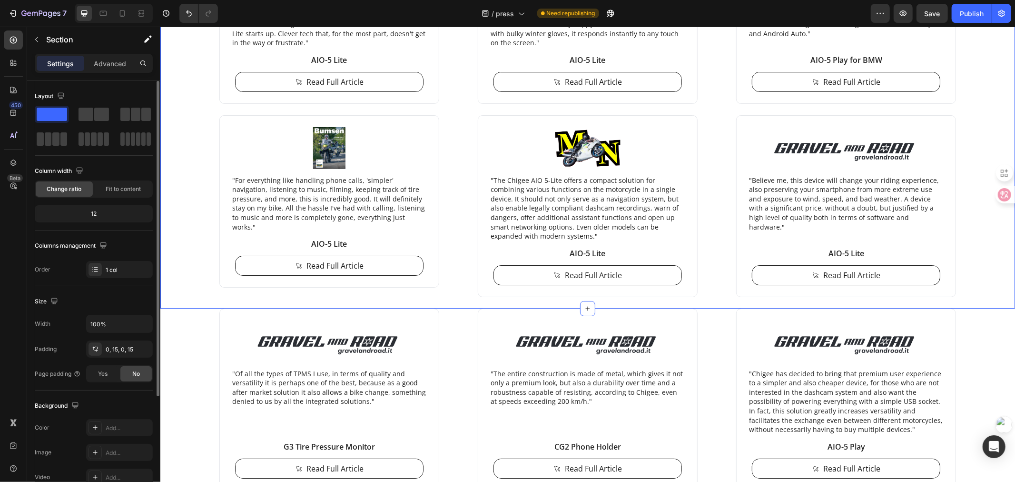
click at [189, 163] on div "Image "Chigee sits in a very good place for a lot of riders, and I like that I …" at bounding box center [587, 119] width 841 height 377
click at [553, 149] on img at bounding box center [587, 148] width 196 height 42
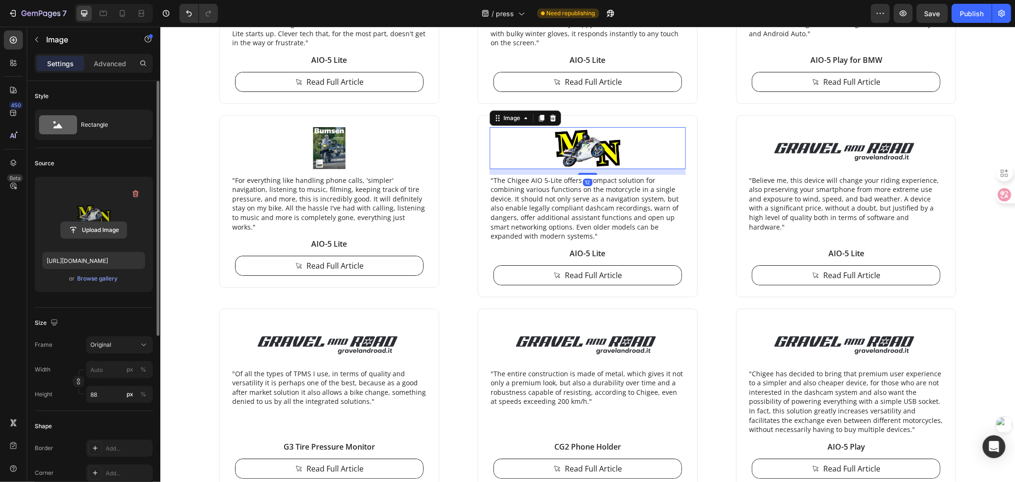
click at [89, 231] on input "file" at bounding box center [94, 230] width 66 height 16
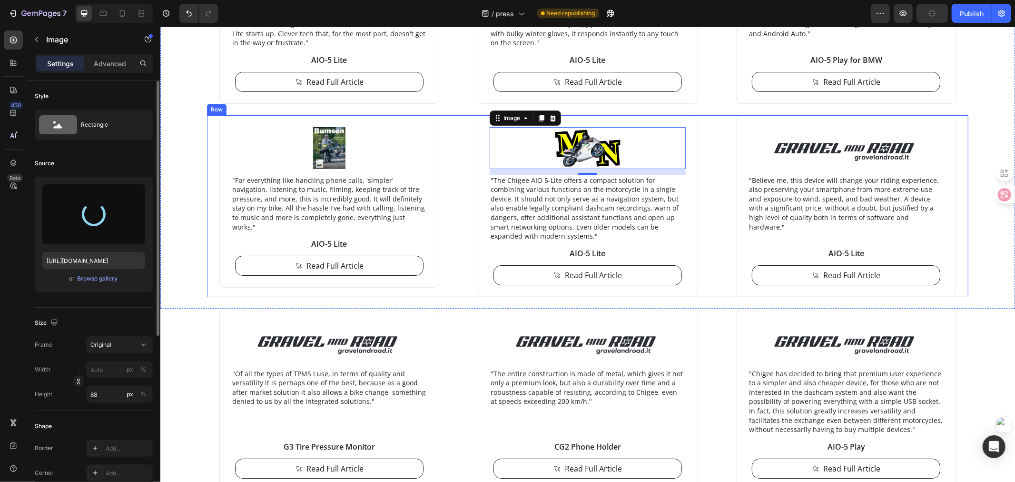
click at [442, 139] on div "Image "For everything like handling phone calls, 'simpler' navigation, listenin…" at bounding box center [329, 206] width 244 height 182
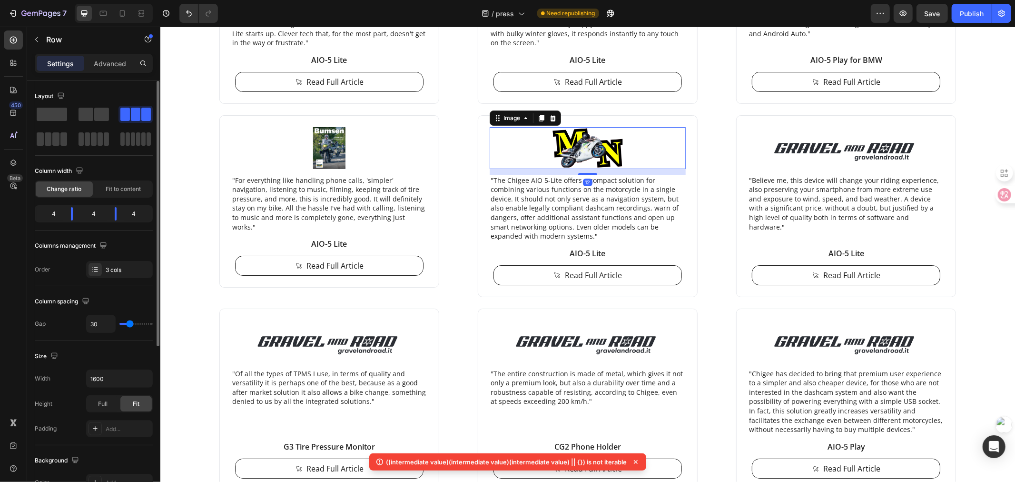
click at [615, 158] on img at bounding box center [587, 148] width 196 height 42
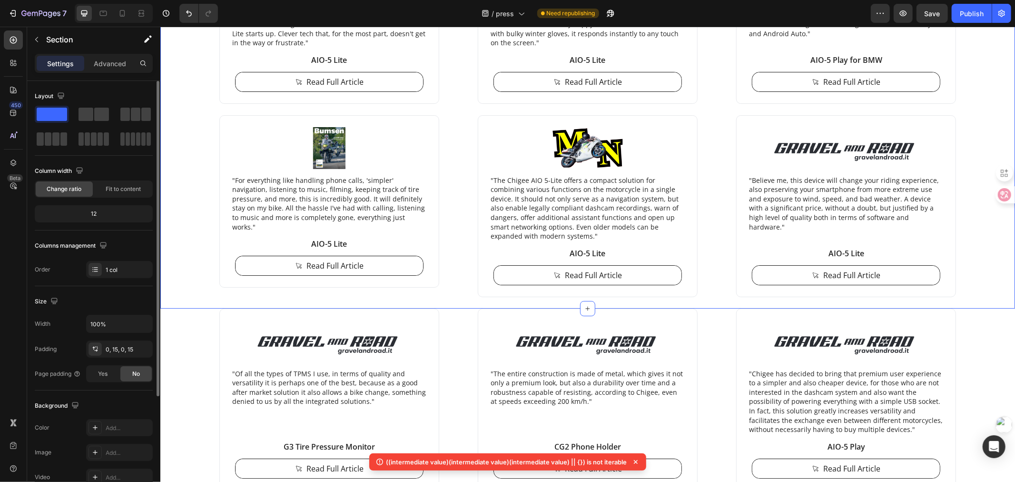
click at [183, 196] on div "Image "Chigee sits in a very good place for a lot of riders, and I like that I …" at bounding box center [587, 119] width 841 height 377
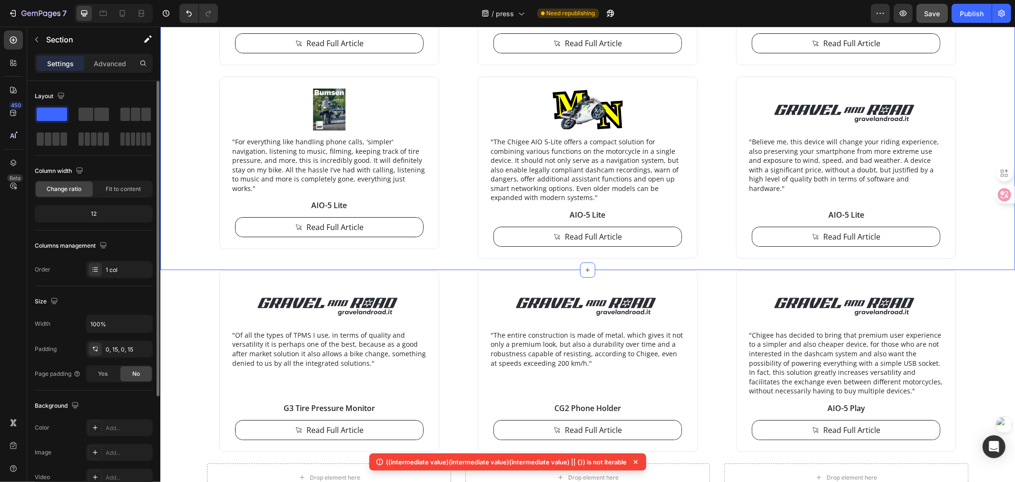
scroll to position [2697, 0]
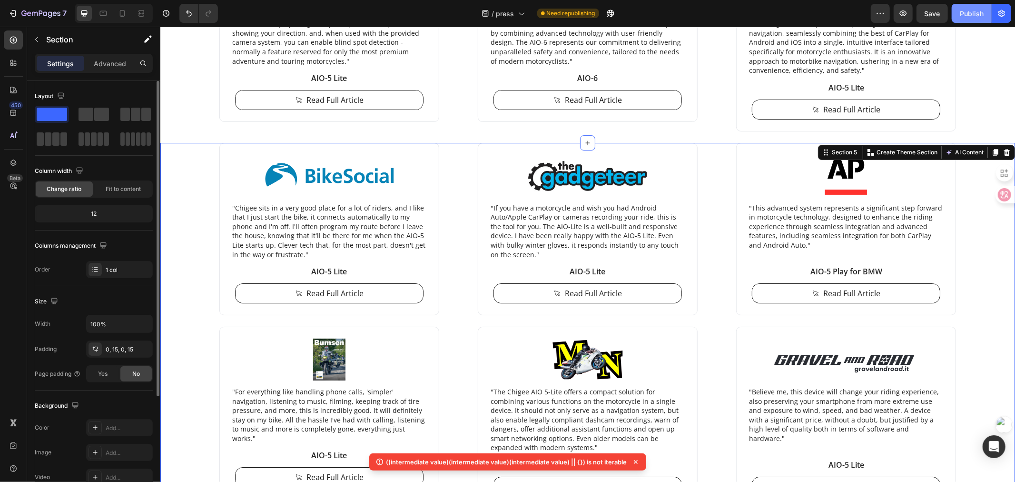
click at [963, 12] on div "Publish" at bounding box center [972, 14] width 24 height 10
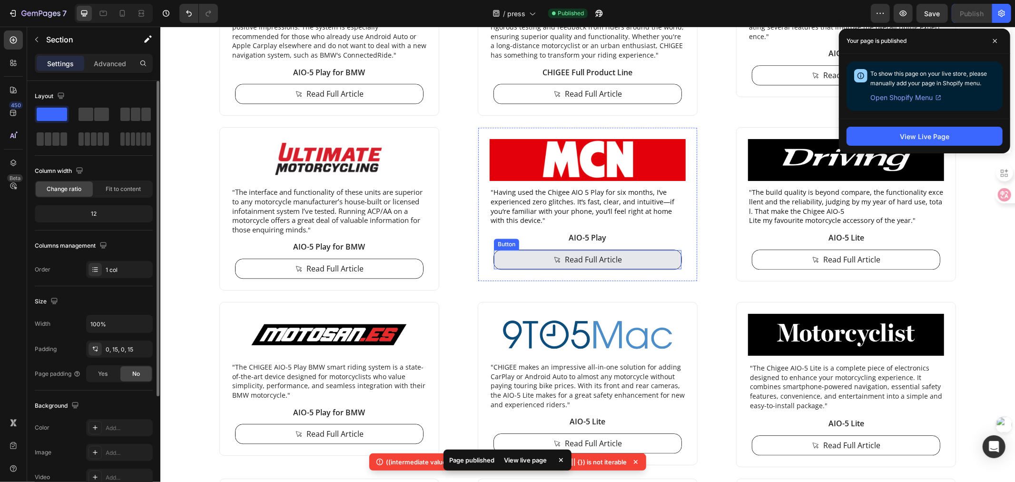
scroll to position [1851, 0]
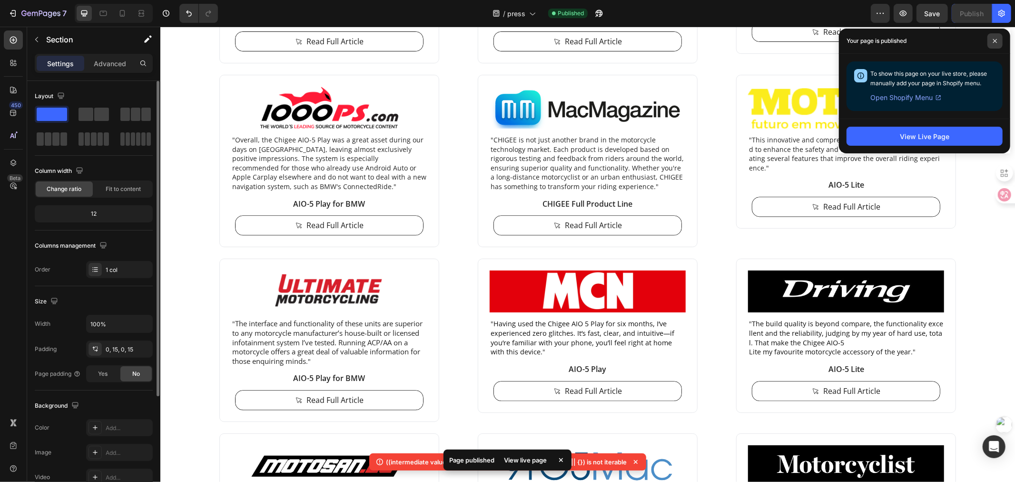
click at [993, 43] on span at bounding box center [995, 40] width 15 height 15
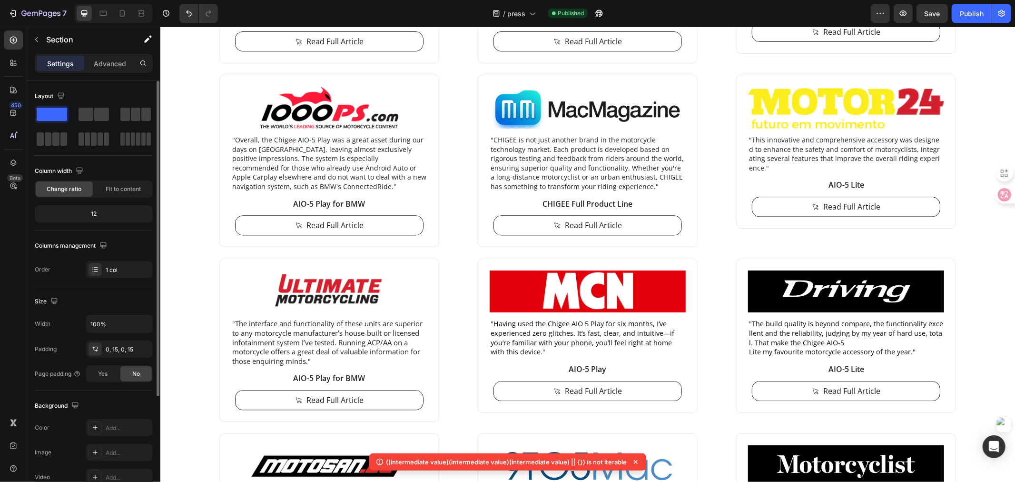
click at [632, 462] on icon at bounding box center [636, 462] width 10 height 10
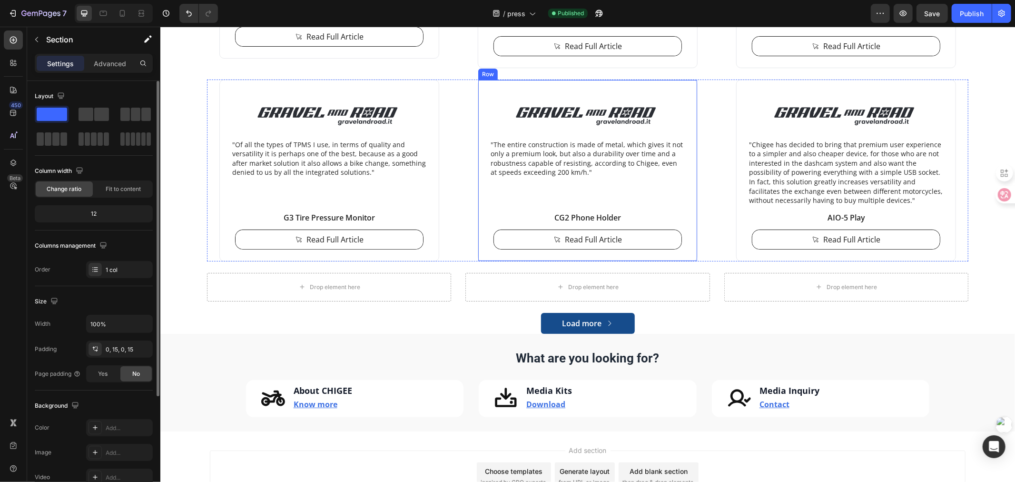
scroll to position [3119, 0]
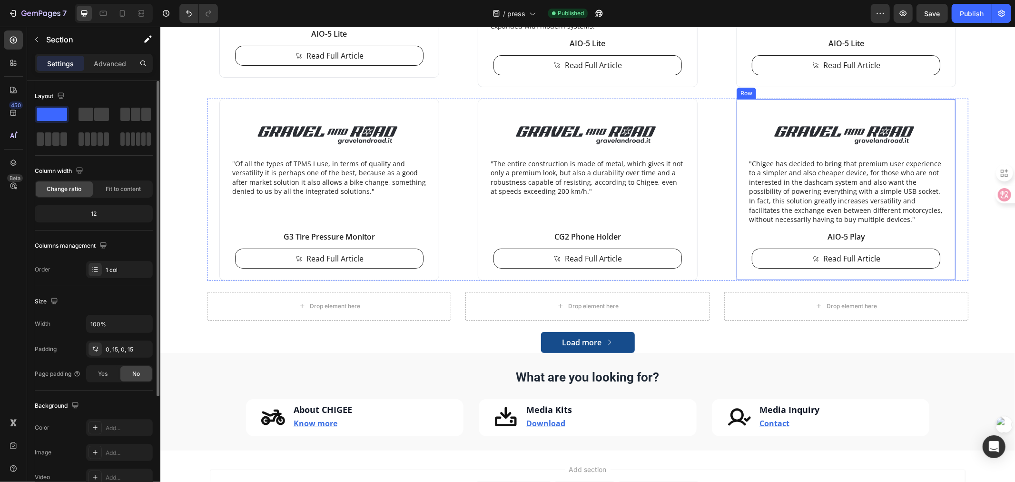
click at [737, 119] on div "Image "Chigee has decided to bring that premium user experience to a simpler an…" at bounding box center [846, 189] width 220 height 182
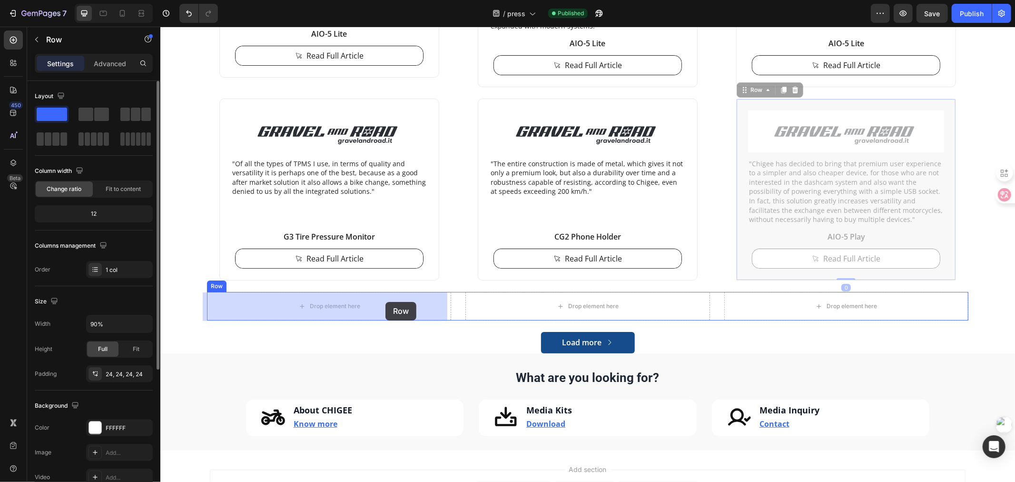
drag, startPoint x: 739, startPoint y: 109, endPoint x: 385, endPoint y: 301, distance: 402.3
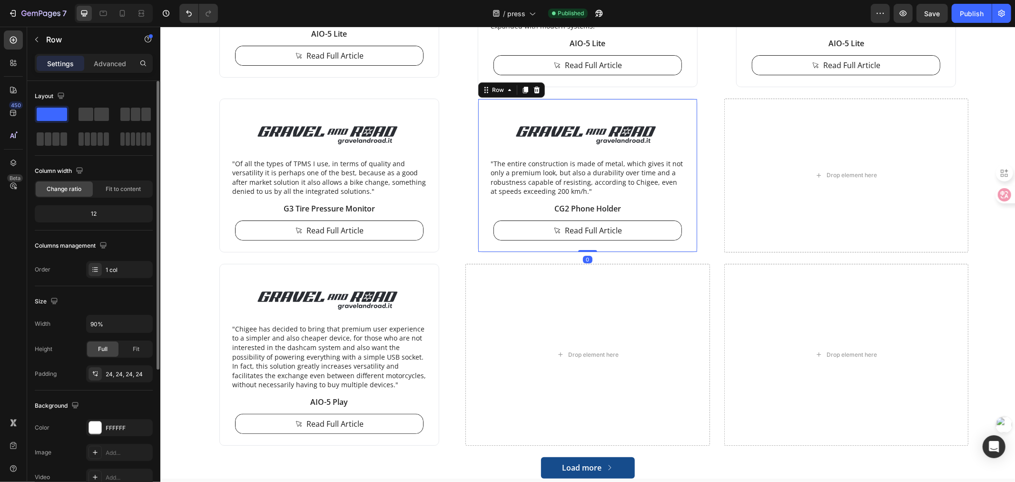
click at [512, 105] on div "Image "The entire construction is made of metal, which gives it not only a prem…" at bounding box center [587, 175] width 220 height 154
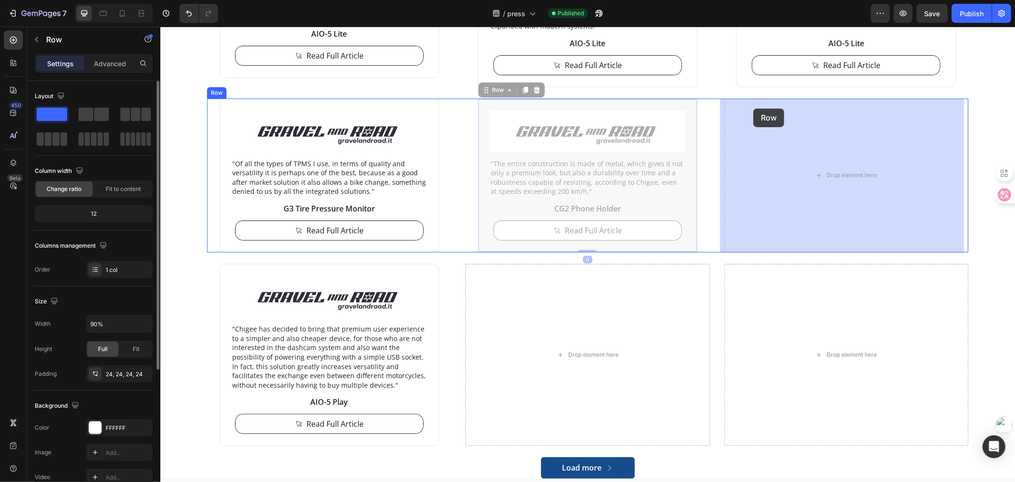
drag, startPoint x: 485, startPoint y: 108, endPoint x: 753, endPoint y: 108, distance: 268.5
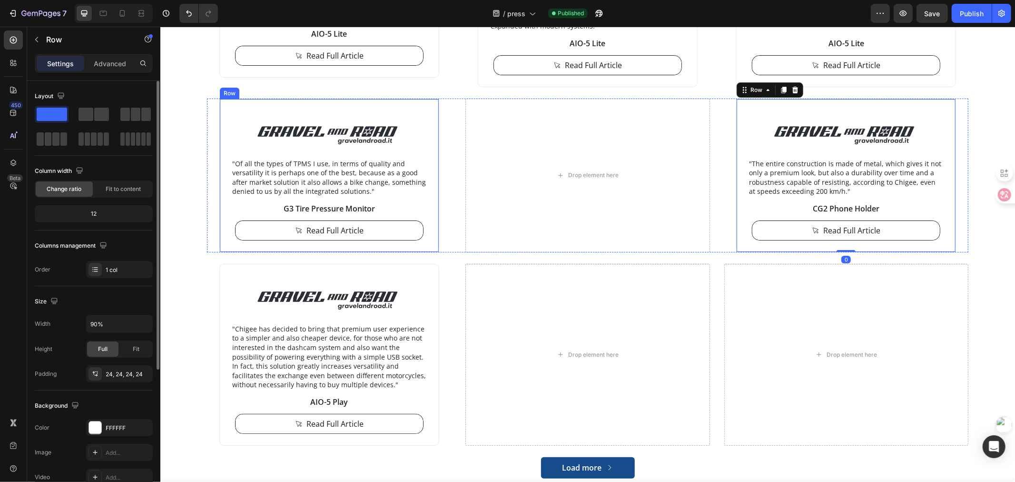
click at [220, 111] on div "Image "Of all the types of TPMS I use, in terms of quality and versatility it i…" at bounding box center [329, 175] width 220 height 154
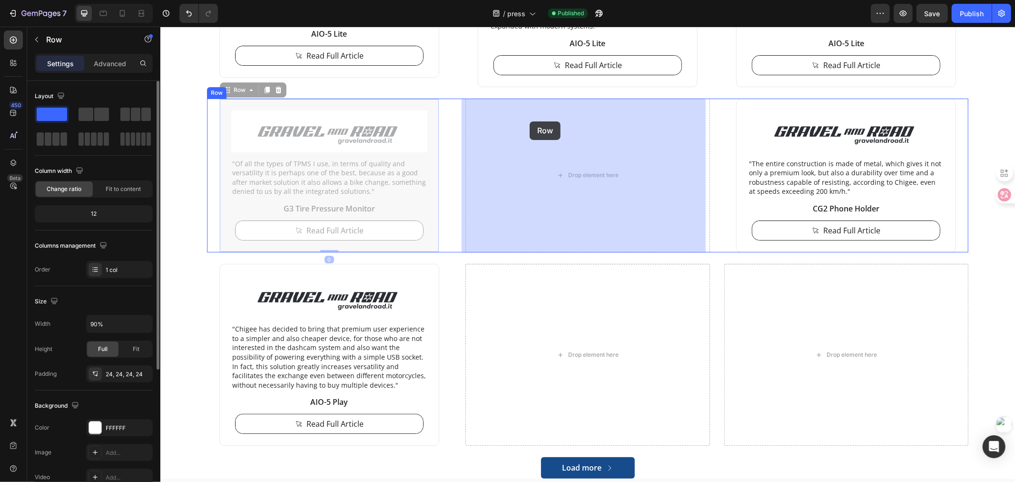
drag, startPoint x: 220, startPoint y: 106, endPoint x: 529, endPoint y: 121, distance: 309.8
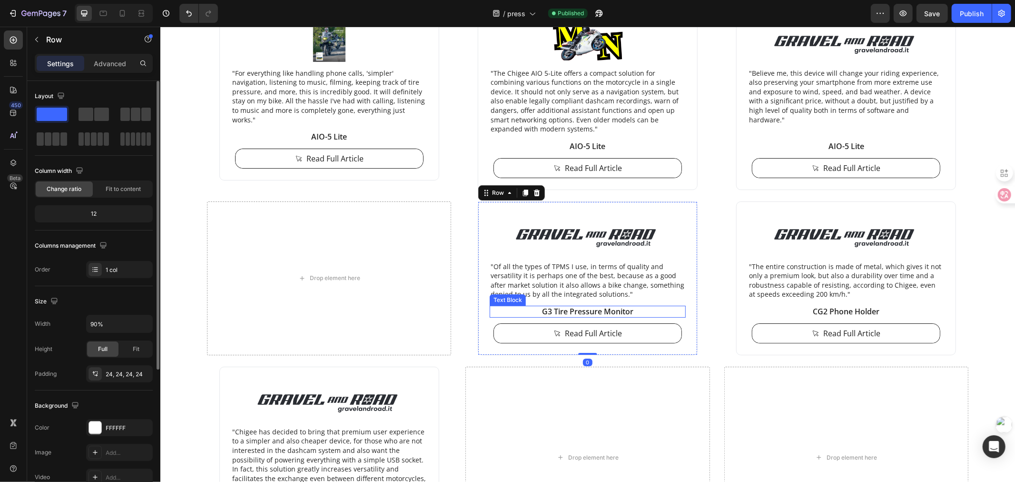
scroll to position [3013, 0]
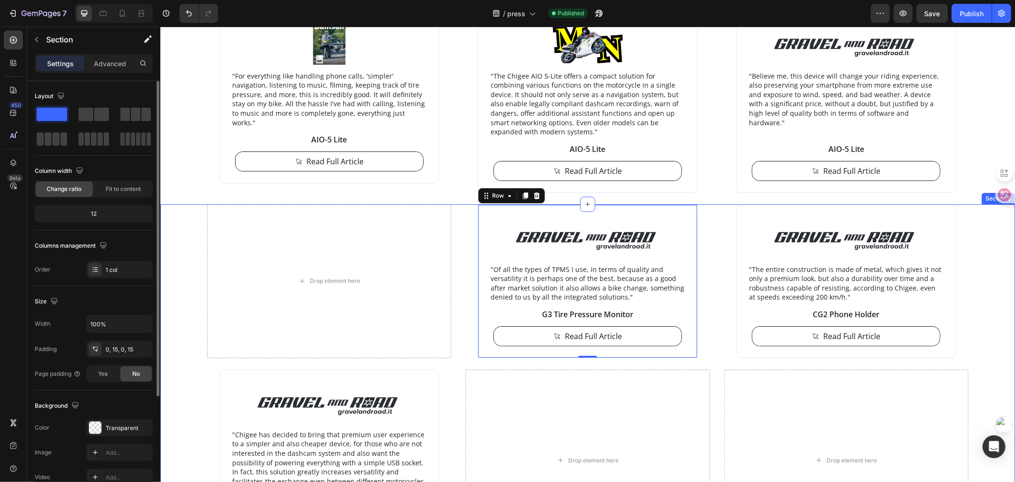
click at [185, 271] on div "Drop element here Image "Of all the types of TPMS I use, in terms of quality an…" at bounding box center [587, 394] width 841 height 380
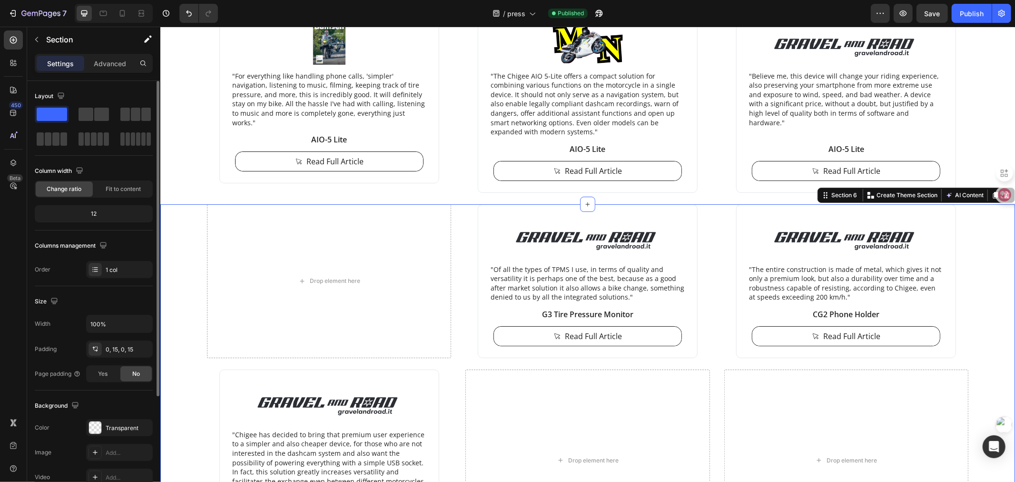
click at [180, 270] on div "Drop element here Image "Of all the types of TPMS I use, in terms of quality an…" at bounding box center [587, 394] width 841 height 380
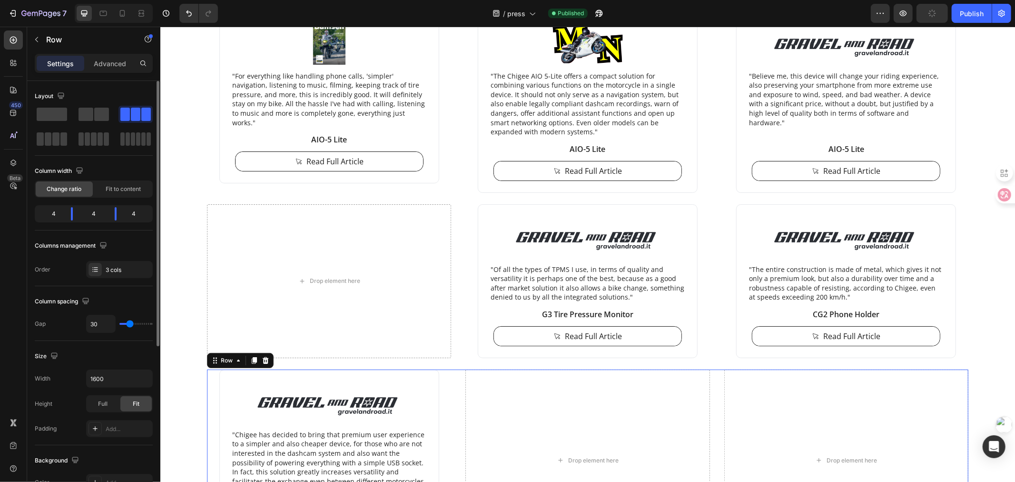
click at [209, 393] on div "Image "Chigee has decided to bring that premium user experience to a simpler an…" at bounding box center [329, 460] width 244 height 182
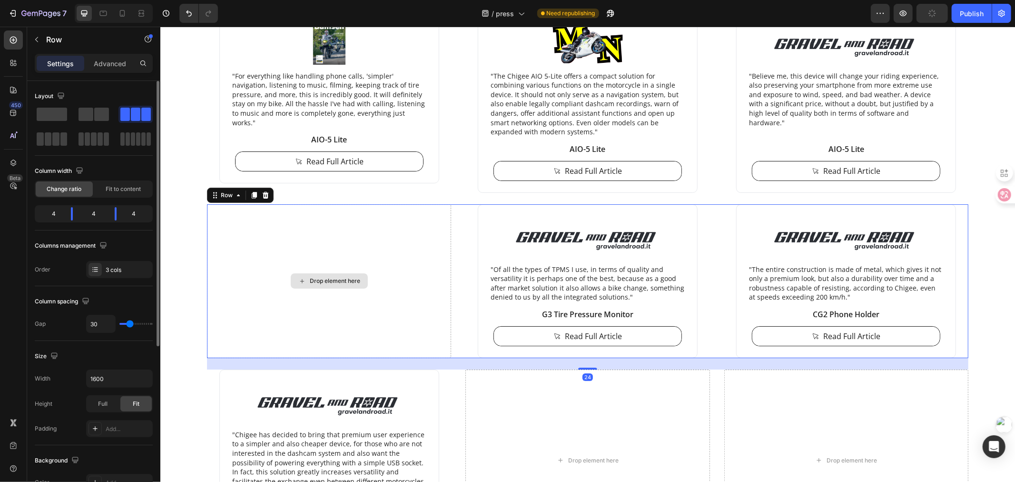
click at [212, 214] on div "Drop element here" at bounding box center [329, 281] width 244 height 154
click at [100, 62] on p "Advanced" at bounding box center [110, 64] width 32 height 10
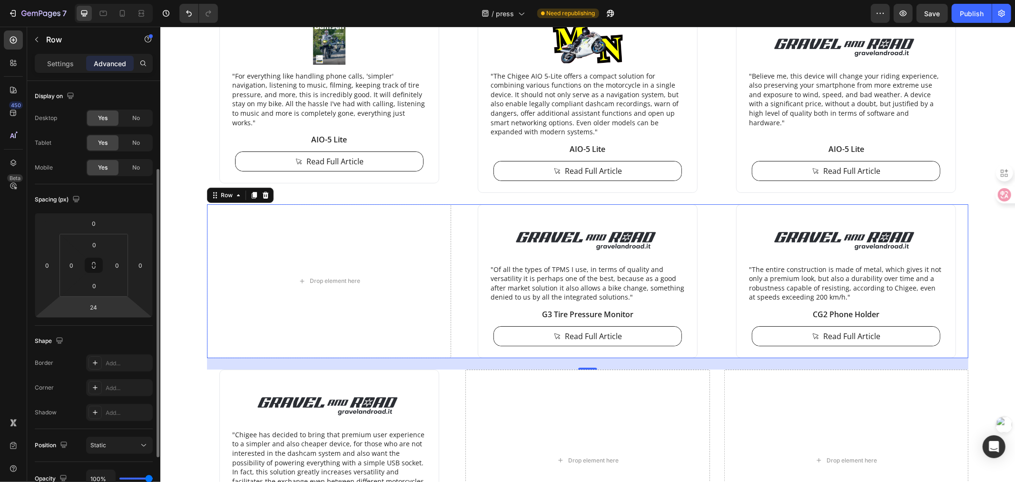
scroll to position [207, 0]
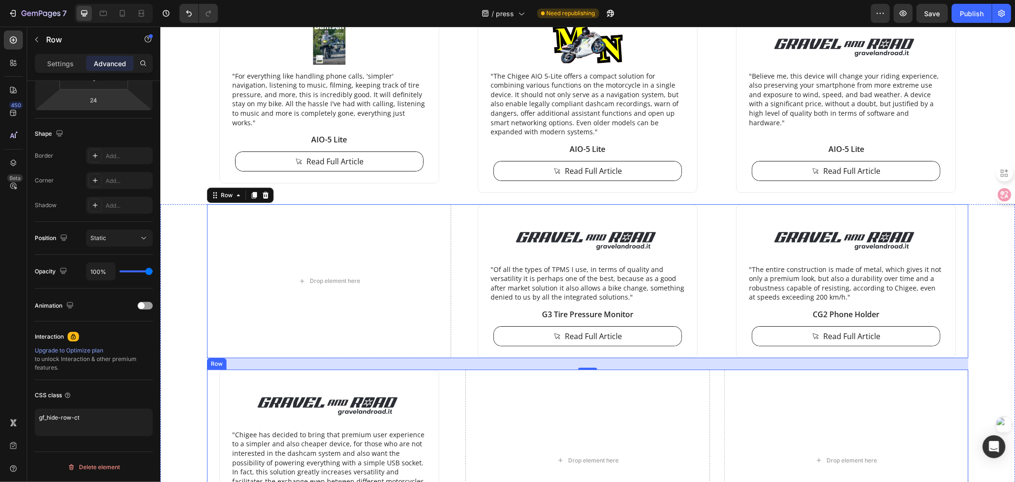
click at [208, 378] on div "Image "Chigee has decided to bring that premium user experience to a simpler an…" at bounding box center [329, 460] width 244 height 182
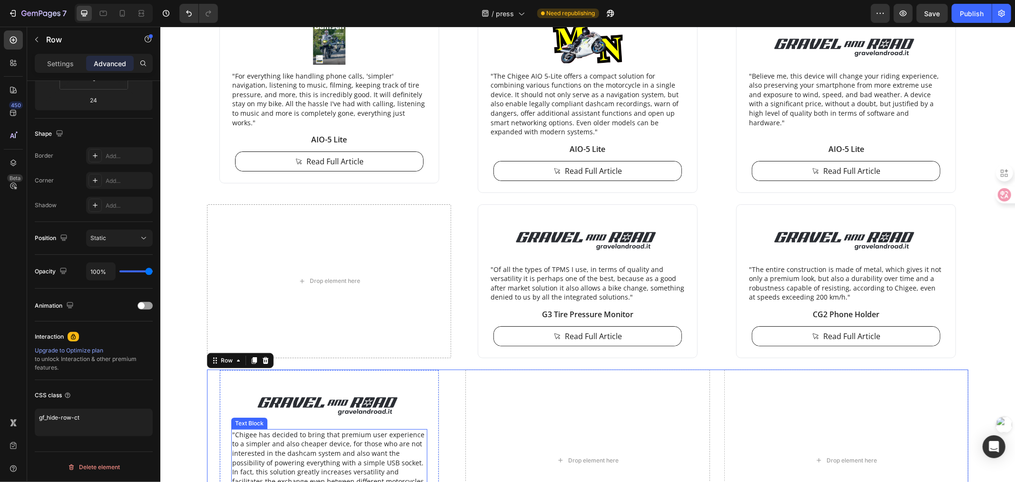
scroll to position [2960, 0]
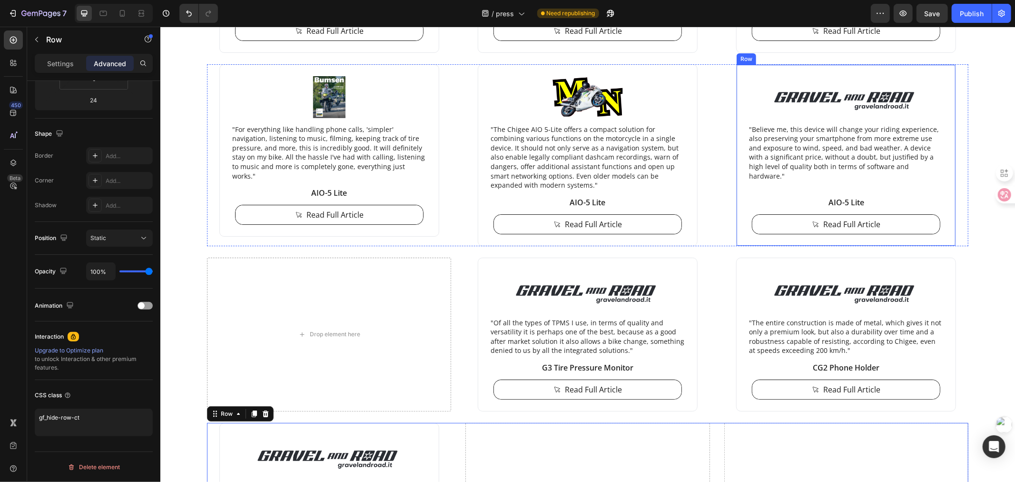
click at [738, 90] on div "Image "Believe me, this device will change your riding experience, also preserv…" at bounding box center [846, 155] width 220 height 182
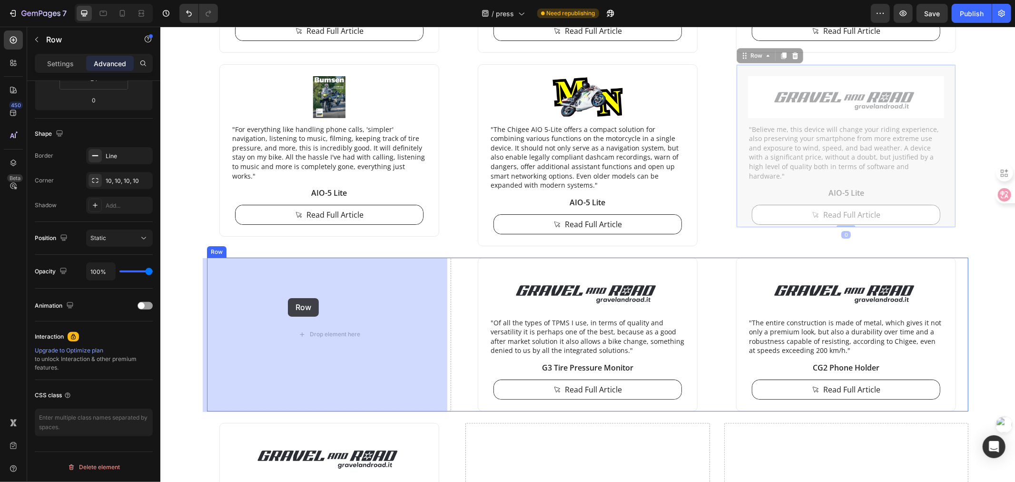
drag, startPoint x: 739, startPoint y: 77, endPoint x: 287, endPoint y: 298, distance: 504.1
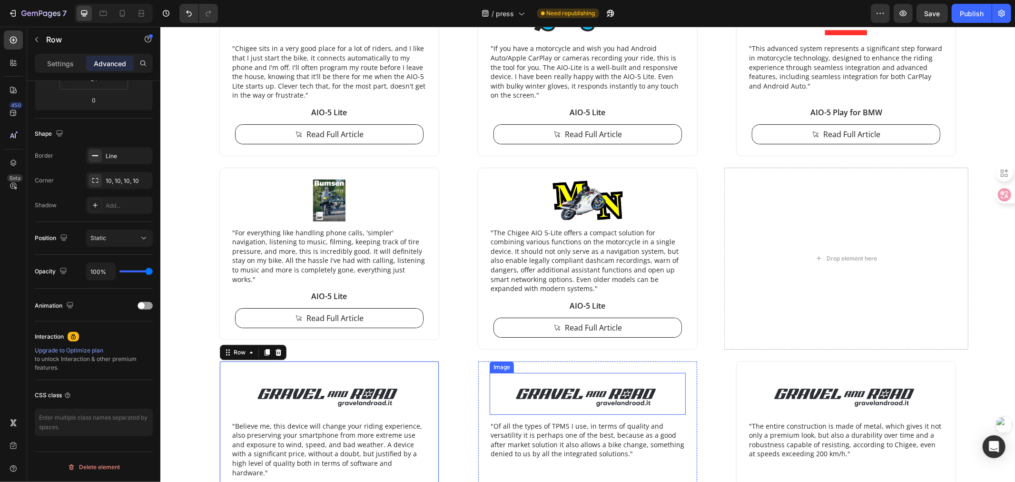
scroll to position [2854, 0]
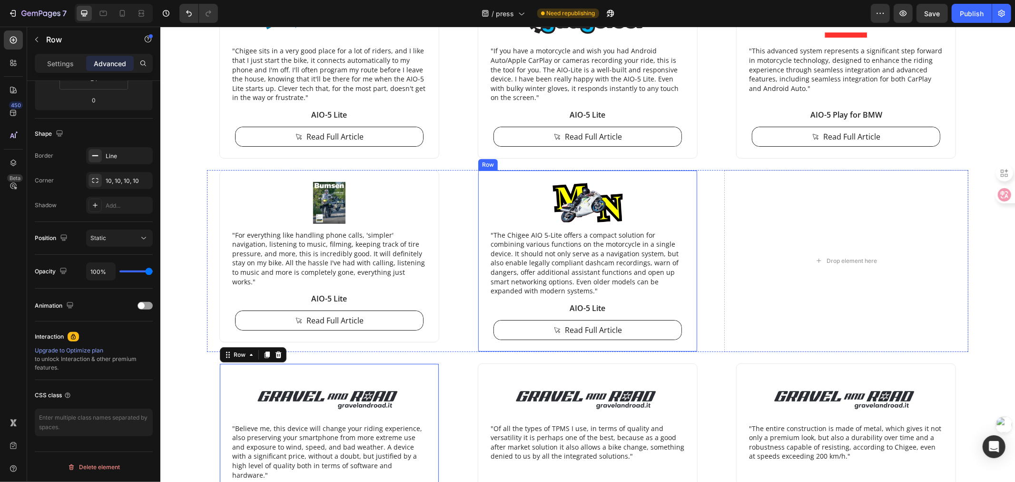
click at [479, 178] on div "Image "The Chigee AIO 5-Lite offers a compact solution for combining various fu…" at bounding box center [587, 260] width 220 height 182
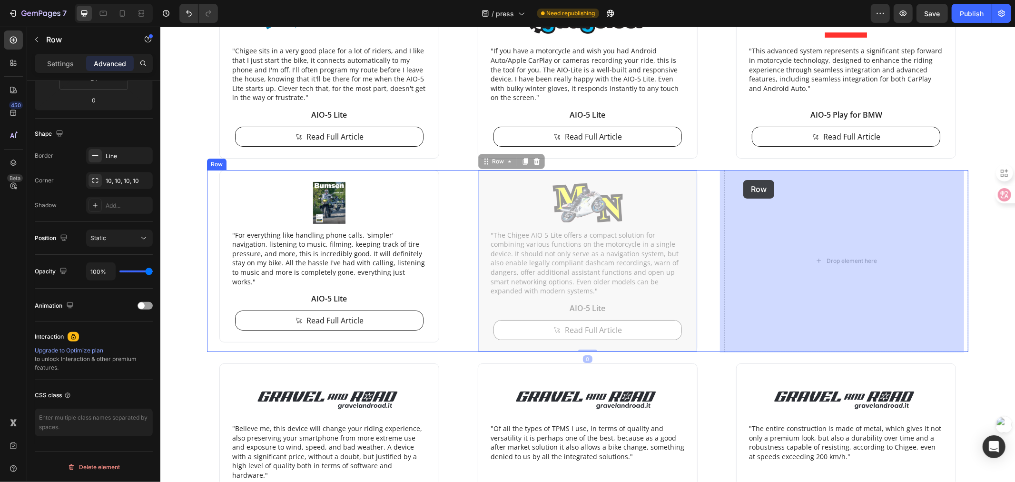
drag, startPoint x: 478, startPoint y: 175, endPoint x: 743, endPoint y: 179, distance: 265.2
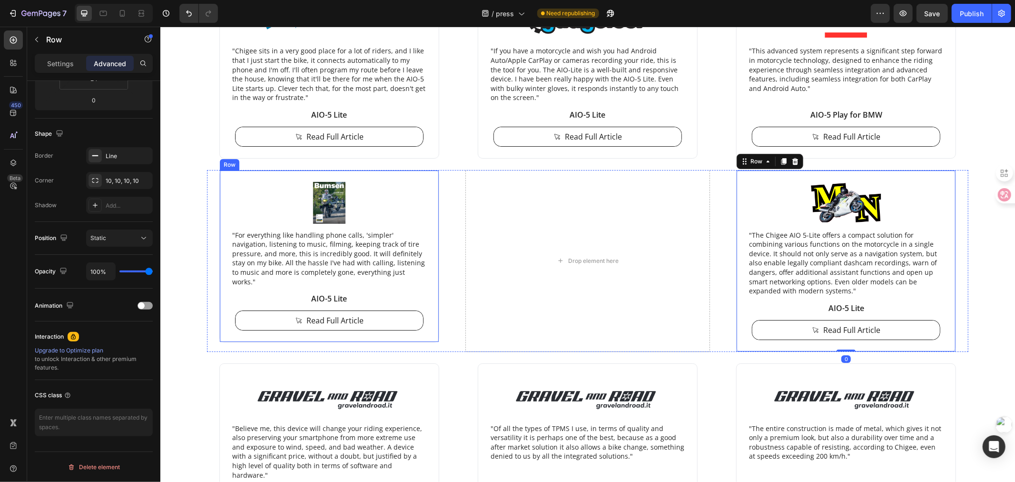
click at [219, 183] on div "Image "For everything like handling phone calls, 'simpler' navigation, listenin…" at bounding box center [329, 255] width 220 height 172
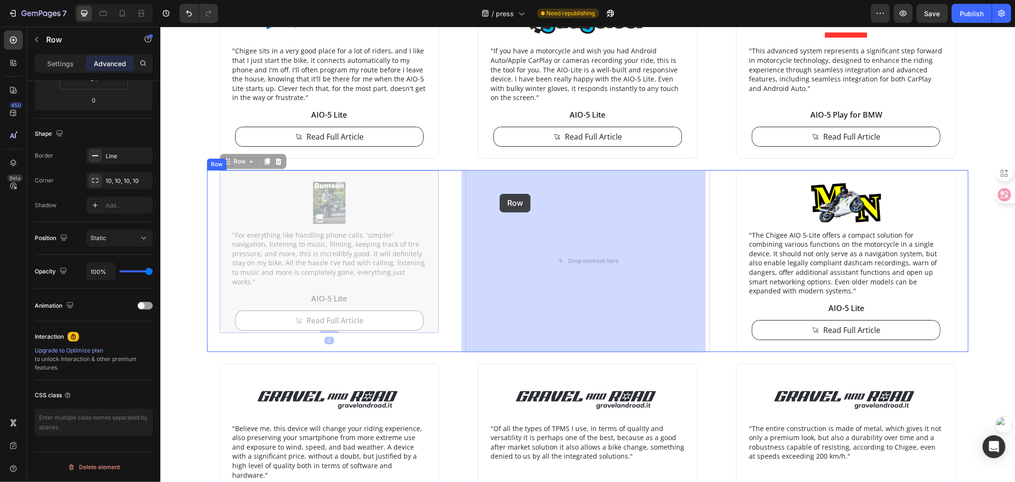
drag, startPoint x: 217, startPoint y: 177, endPoint x: 499, endPoint y: 193, distance: 282.8
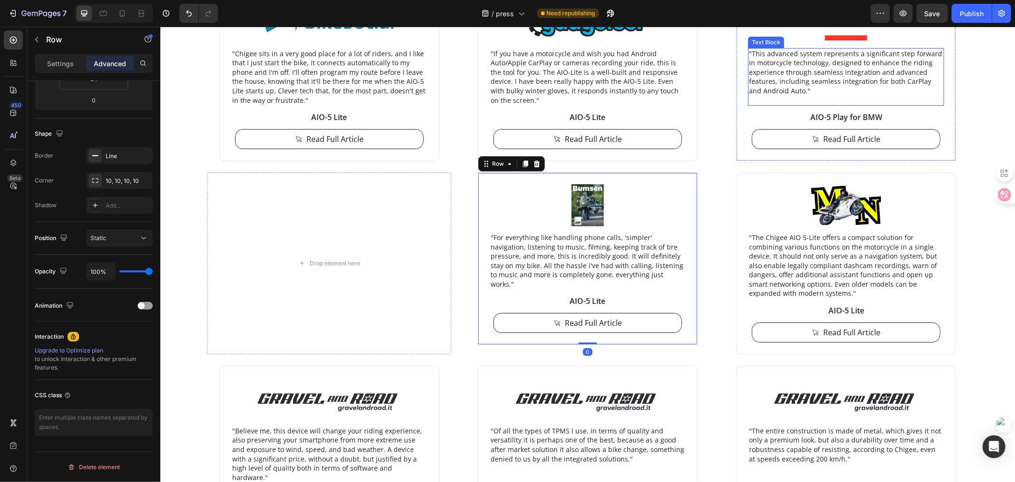
scroll to position [2748, 0]
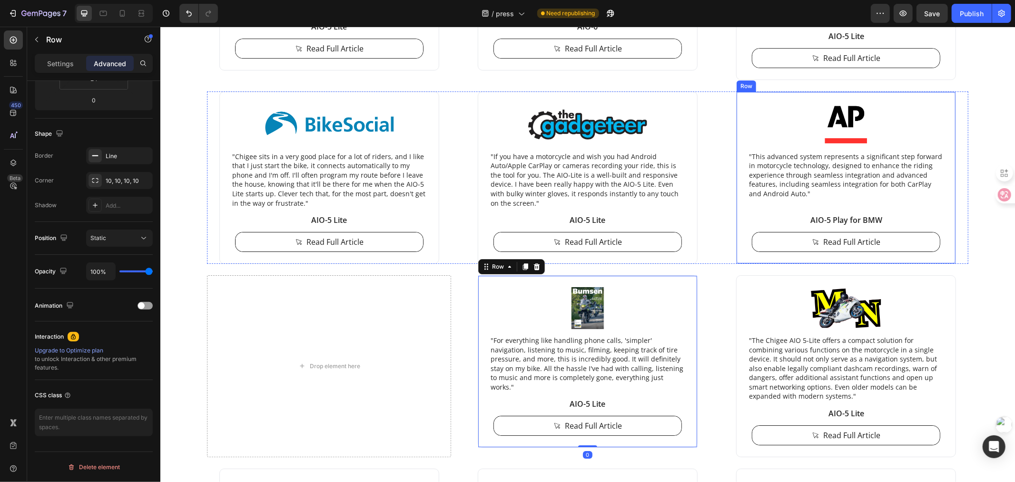
click at [740, 105] on div "Image "This advanced system represents a significant step forward in motorcycle…" at bounding box center [846, 177] width 220 height 172
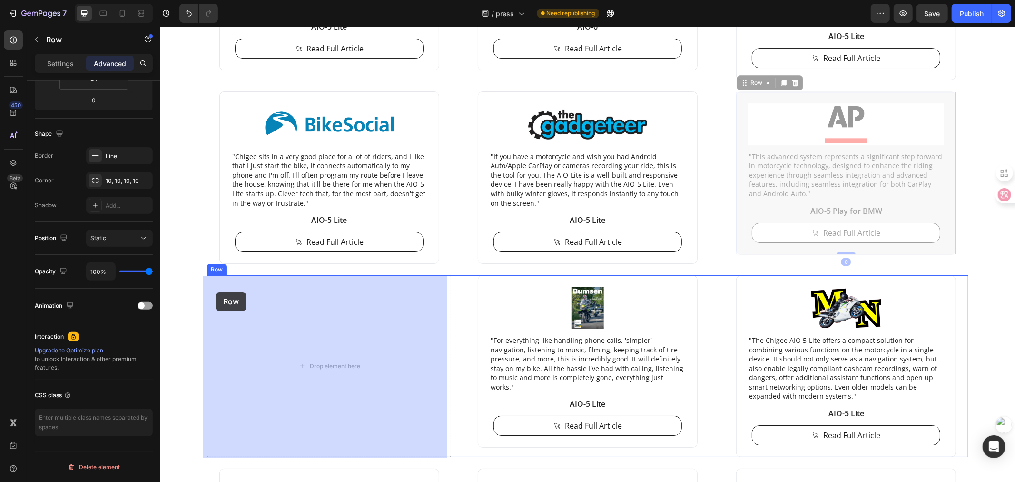
drag, startPoint x: 736, startPoint y: 99, endPoint x: 215, endPoint y: 292, distance: 555.9
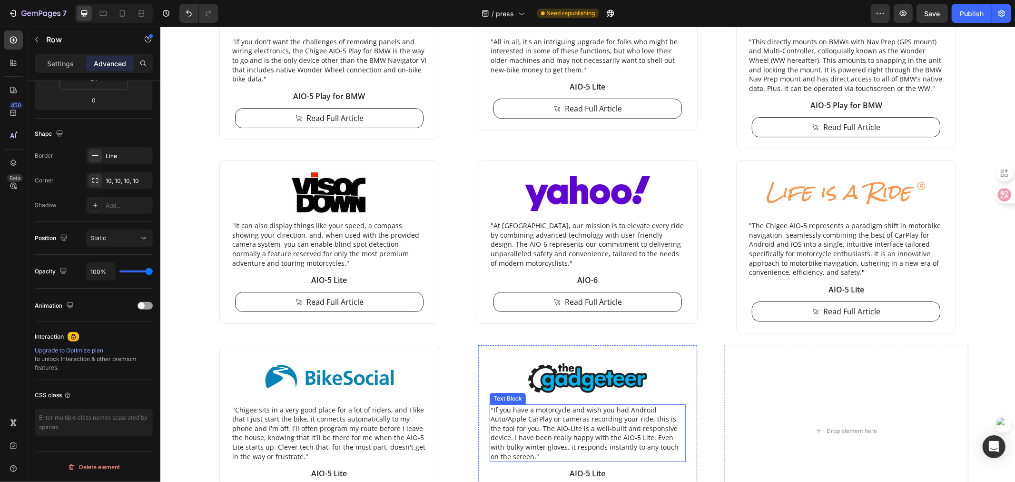
scroll to position [2643, 0]
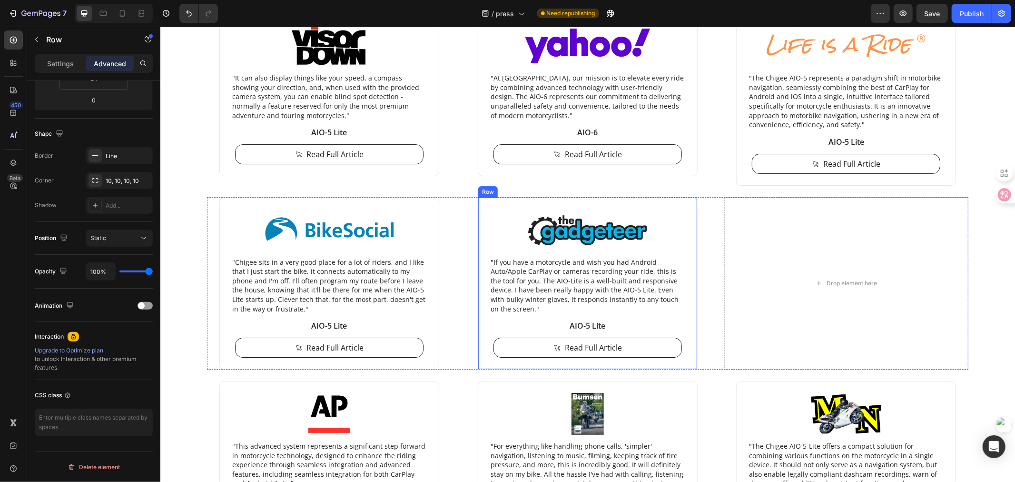
click at [477, 208] on div "Image "If you have a motorcycle and wish you had Android Auto/Apple CarPlay or …" at bounding box center [587, 283] width 220 height 172
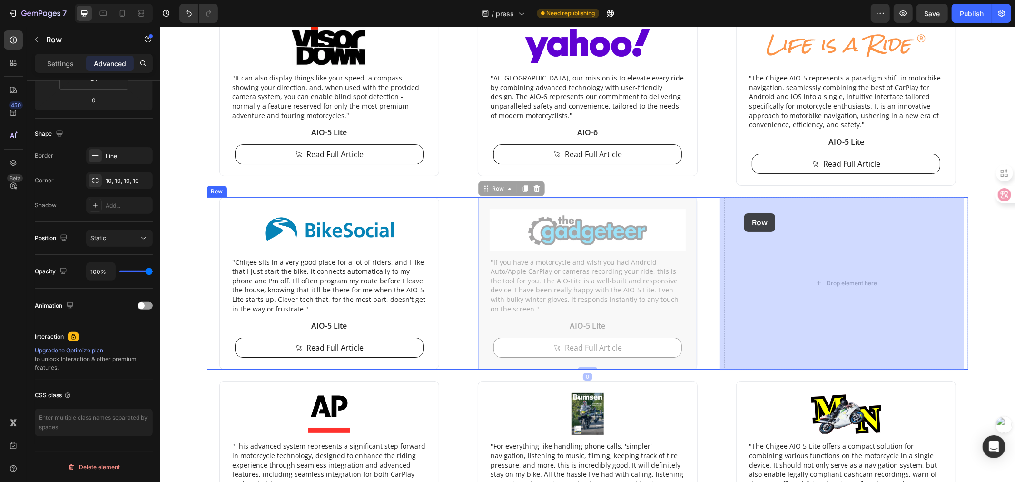
drag, startPoint x: 478, startPoint y: 203, endPoint x: 744, endPoint y: 213, distance: 266.3
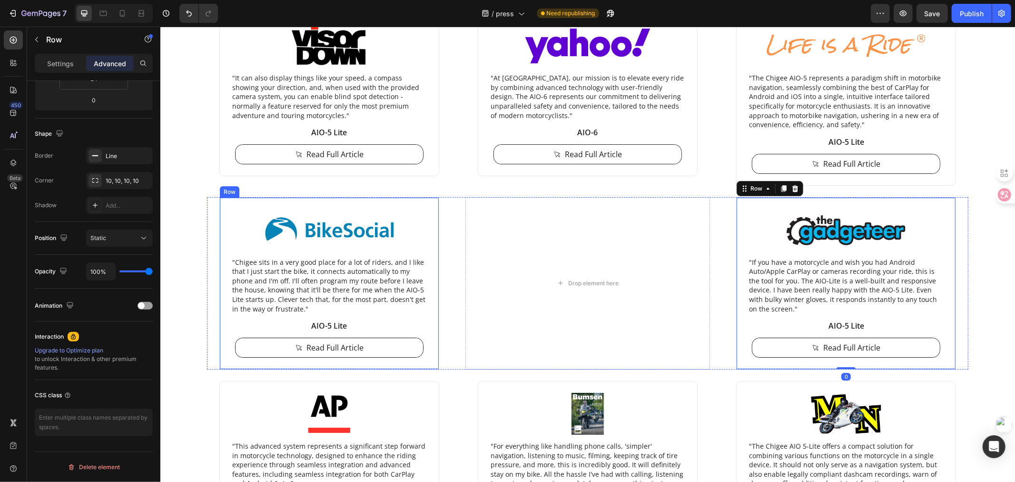
click at [220, 208] on div "Image "Chigee sits in a very good place for a lot of riders, and I like that I …" at bounding box center [329, 283] width 220 height 172
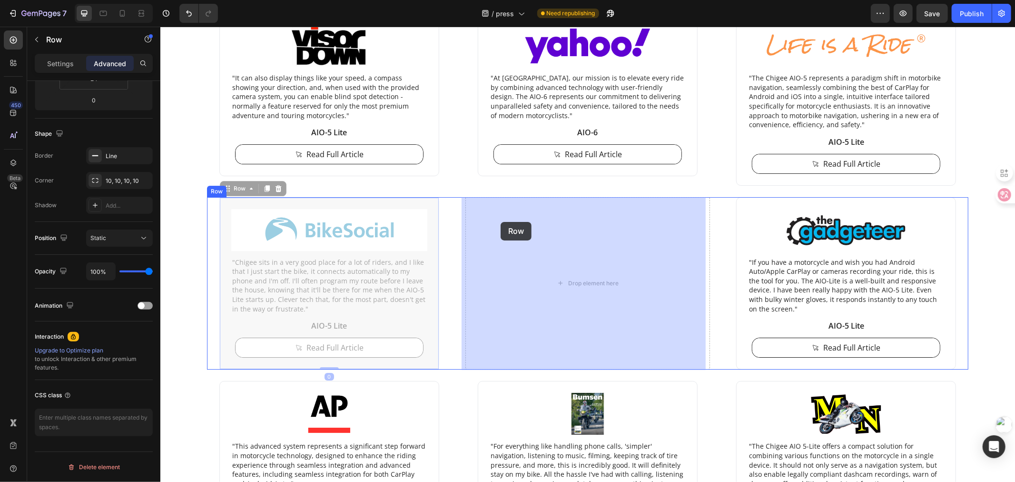
drag, startPoint x: 218, startPoint y: 206, endPoint x: 500, endPoint y: 221, distance: 282.2
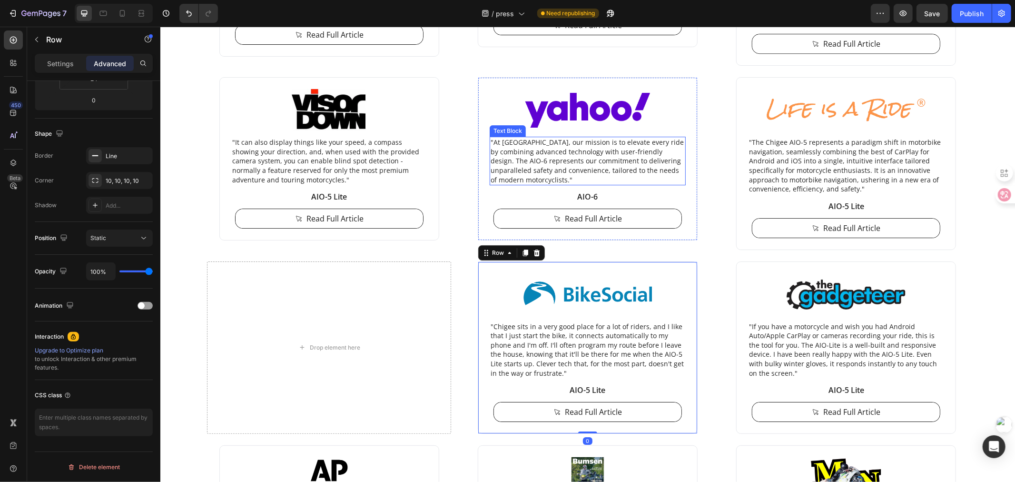
scroll to position [2537, 0]
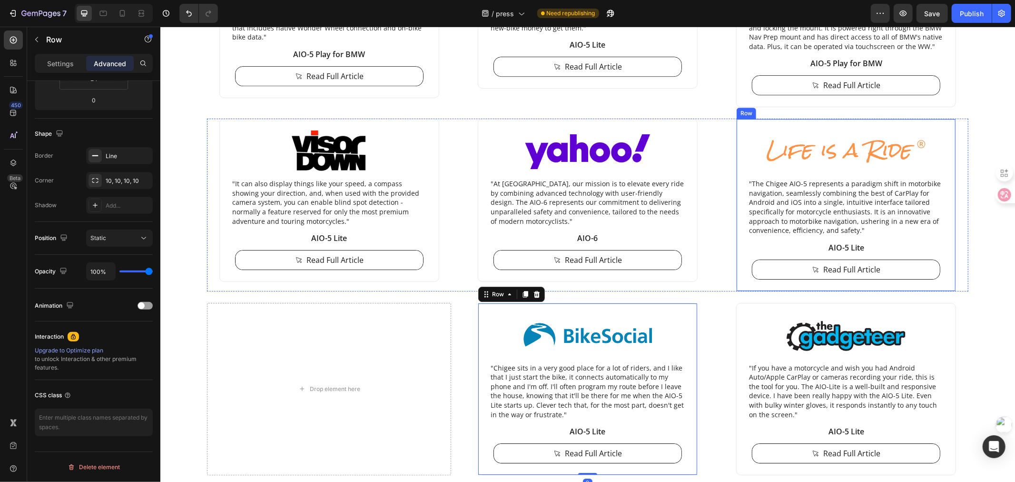
click at [737, 125] on div "Image "The Chigee AIO-5 represents a paradigm shift in motorbike navigation, se…" at bounding box center [846, 204] width 220 height 172
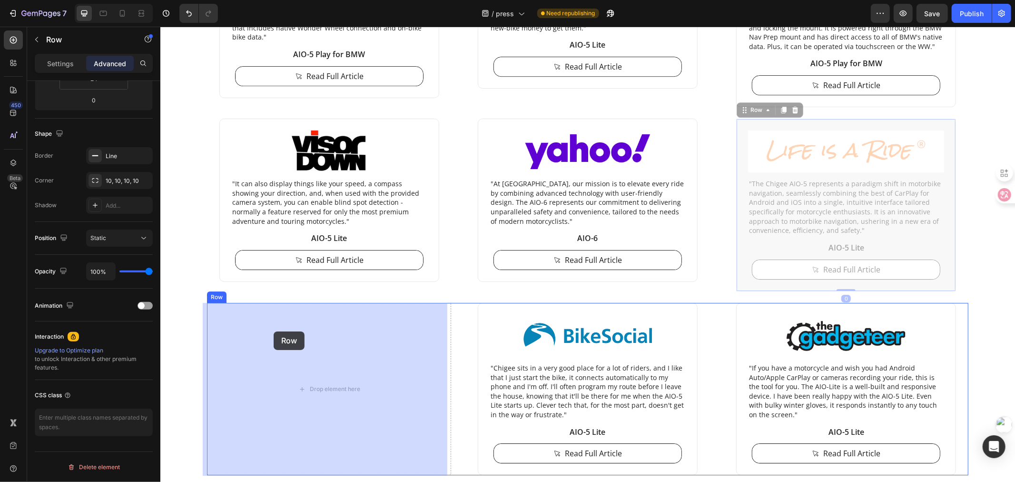
drag, startPoint x: 740, startPoint y: 125, endPoint x: 273, endPoint y: 331, distance: 509.8
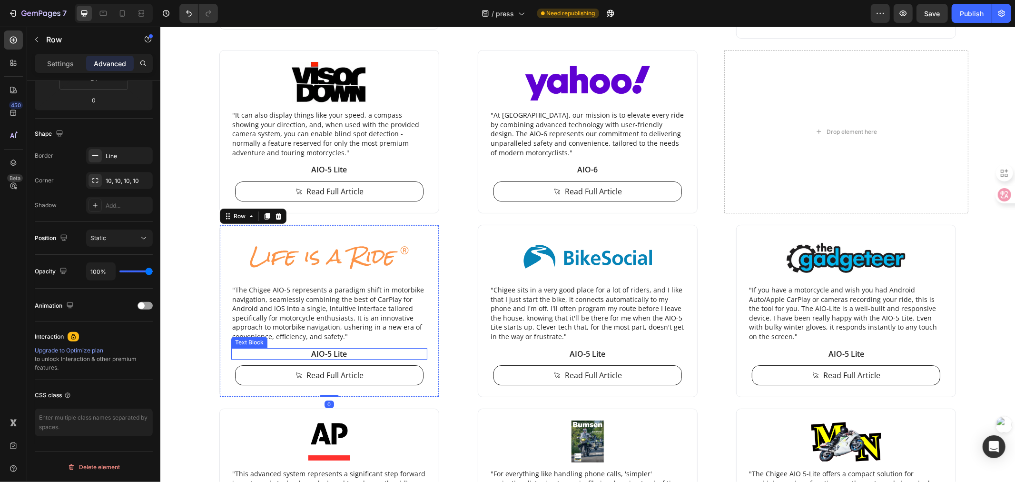
scroll to position [2484, 0]
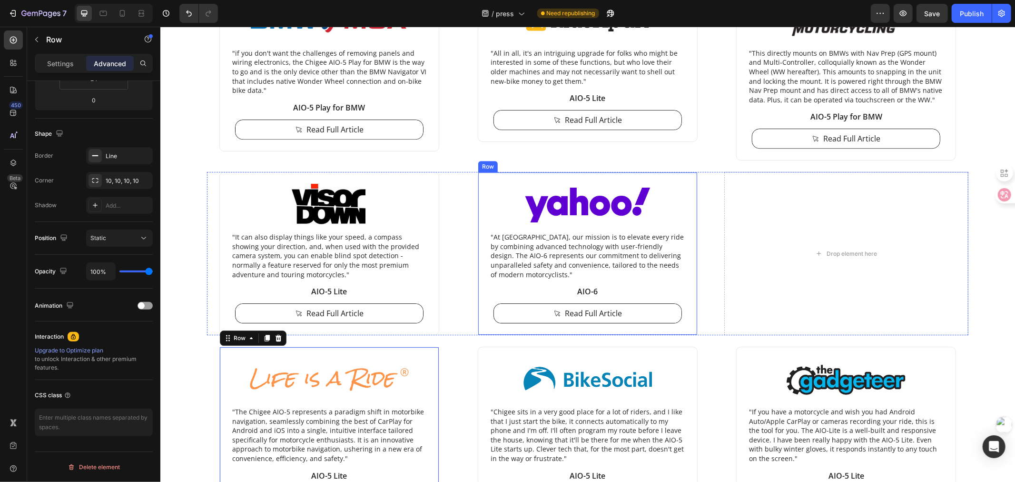
click at [482, 186] on div "Image "At [GEOGRAPHIC_DATA], our mission is to elevate every ride by combining …" at bounding box center [587, 252] width 220 height 163
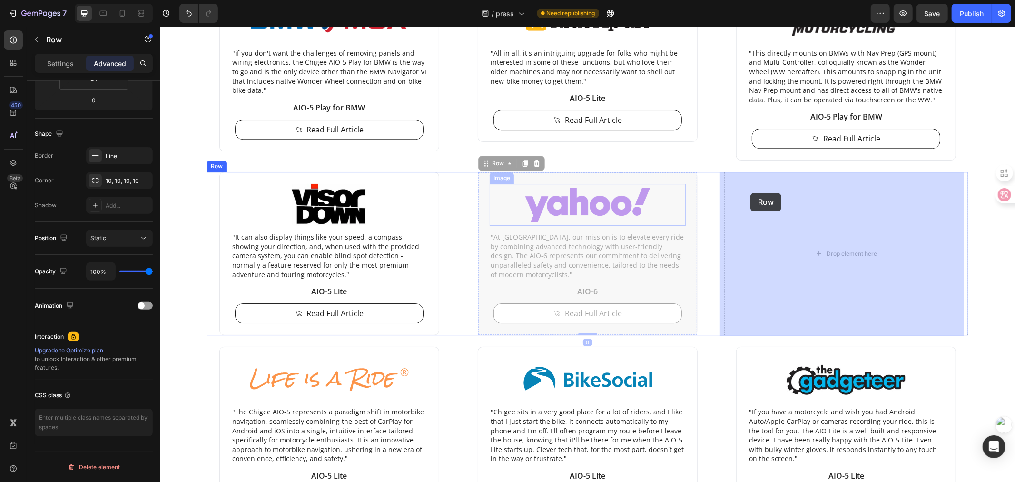
drag, startPoint x: 480, startPoint y: 181, endPoint x: 750, endPoint y: 192, distance: 270.6
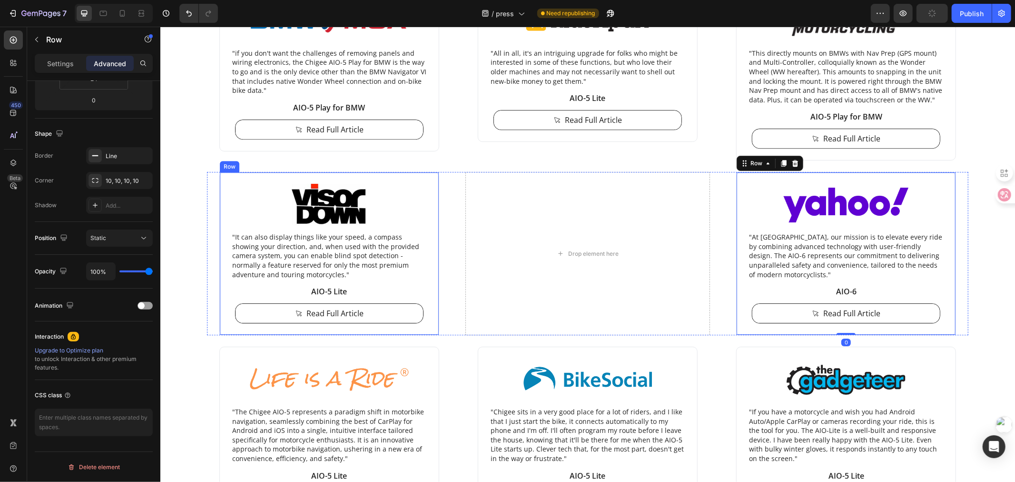
click at [222, 180] on div "Image "It can also display things like your speed, a compass showing your direc…" at bounding box center [329, 252] width 220 height 163
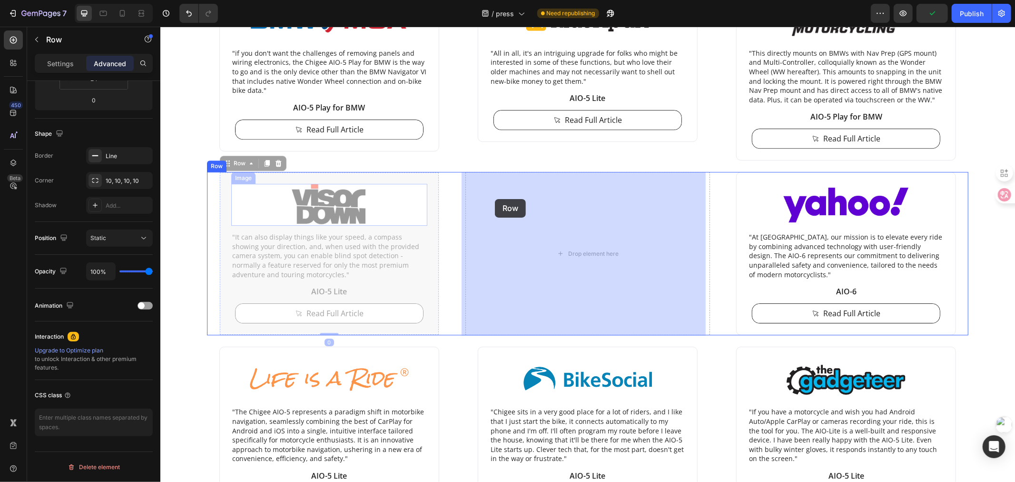
drag, startPoint x: 218, startPoint y: 179, endPoint x: 495, endPoint y: 198, distance: 276.8
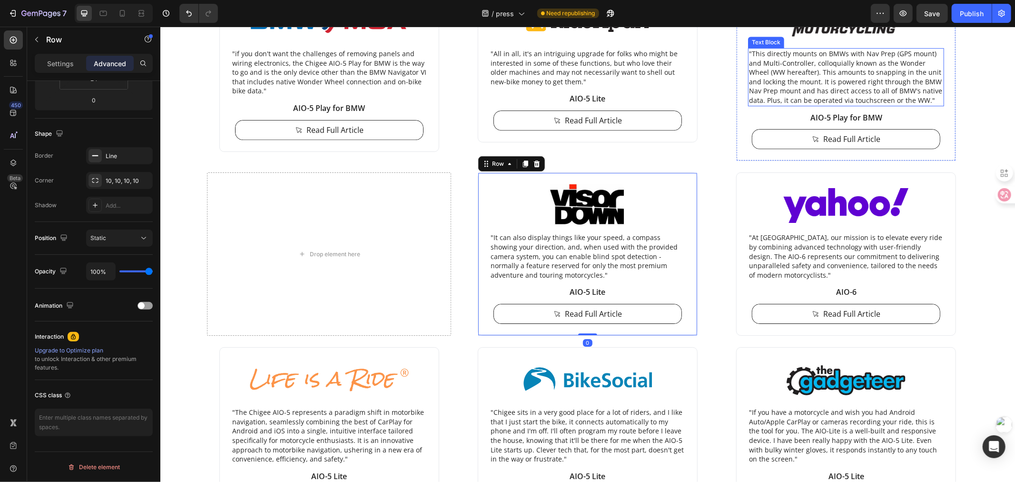
scroll to position [2325, 0]
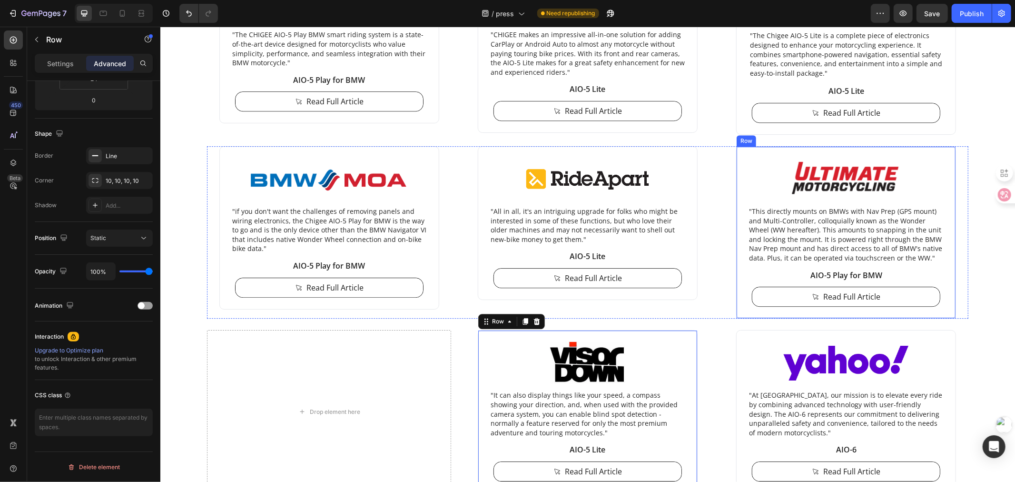
click at [737, 164] on div "Image "This directly mounts on BMWs with Nav Prep (GPS mount) and Multi-Control…" at bounding box center [846, 232] width 220 height 172
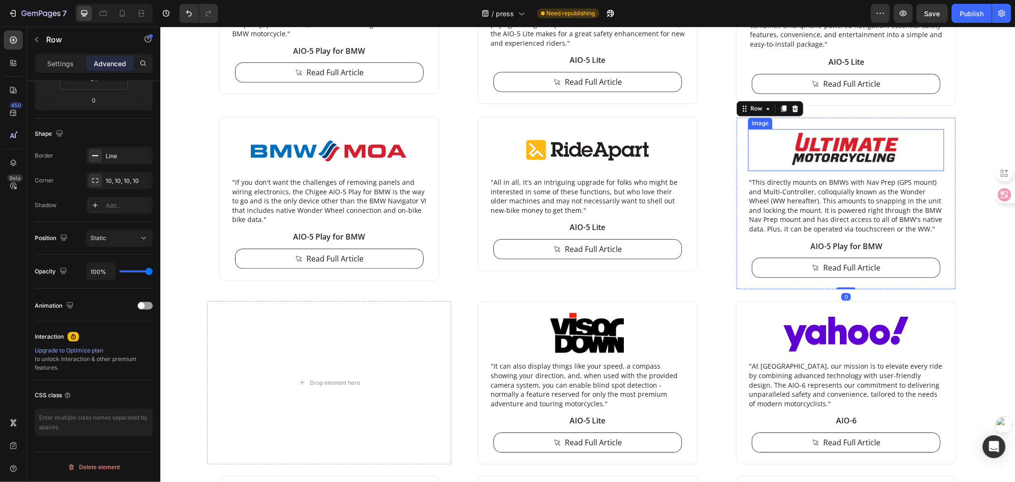
scroll to position [2378, 0]
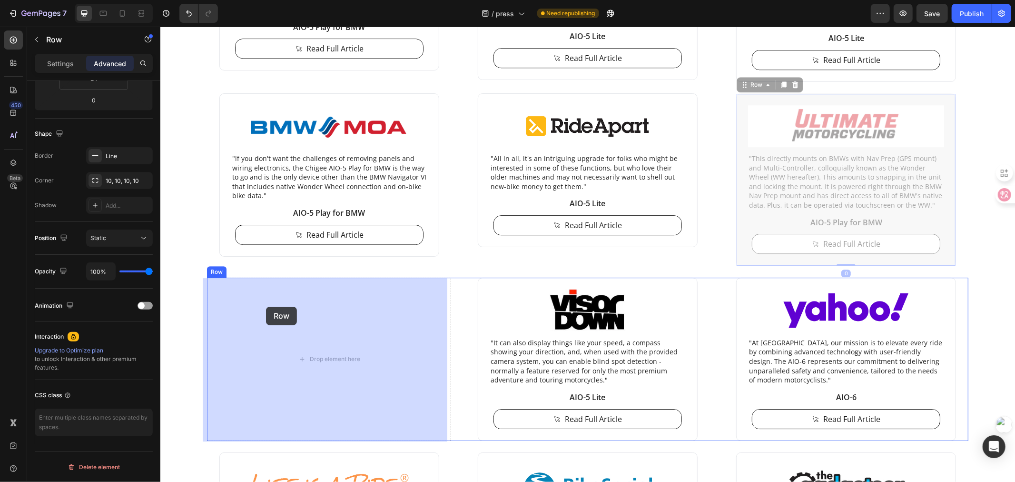
drag, startPoint x: 739, startPoint y: 101, endPoint x: 266, endPoint y: 306, distance: 516.0
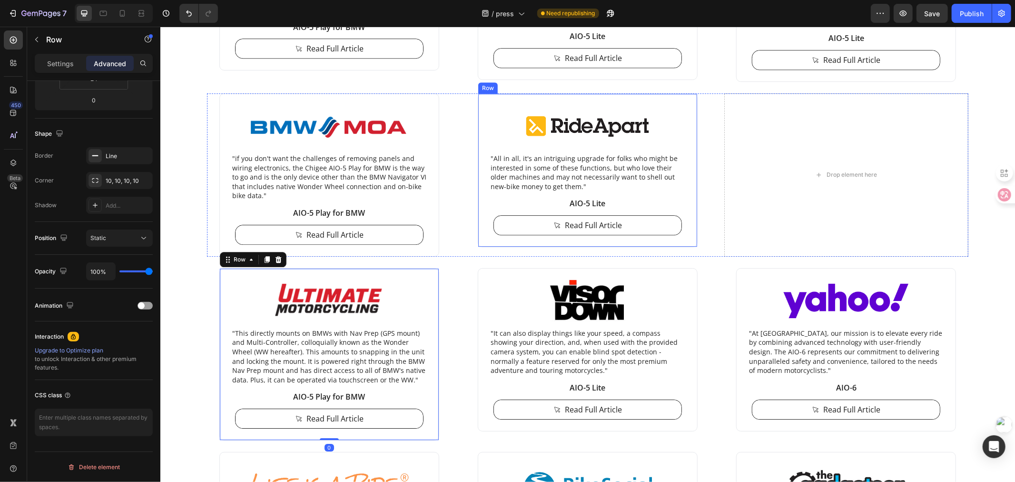
click at [477, 104] on div "Image "All in all, it's an intriguing upgrade for folks who might be interested…" at bounding box center [587, 170] width 220 height 154
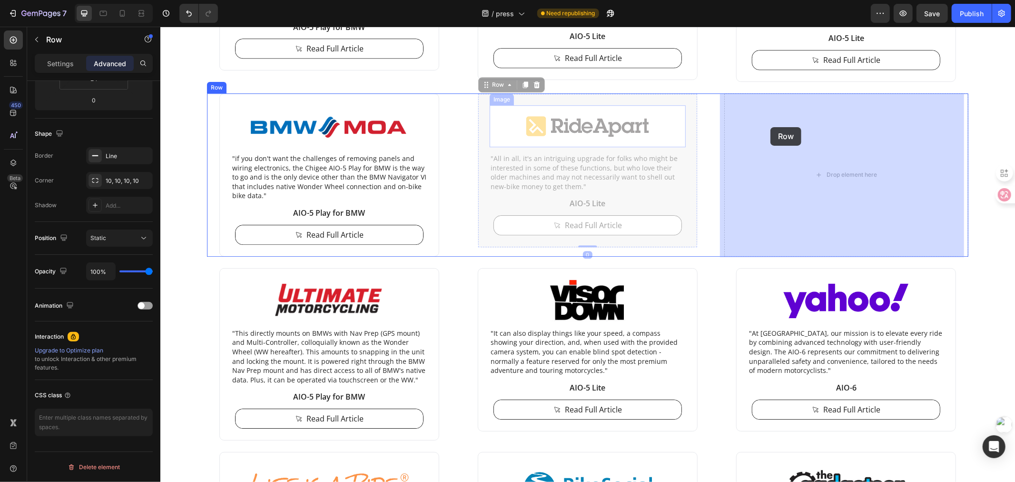
drag, startPoint x: 479, startPoint y: 105, endPoint x: 770, endPoint y: 127, distance: 291.7
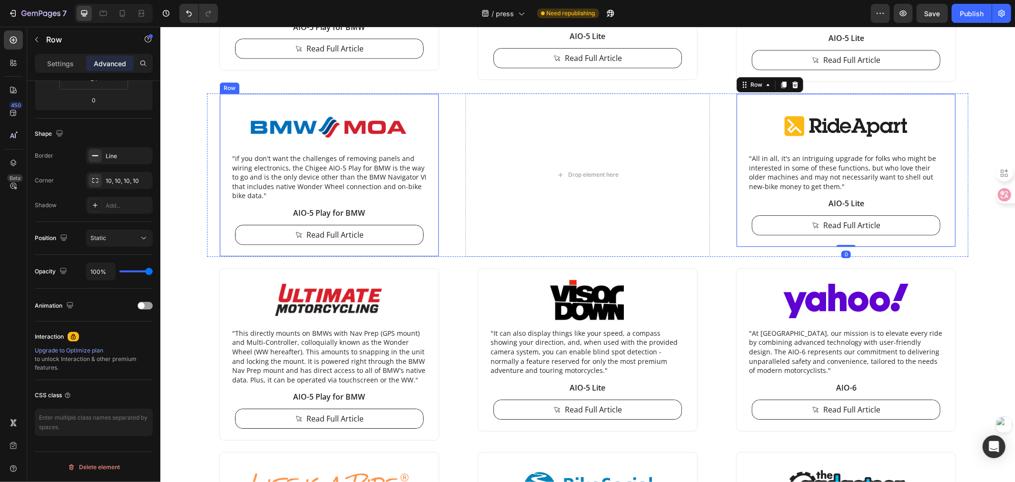
click at [219, 105] on div "Image "if you don't want the challenges of removing panels and wiring electroni…" at bounding box center [329, 174] width 220 height 163
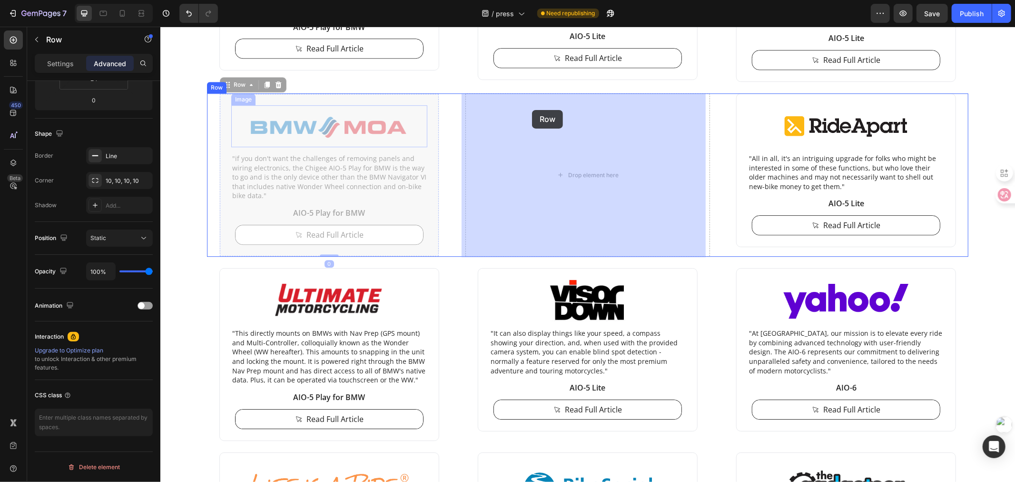
drag, startPoint x: 220, startPoint y: 100, endPoint x: 483, endPoint y: 100, distance: 263.2
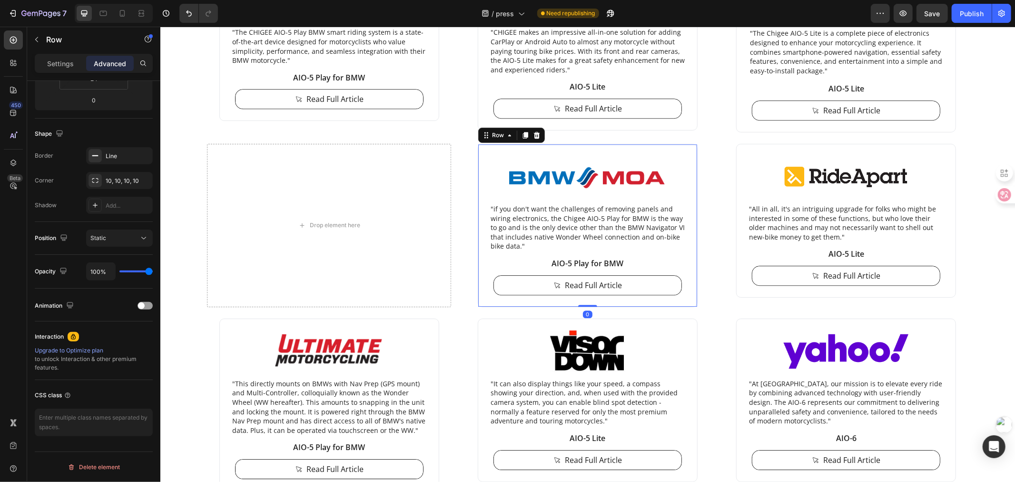
scroll to position [2272, 0]
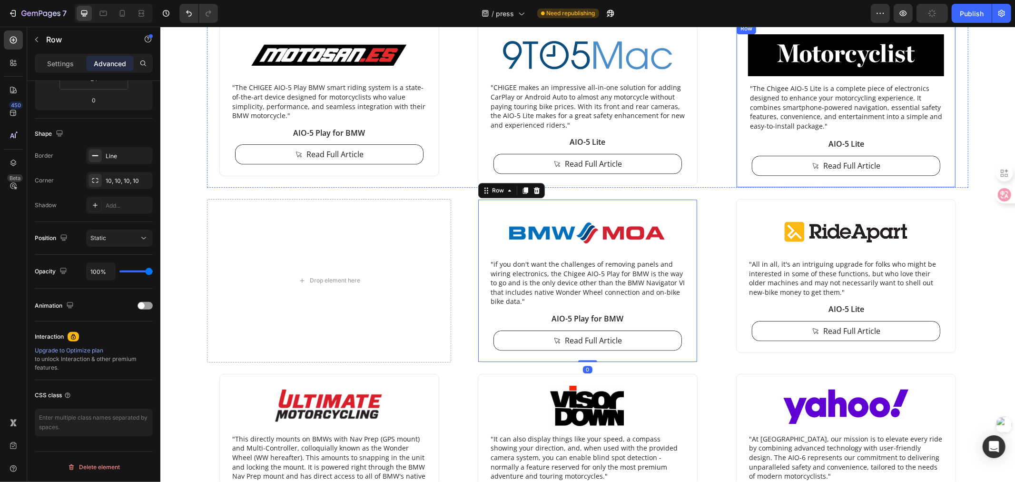
click at [742, 88] on div "Image "The Chigee AIO-5 Lite is a complete piece of electronics designed to enh…" at bounding box center [846, 104] width 220 height 165
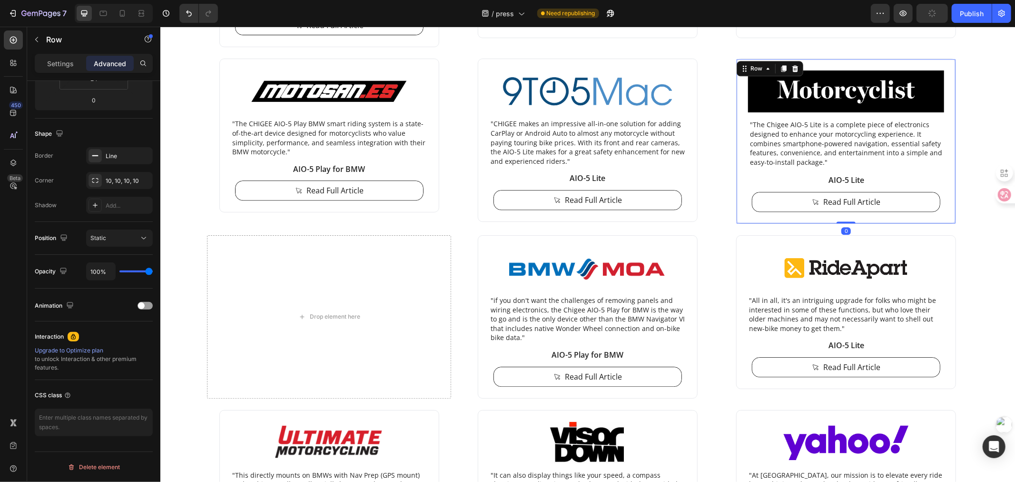
scroll to position [2220, 0]
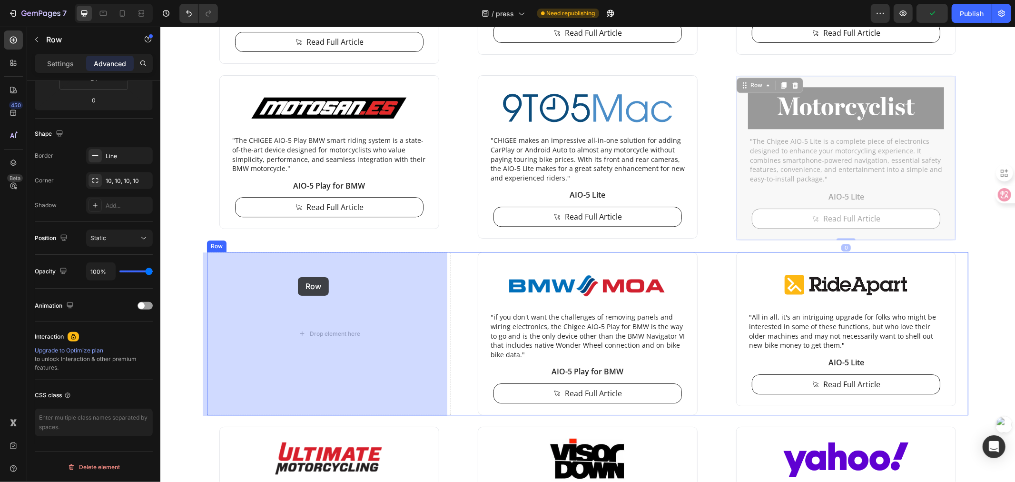
drag, startPoint x: 738, startPoint y: 112, endPoint x: 297, endPoint y: 277, distance: 470.7
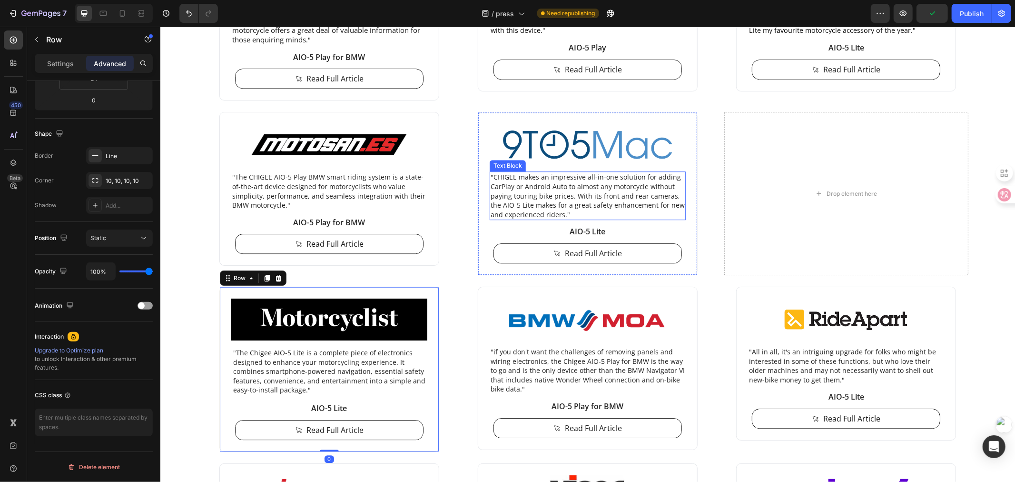
scroll to position [2167, 0]
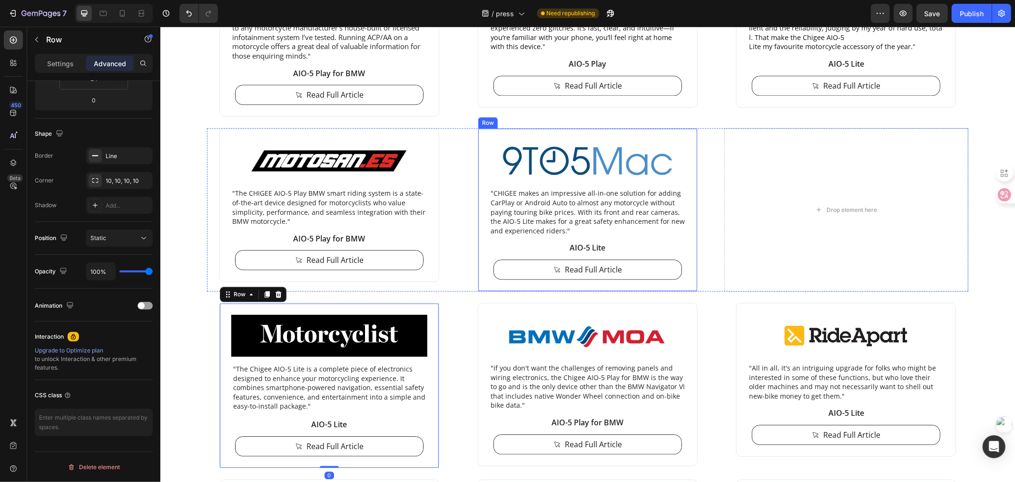
click at [479, 138] on div "Image "CHIGEE makes an impressive all-in-one solution for adding CarPlay or And…" at bounding box center [587, 209] width 220 height 163
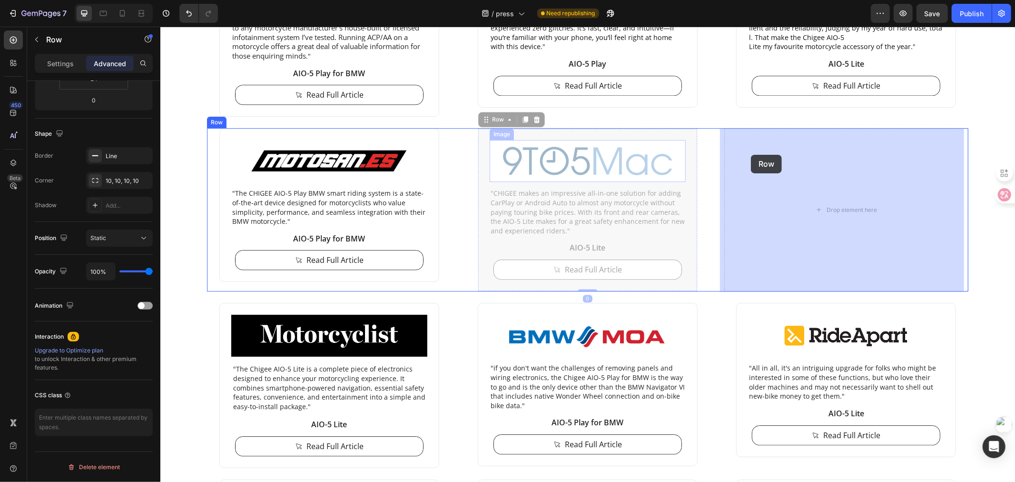
drag, startPoint x: 479, startPoint y: 134, endPoint x: 751, endPoint y: 154, distance: 272.5
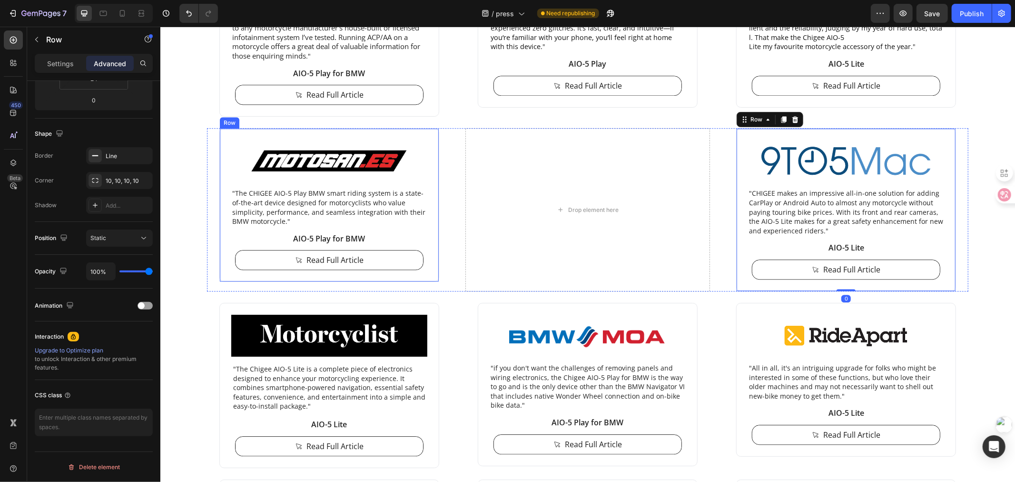
click at [219, 135] on div "Image "The CHIGEE AIO-5 Play BMW smart riding system is a state-of-the-art devi…" at bounding box center [329, 205] width 220 height 154
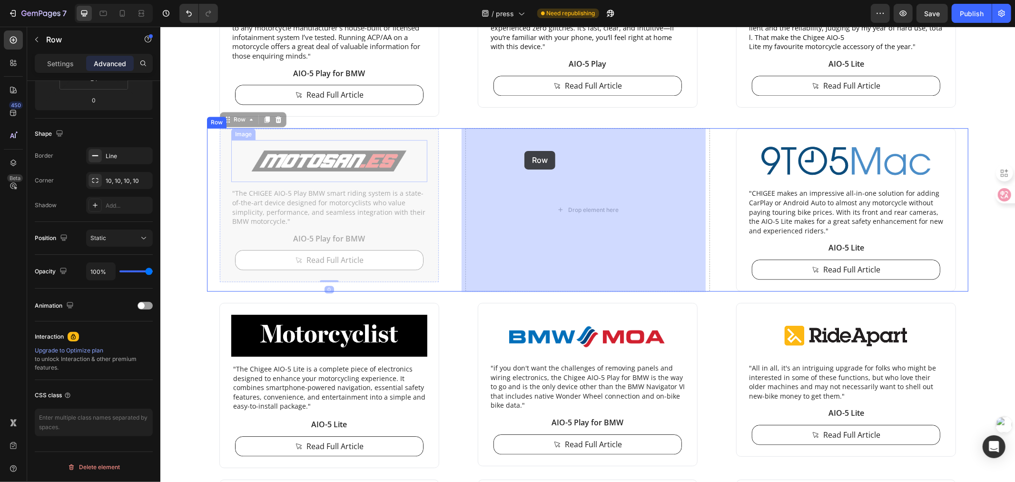
drag, startPoint x: 223, startPoint y: 133, endPoint x: 524, endPoint y: 150, distance: 301.8
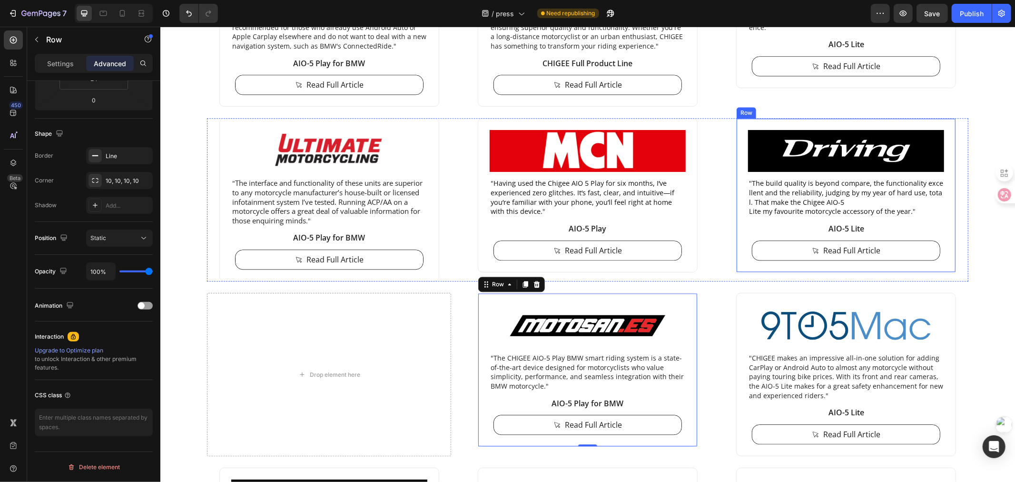
scroll to position [2008, 0]
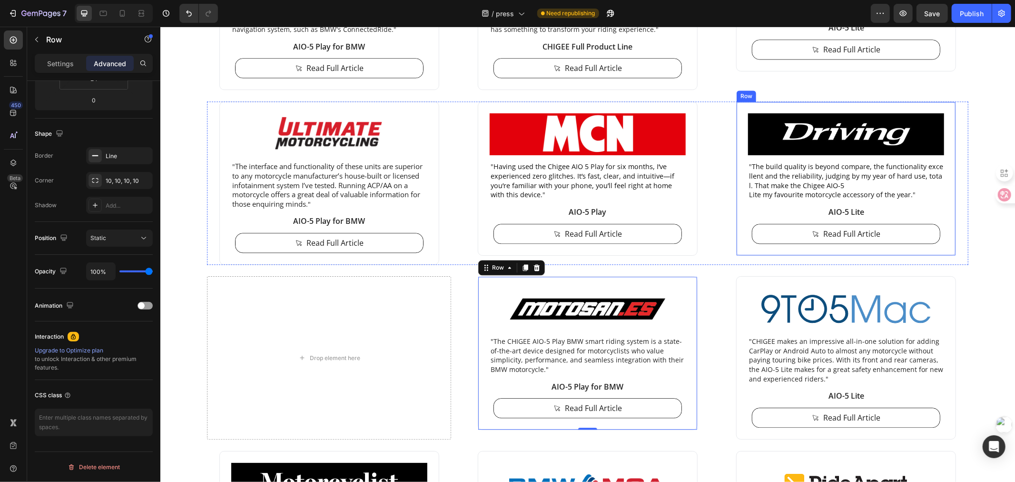
click at [737, 139] on div "Image " The build quality is beyond compare, the functionality excellent and th…" at bounding box center [846, 178] width 220 height 154
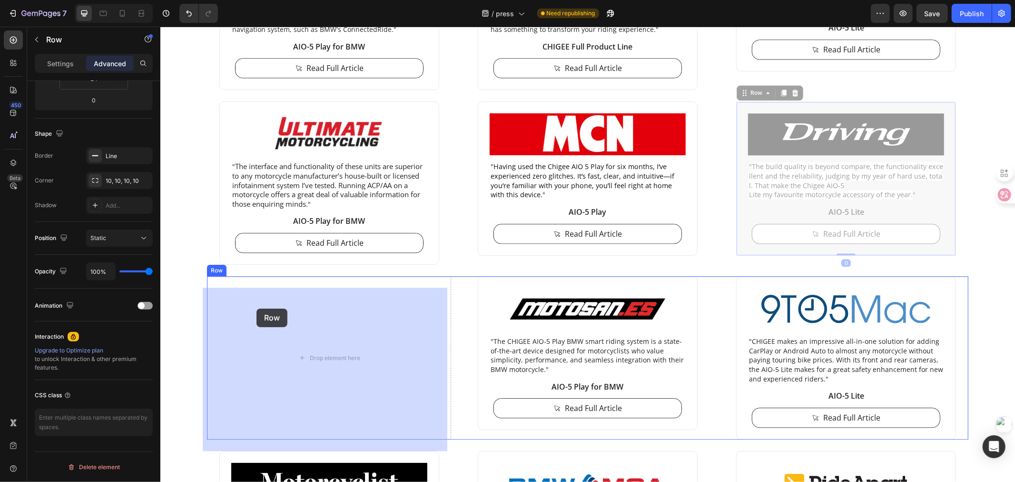
drag, startPoint x: 738, startPoint y: 131, endPoint x: 256, endPoint y: 308, distance: 513.5
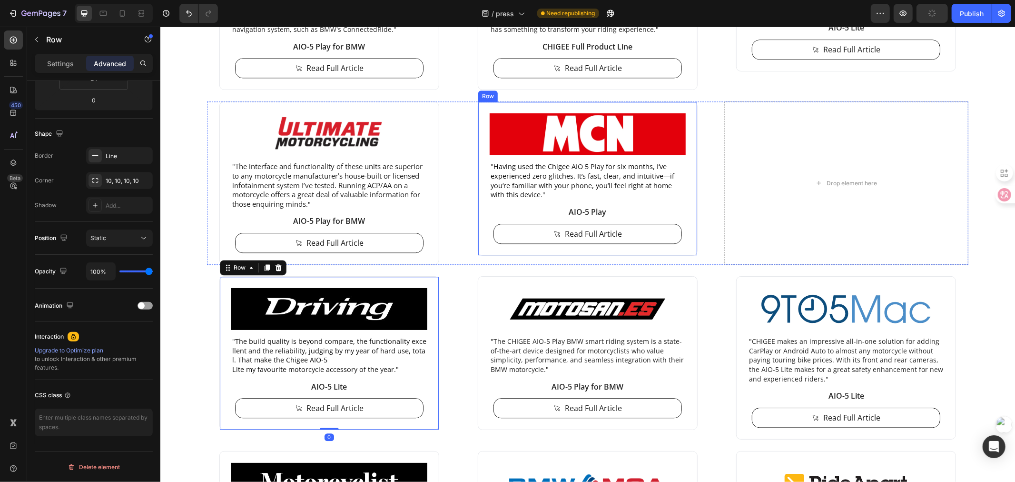
click at [477, 121] on div "Image " Having used the Chigee AIO 5 Play for six months, I’ve experienced zero…" at bounding box center [587, 178] width 220 height 154
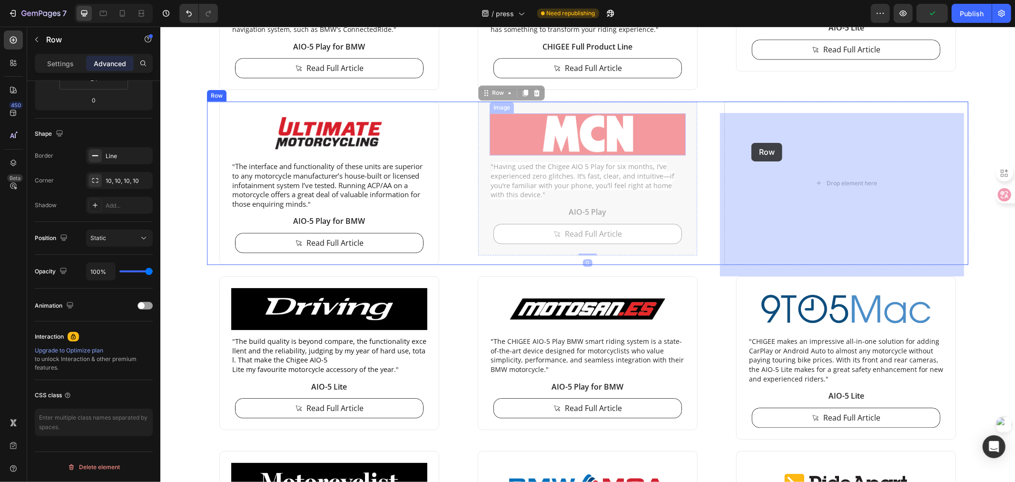
drag, startPoint x: 477, startPoint y: 117, endPoint x: 751, endPoint y: 142, distance: 275.4
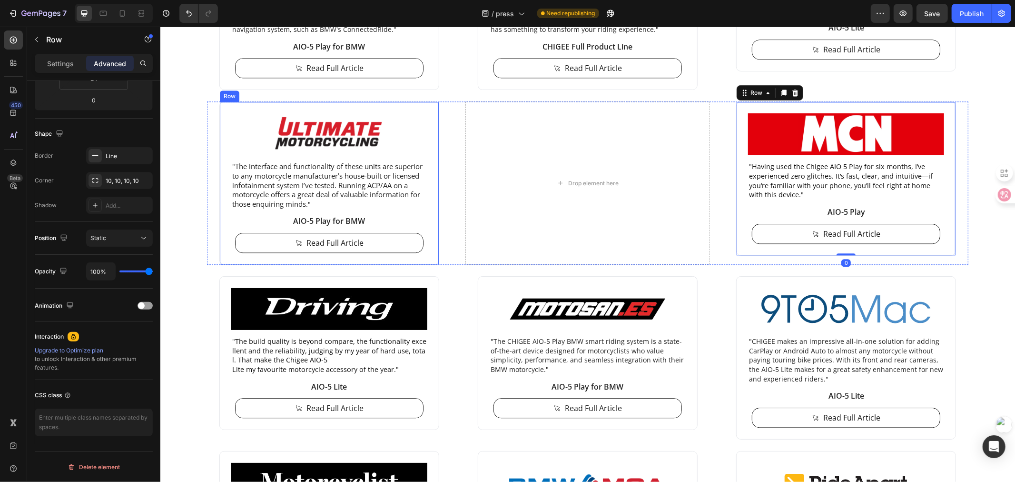
click at [219, 124] on div "Image " The interface and functionality of these units are superior to any moto…" at bounding box center [329, 182] width 220 height 163
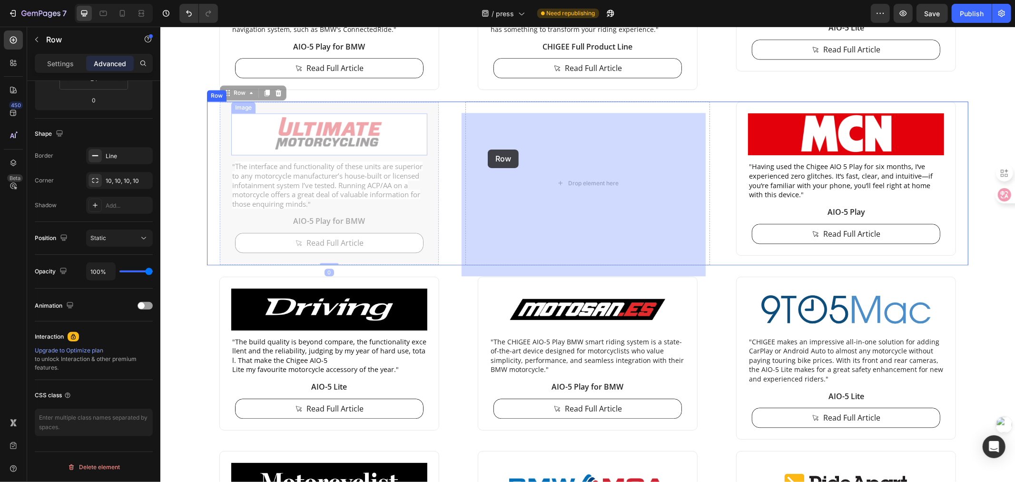
drag, startPoint x: 219, startPoint y: 119, endPoint x: 487, endPoint y: 149, distance: 269.7
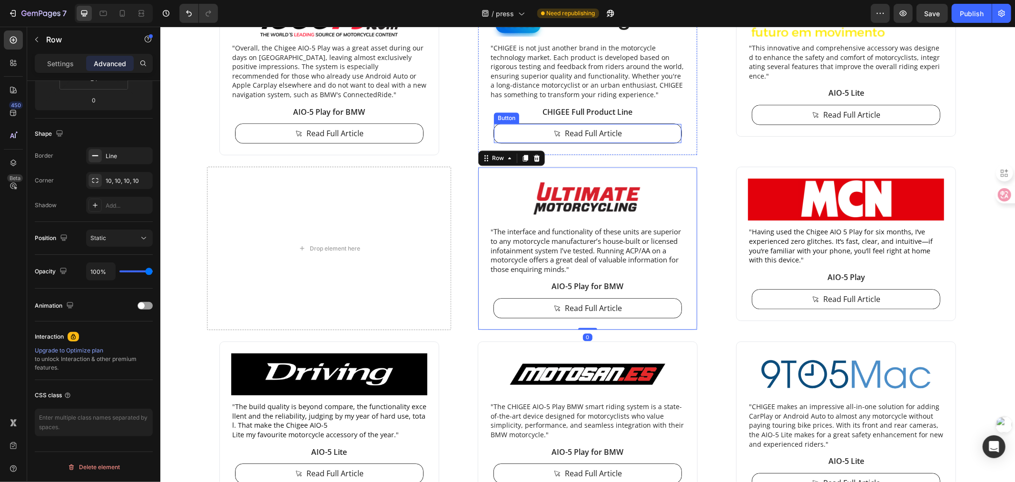
scroll to position [1902, 0]
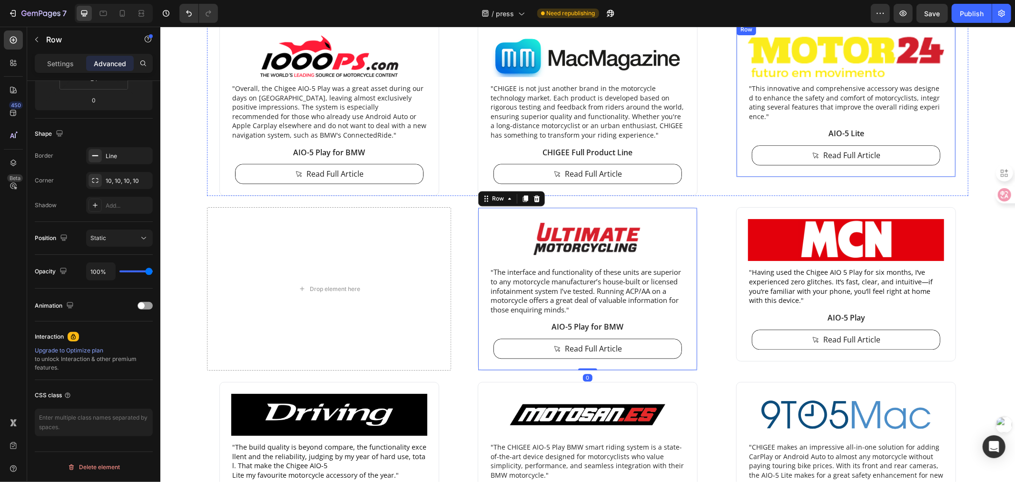
click at [737, 88] on div "Image "This innovative and comprehensive accessory was designed to enhance the …" at bounding box center [846, 100] width 220 height 154
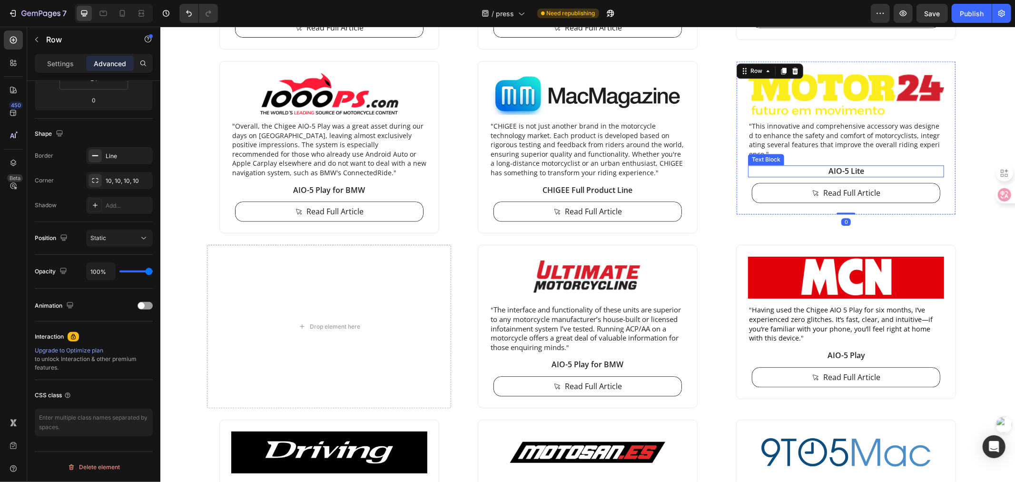
scroll to position [1849, 0]
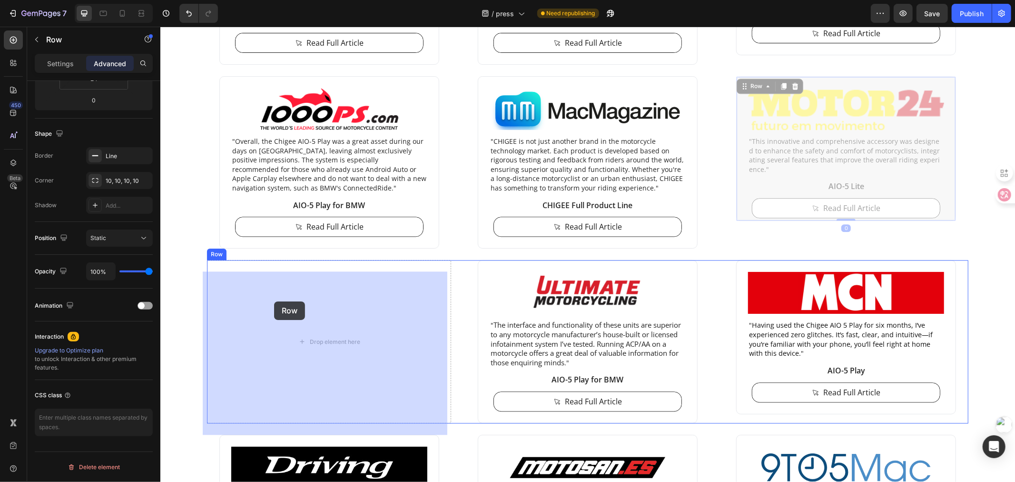
drag, startPoint x: 738, startPoint y: 117, endPoint x: 271, endPoint y: 302, distance: 502.8
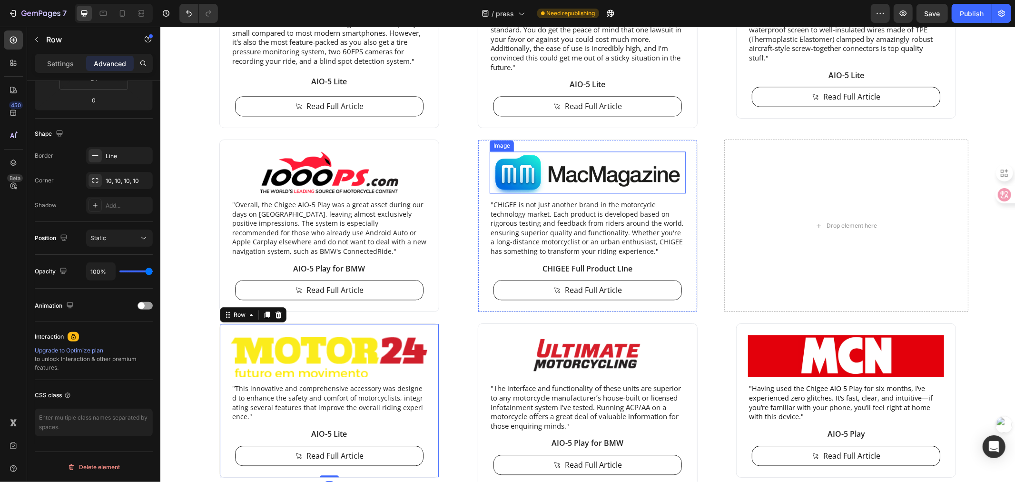
scroll to position [1744, 0]
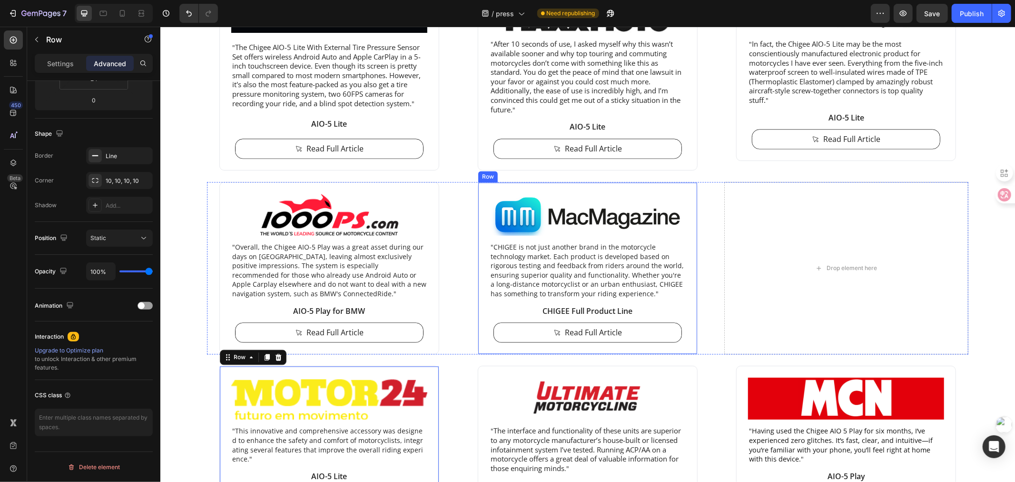
click at [477, 205] on div "Image "CHIGEE is not just another brand in the motorcycle technology market. Ea…" at bounding box center [587, 267] width 220 height 172
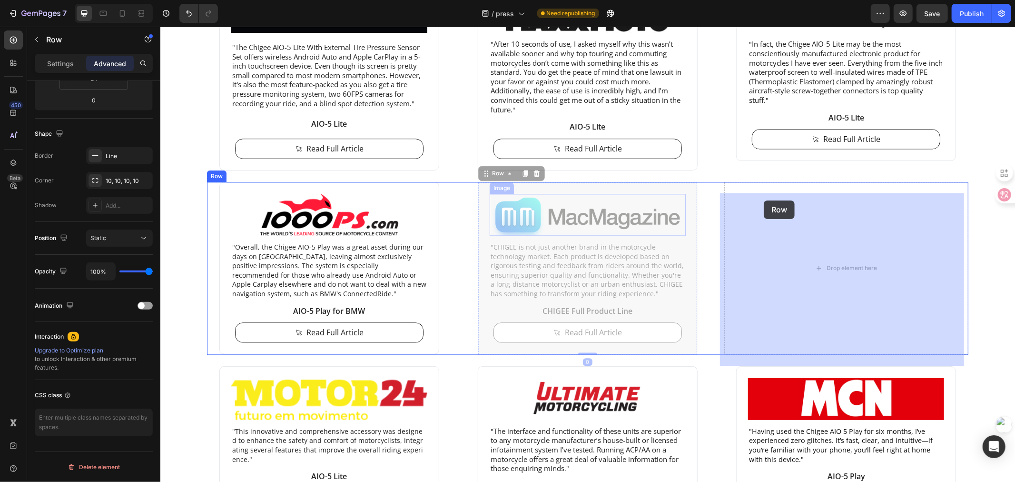
drag, startPoint x: 478, startPoint y: 199, endPoint x: 765, endPoint y: 201, distance: 287.0
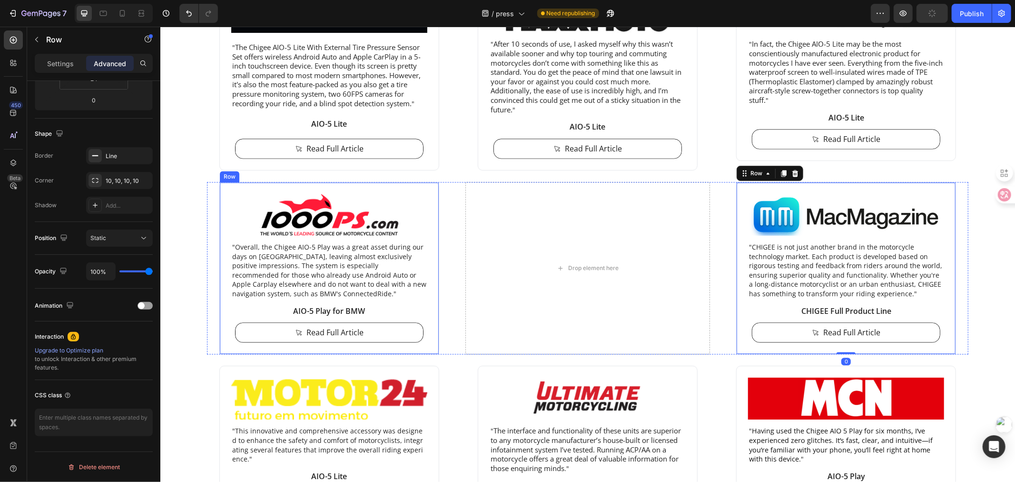
click at [221, 205] on div "Image "Overall, the Chigee AIO-5 Play was a great asset during our days on [GEO…" at bounding box center [329, 267] width 220 height 172
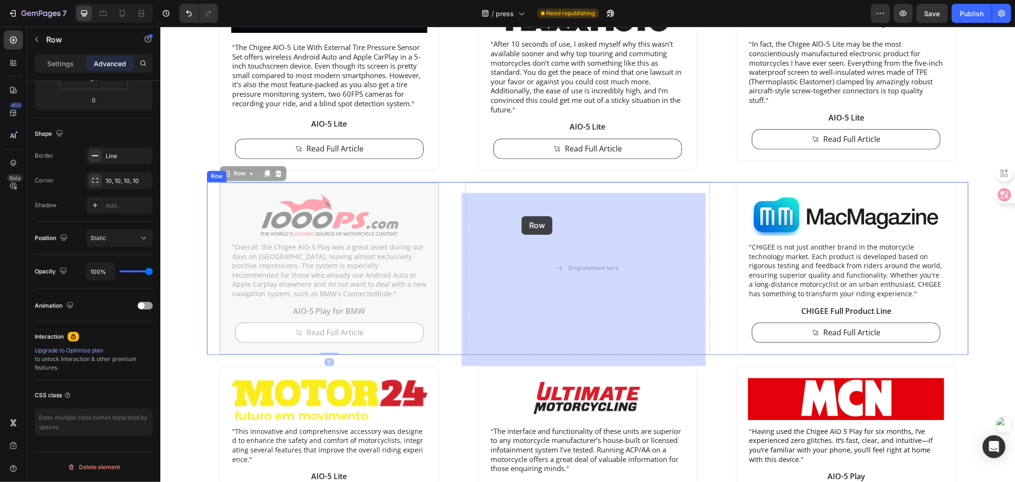
drag, startPoint x: 219, startPoint y: 198, endPoint x: 521, endPoint y: 216, distance: 302.3
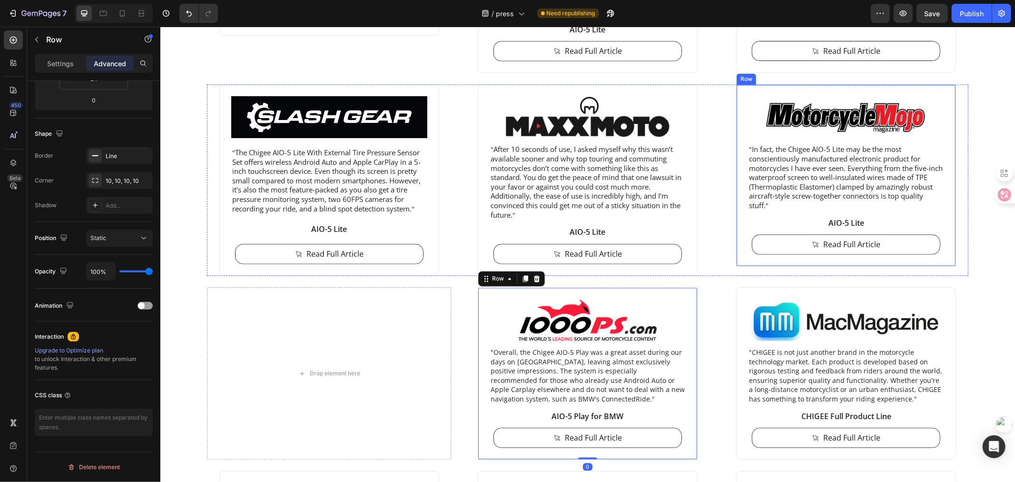
scroll to position [1638, 0]
click at [742, 120] on div "Image " In fact, the Chigee AIO-5 Lite may be the most conscientiously manufact…" at bounding box center [846, 175] width 220 height 182
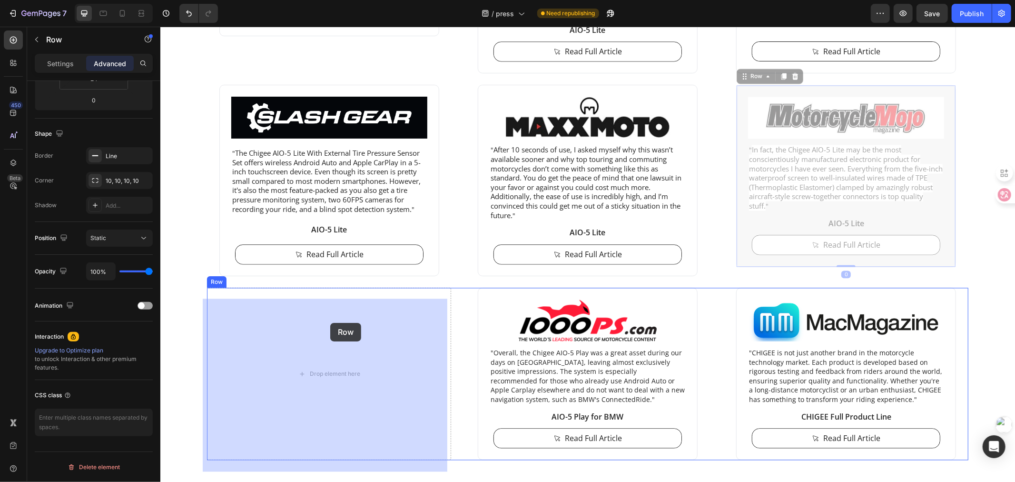
drag, startPoint x: 739, startPoint y: 110, endPoint x: 330, endPoint y: 322, distance: 460.5
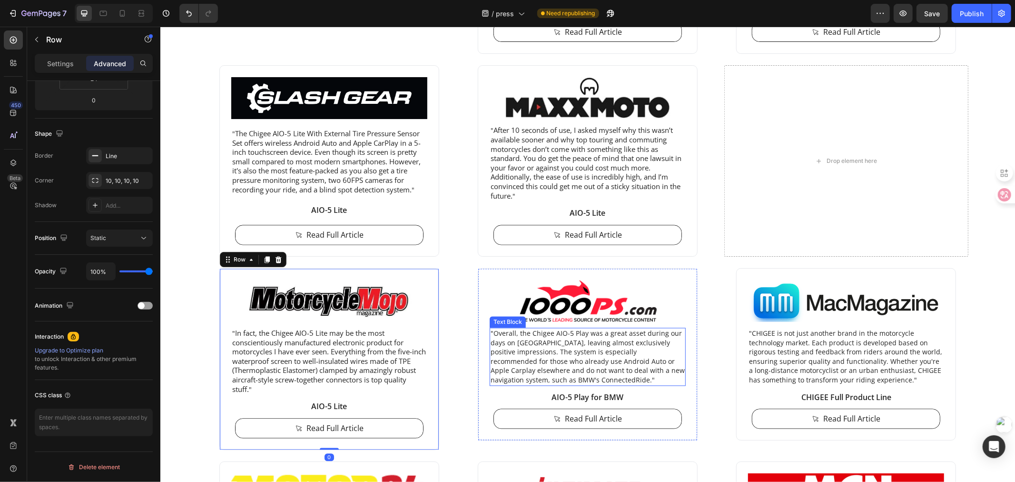
scroll to position [1585, 0]
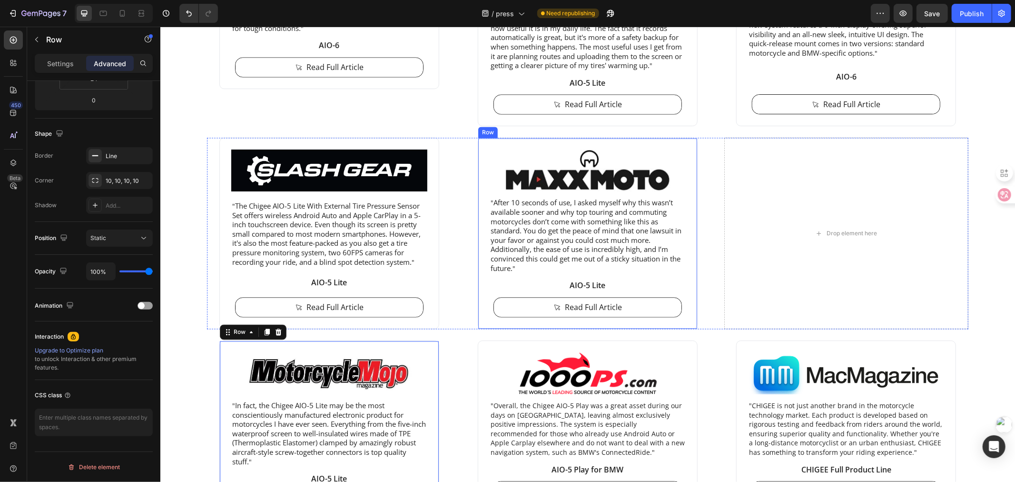
click at [480, 169] on div "Image " After 10 seconds of use, I asked myself why this wasn’t available soone…" at bounding box center [587, 232] width 220 height 191
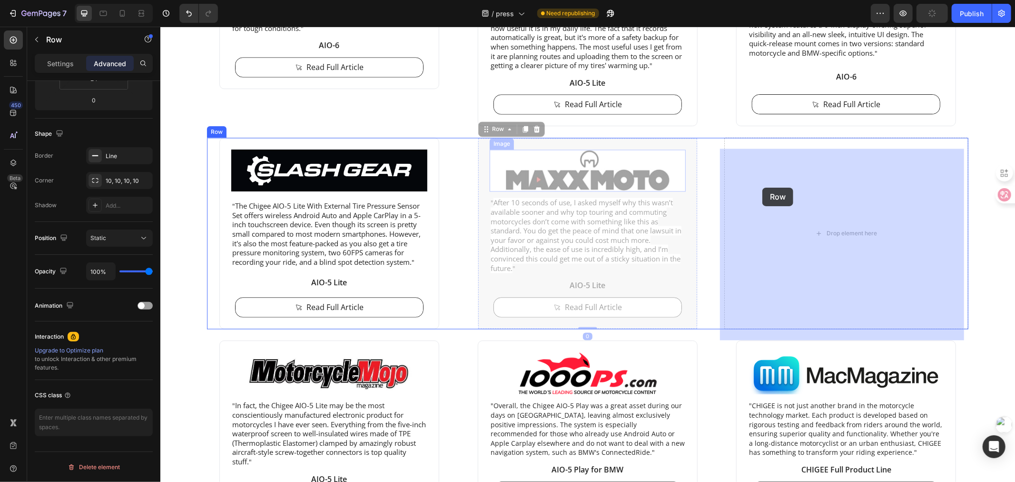
drag, startPoint x: 478, startPoint y: 158, endPoint x: 762, endPoint y: 187, distance: 285.7
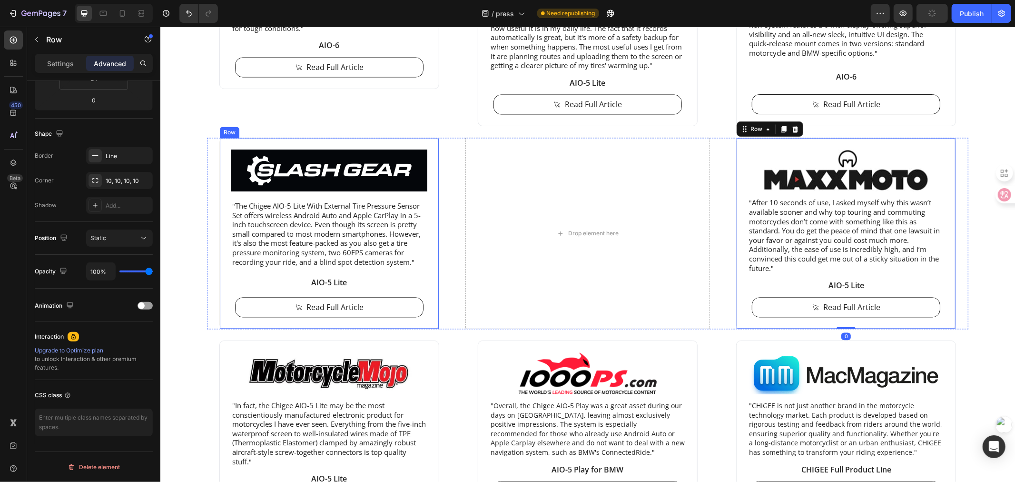
click at [219, 161] on div "Image " The Chigee AIO-5 Lite With External Tire Pressure Sensor Set offers wir…" at bounding box center [329, 232] width 220 height 191
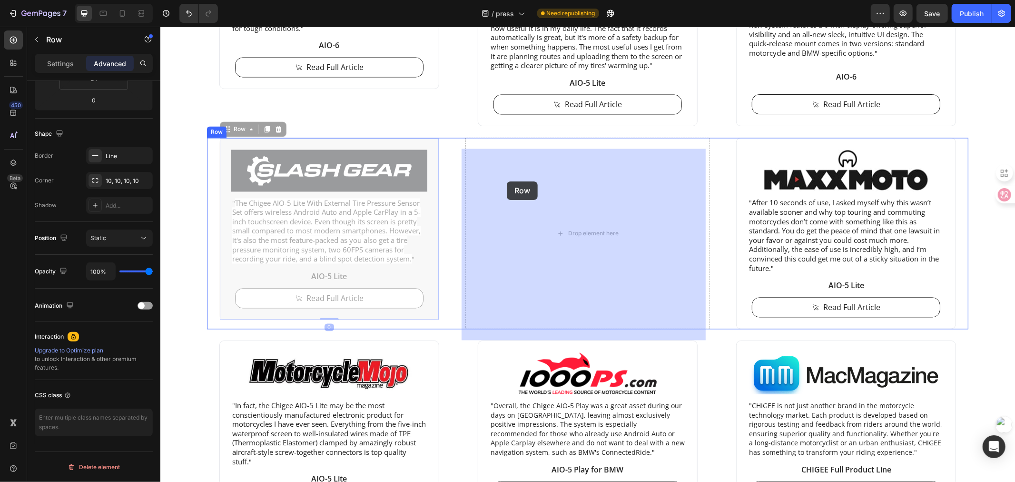
drag, startPoint x: 218, startPoint y: 155, endPoint x: 507, endPoint y: 181, distance: 290.1
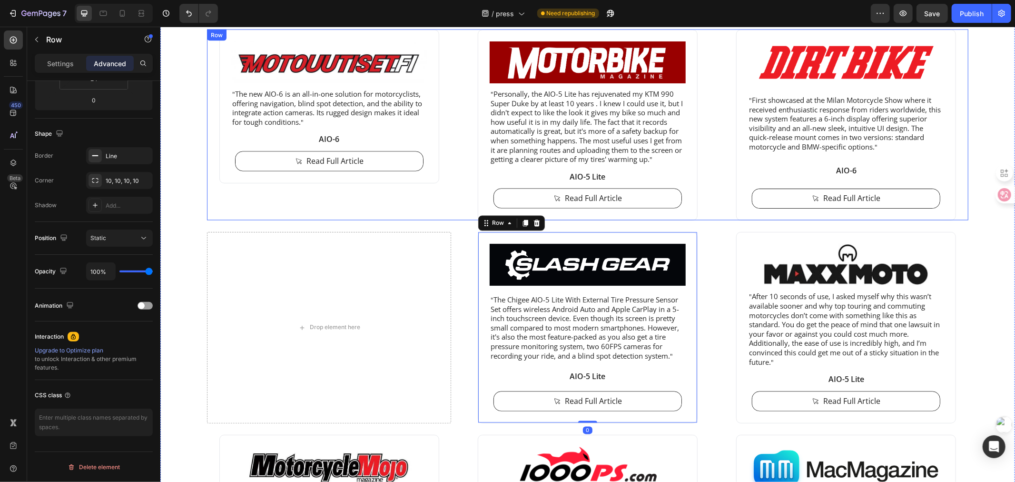
scroll to position [1426, 0]
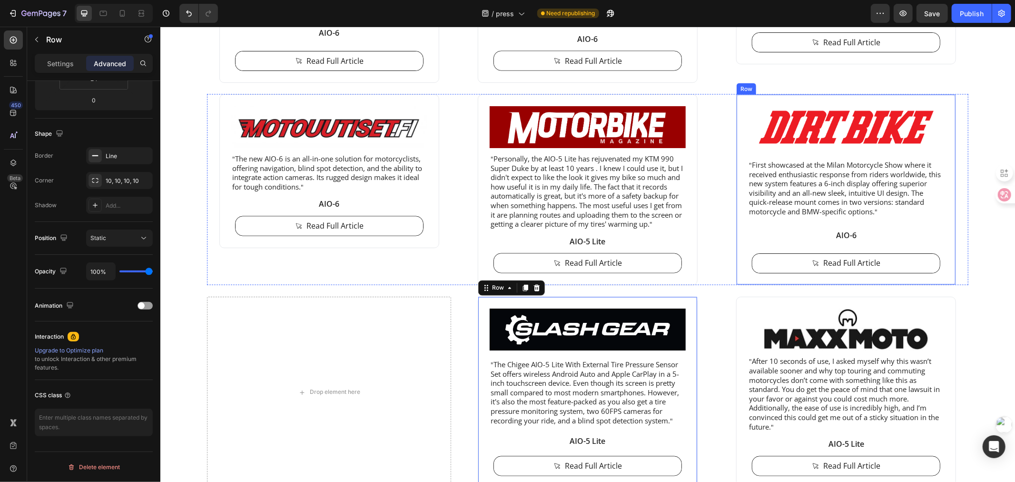
click at [740, 107] on div "Image " First showcased at the Milan Motorcycle Show where it received enthusia…" at bounding box center [846, 189] width 220 height 191
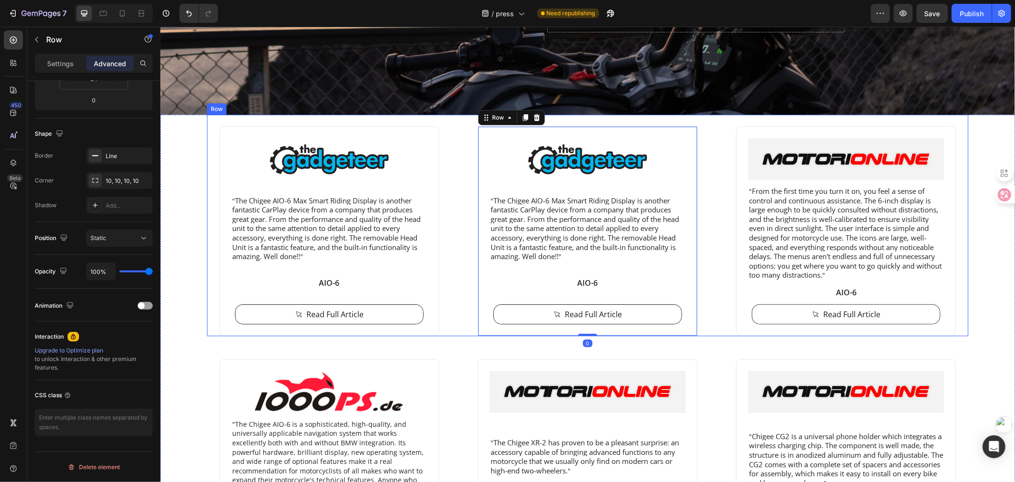
scroll to position [201, 0]
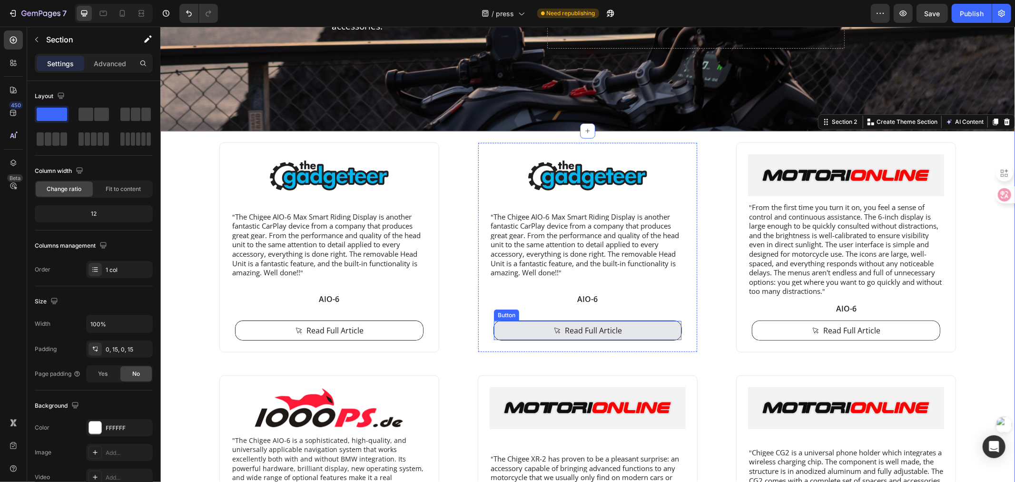
click at [557, 329] on div "Read Full Article" at bounding box center [587, 329] width 69 height 11
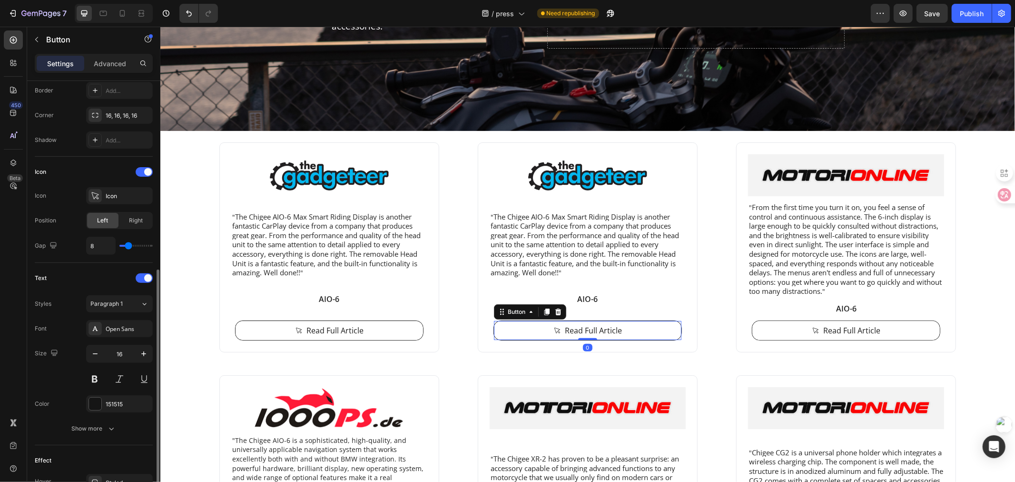
scroll to position [405, 0]
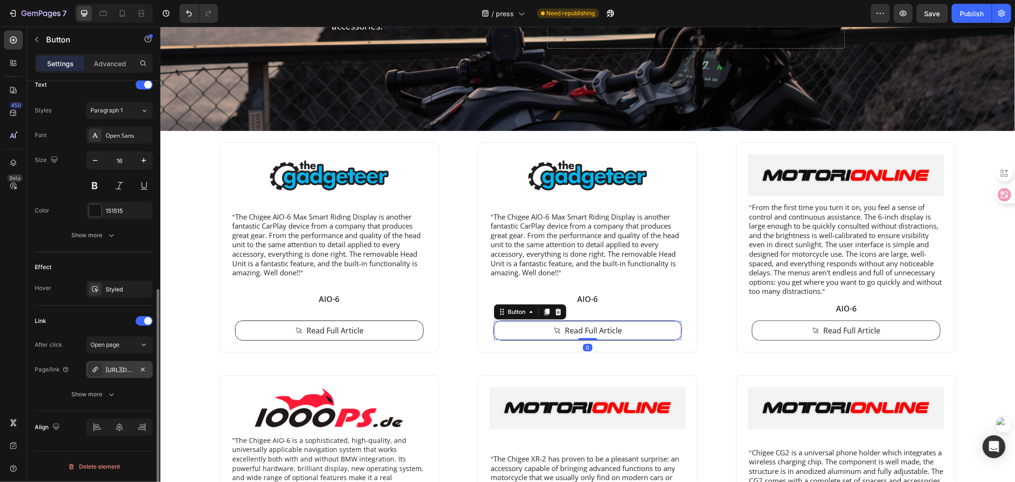
click at [120, 374] on div "https://the-gadgeteer.com/2025/08/07/chigee-aio-6-max-smart-riding-display-revi…" at bounding box center [120, 370] width 28 height 9
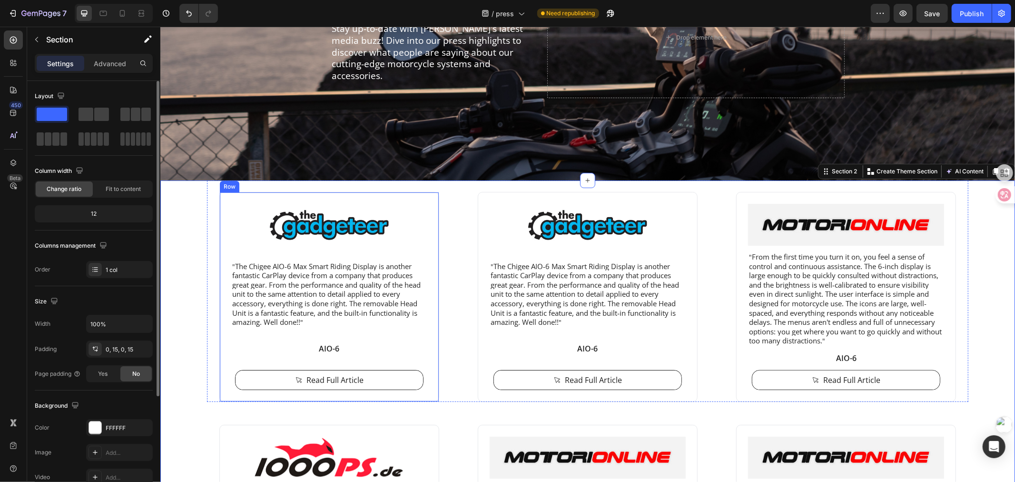
scroll to position [95, 0]
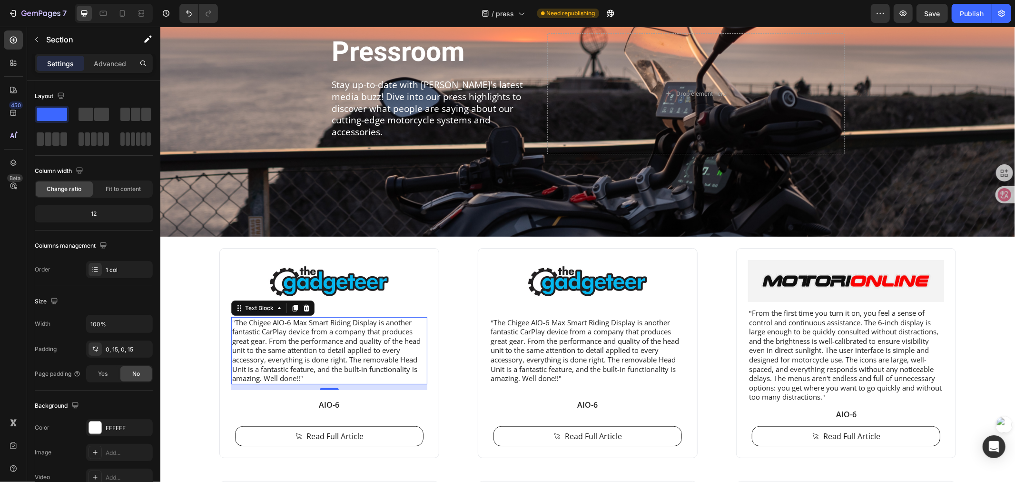
click at [310, 349] on span "The Chigee AIO-6 Max Smart Riding Display is another fantastic CarPlay device f…" at bounding box center [326, 350] width 188 height 66
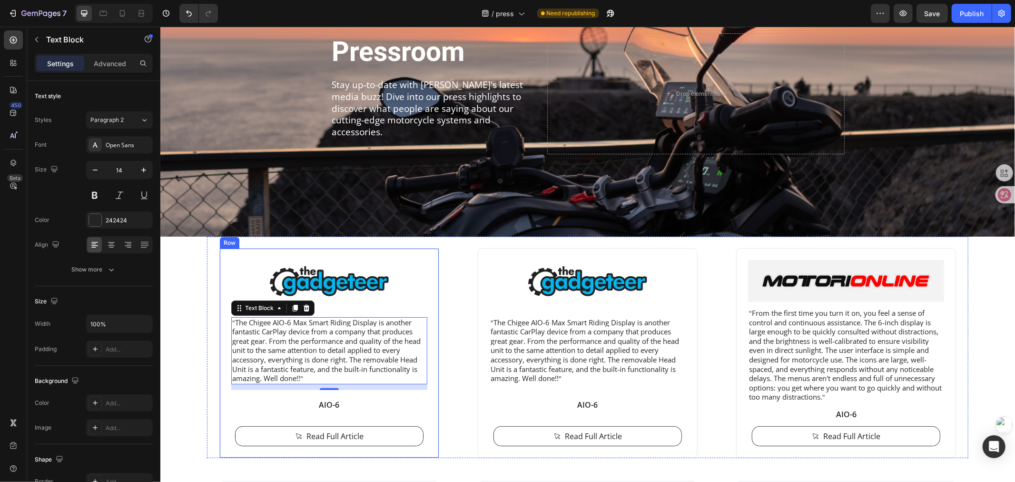
click at [337, 283] on img at bounding box center [329, 280] width 196 height 42
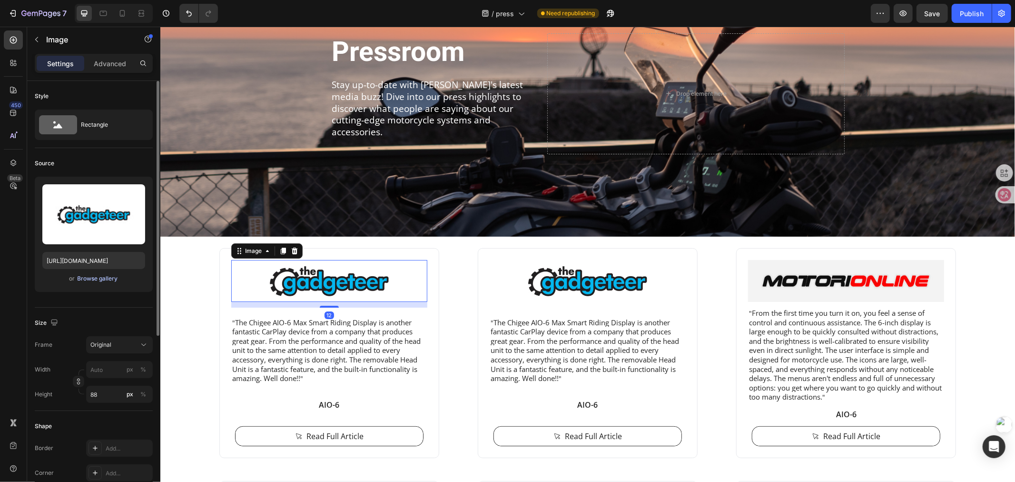
click at [97, 279] on div "Browse gallery" at bounding box center [98, 278] width 40 height 9
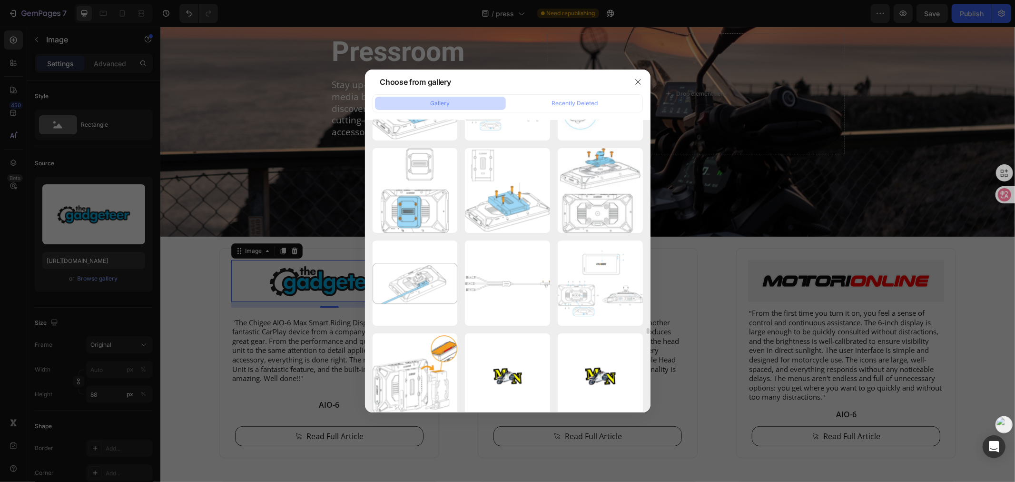
scroll to position [2561, 0]
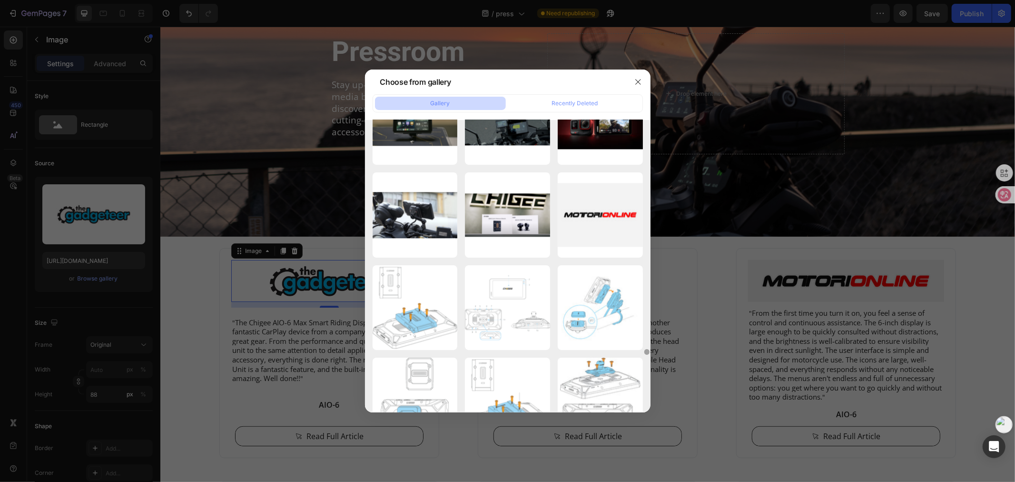
drag, startPoint x: 648, startPoint y: 173, endPoint x: 634, endPoint y: 350, distance: 177.7
click at [634, 350] on div "MN-Logo-500 (4).png 198.92 kb MN-Logo-500 (3).png 197.15 kb MN-Logo-500 (2).png…" at bounding box center [508, 266] width 286 height 292
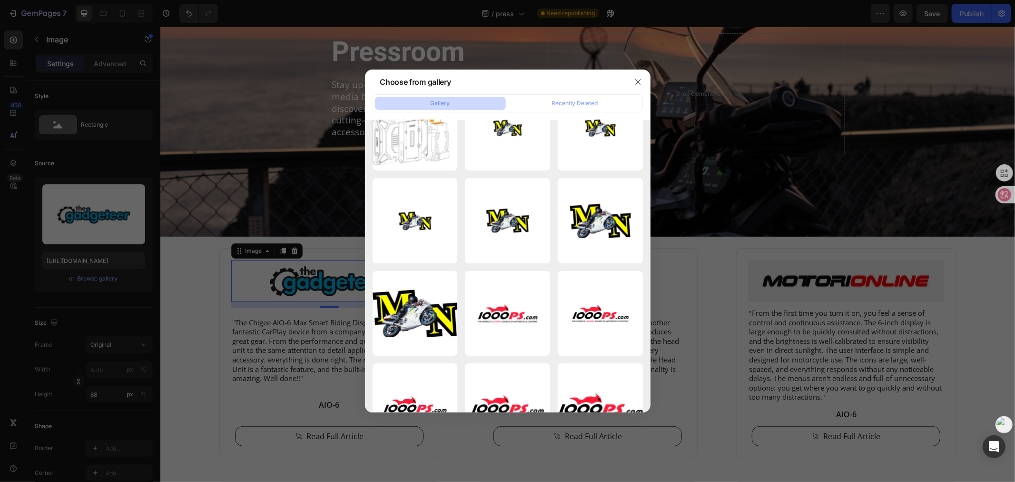
scroll to position [5563, 0]
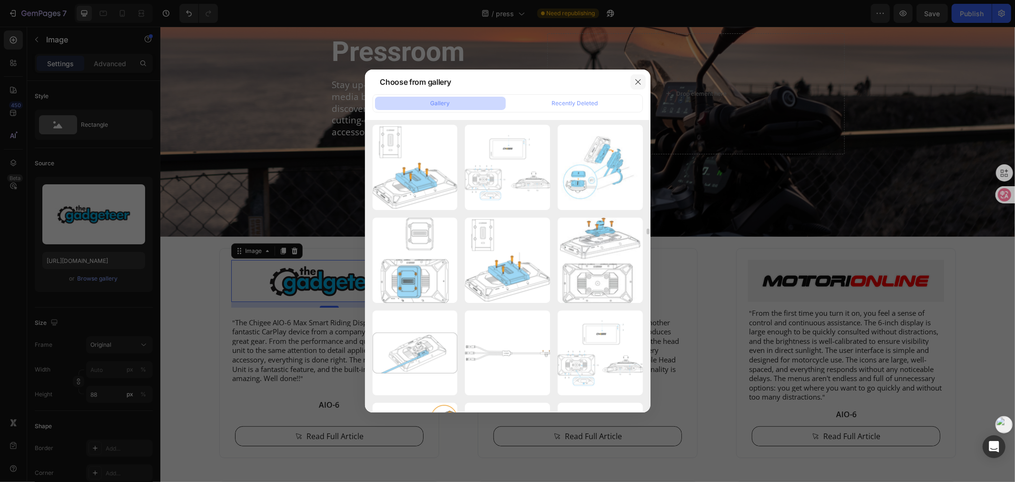
click at [641, 83] on icon "button" at bounding box center [639, 82] width 8 height 8
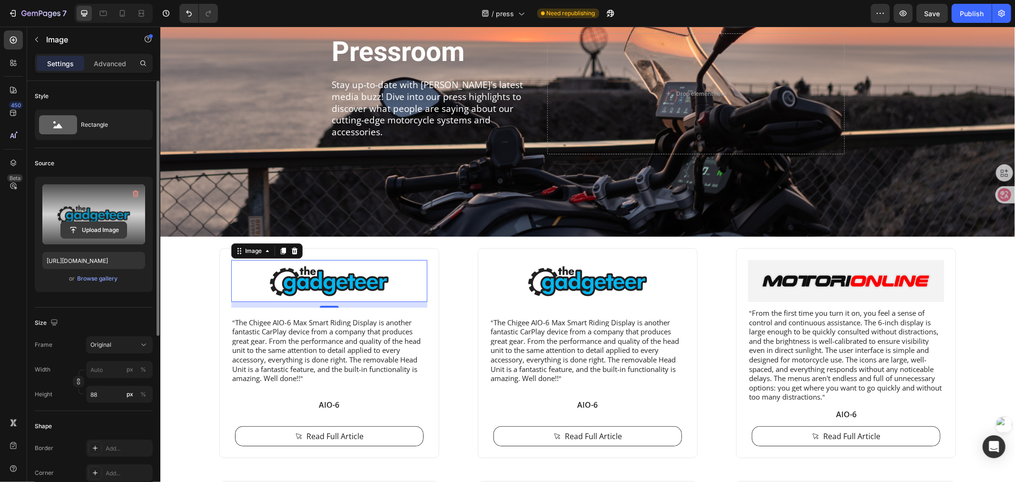
click at [89, 228] on input "file" at bounding box center [94, 230] width 66 height 16
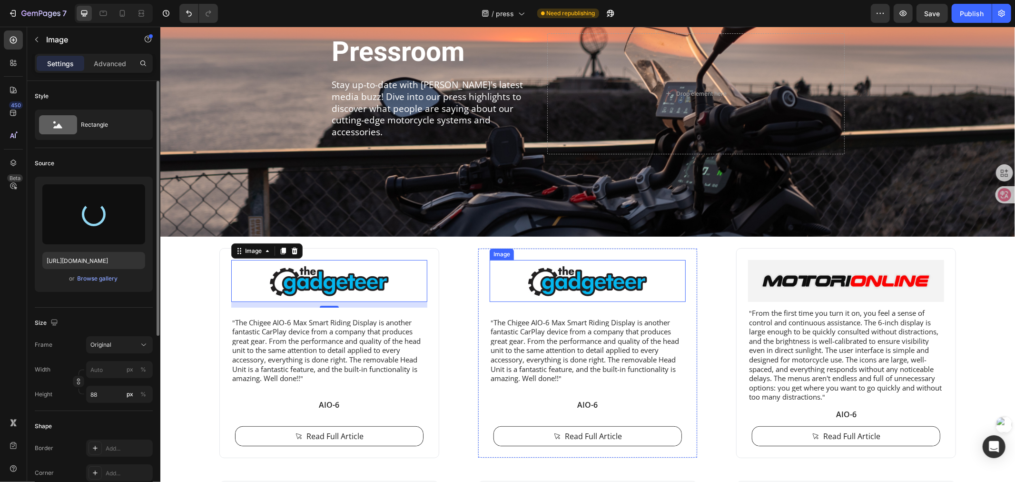
type input "https://cdn.shopify.com/s/files/1/0840/4284/2417/files/gempages_513016883805422…"
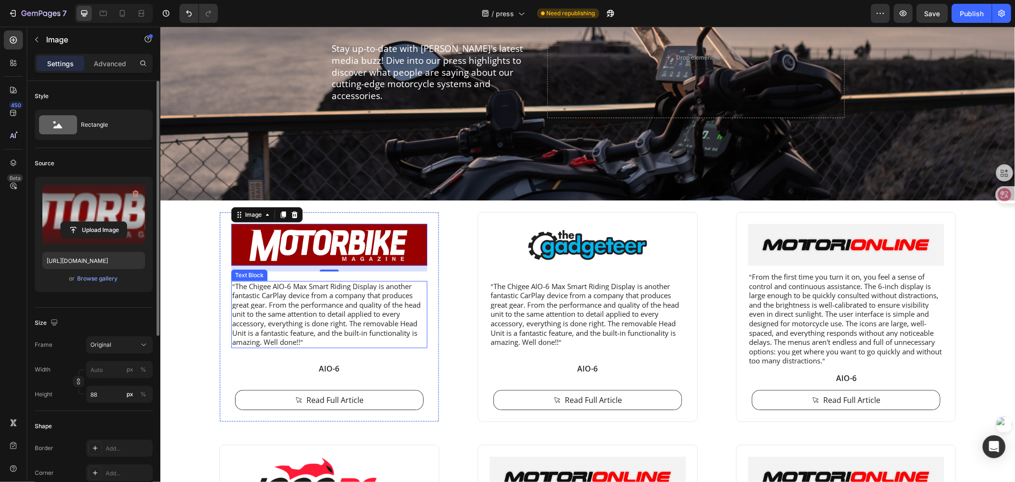
scroll to position [148, 0]
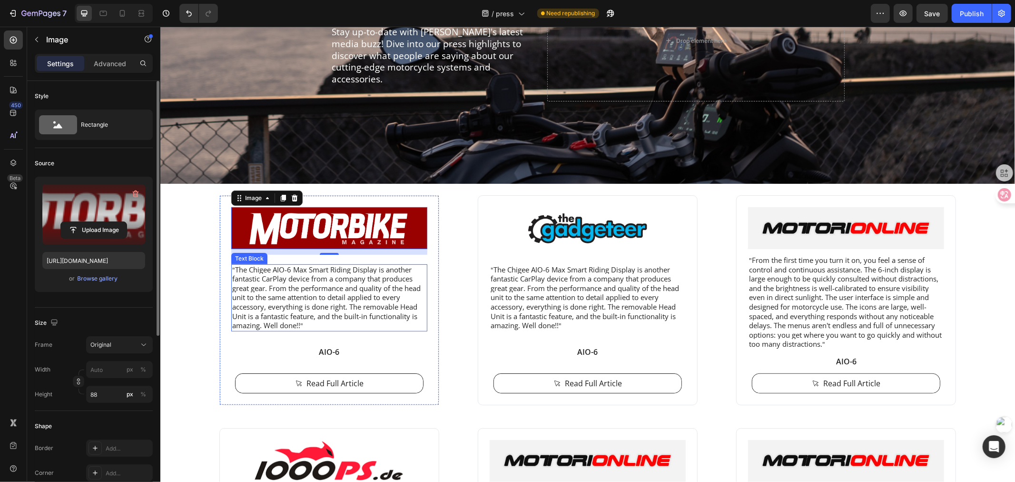
click at [232, 293] on span "The Chigee AIO-6 Max Smart Riding Display is another fantastic CarPlay device f…" at bounding box center [326, 297] width 188 height 66
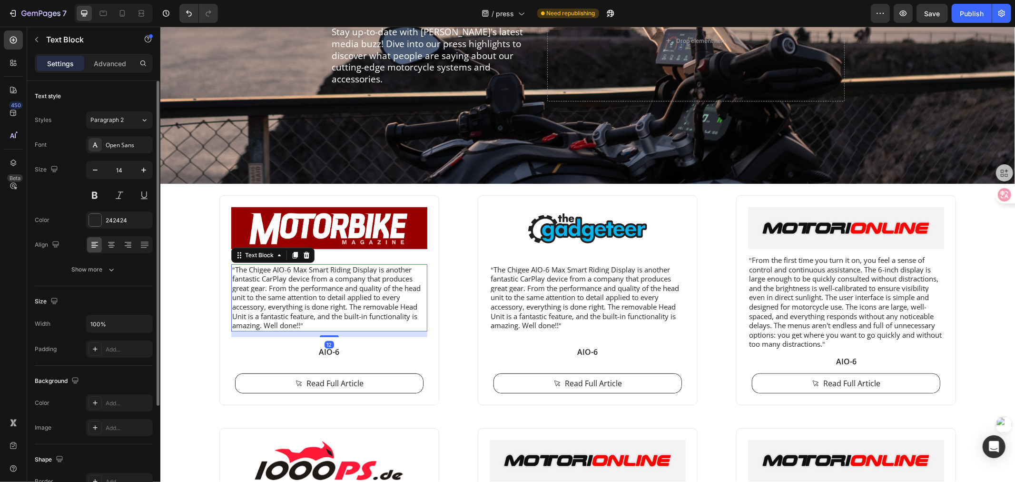
click at [233, 276] on span "The Chigee AIO-6 Max Smart Riding Display is another fantastic CarPlay device f…" at bounding box center [326, 297] width 188 height 66
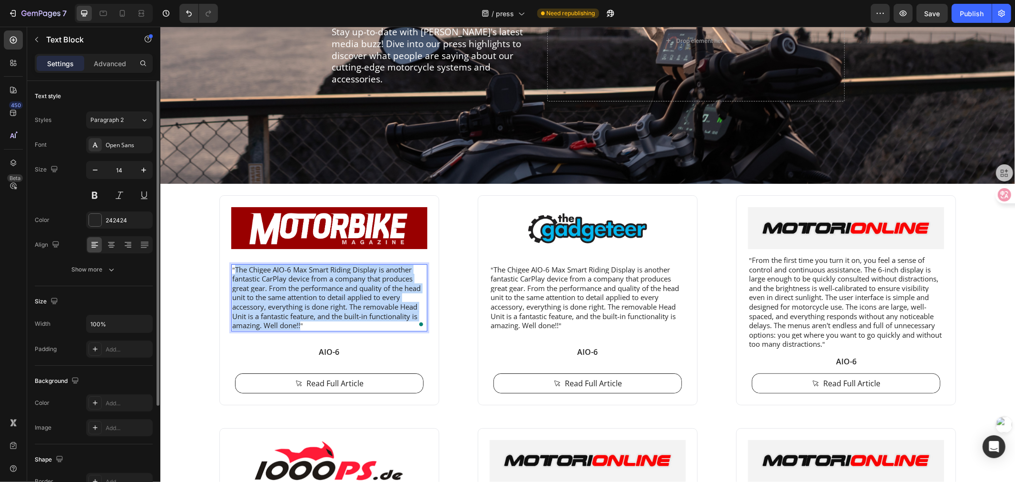
drag, startPoint x: 230, startPoint y: 268, endPoint x: 296, endPoint y: 325, distance: 86.7
click at [296, 325] on span "The Chigee AIO-6 Max Smart Riding Display is another fantastic CarPlay device f…" at bounding box center [326, 297] width 188 height 66
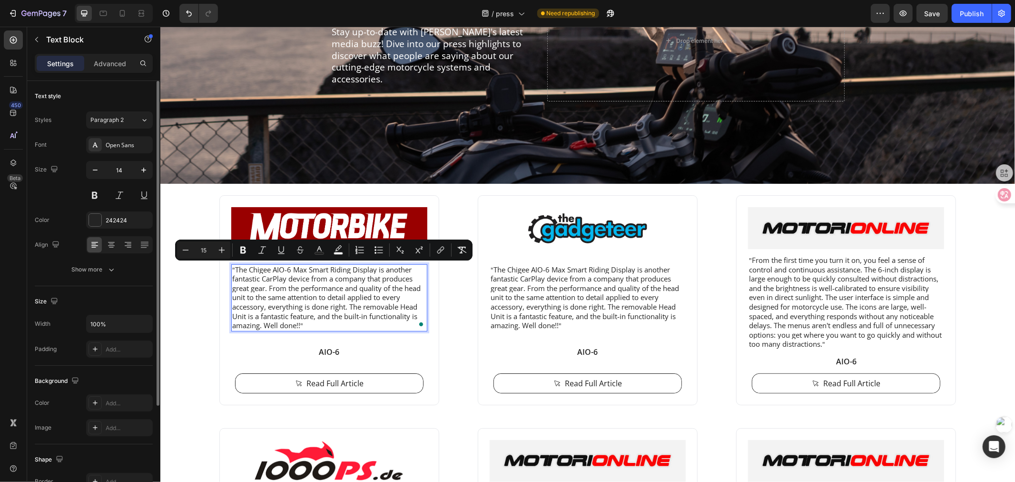
scroll to position [139, 0]
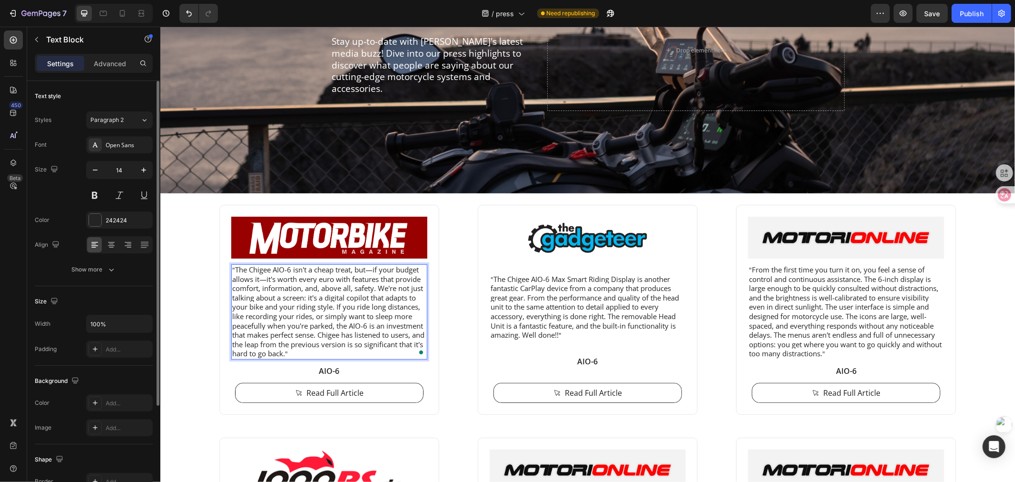
click at [322, 352] on p "" The Chigee AIO-6 isn't a cheap treat, but—if your budget allows it—it's worth…" at bounding box center [329, 311] width 194 height 93
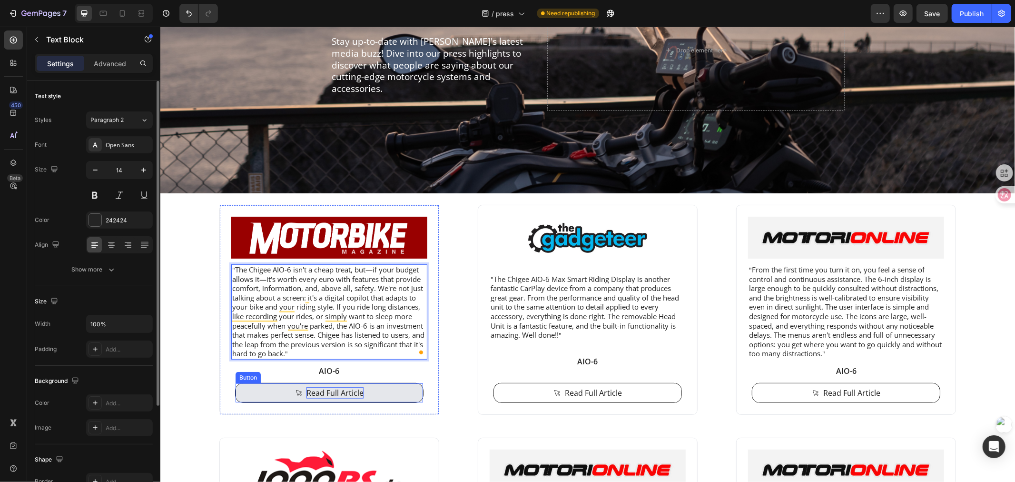
click at [318, 393] on p "Read Full Article" at bounding box center [334, 392] width 57 height 11
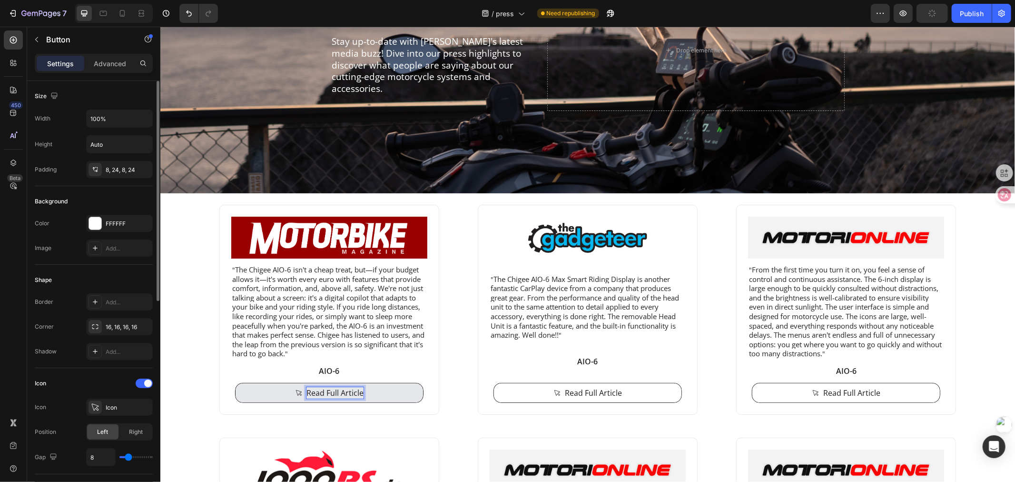
click at [309, 391] on p "Read Full Article" at bounding box center [334, 392] width 57 height 11
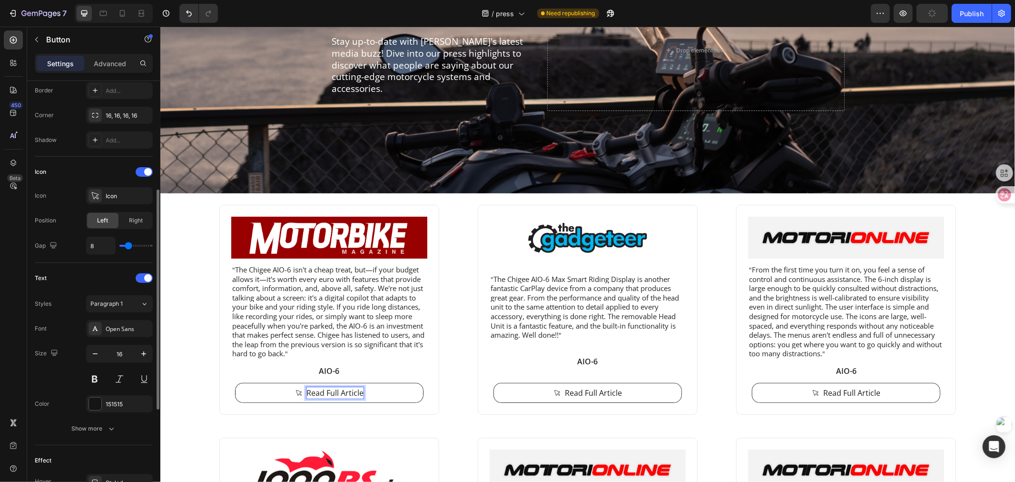
scroll to position [405, 0]
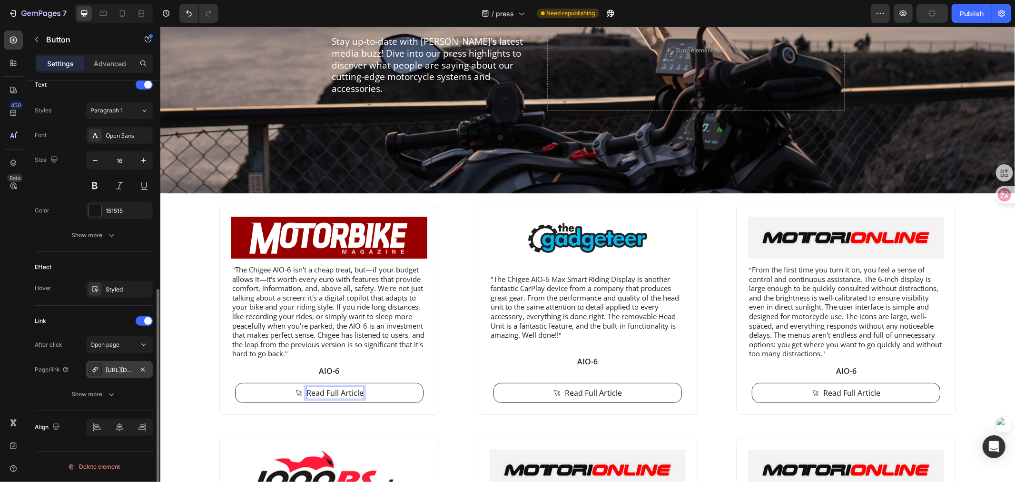
click at [132, 371] on div "https://the-gadgeteer.com/2025/08/07/chigee-aio-6-max-smart-riding-display-revi…" at bounding box center [120, 370] width 28 height 9
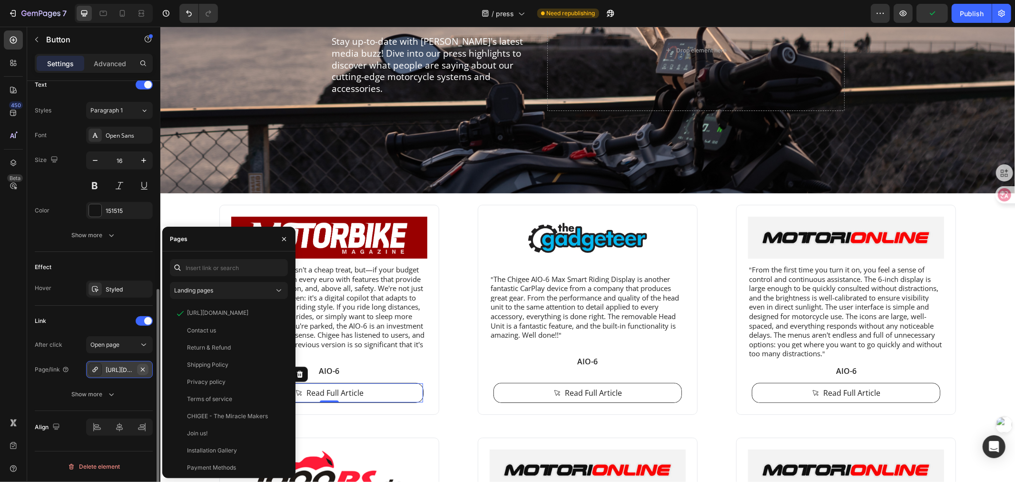
click at [140, 370] on icon "button" at bounding box center [143, 370] width 8 height 8
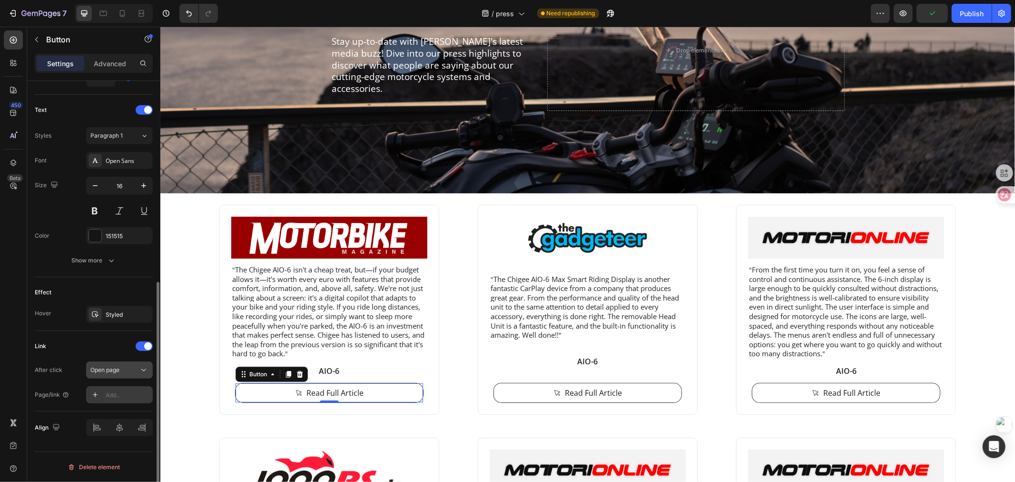
scroll to position [379, 0]
click at [109, 391] on div "Add..." at bounding box center [128, 395] width 45 height 9
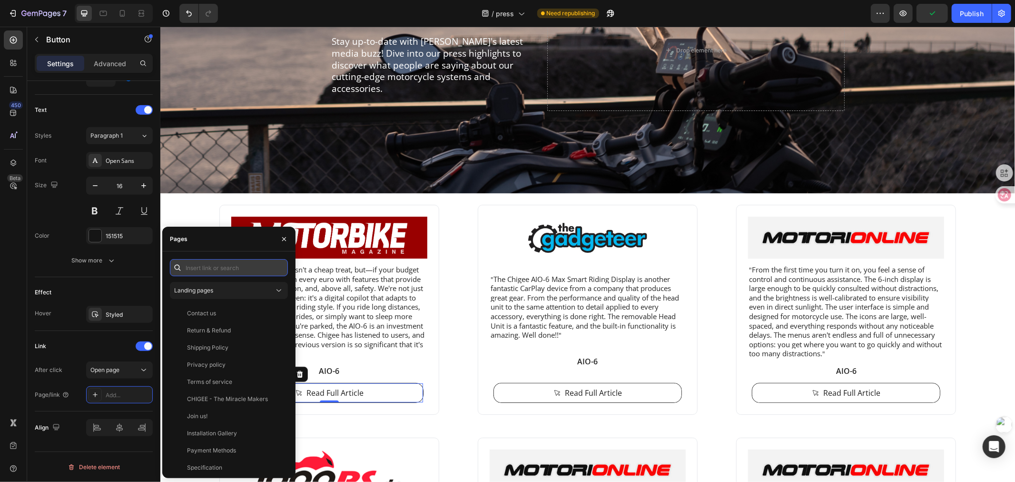
paste input "https://www.motorbikemag.es/chigee-aio-6-prueba-opinion/"
type input "https://www.motorbikemag.es/chigee-aio-6-prueba-opinion/"
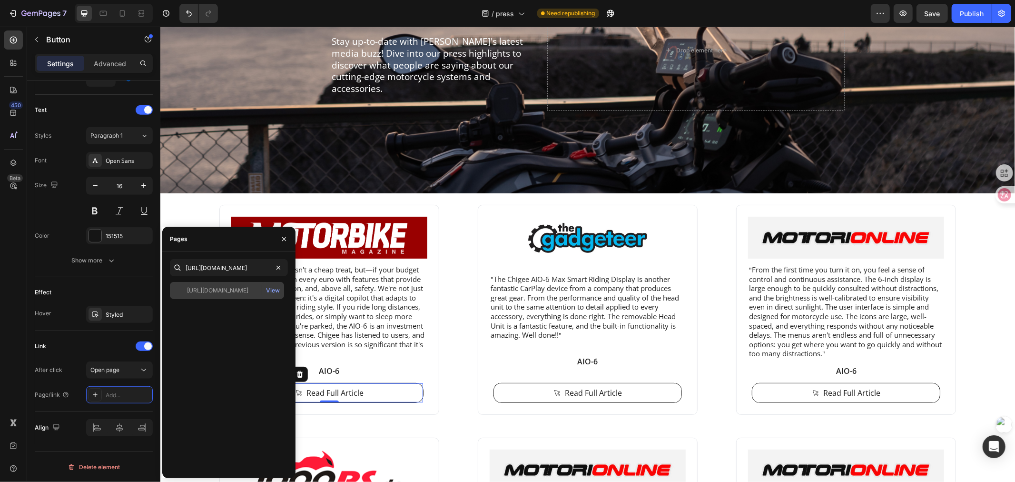
click at [207, 287] on div "https://www.motorbikemag.es/chigee-aio-6-prueba-opinion/" at bounding box center [217, 290] width 61 height 9
click at [272, 288] on div "View" at bounding box center [273, 290] width 14 height 9
click at [458, 241] on div "Image " The Chigee AIO-6 isn't a cheap treat, but—if your budget allows it—it's…" at bounding box center [588, 303] width 762 height 221
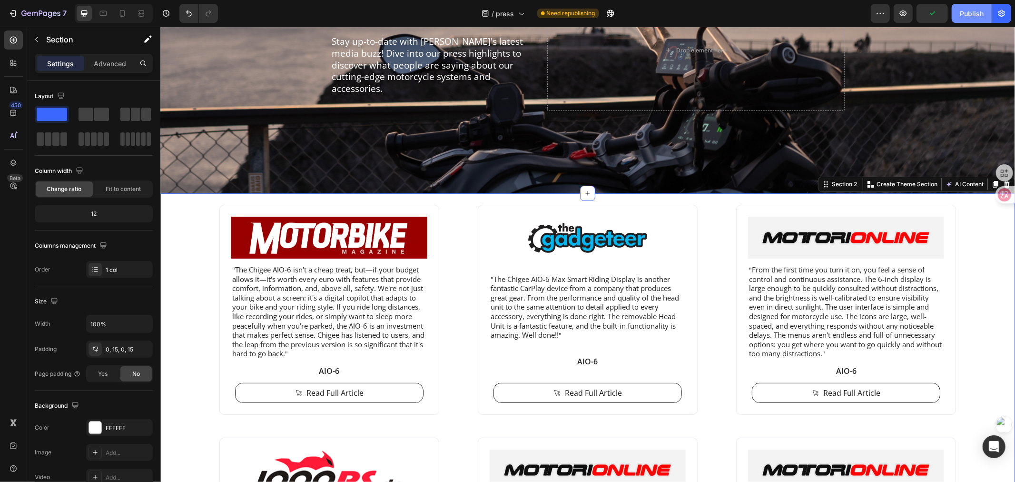
click at [977, 12] on div "Publish" at bounding box center [972, 14] width 24 height 10
